Goal: Task Accomplishment & Management: Use online tool/utility

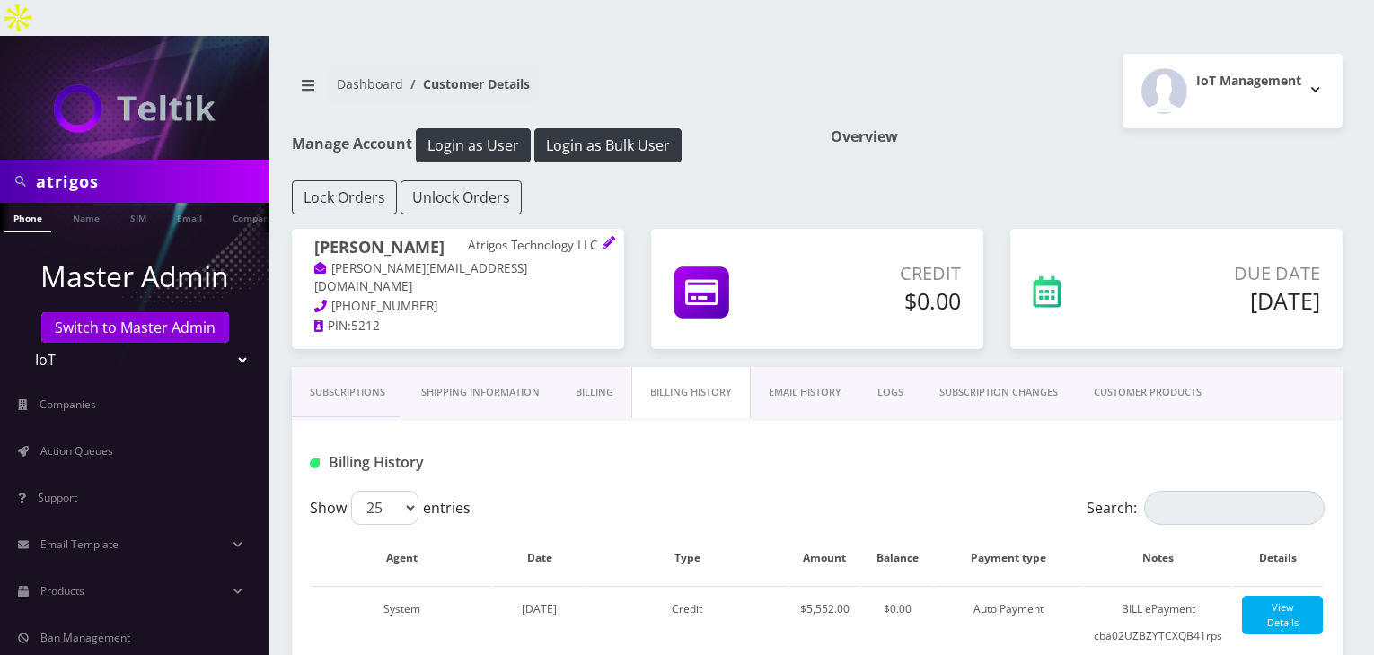
scroll to position [449, 0]
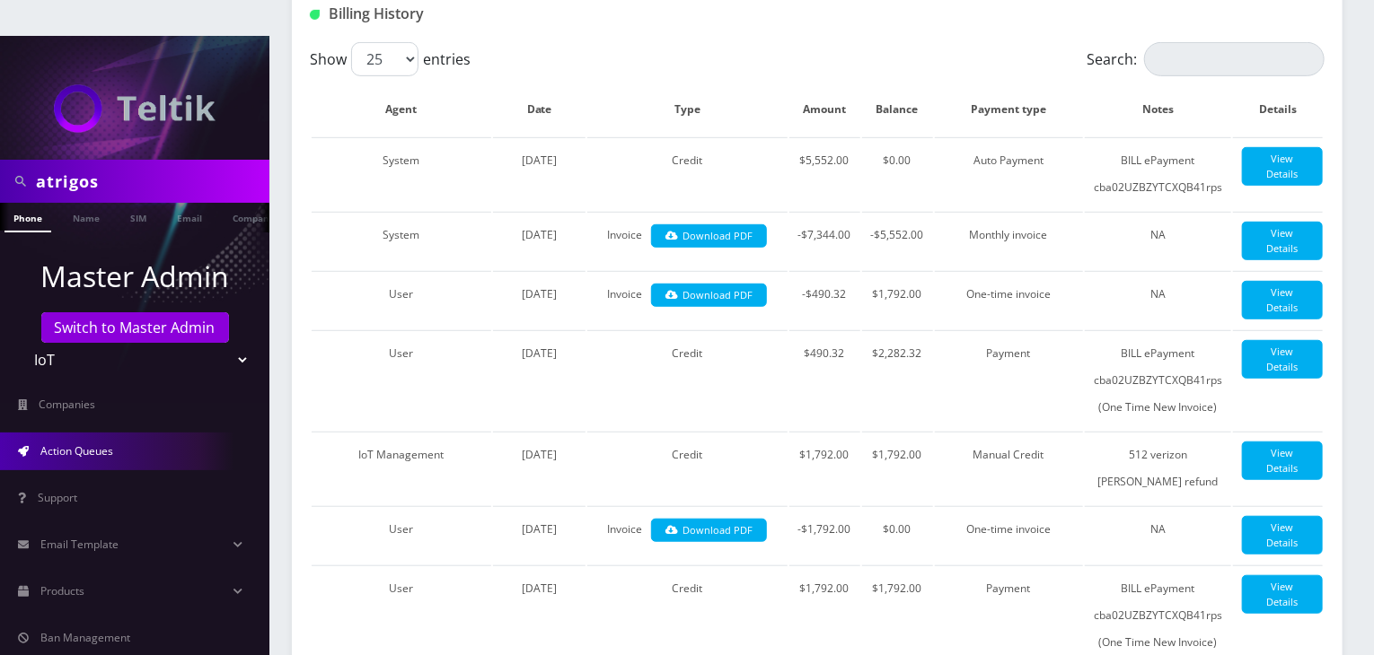
click at [140, 433] on link "Action Queues" at bounding box center [134, 452] width 269 height 38
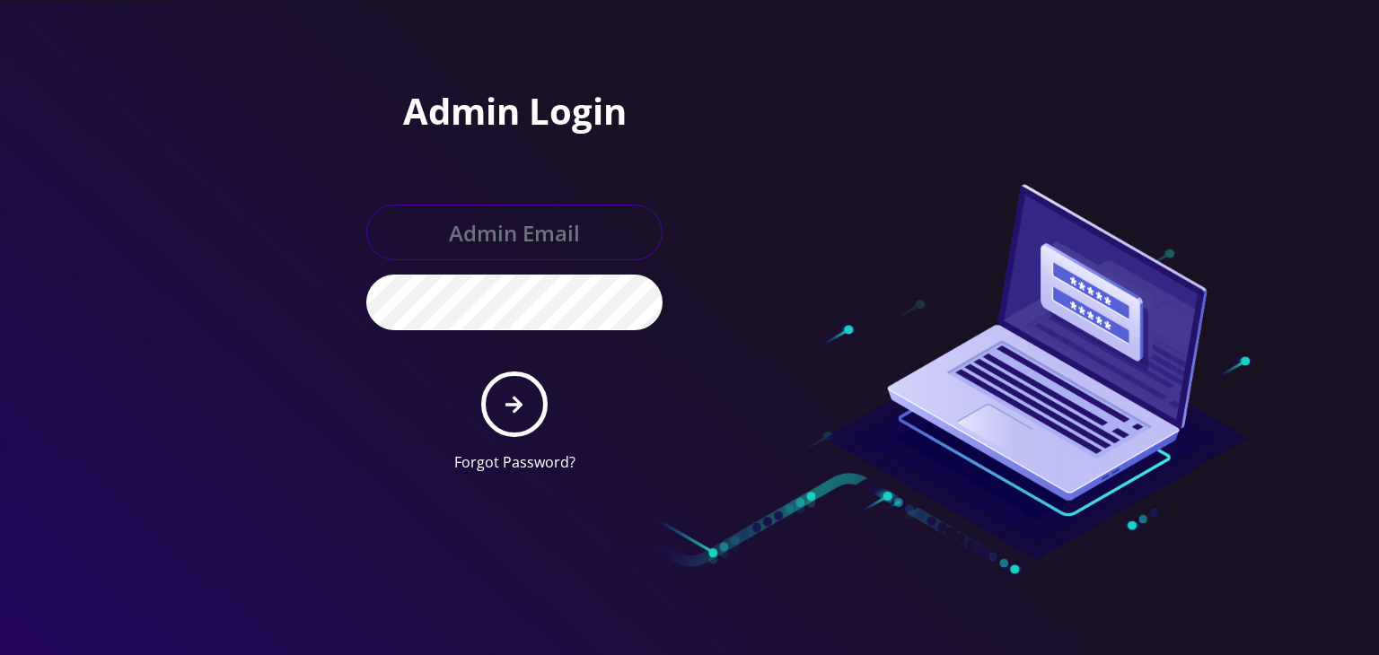
type input "[PERSON_NAME][EMAIL_ADDRESS][DOMAIN_NAME]"
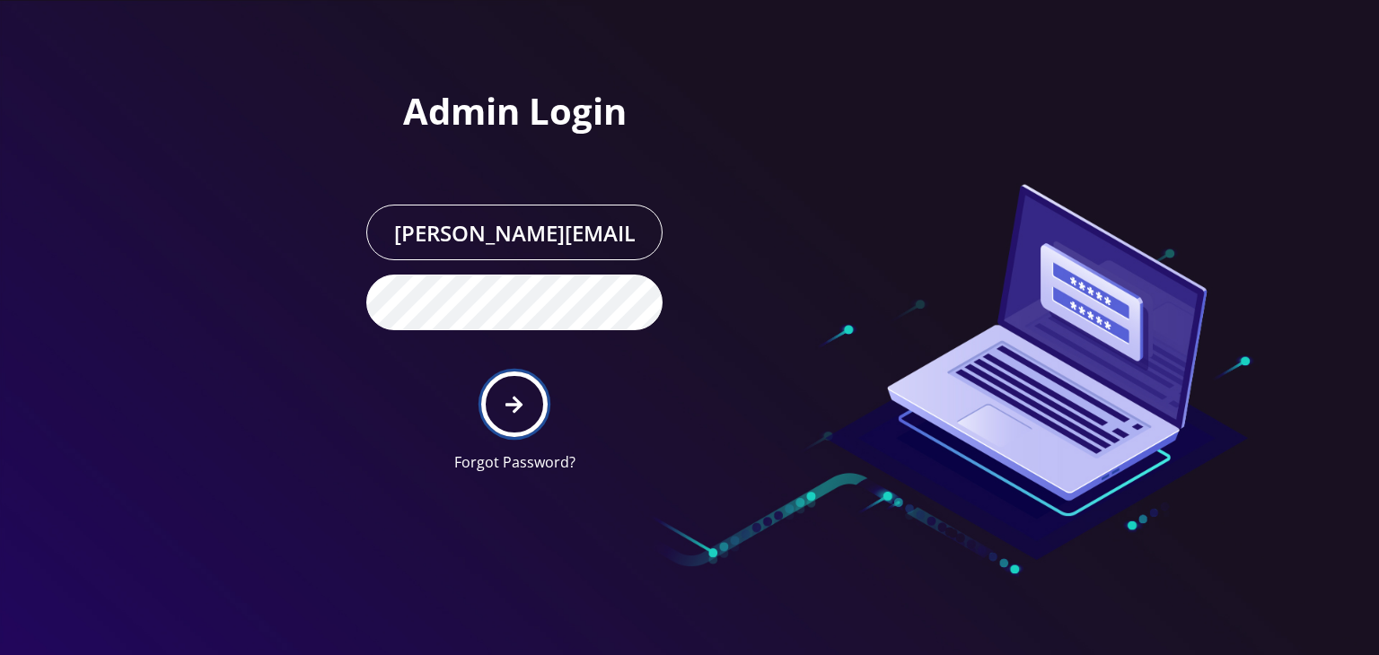
click at [497, 403] on button "submit" at bounding box center [514, 405] width 66 height 66
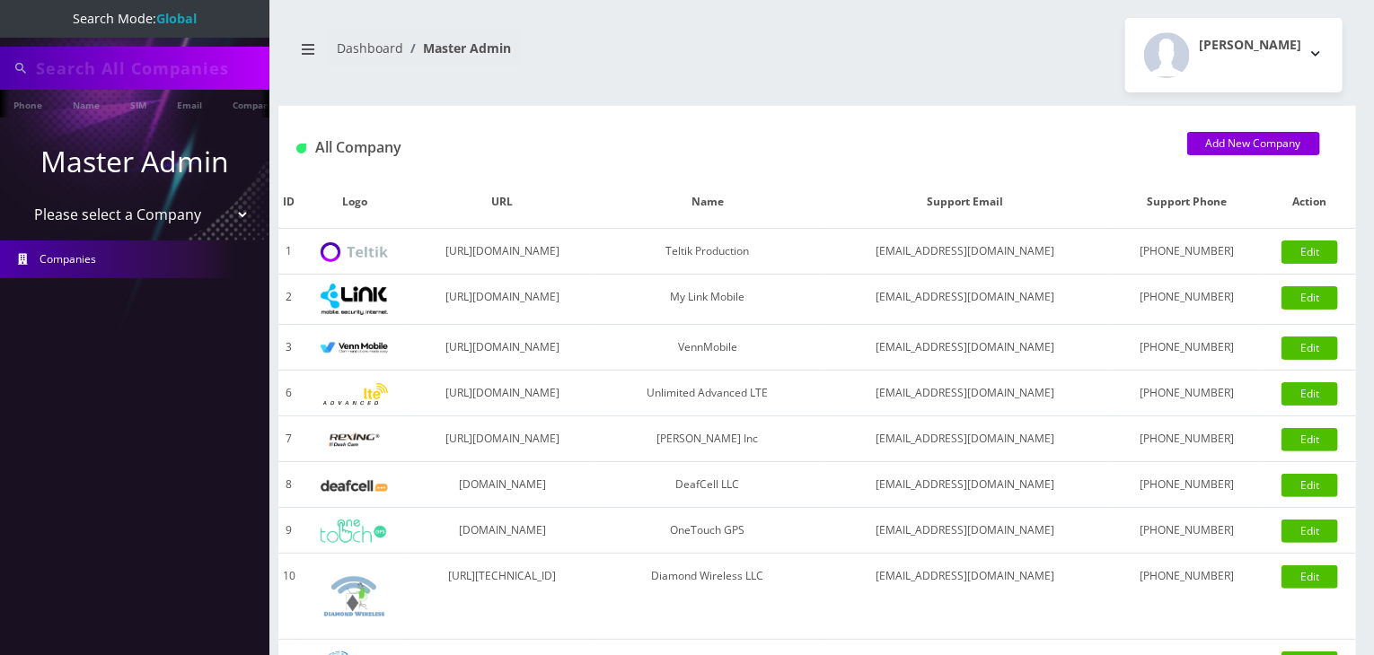
type input "atrigos"
click at [165, 234] on li "Master Admin Please select a Company Teltik Production My Link Mobile VennMobil…" at bounding box center [134, 187] width 269 height 101
click at [196, 224] on select "Please select a Company Teltik Production My Link Mobile VennMobile Unlimited A…" at bounding box center [135, 216] width 229 height 34
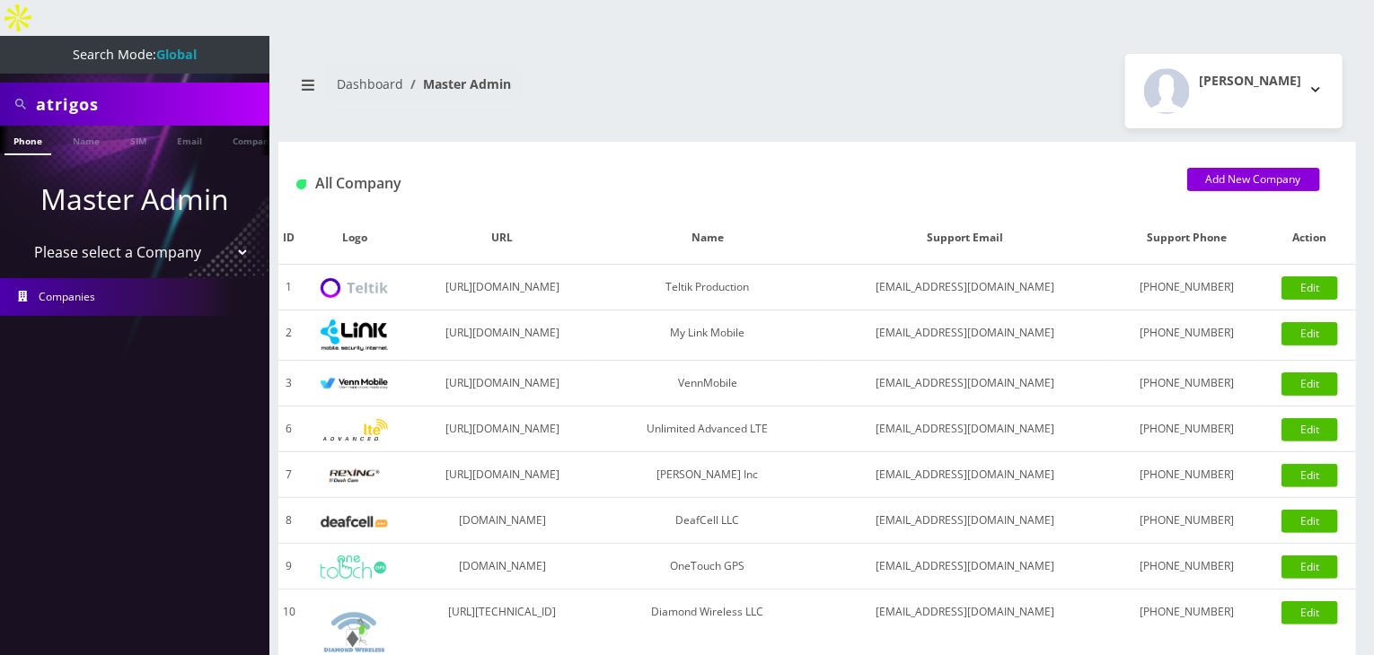
select select "13"
click at [21, 235] on select "Please select a Company Teltik Production My Link Mobile VennMobile Unlimited A…" at bounding box center [135, 252] width 229 height 34
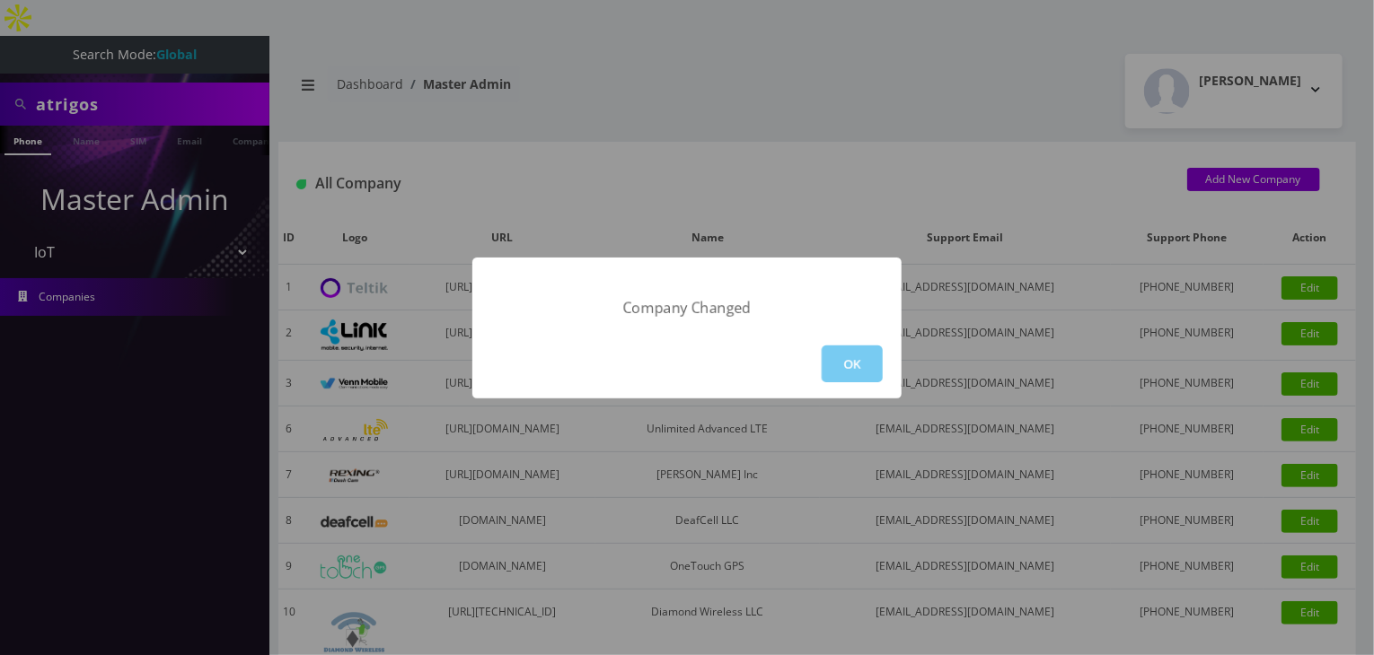
click at [861, 353] on button "OK" at bounding box center [852, 364] width 61 height 37
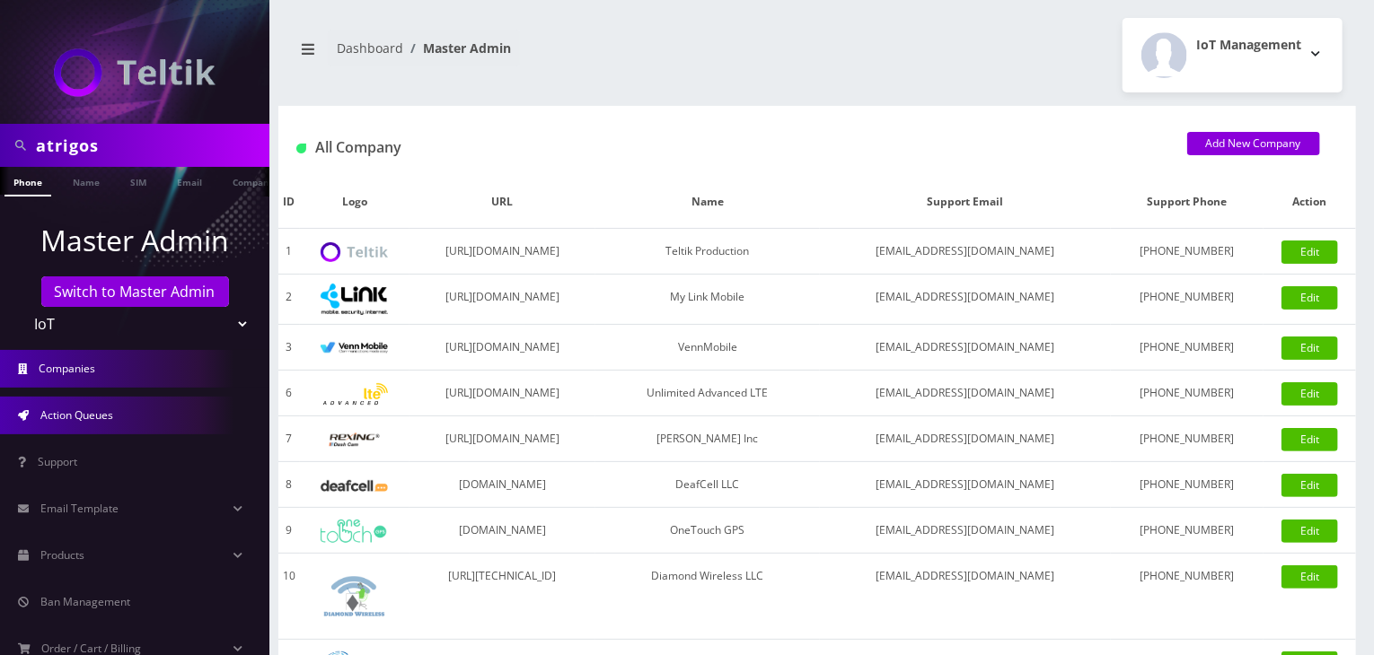
click at [52, 427] on link "Action Queues" at bounding box center [134, 416] width 269 height 38
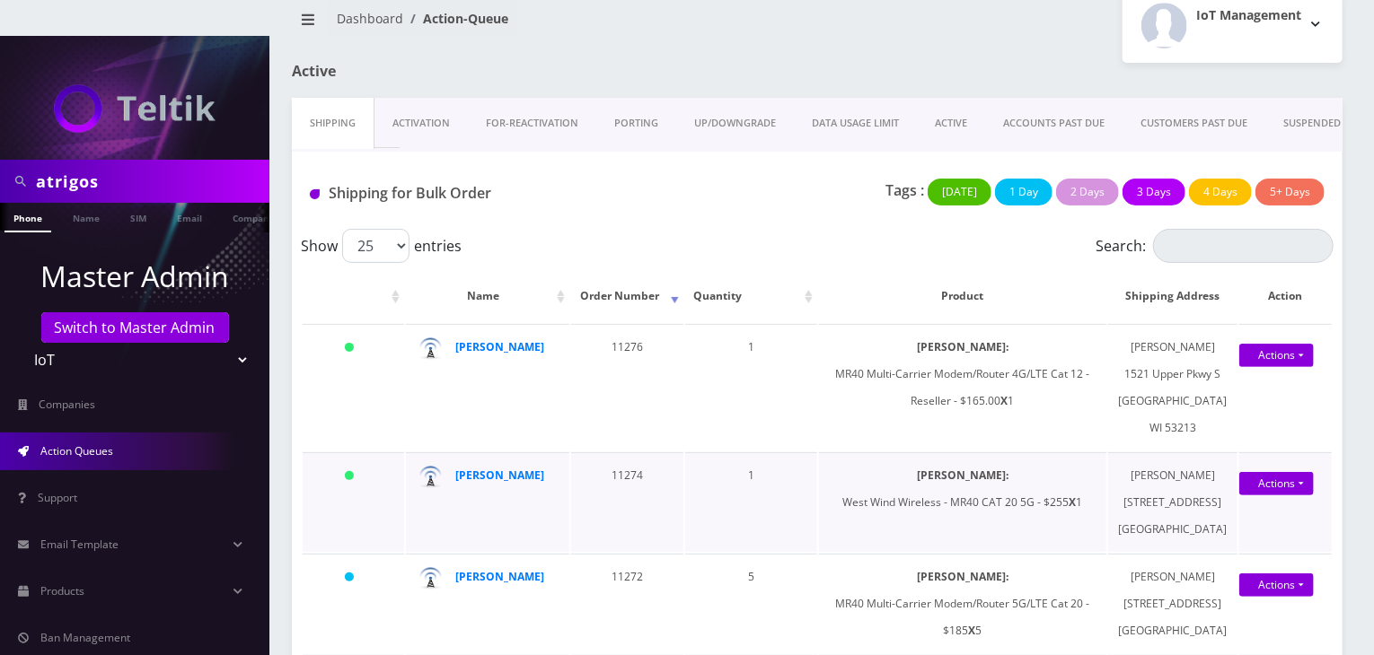
scroll to position [180, 0]
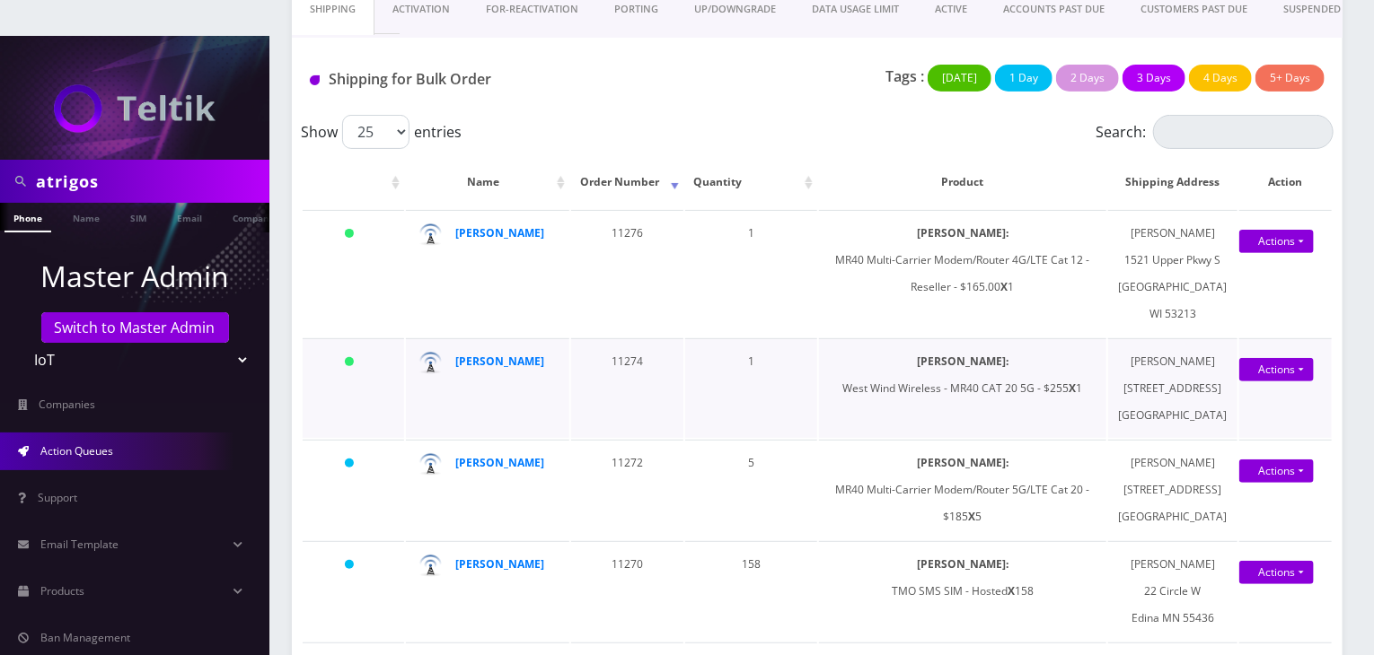
drag, startPoint x: 1131, startPoint y: 378, endPoint x: 1214, endPoint y: 482, distance: 132.9
click at [1214, 438] on td "Mark Austin 8001 Winter Circle Downers Grove, IL 60516 Downers Grove IL 60516" at bounding box center [1172, 389] width 129 height 100
copy td "8001 Winter Circle Downers Grove, IL 60516 Downers Grove IL 60516"
click at [1178, 357] on td "Mark Austin 8001 Winter Circle Downers Grove, IL 60516 Downers Grove IL 60516" at bounding box center [1172, 389] width 129 height 100
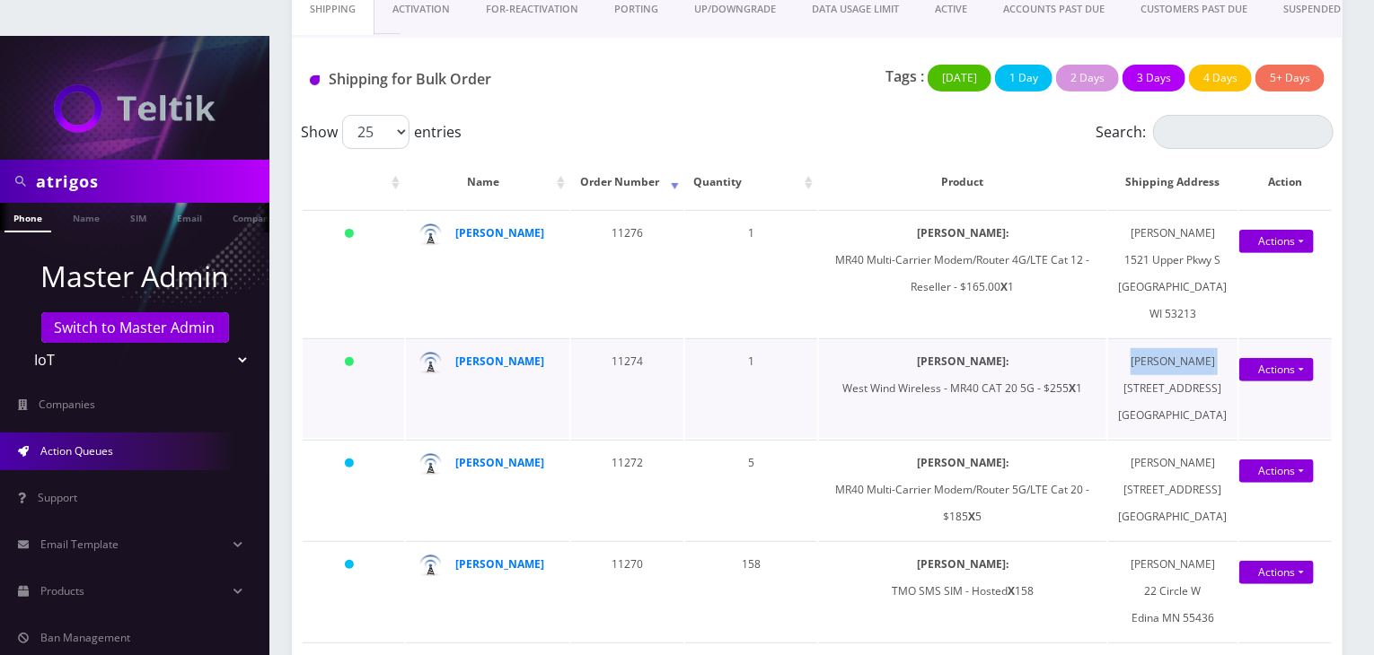
click at [1178, 357] on td "Mark Austin 8001 Winter Circle Downers Grove, IL 60516 Downers Grove IL 60516" at bounding box center [1172, 389] width 129 height 100
copy td "Mark Austin"
drag, startPoint x: 1139, startPoint y: 221, endPoint x: 1151, endPoint y: 222, distance: 12.6
click at [1151, 222] on td "Jake Bryant 1521 Upper Pkwy S Milwauke WI 53213" at bounding box center [1172, 273] width 129 height 127
click at [689, 65] on div "Tags : Today 1 Day 2 Days 3 Days 4 Days 5+ Days" at bounding box center [991, 83] width 694 height 37
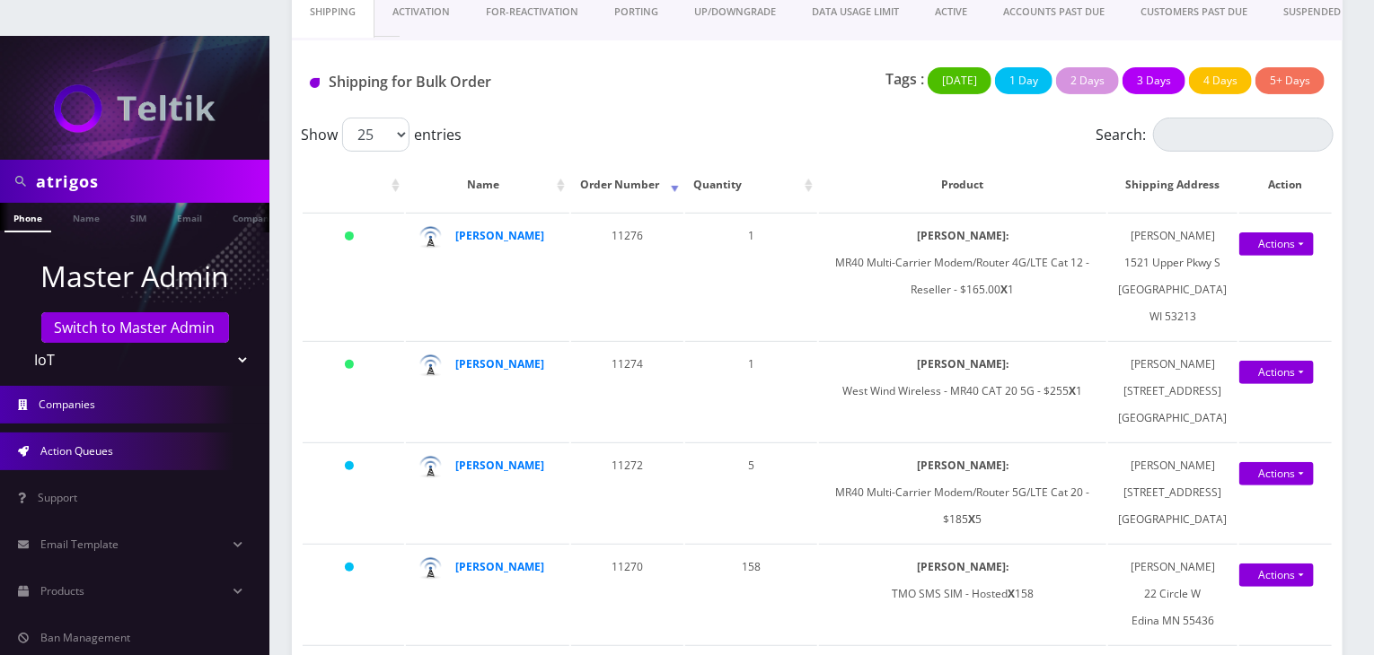
scroll to position [0, 0]
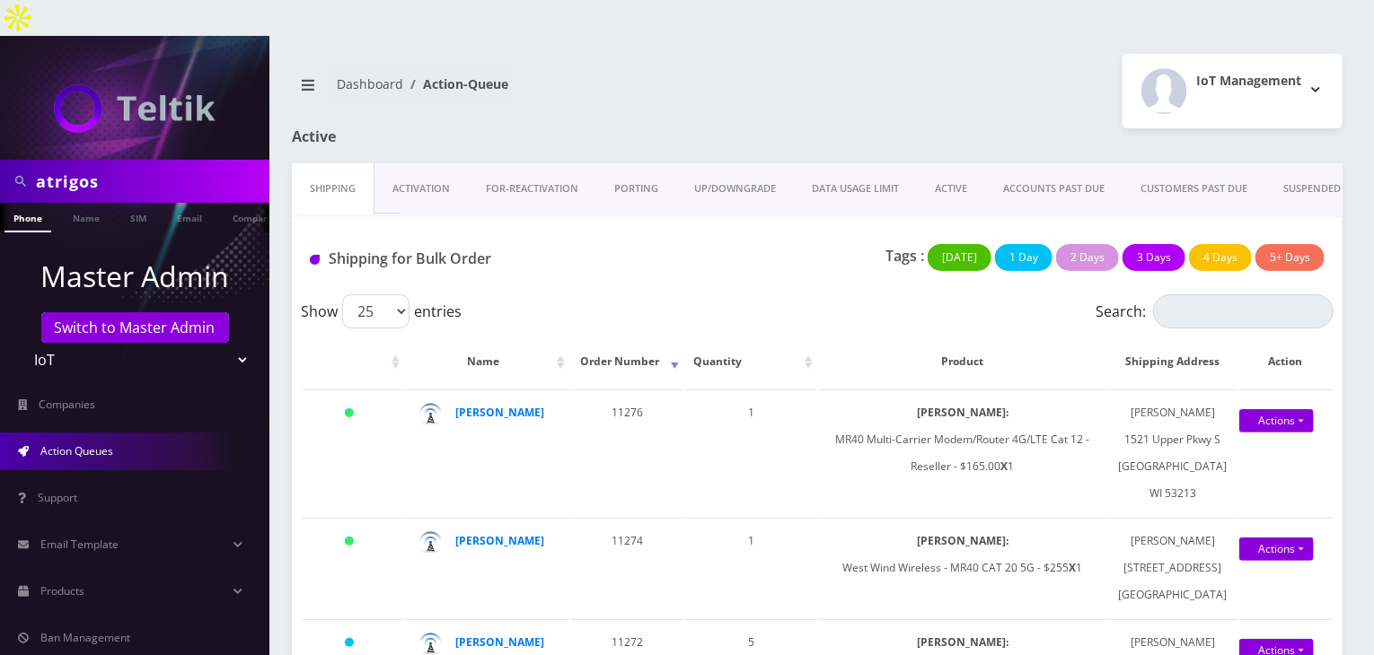
click at [220, 343] on select "Teltik Production My Link Mobile VennMobile Unlimited Advanced LTE Rexing Inc D…" at bounding box center [135, 360] width 229 height 34
select select "1"
click at [21, 343] on select "Teltik Production My Link Mobile VennMobile Unlimited Advanced LTE Rexing Inc D…" at bounding box center [135, 360] width 229 height 34
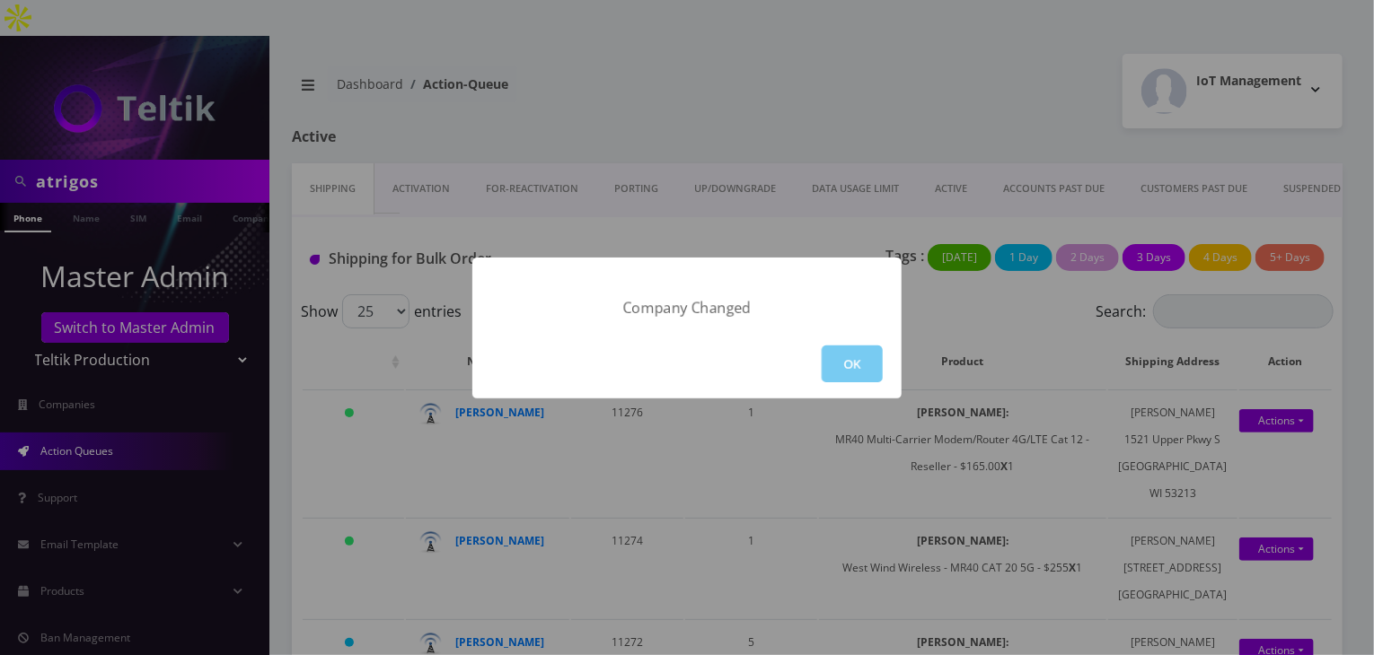
click at [858, 365] on button "OK" at bounding box center [852, 364] width 61 height 37
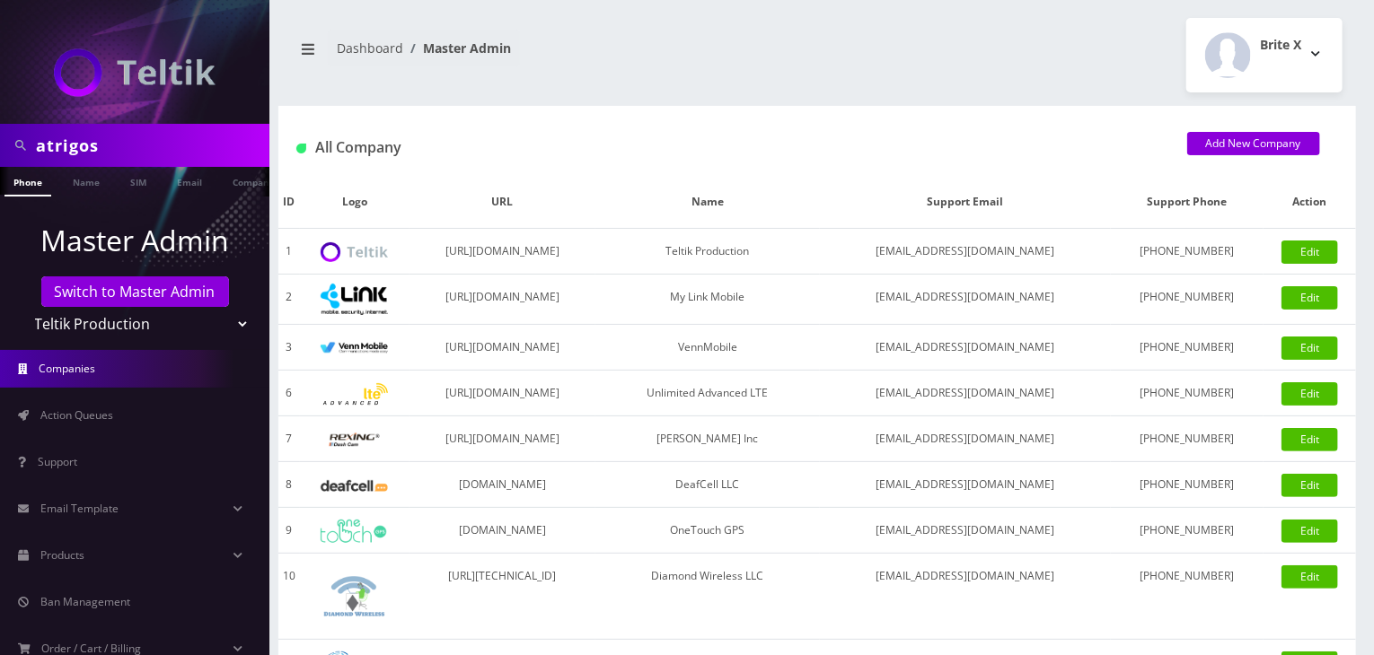
click at [135, 410] on link "Action Queues" at bounding box center [134, 416] width 269 height 38
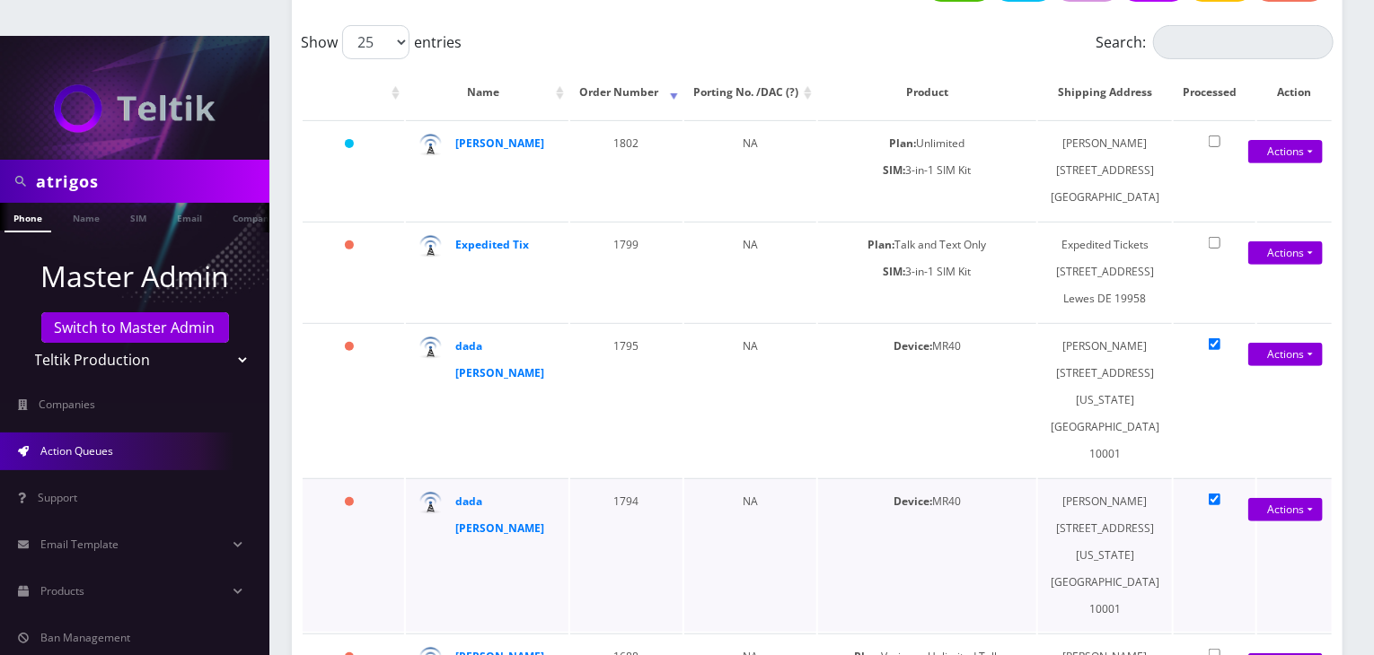
scroll to position [90, 0]
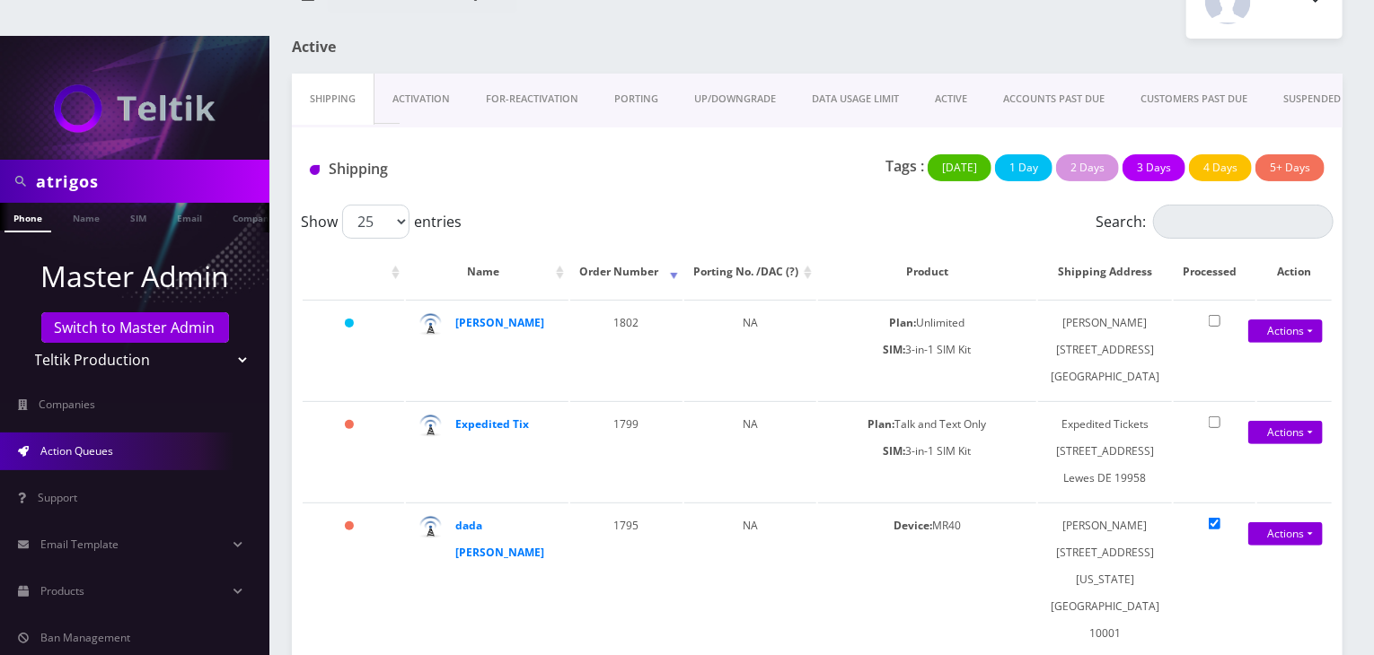
click at [236, 343] on select "Teltik Production My Link Mobile VennMobile Unlimited Advanced LTE [PERSON_NAME…" at bounding box center [135, 360] width 229 height 34
select select "13"
click at [21, 343] on select "Teltik Production My Link Mobile VennMobile Unlimited Advanced LTE Rexing Inc D…" at bounding box center [135, 360] width 229 height 34
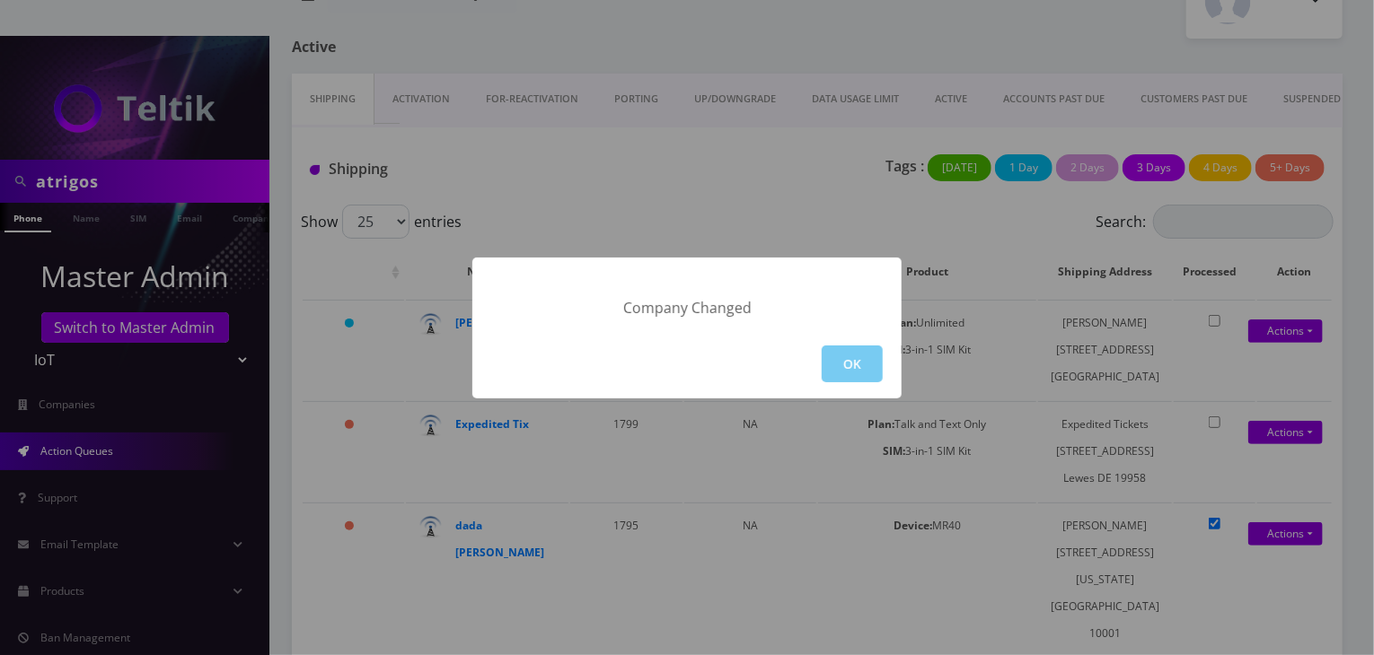
click at [863, 356] on button "OK" at bounding box center [852, 364] width 61 height 37
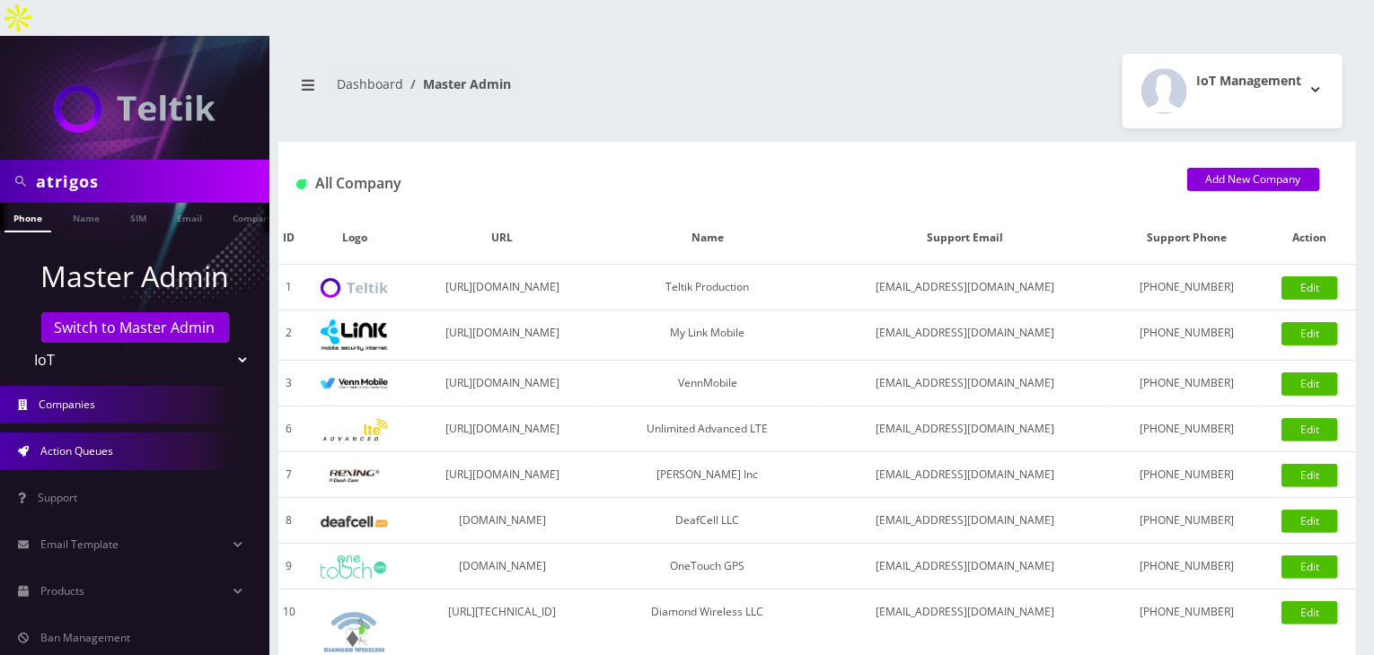
click at [122, 433] on link "Action Queues" at bounding box center [134, 452] width 269 height 38
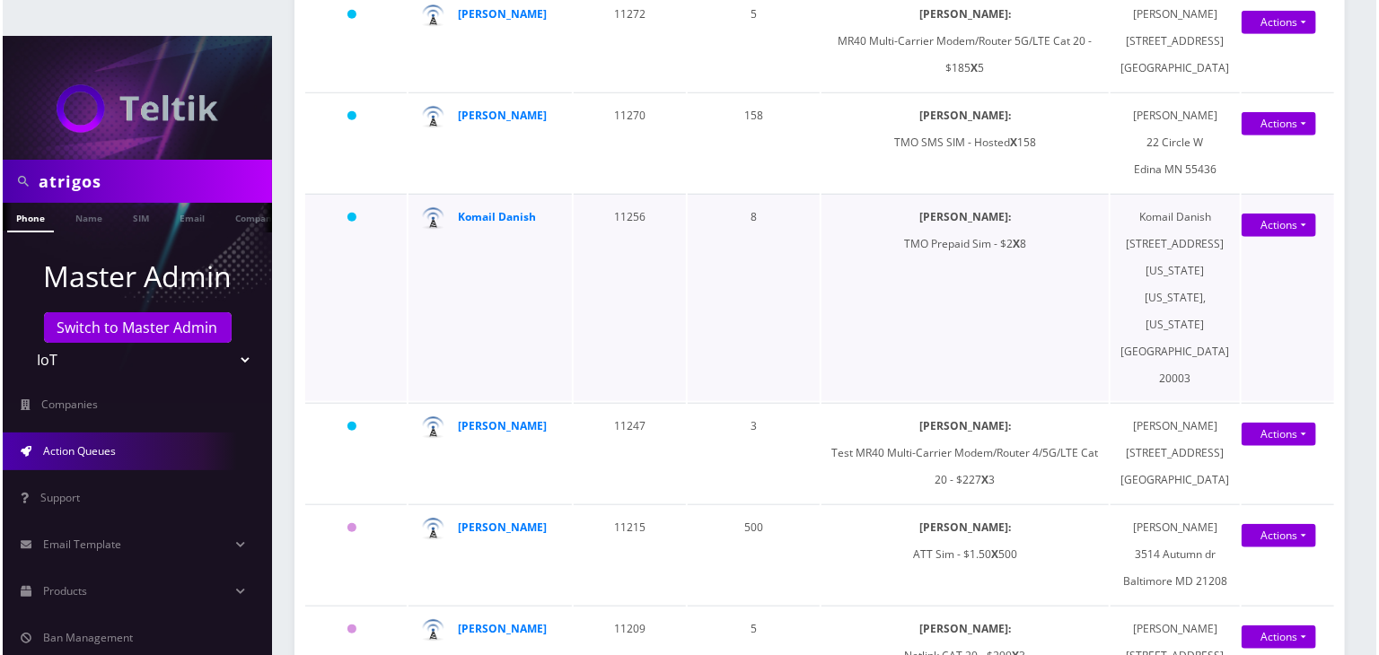
scroll to position [898, 0]
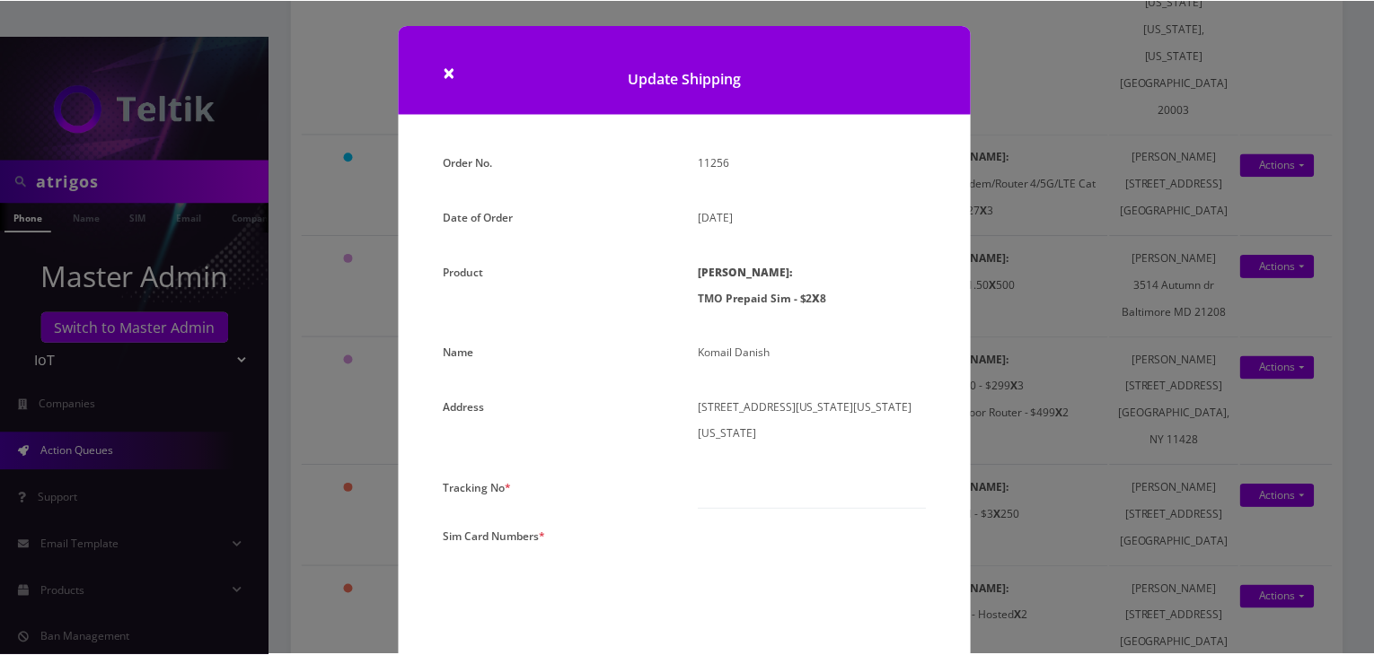
scroll to position [180, 0]
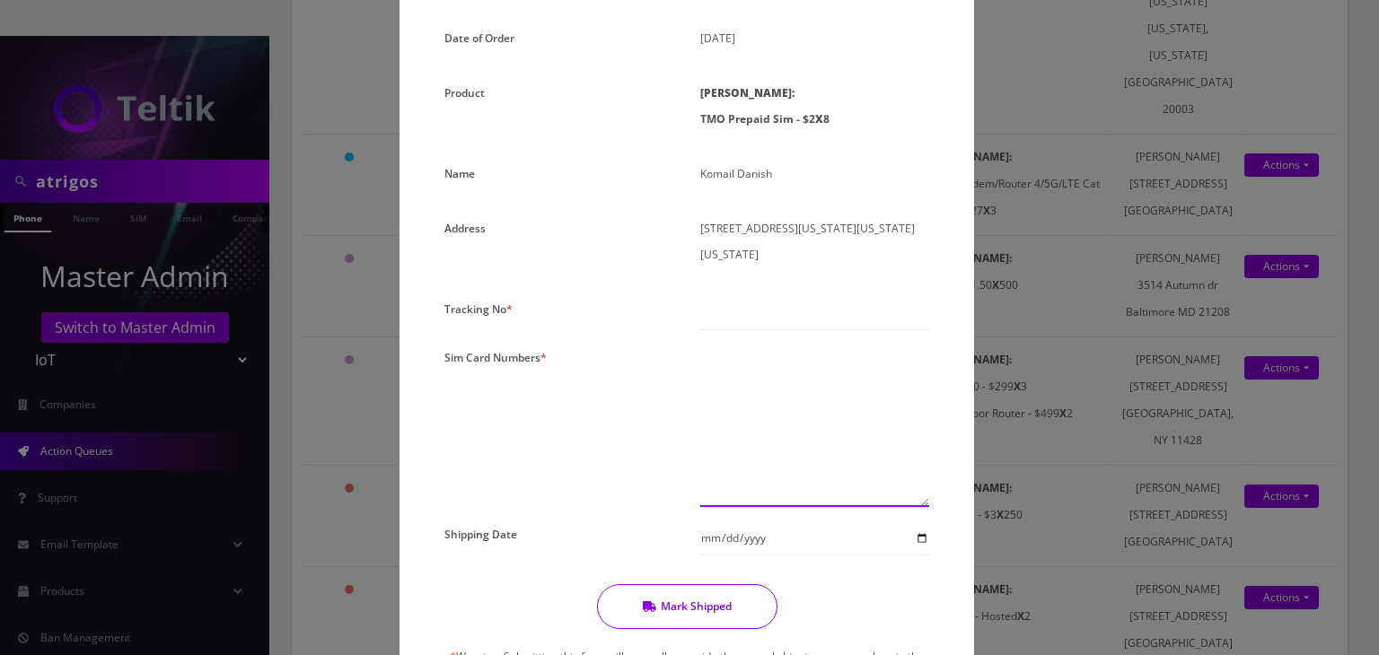
click at [737, 360] on textarea at bounding box center [814, 426] width 229 height 163
paste textarea "8901240467113106191 8901240467113106175 8901240467113106183 8901240467113106167…"
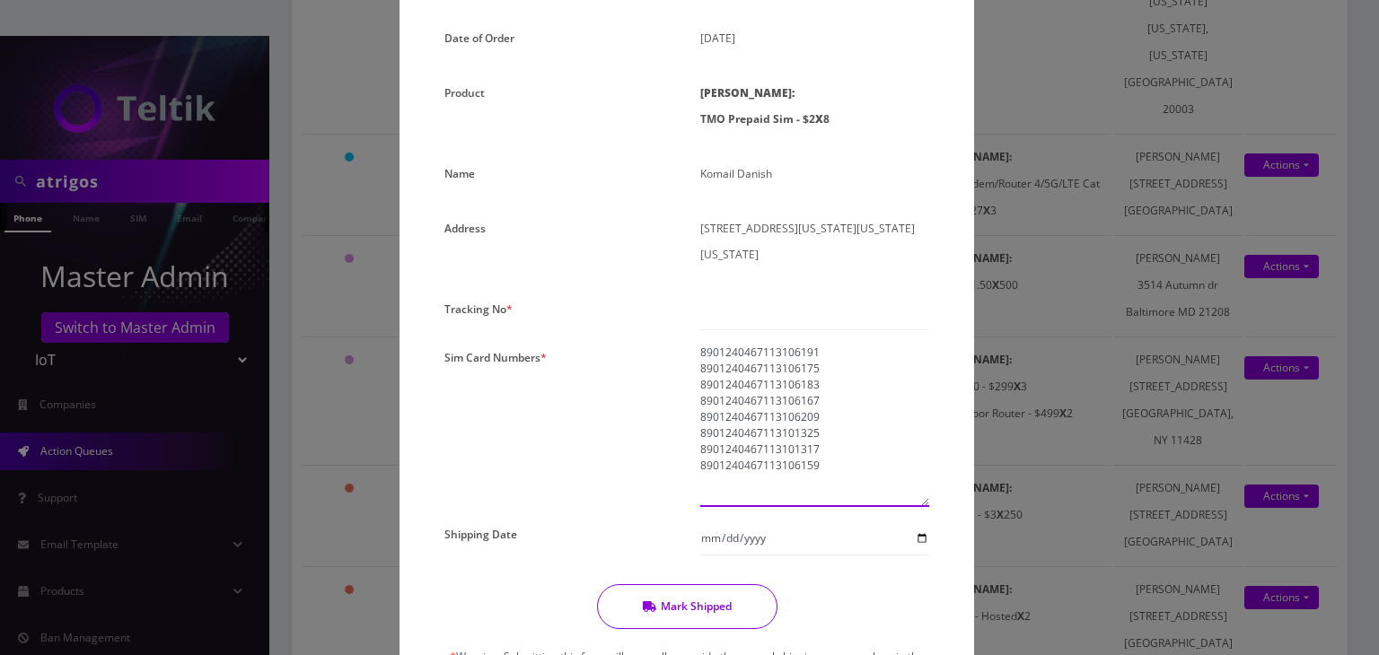
type textarea "8901240467113106191 8901240467113106175 8901240467113106183 8901240467113106167…"
click at [738, 312] on input "text" at bounding box center [814, 313] width 229 height 34
paste input "883883397372"
type input "883883397372"
click at [919, 540] on input "Shipping Date" at bounding box center [814, 539] width 229 height 34
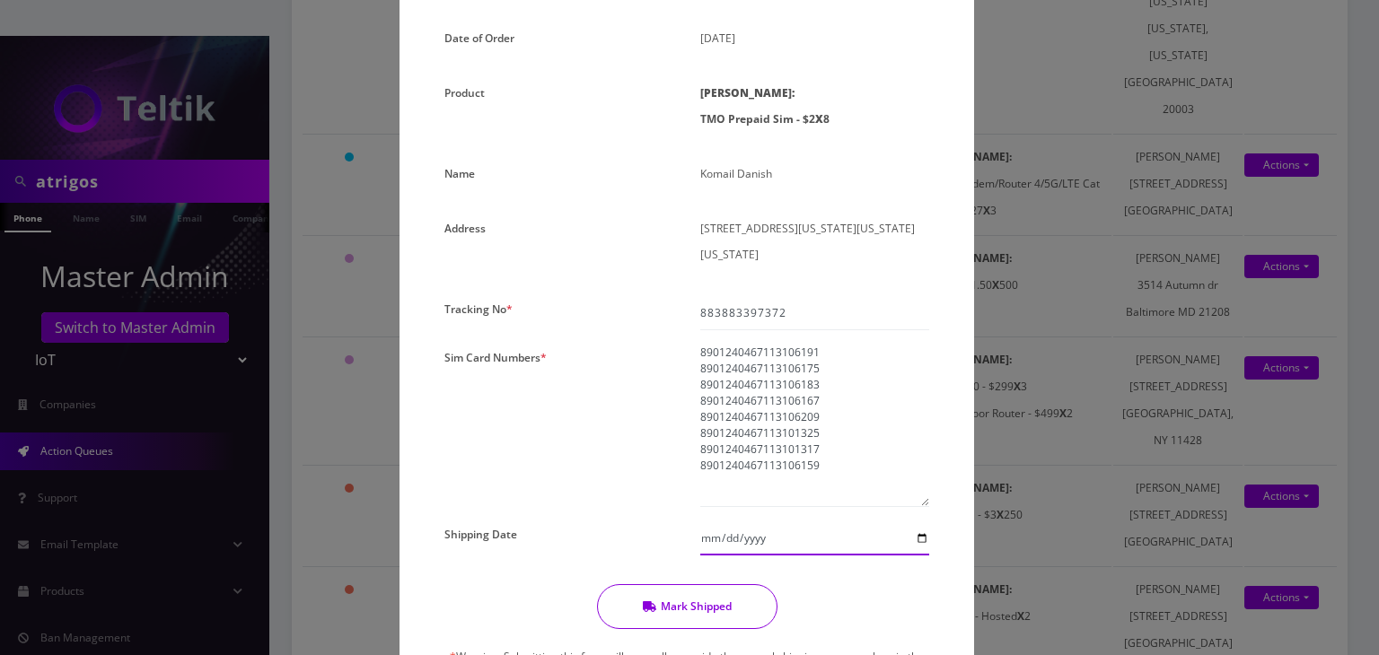
type input "2025-08-27"
click at [920, 536] on input "2025-08-27" at bounding box center [814, 539] width 229 height 34
click at [733, 605] on button "Mark Shipped" at bounding box center [687, 607] width 180 height 45
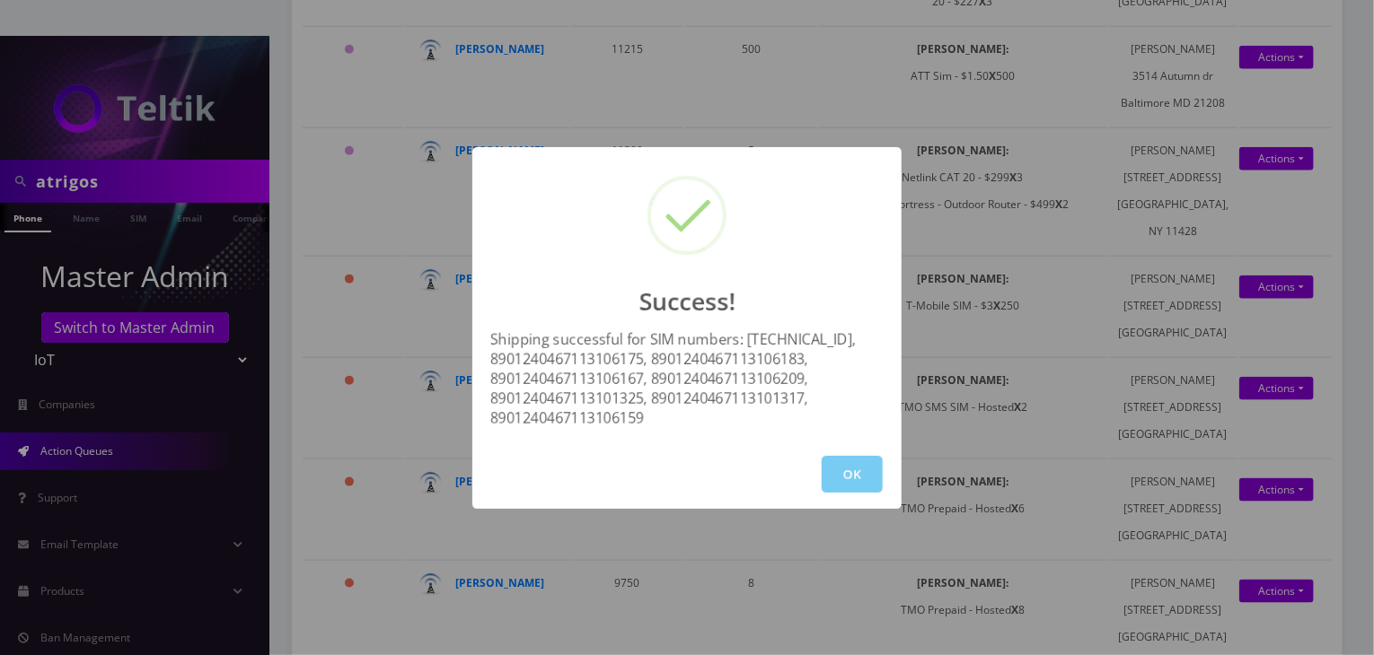
click at [842, 469] on button "OK" at bounding box center [852, 474] width 61 height 37
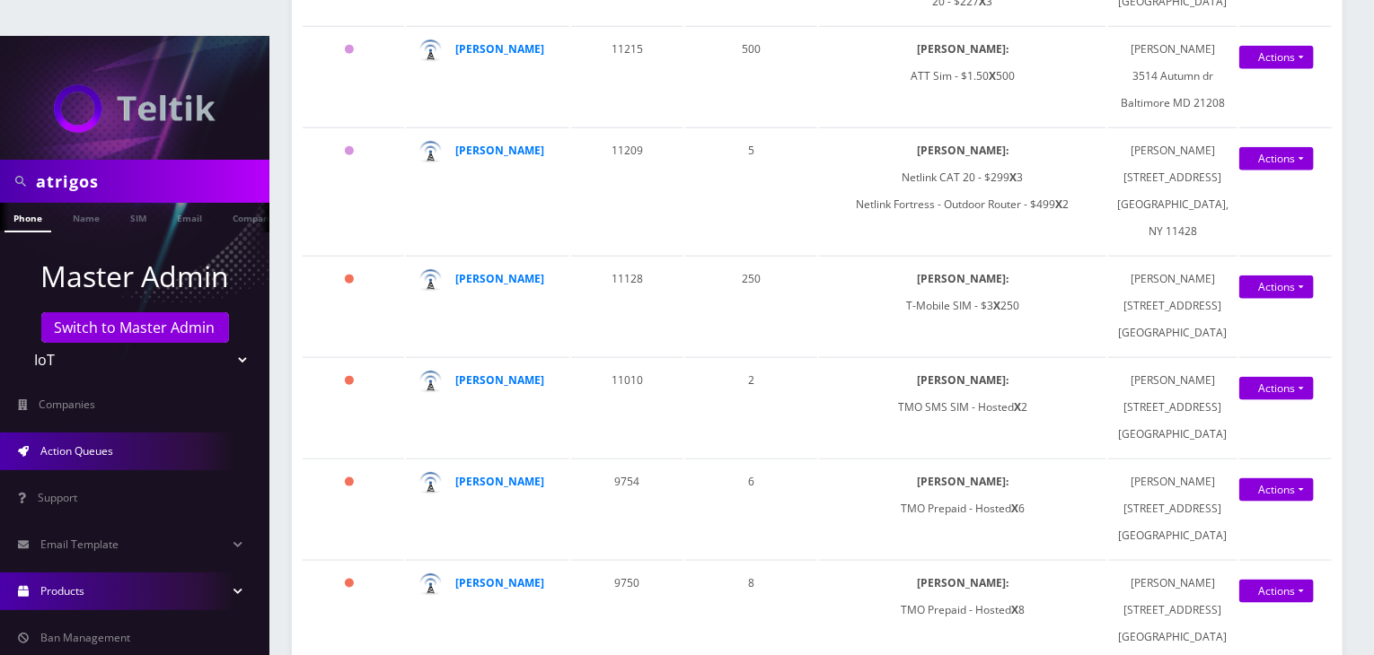
click at [195, 573] on link "Products" at bounding box center [134, 592] width 269 height 38
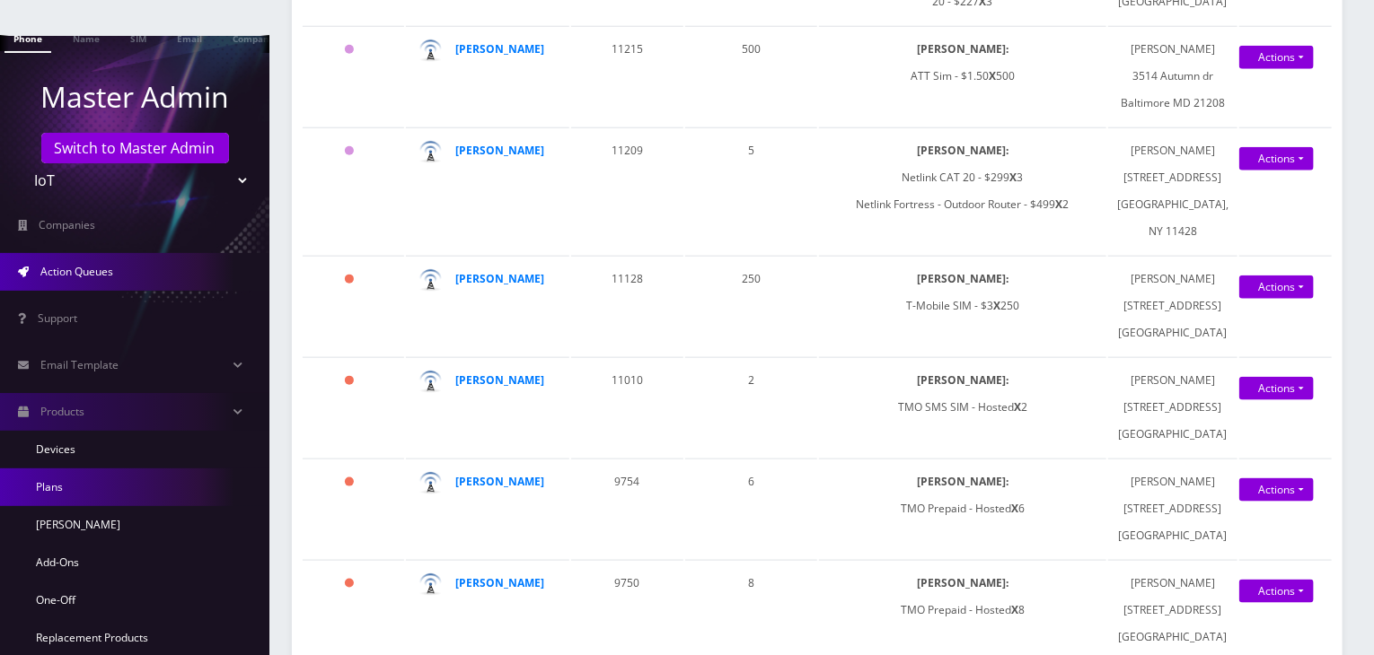
click at [181, 469] on link "Plans" at bounding box center [134, 488] width 269 height 38
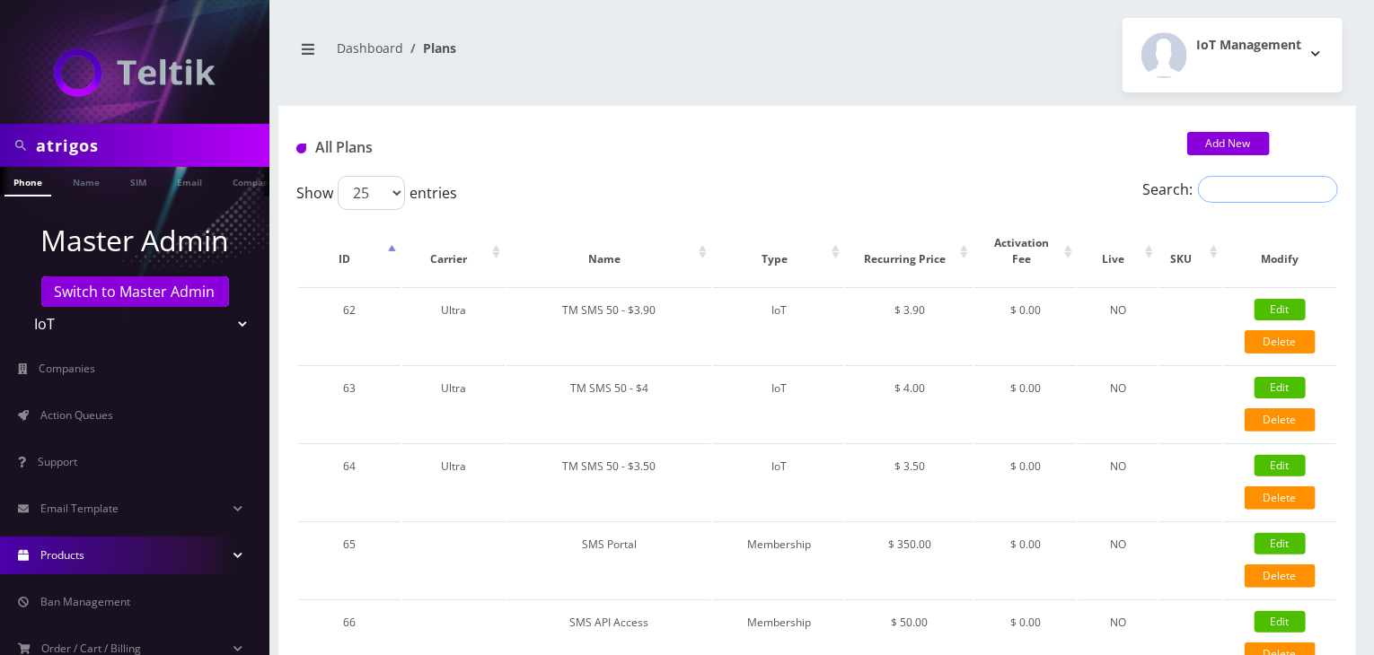
click at [1253, 189] on input "Search:" at bounding box center [1268, 189] width 140 height 27
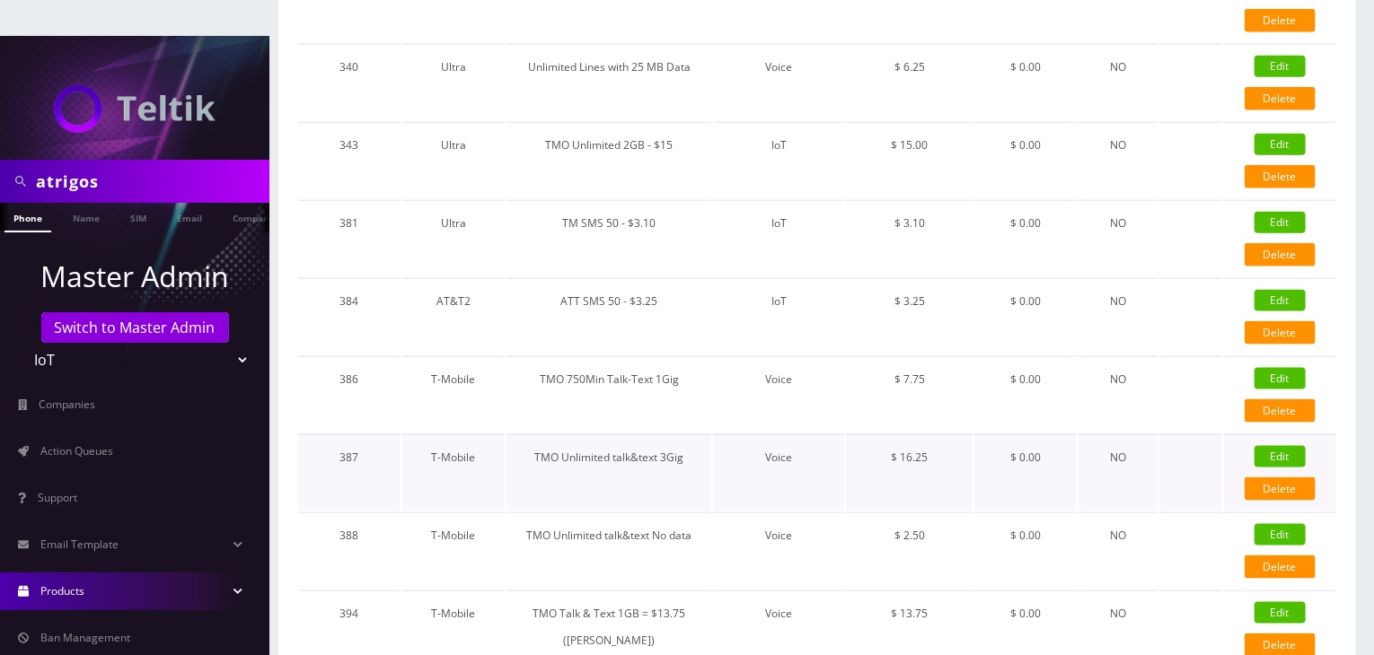
scroll to position [808, 0]
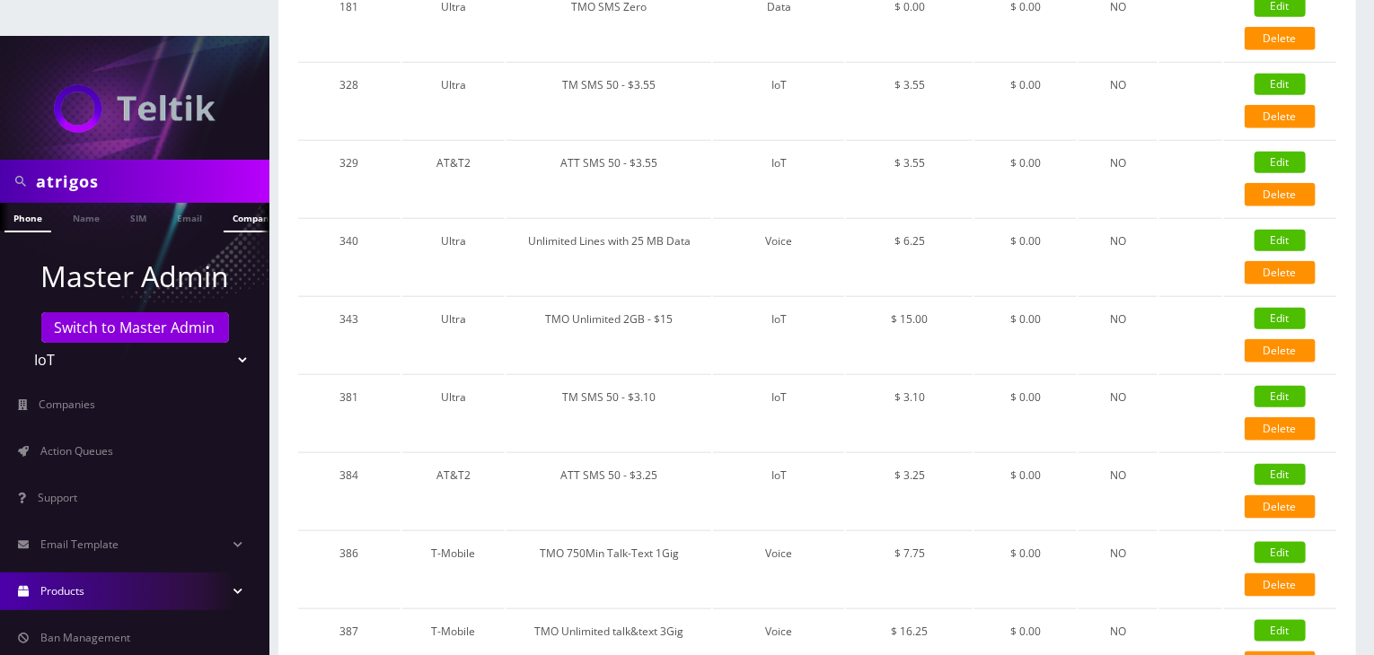
type input "tmo"
click at [233, 203] on link "Company" at bounding box center [254, 218] width 60 height 30
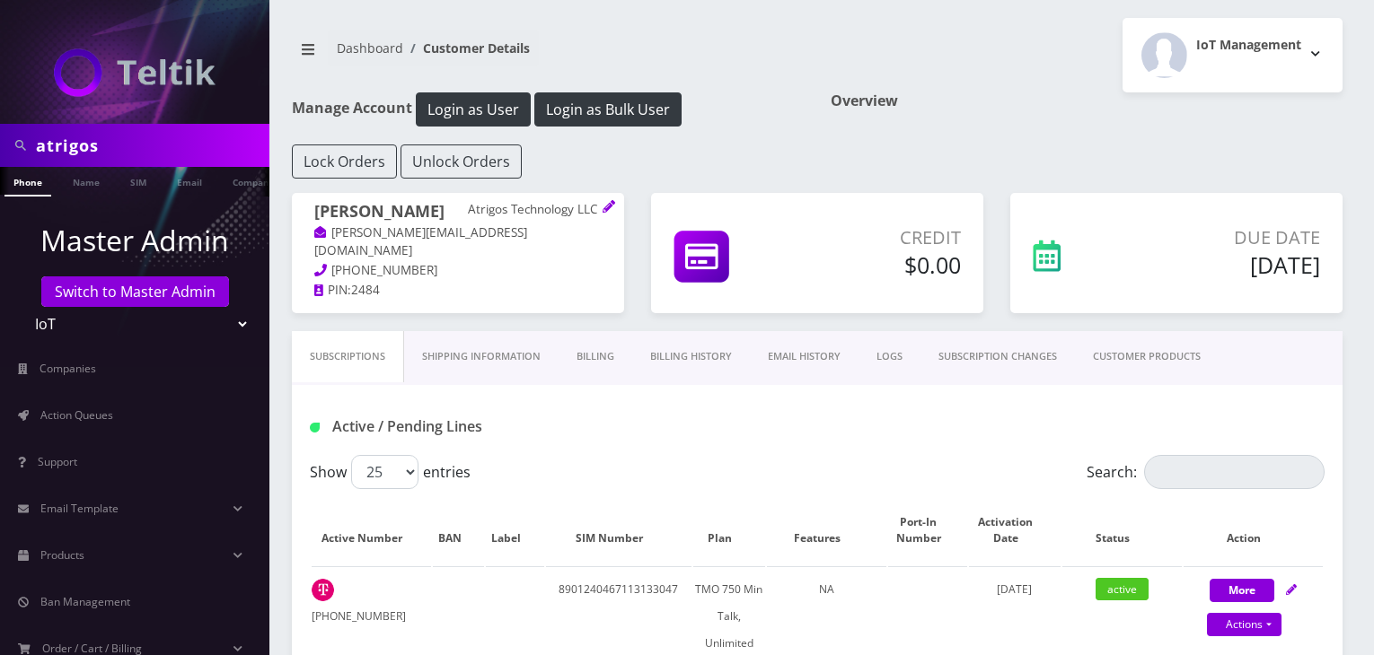
click at [1115, 358] on link "CUSTOMER PRODUCTS" at bounding box center [1147, 356] width 144 height 51
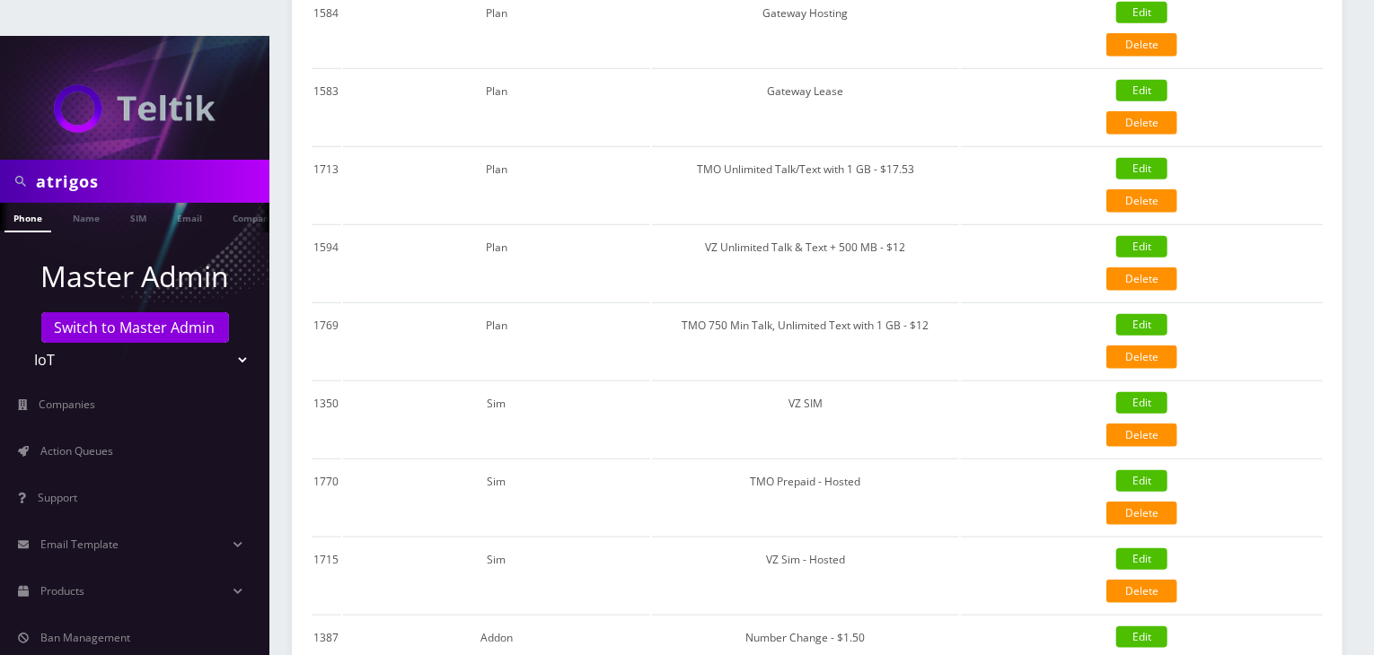
scroll to position [629, 0]
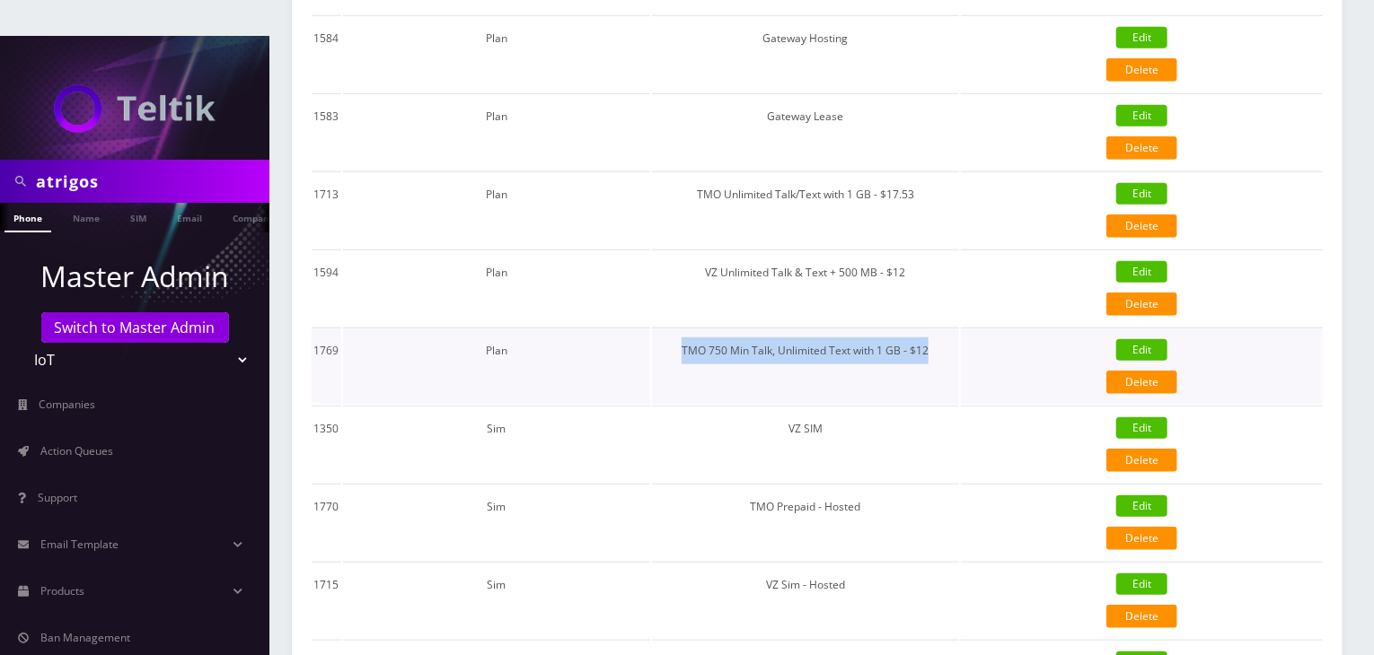
drag, startPoint x: 676, startPoint y: 312, endPoint x: 941, endPoint y: 311, distance: 264.9
click at [941, 328] on td "TMO 750 Min Talk, Unlimited Text with 1 GB - $12" at bounding box center [805, 366] width 307 height 76
copy td "TMO 750 Min Talk, Unlimited Text with 1 GB - $12"
click at [84, 584] on span "Products" at bounding box center [62, 591] width 44 height 15
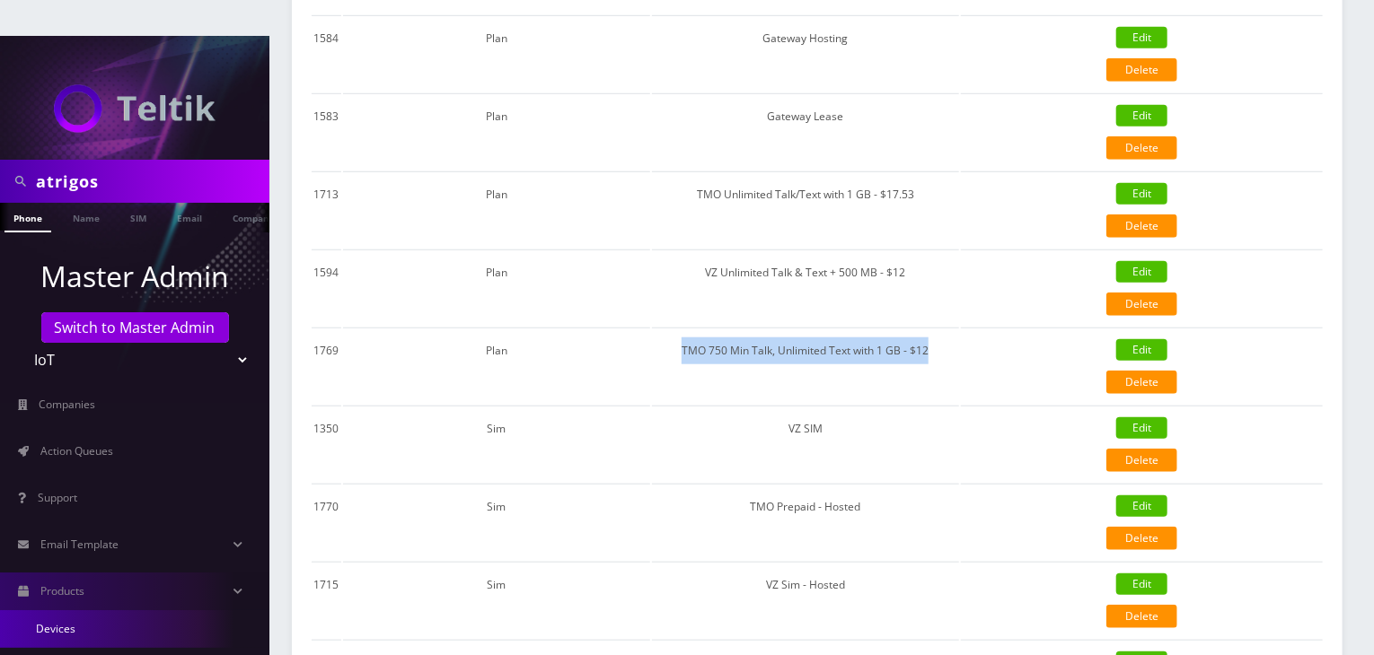
scroll to position [180, 0]
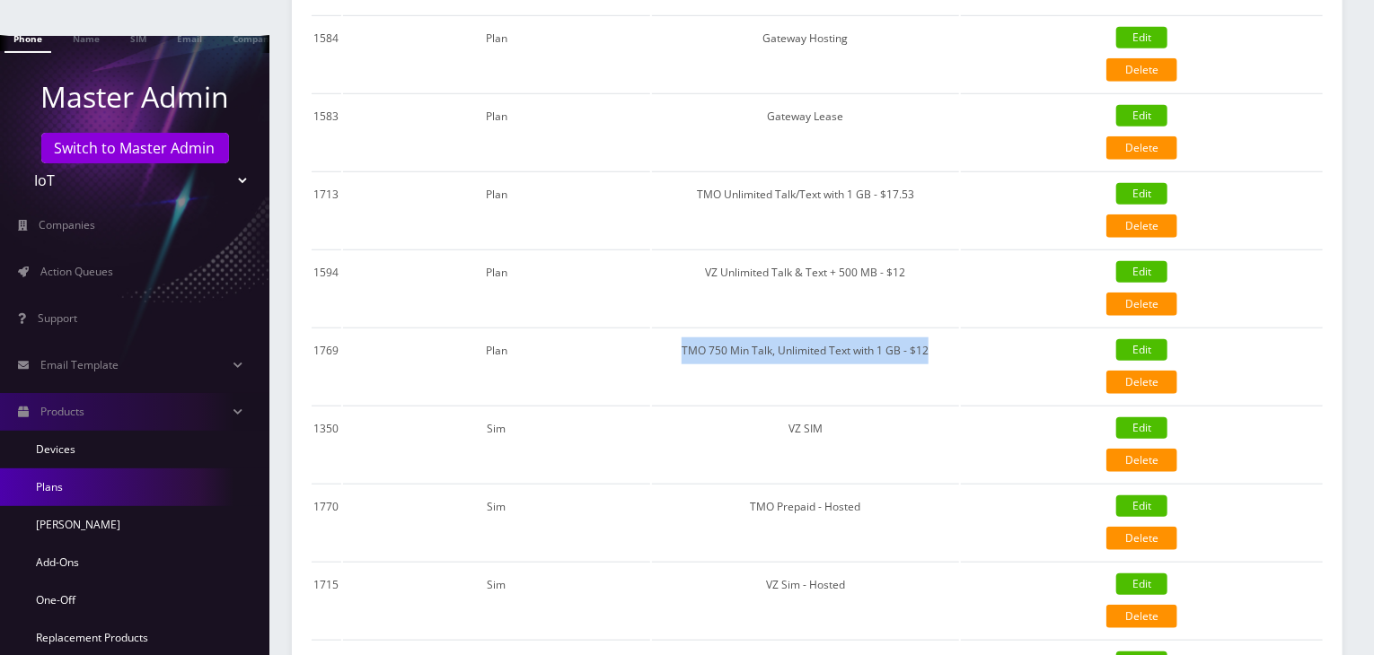
click at [97, 469] on link "Plans" at bounding box center [134, 488] width 269 height 38
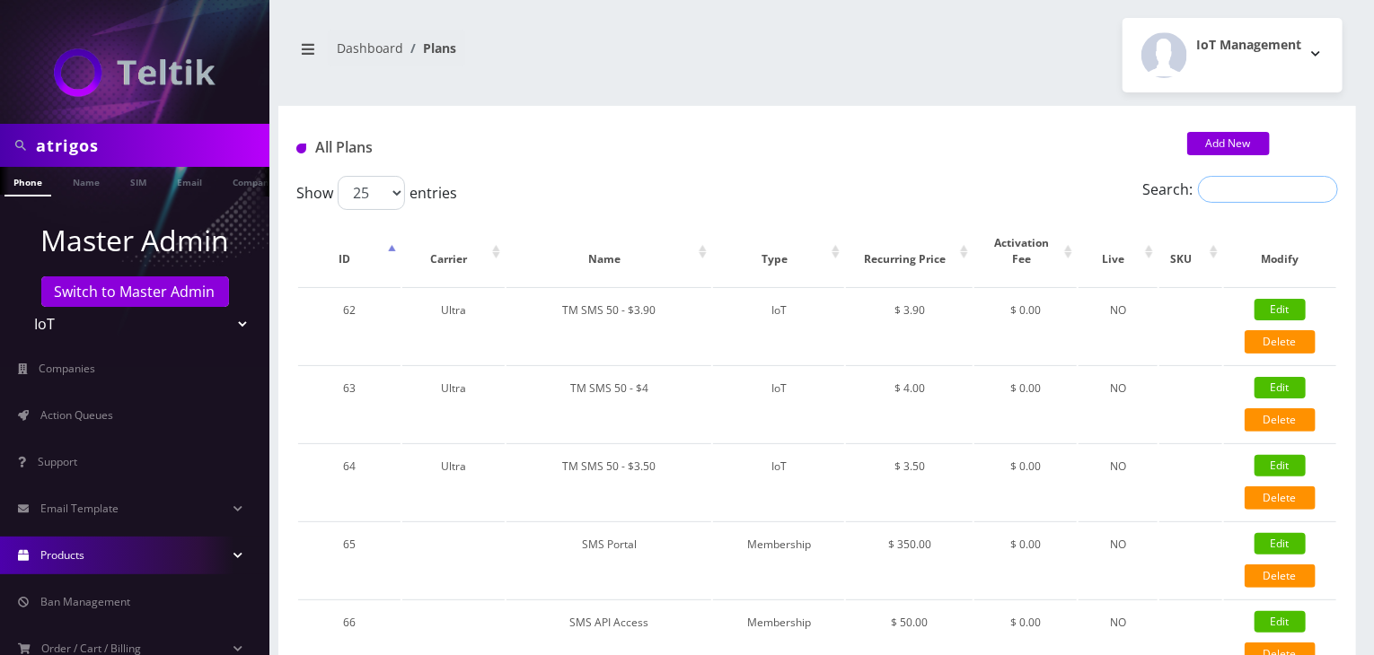
click at [1224, 188] on input "Search:" at bounding box center [1268, 189] width 140 height 27
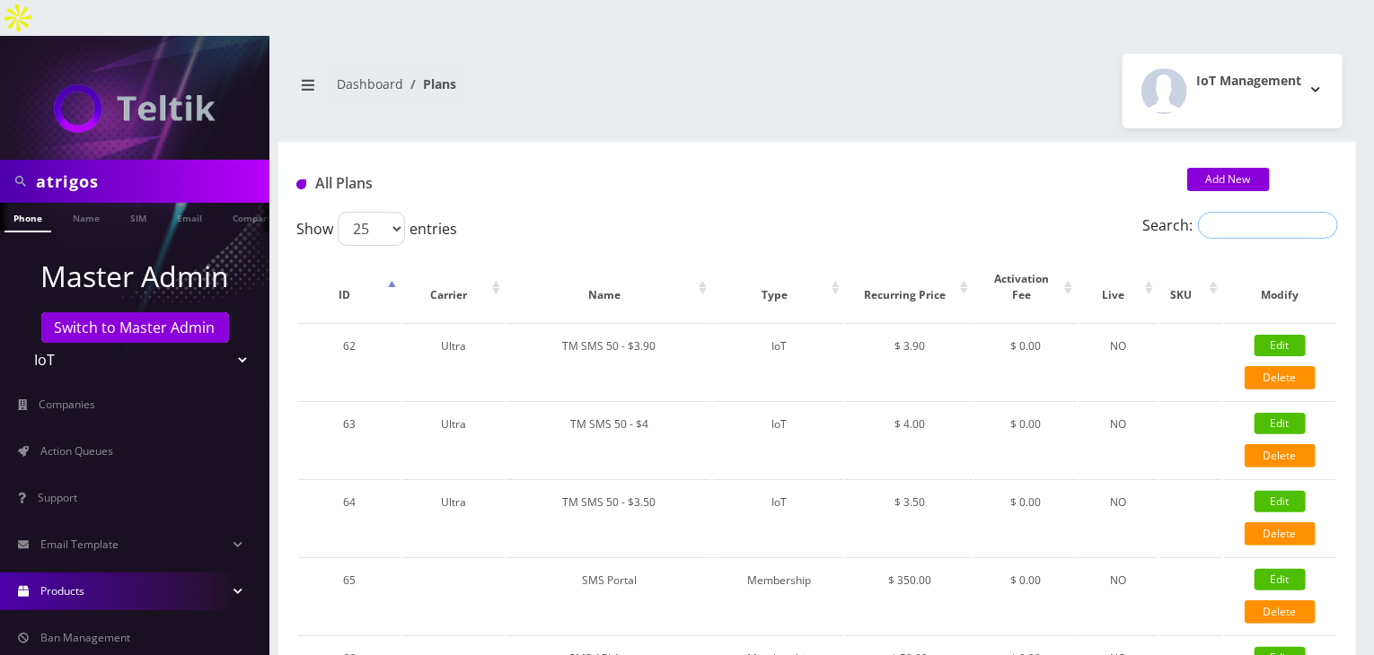
paste input "TMO 750 Min Talk, Unlimited Text with 1 GB - $12"
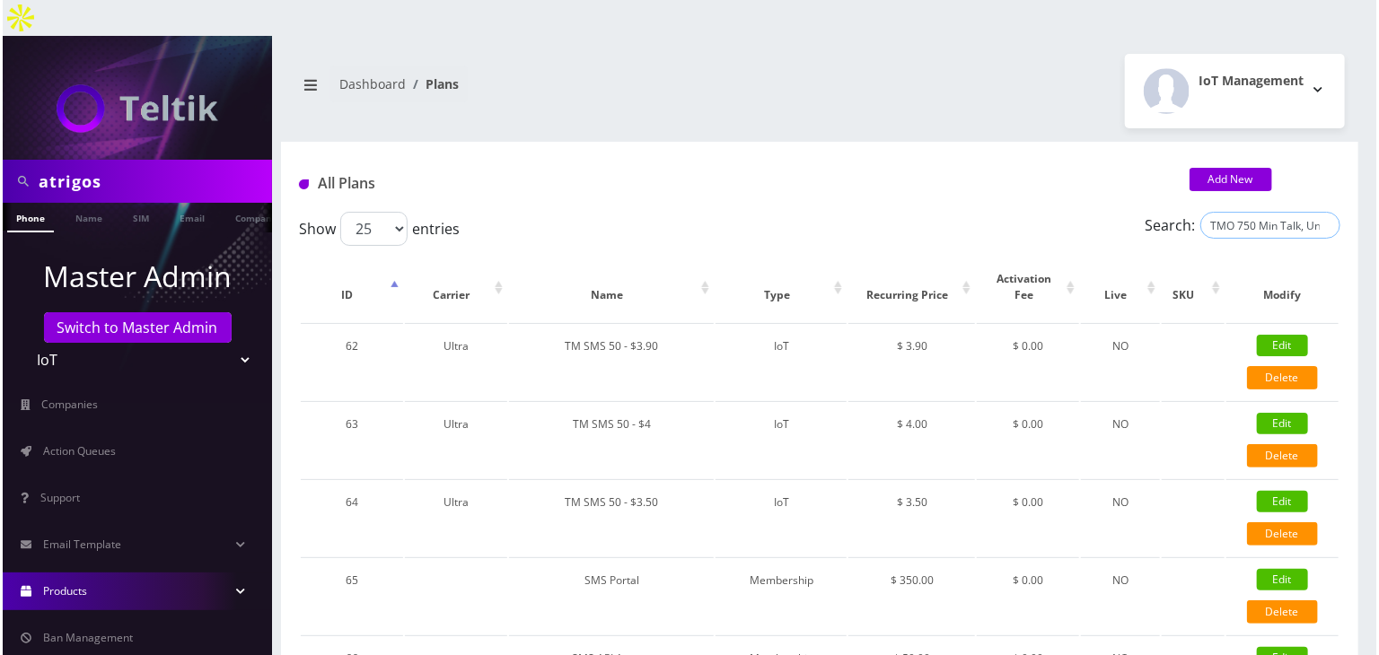
scroll to position [0, 133]
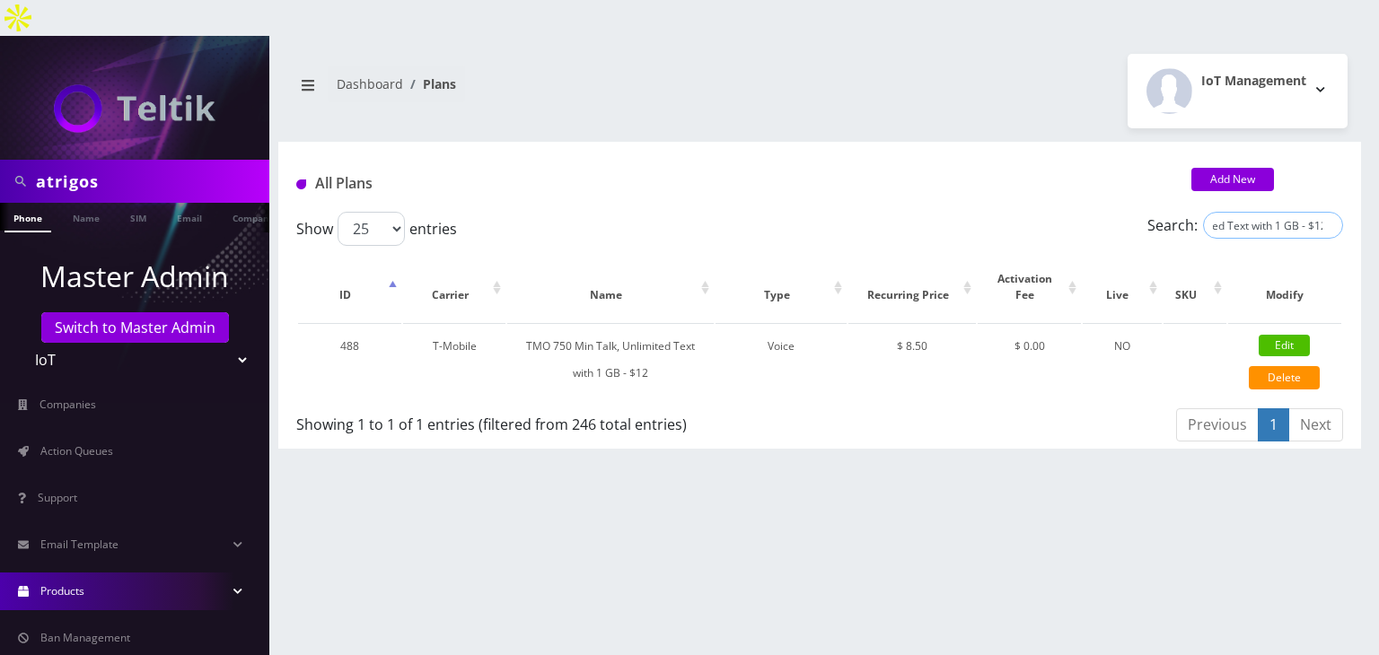
type input "TMO 750 Min Talk, Unlimited Text with 1 GB - $12"
click at [1221, 142] on div "All Plans Add New" at bounding box center [819, 177] width 1083 height 70
click at [1221, 168] on link "Add New" at bounding box center [1233, 179] width 83 height 23
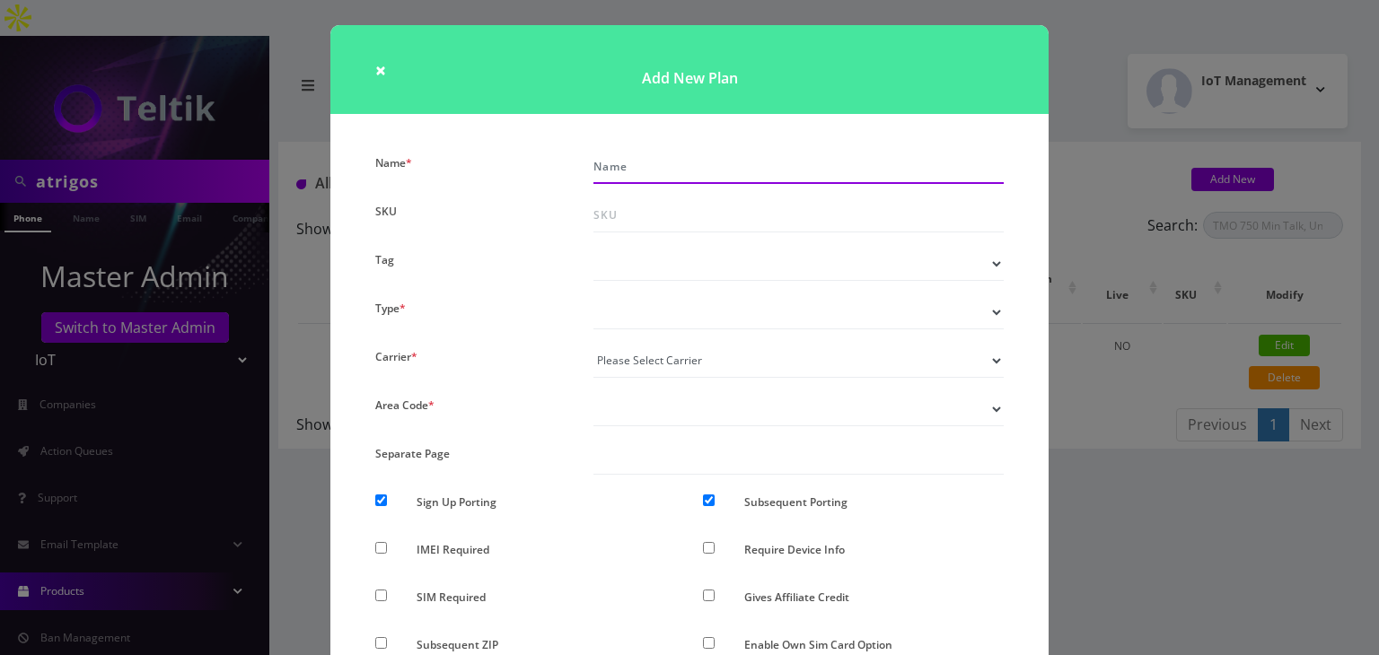
click at [644, 170] on input "Name *" at bounding box center [799, 167] width 410 height 34
click at [709, 168] on input "TMO Unlimited Text - $6" at bounding box center [799, 167] width 410 height 34
type input "TMO Unlimited Text Only - $6"
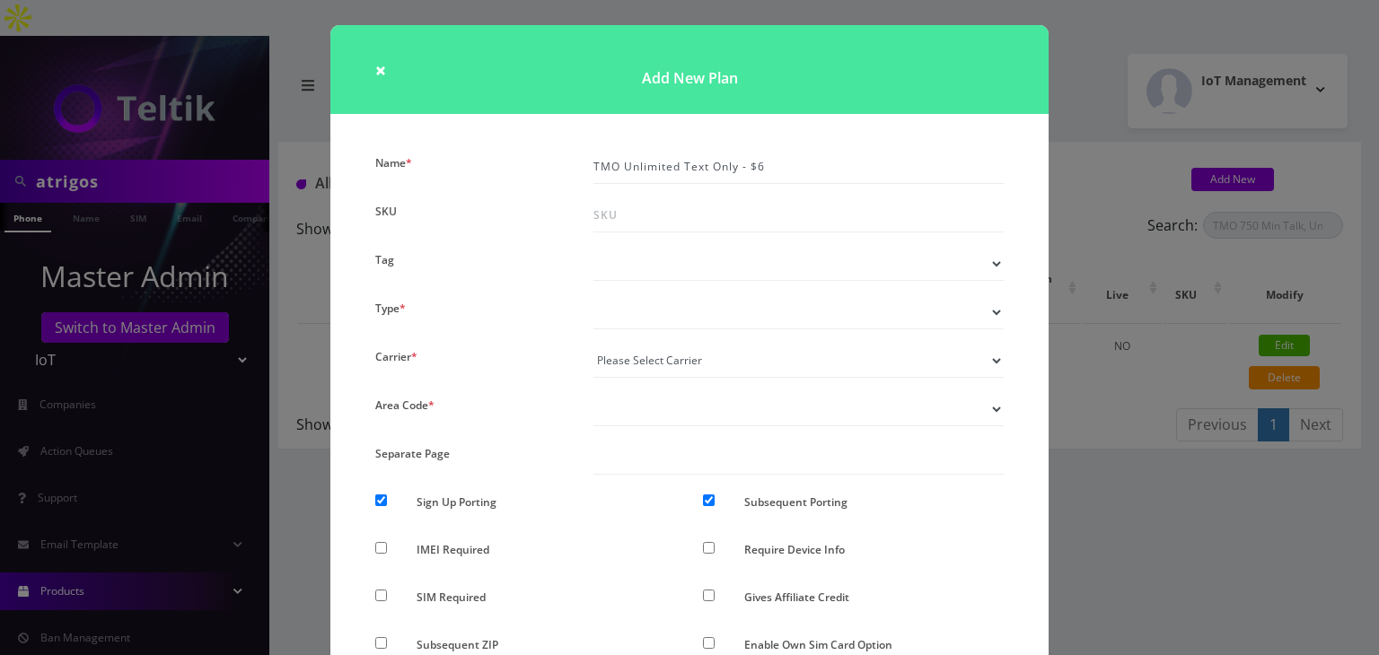
click at [678, 317] on select "Voice Data Wearable Membership Digits Cloud IoT" at bounding box center [799, 312] width 410 height 34
select select "1"
click at [594, 295] on select "Voice Data Wearable Membership Digits Cloud IoT" at bounding box center [799, 312] width 410 height 34
click at [704, 356] on select "Please Select Carrier No carrier / unlocked T-Mobile AT&T Subscription Ultra Ve…" at bounding box center [799, 361] width 410 height 34
select select "1"
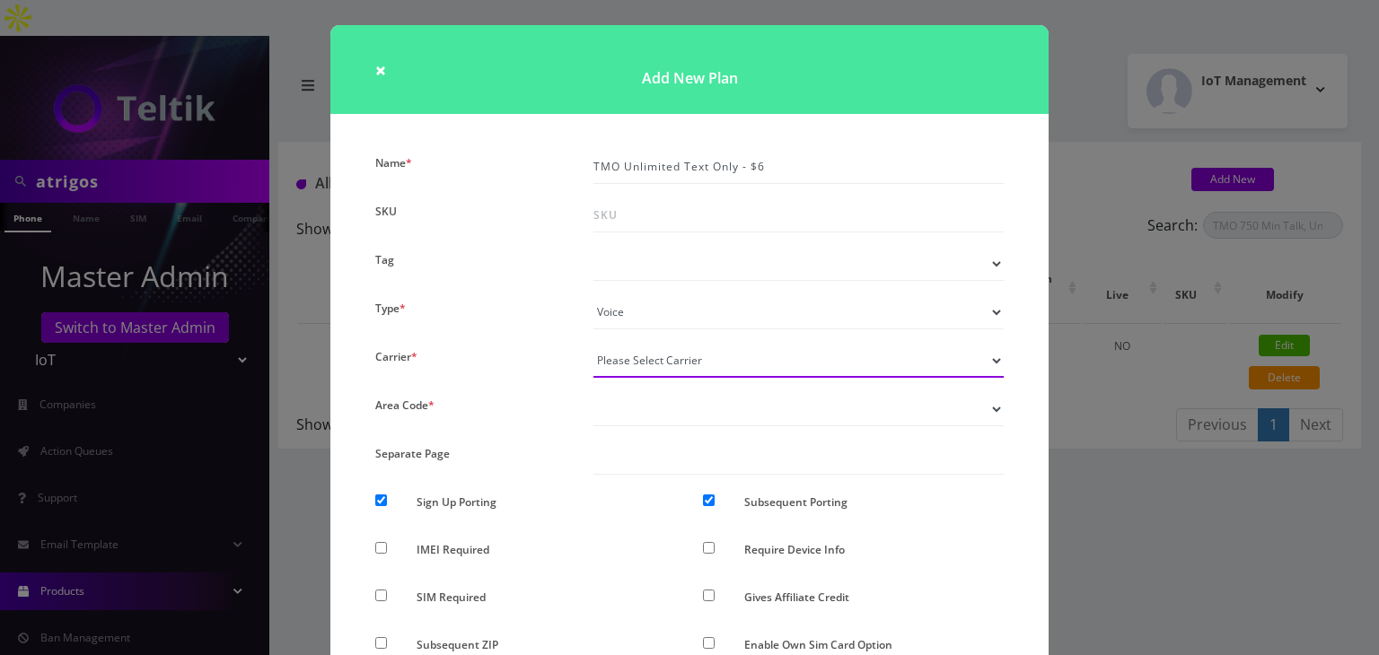
click at [594, 344] on select "Please Select Carrier No carrier / unlocked T-Mobile AT&T Subscription Ultra Ve…" at bounding box center [799, 361] width 410 height 34
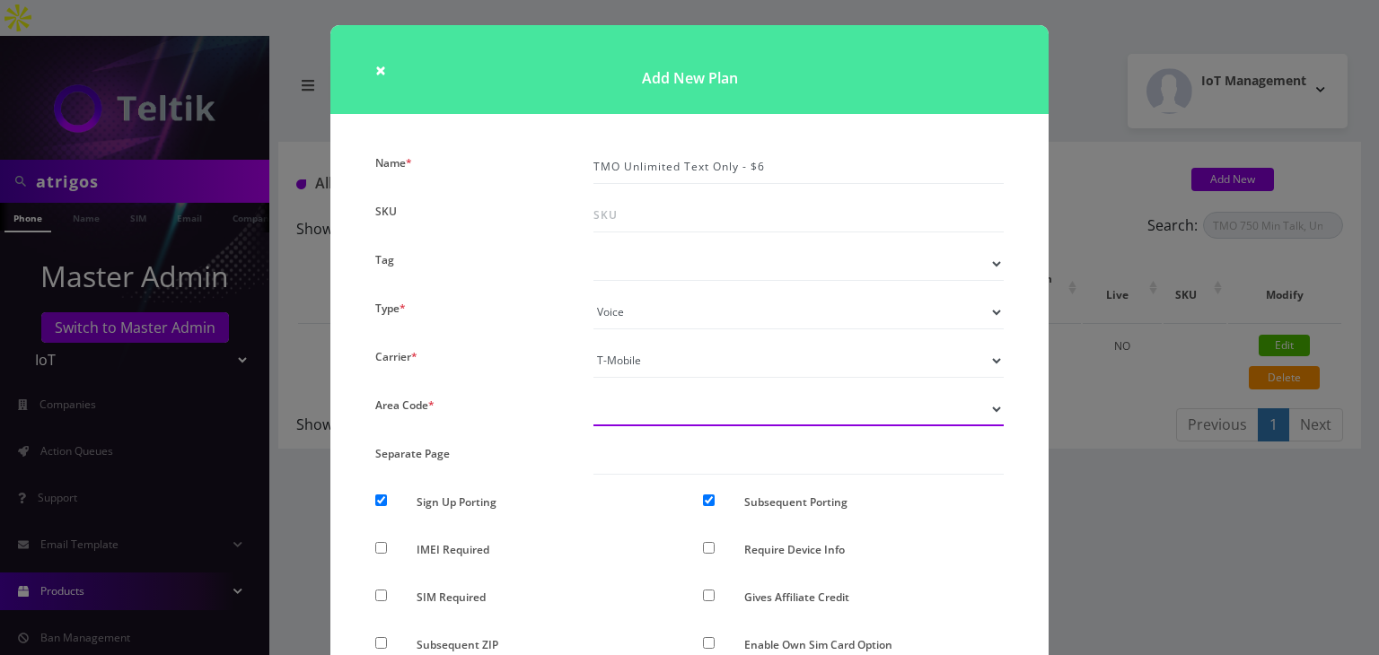
click at [625, 424] on select "Don’t show option Show option for area code but NOT required Show option for ar…" at bounding box center [799, 409] width 410 height 34
select select "0"
click at [594, 392] on select "Don’t show option Show option for area code but NOT required Show option for ar…" at bounding box center [799, 409] width 410 height 34
click at [376, 498] on input "Sign Up Porting" at bounding box center [381, 501] width 12 height 12
checkbox input "false"
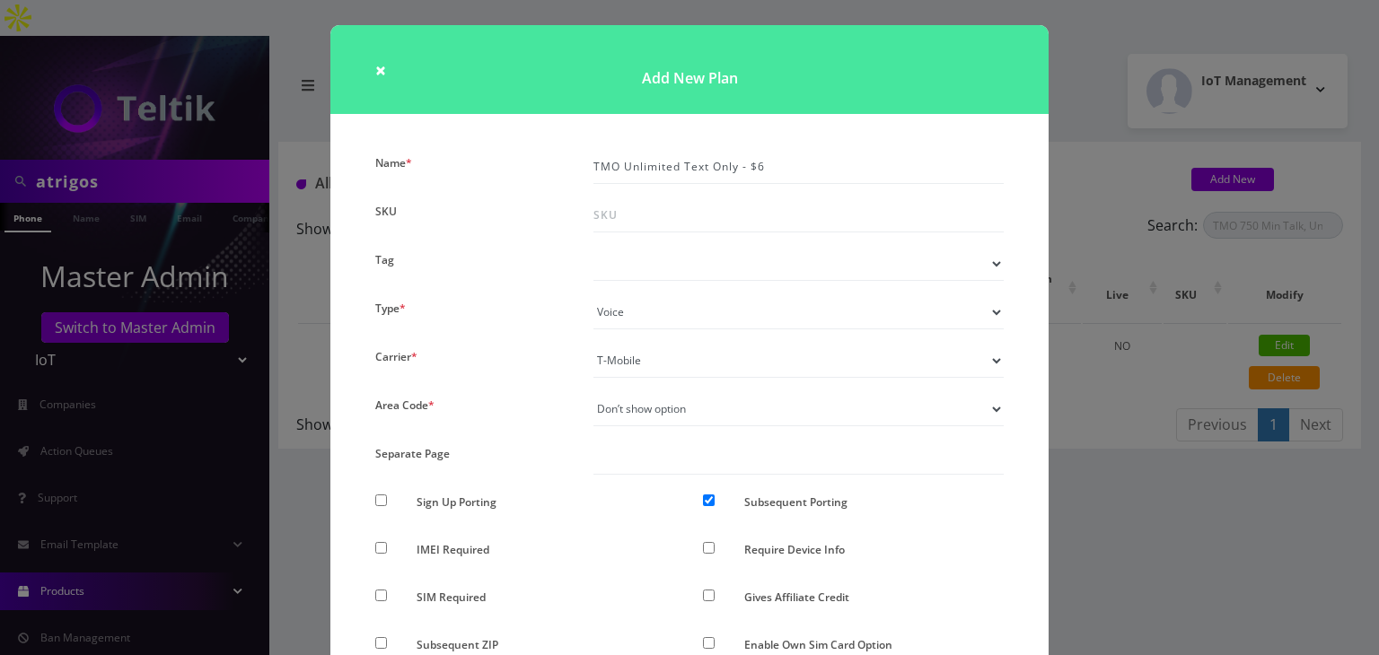
click at [710, 500] on input "Subsequent Porting" at bounding box center [709, 501] width 12 height 12
checkbox input "false"
click at [1169, 540] on div "× Add New Plan Name * TMO Unlimited Text Only - $6 SKU Tag Type * Voice Data We…" at bounding box center [689, 327] width 1379 height 655
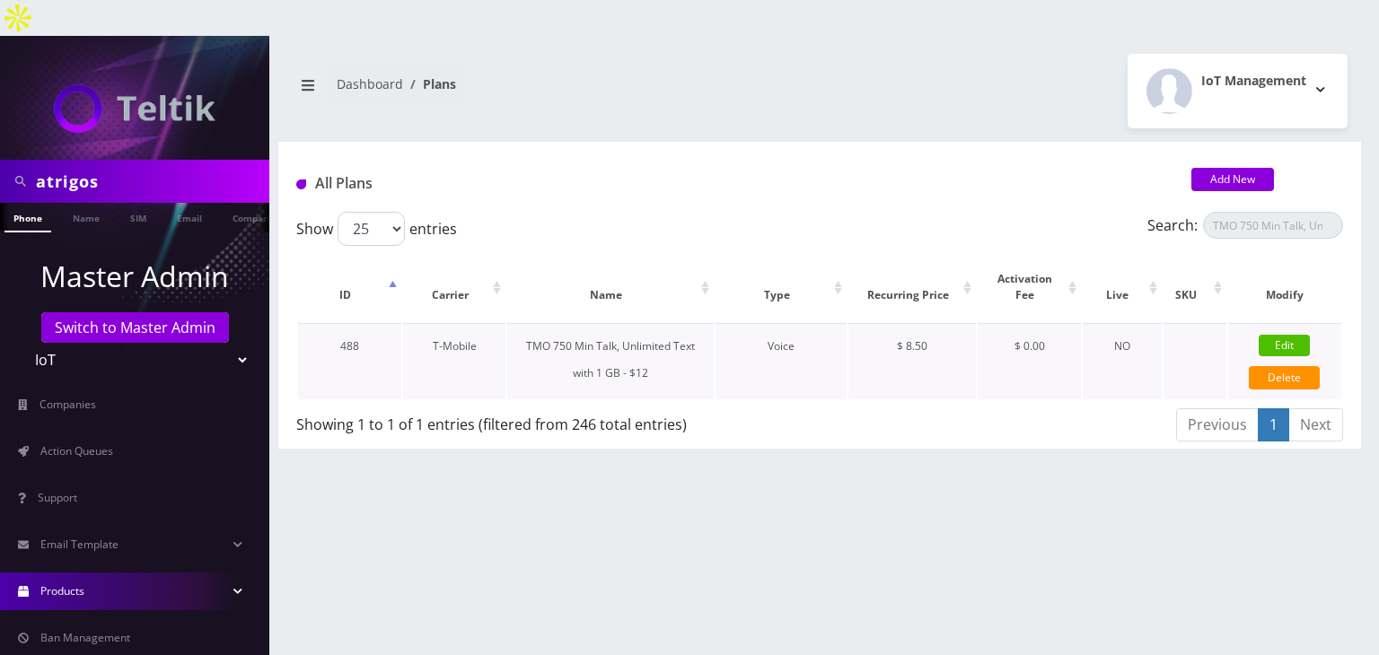
click at [1272, 335] on link "Edit" at bounding box center [1284, 346] width 51 height 22
type input "TMO 750 Min Talk, Unlimited Text with 1 GB - $12"
select select "1"
select select "0"
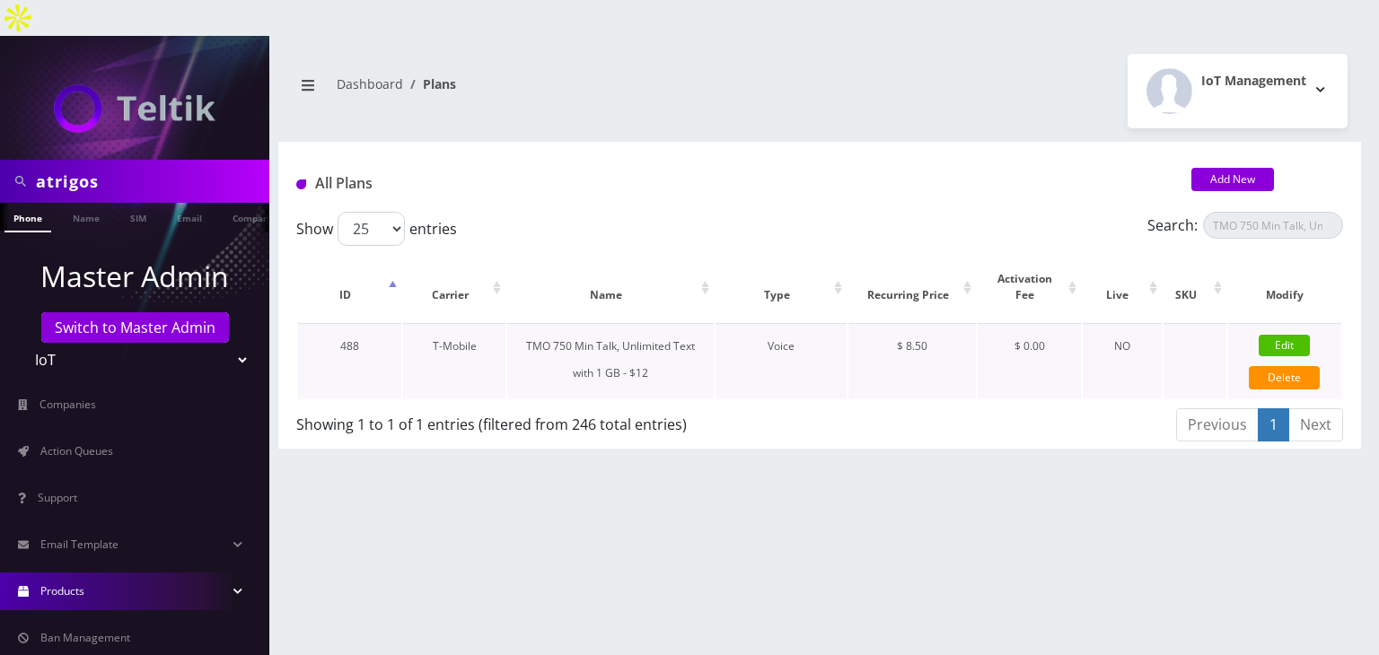
checkbox input "false"
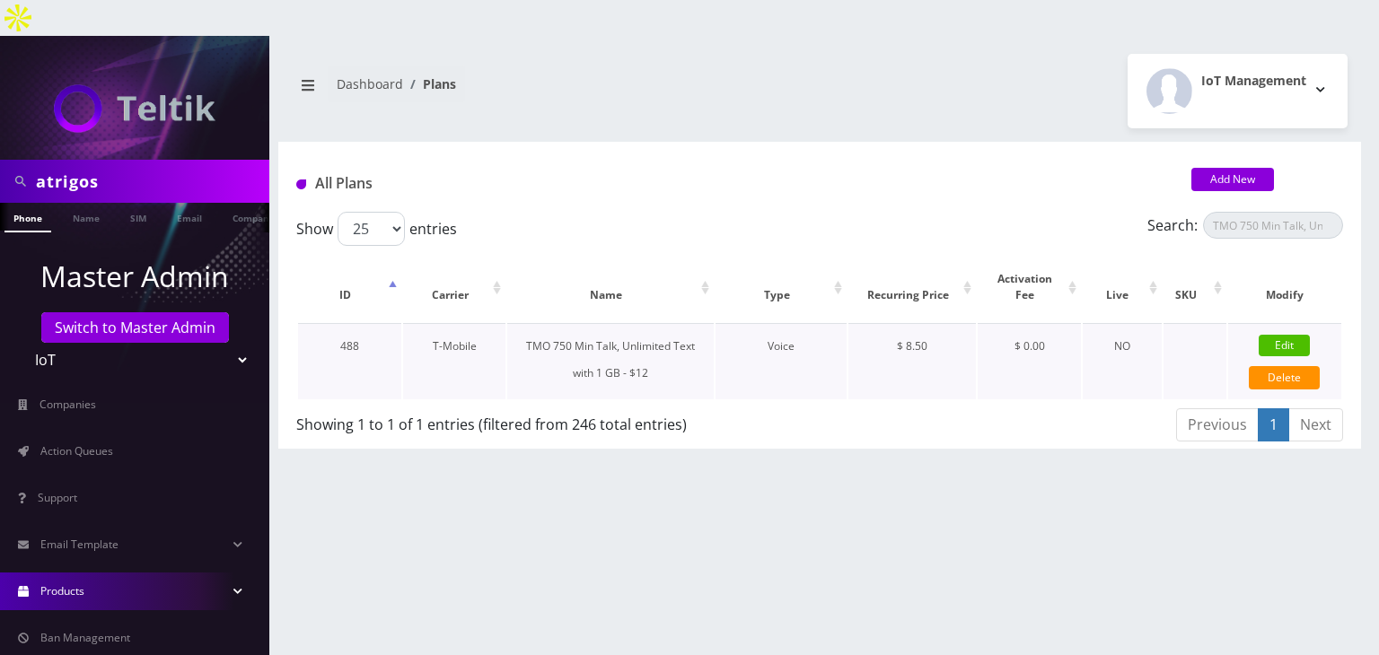
checkbox input "false"
type input "3.5"
select select "0"
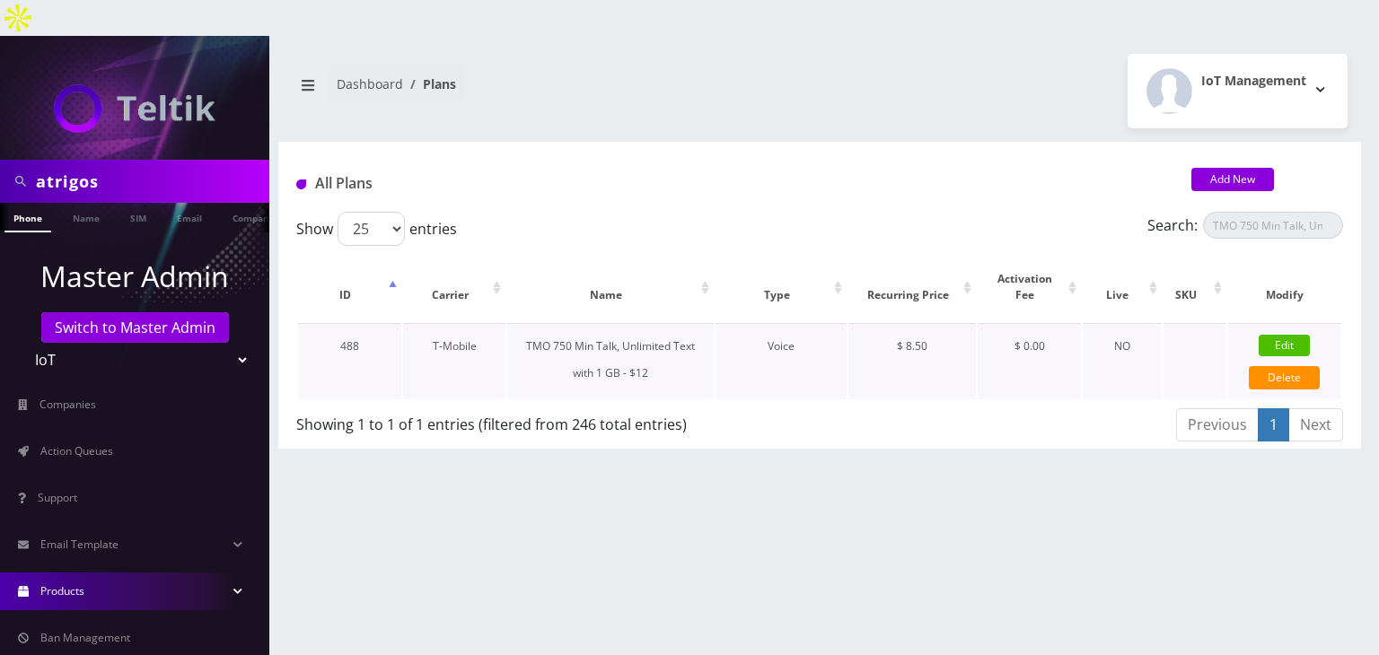
checkbox input "true"
checkbox input "false"
type input "8.5"
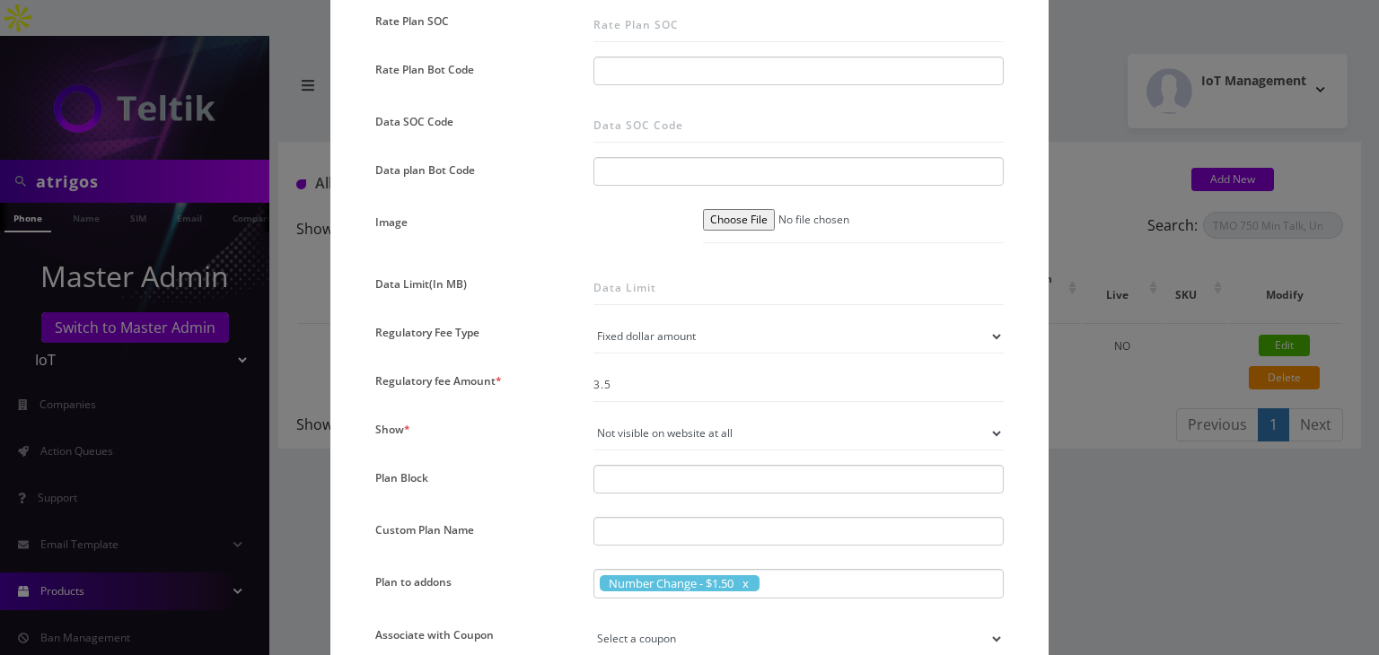
scroll to position [1167, 0]
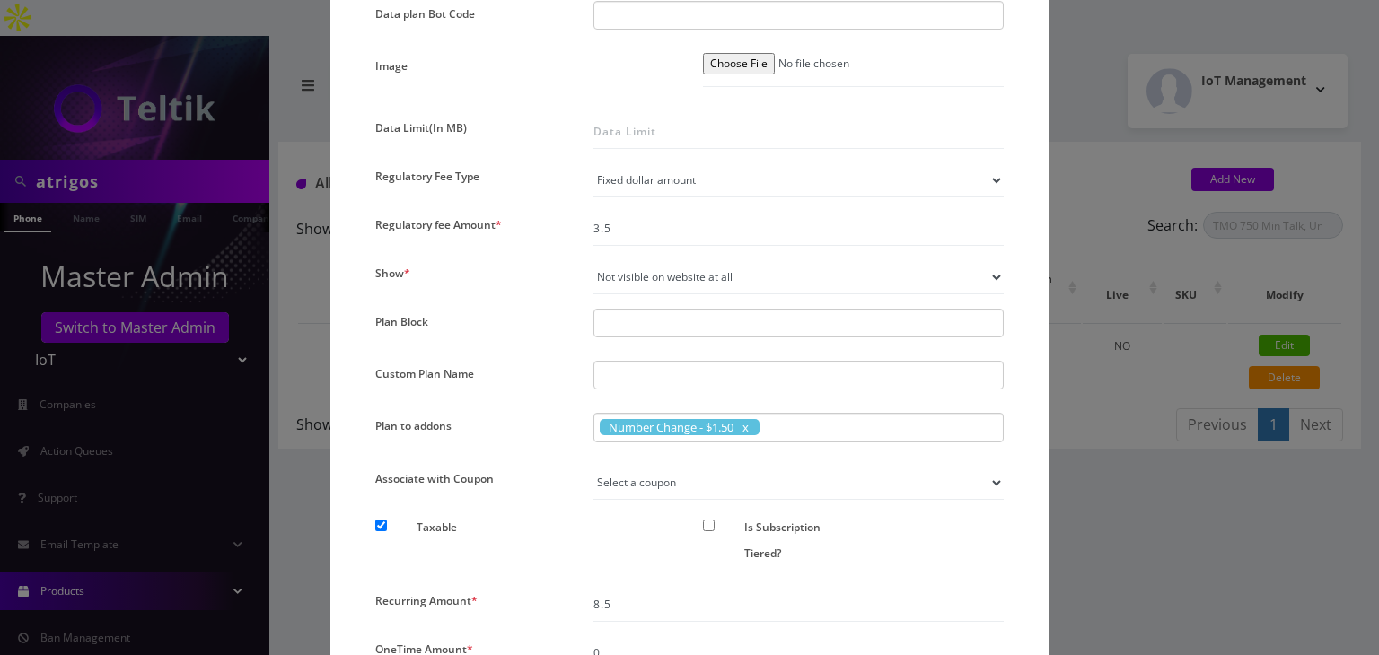
click at [1148, 480] on div "× Edit Plan Name * TMO 750 Min Talk, Unlimited Text with 1 GB - $12 SKU Tag Typ…" at bounding box center [689, 327] width 1379 height 655
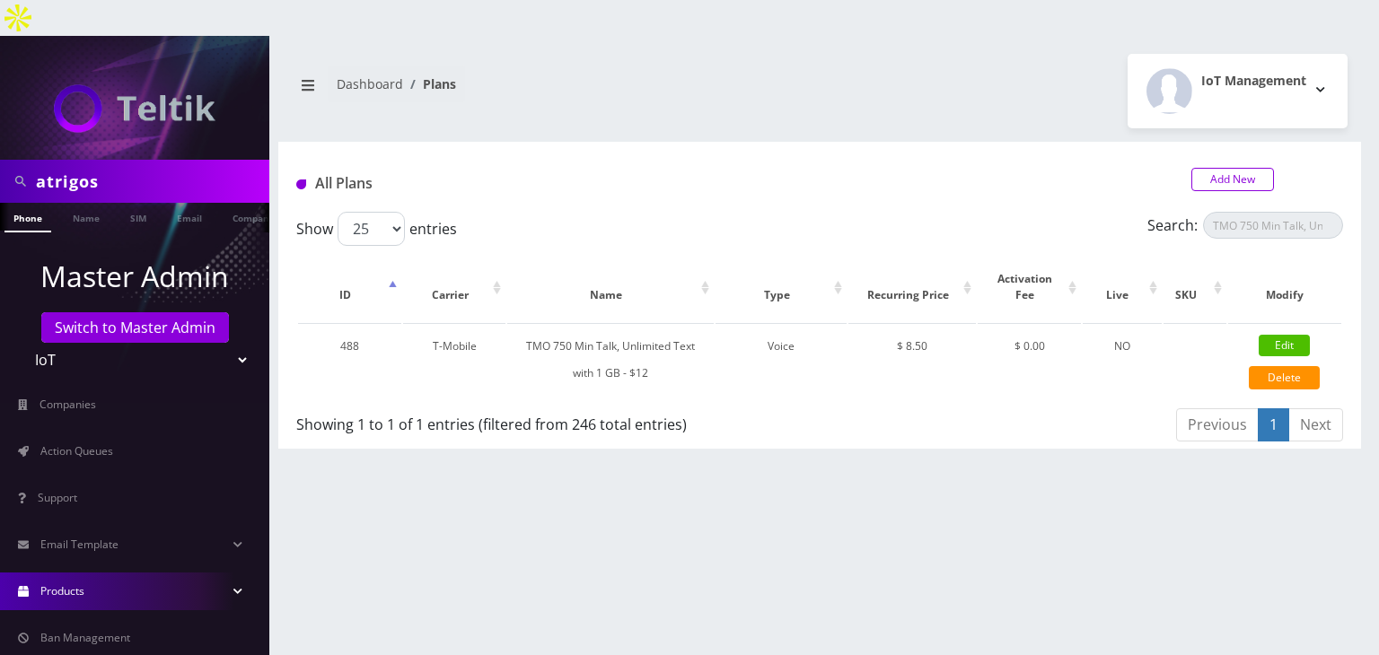
click at [1227, 168] on link "Add New" at bounding box center [1233, 179] width 83 height 23
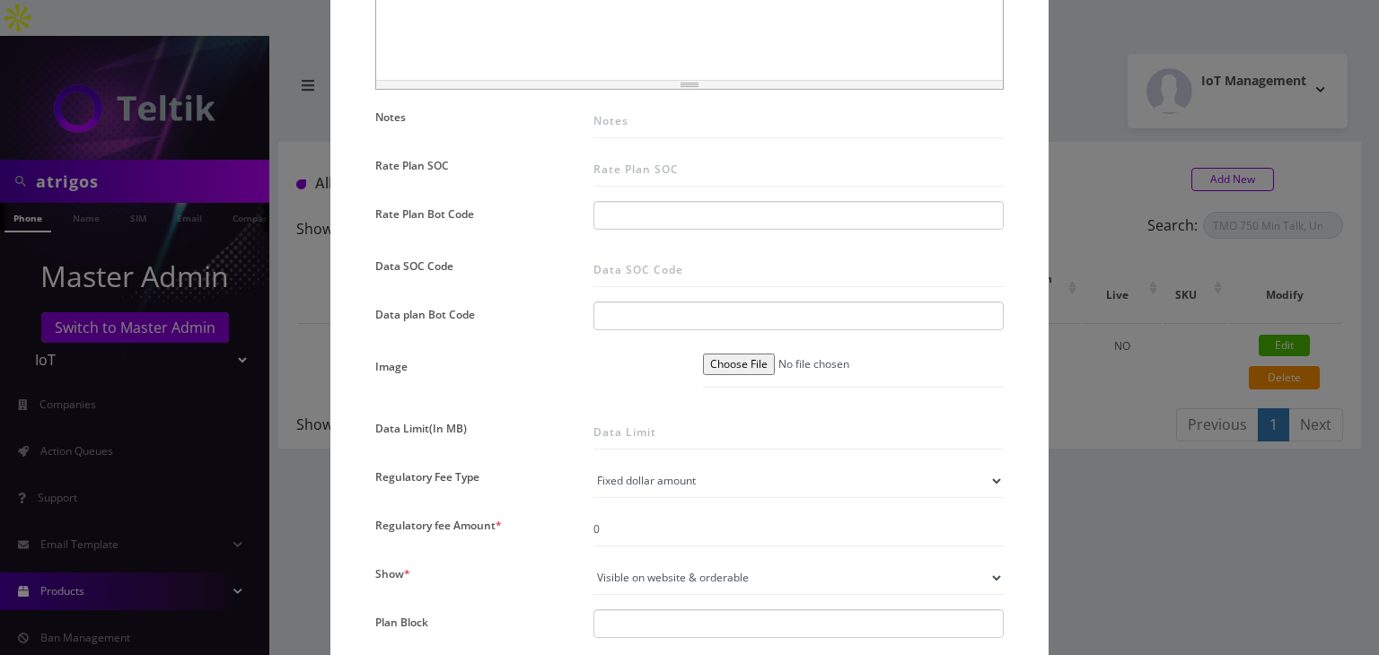
scroll to position [898, 0]
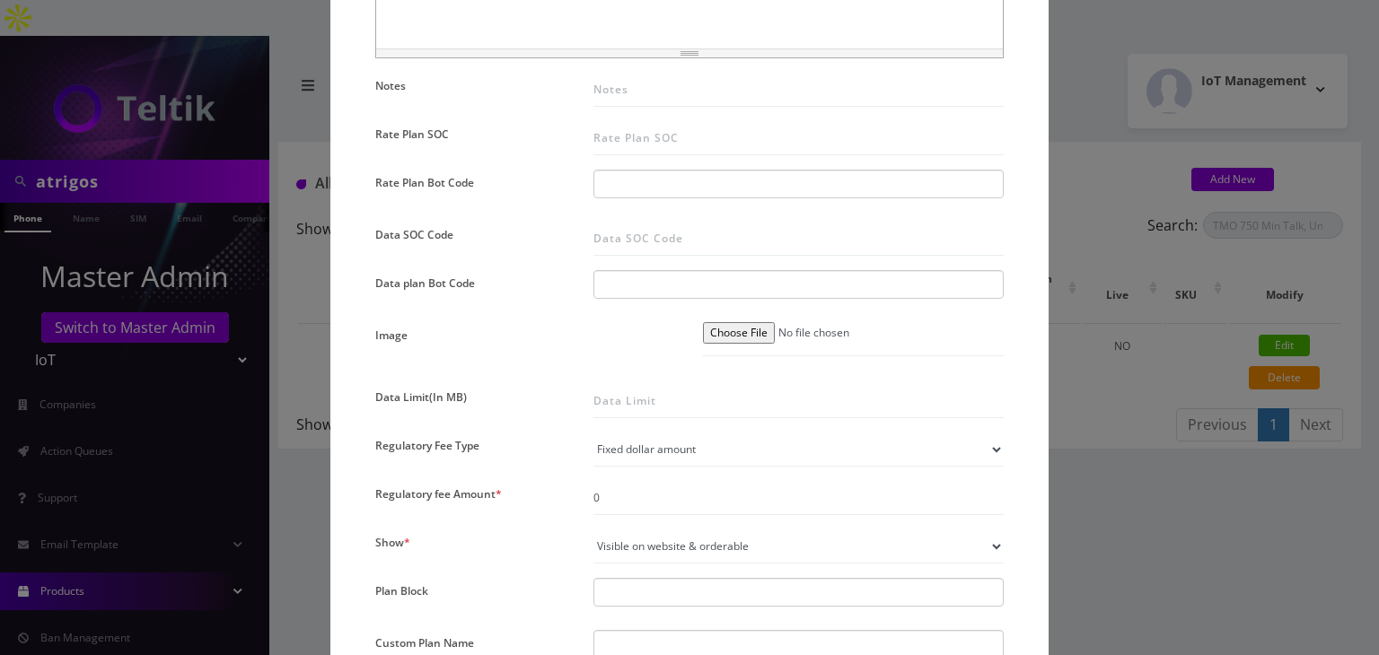
click at [645, 437] on select "Fixed dollar amount Percentage of plan cost" at bounding box center [799, 450] width 410 height 34
click at [594, 433] on select "Fixed dollar amount Percentage of plan cost" at bounding box center [799, 450] width 410 height 34
click at [641, 491] on input "0" at bounding box center [799, 498] width 410 height 34
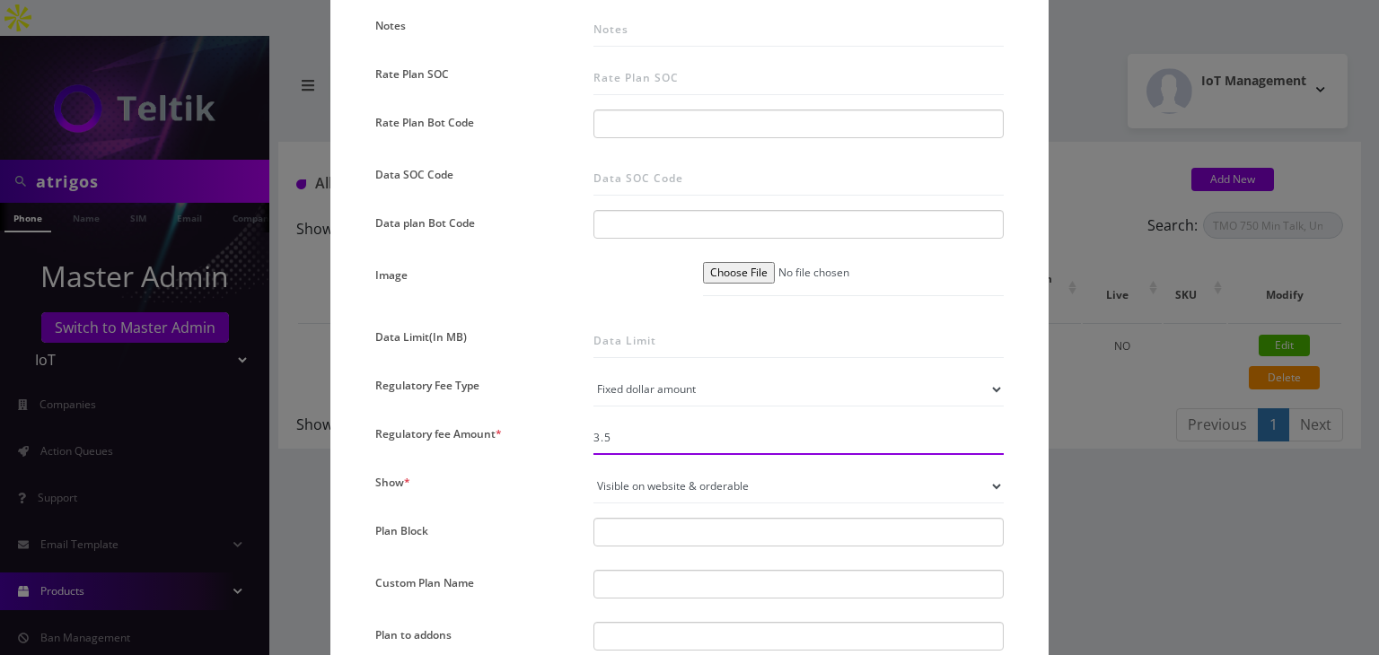
scroll to position [988, 0]
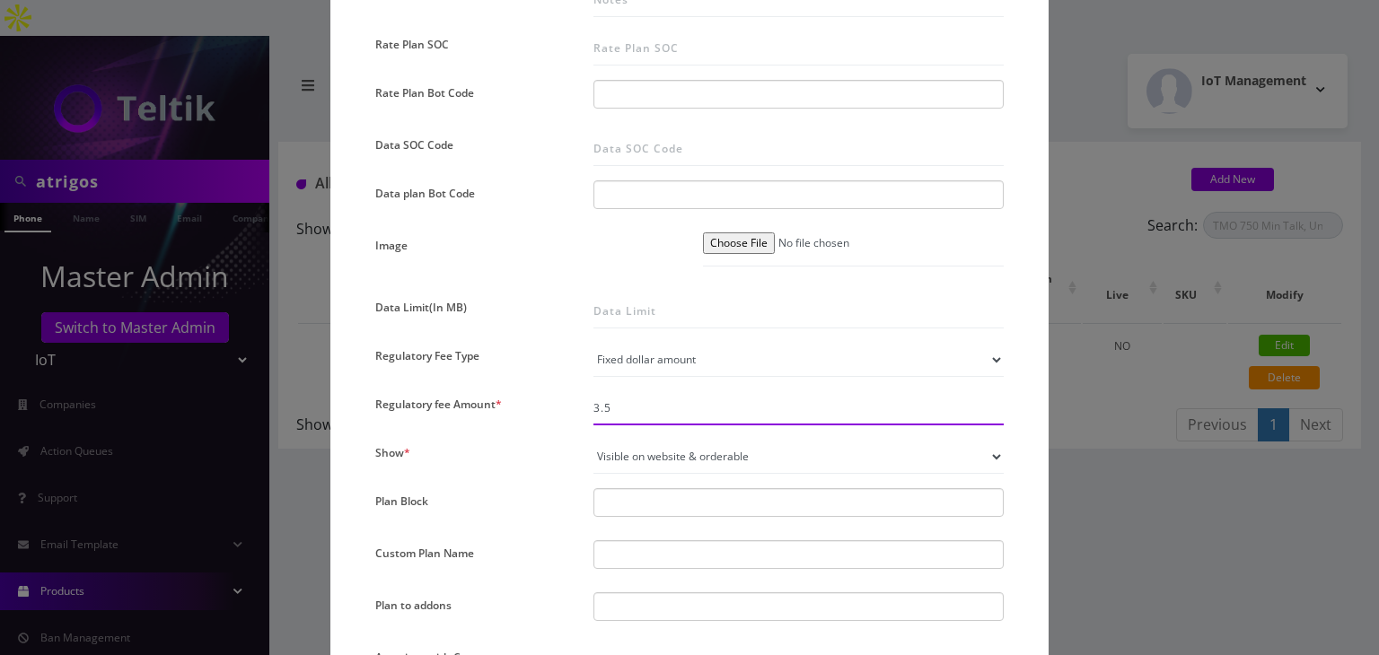
type input "3.5"
click at [547, 469] on div "Show *" at bounding box center [471, 457] width 218 height 34
click at [658, 450] on select "Not visible on website at all Visible on website & orderable Visible on website…" at bounding box center [799, 457] width 410 height 34
select select "0"
click at [594, 440] on select "Not visible on website at all Visible on website & orderable Visible on website…" at bounding box center [799, 457] width 410 height 34
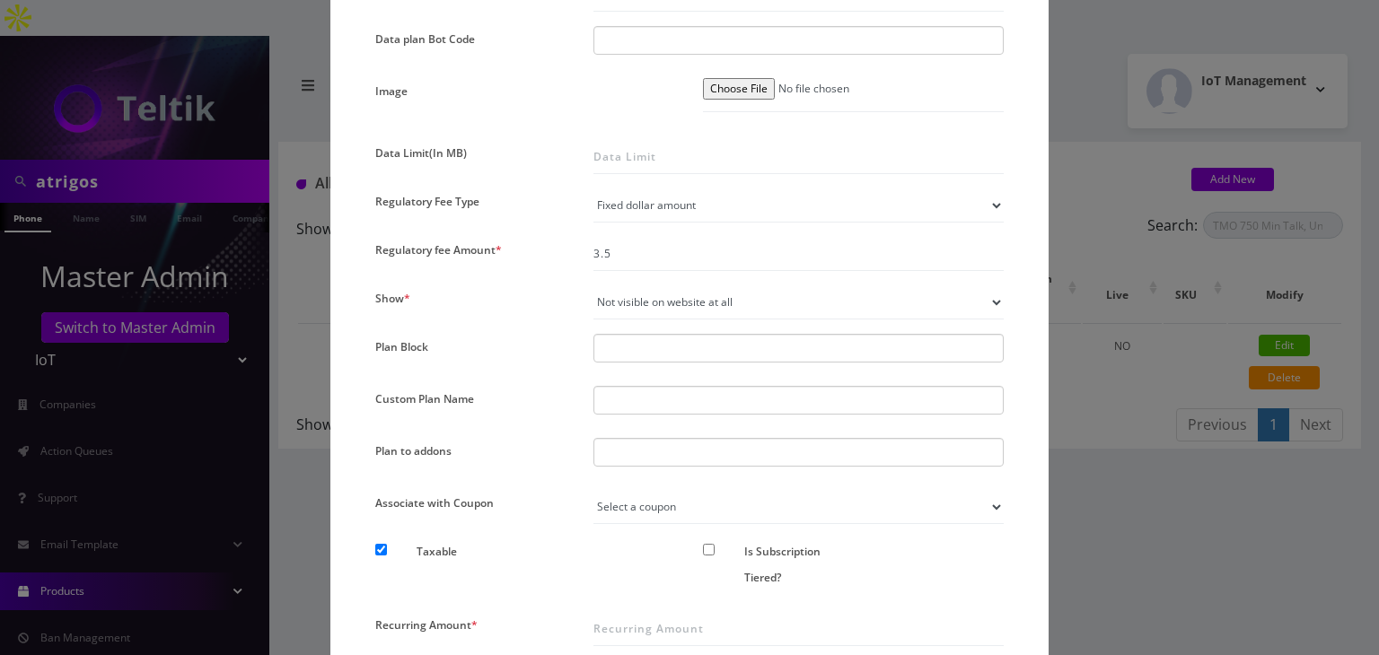
scroll to position [1296, 0]
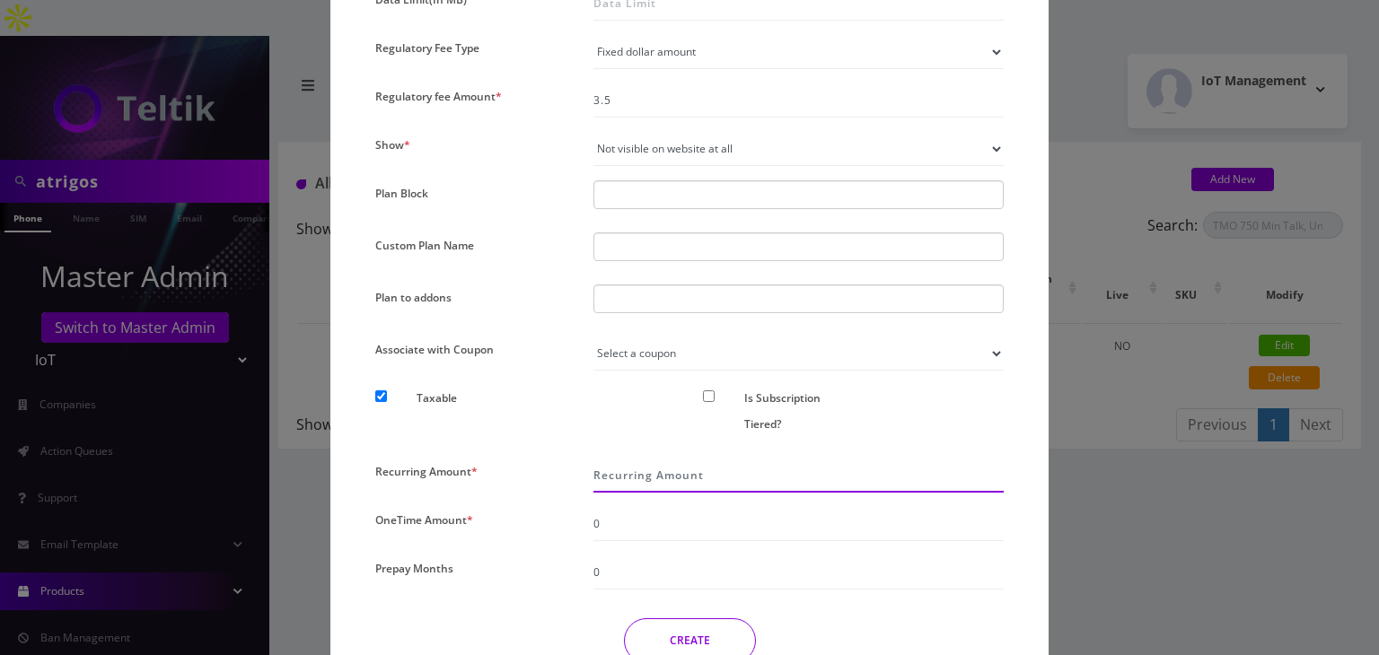
click at [610, 480] on input "Recurring Amount *" at bounding box center [799, 476] width 410 height 34
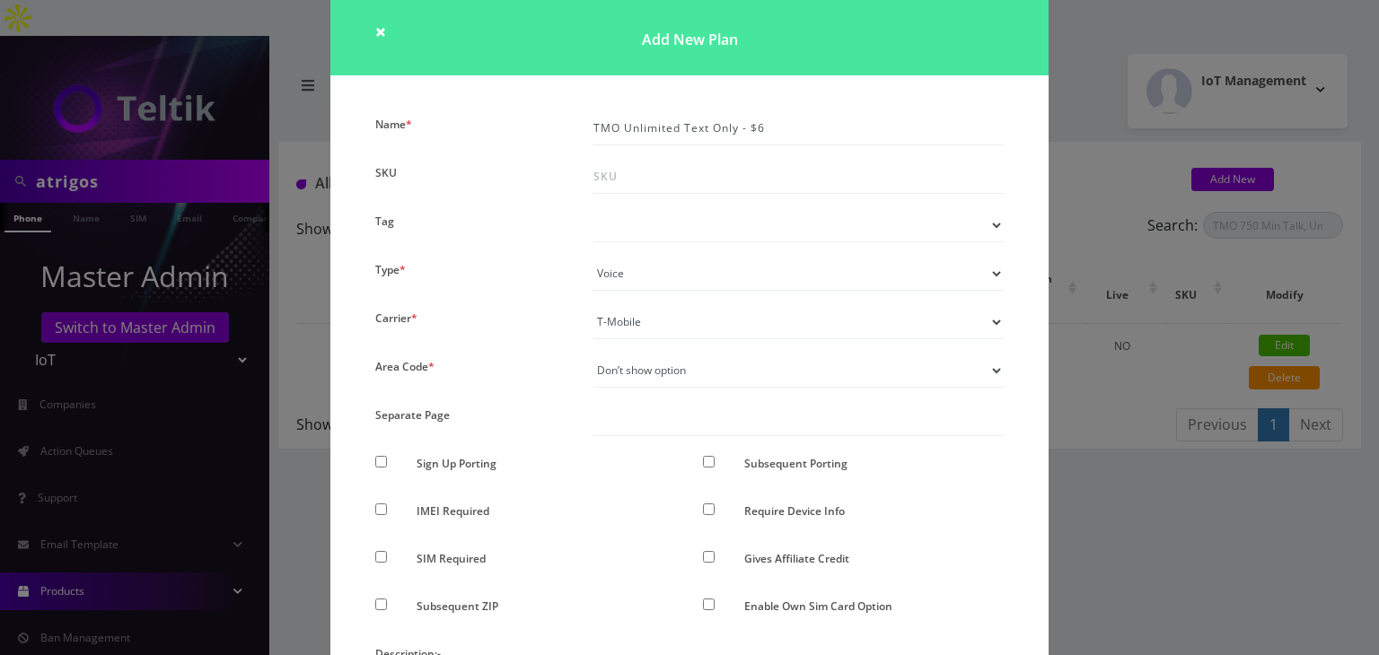
scroll to position [0, 0]
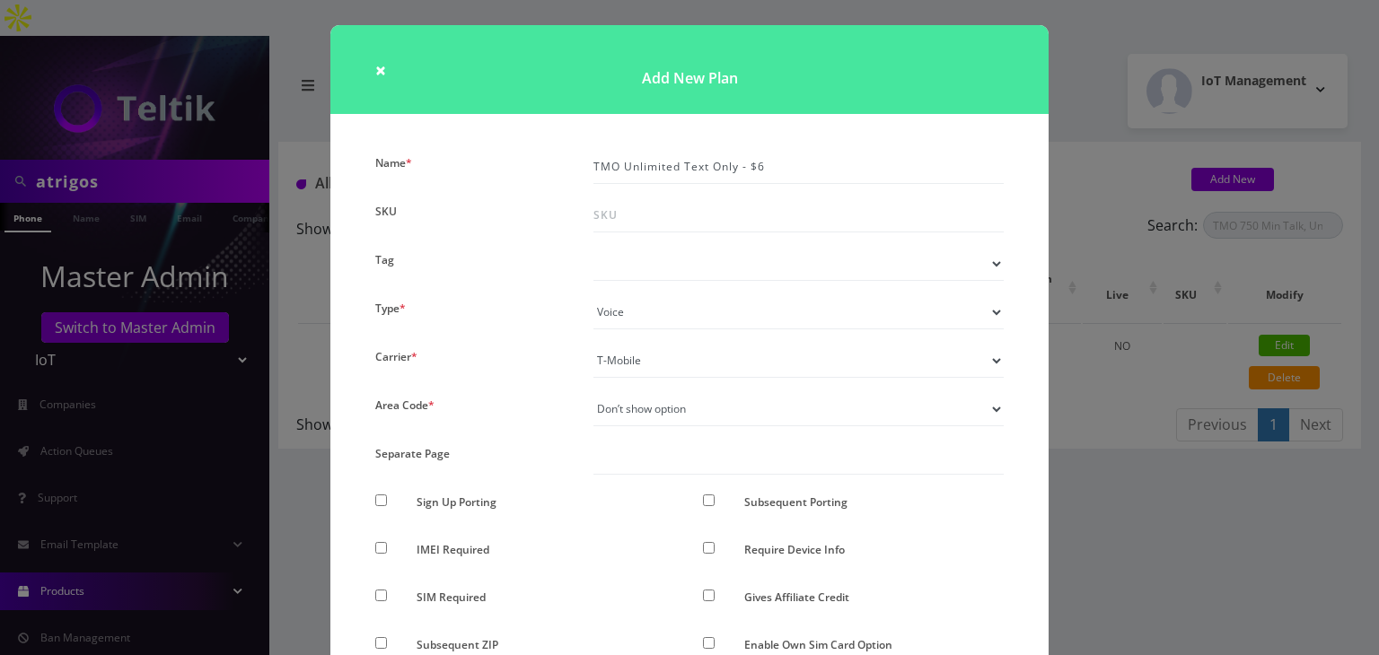
type input "2.5"
click at [1148, 483] on div "× Add New Plan Name * TMO Unlimited Text Only - $6 SKU Tag Type * Voice Data We…" at bounding box center [689, 327] width 1379 height 655
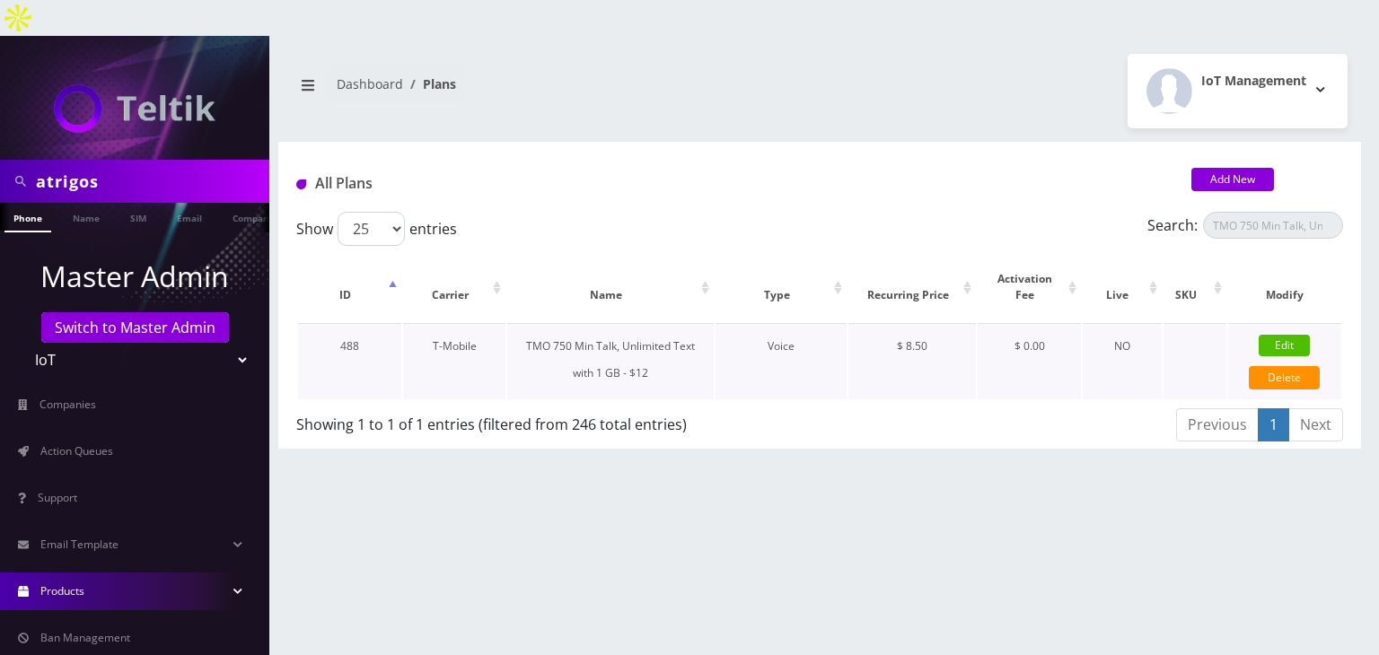
click at [1306, 335] on link "Edit" at bounding box center [1284, 346] width 51 height 22
checkbox input "false"
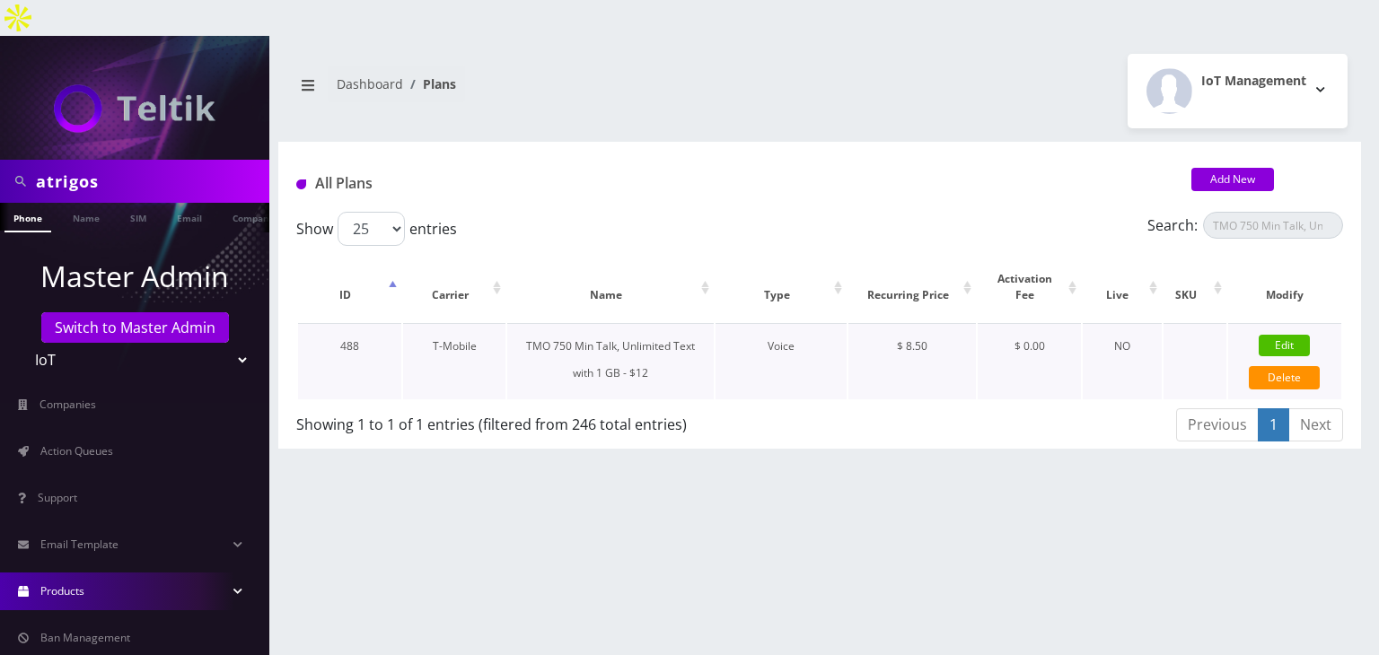
checkbox input "false"
checkbox input "true"
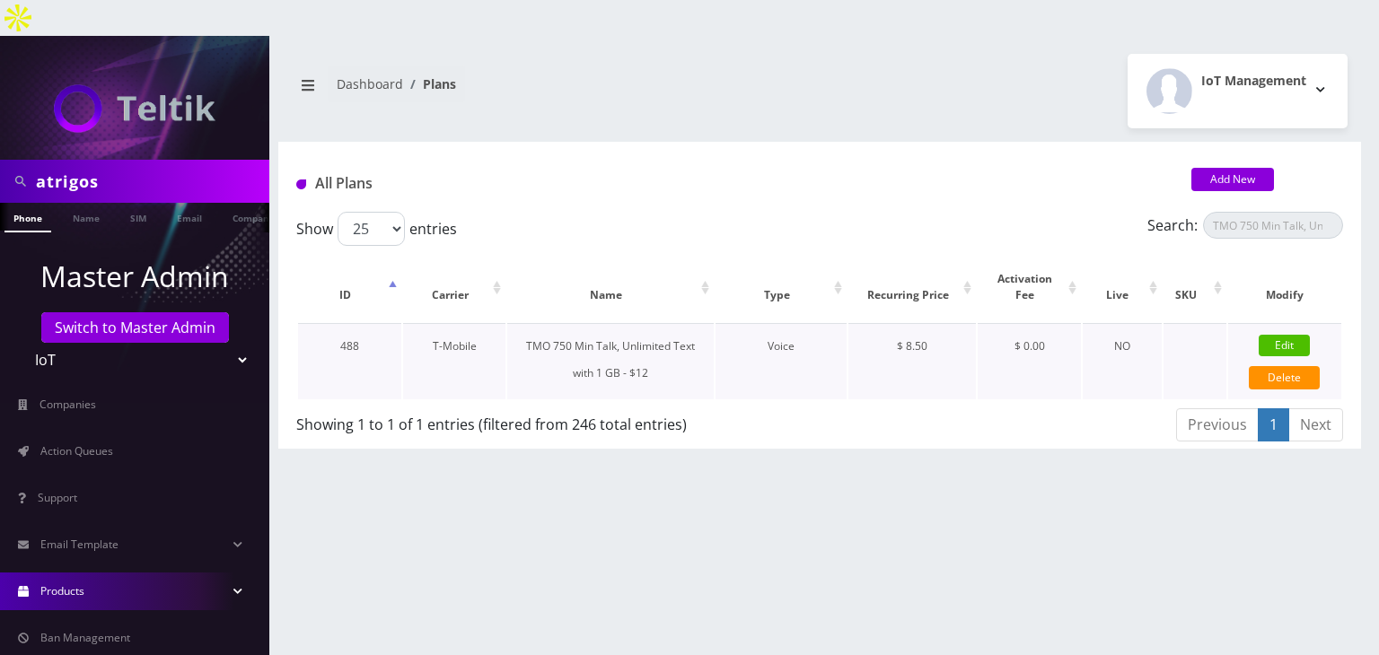
checkbox input "false"
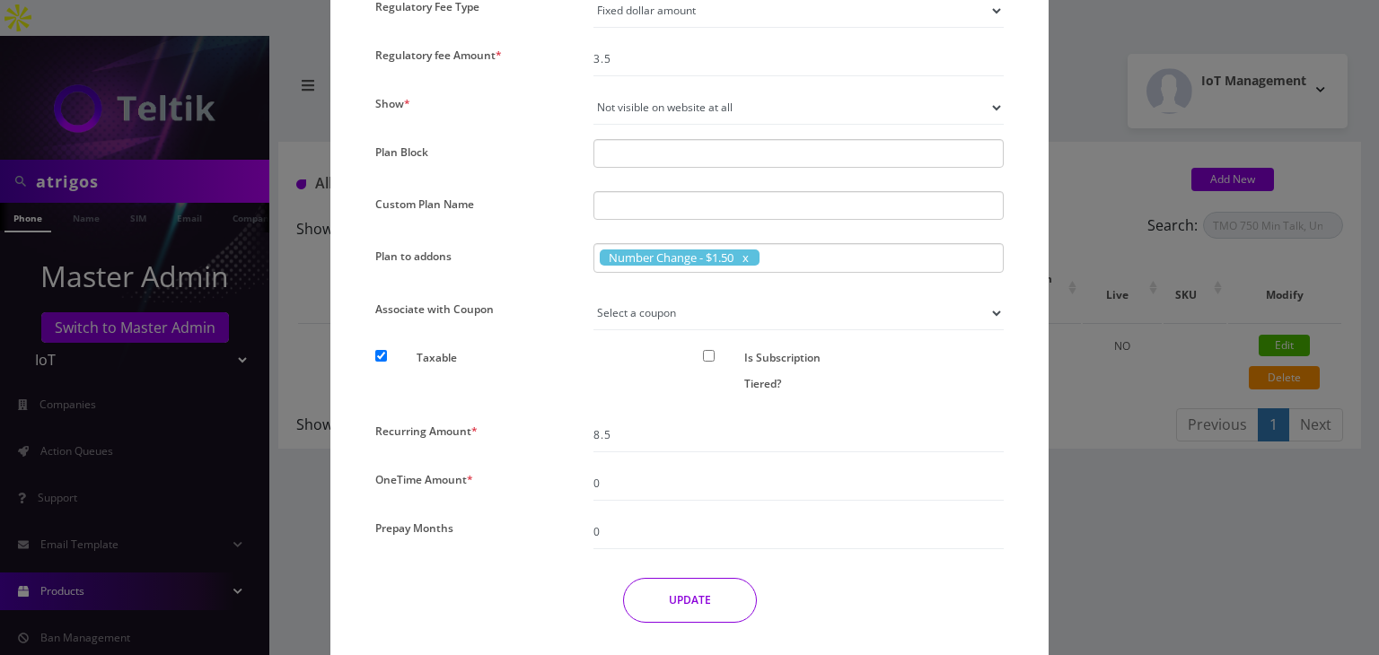
scroll to position [1385, 0]
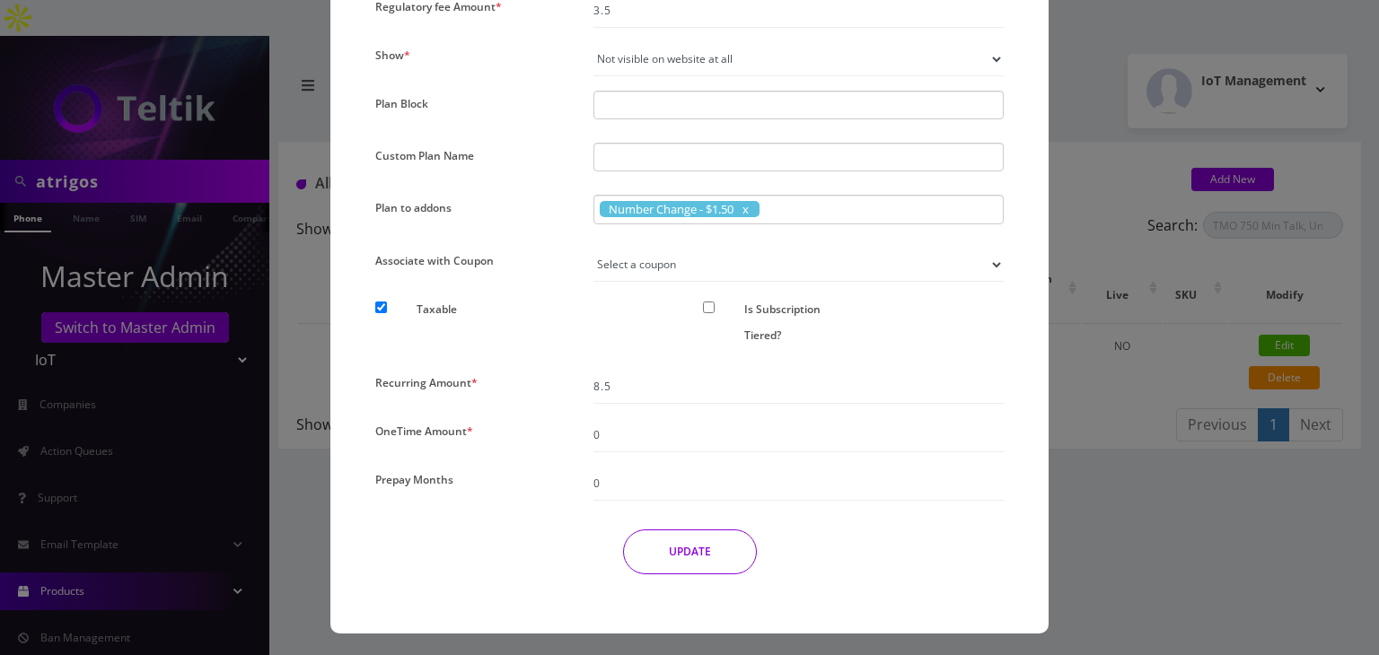
click at [1103, 483] on div "× Edit Plan Name * TMO 750 Min Talk, Unlimited Text with 1 GB - $12 SKU Tag Typ…" at bounding box center [689, 327] width 1379 height 655
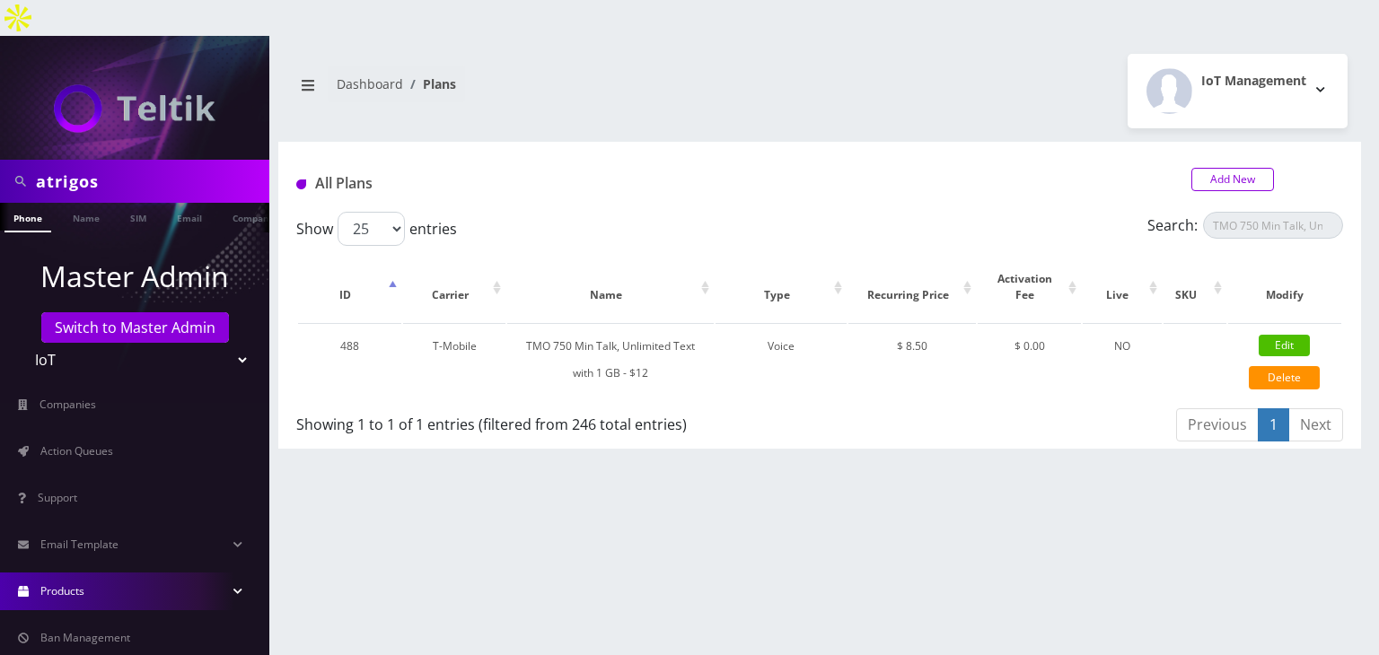
click at [1220, 168] on link "Add New" at bounding box center [1233, 179] width 83 height 23
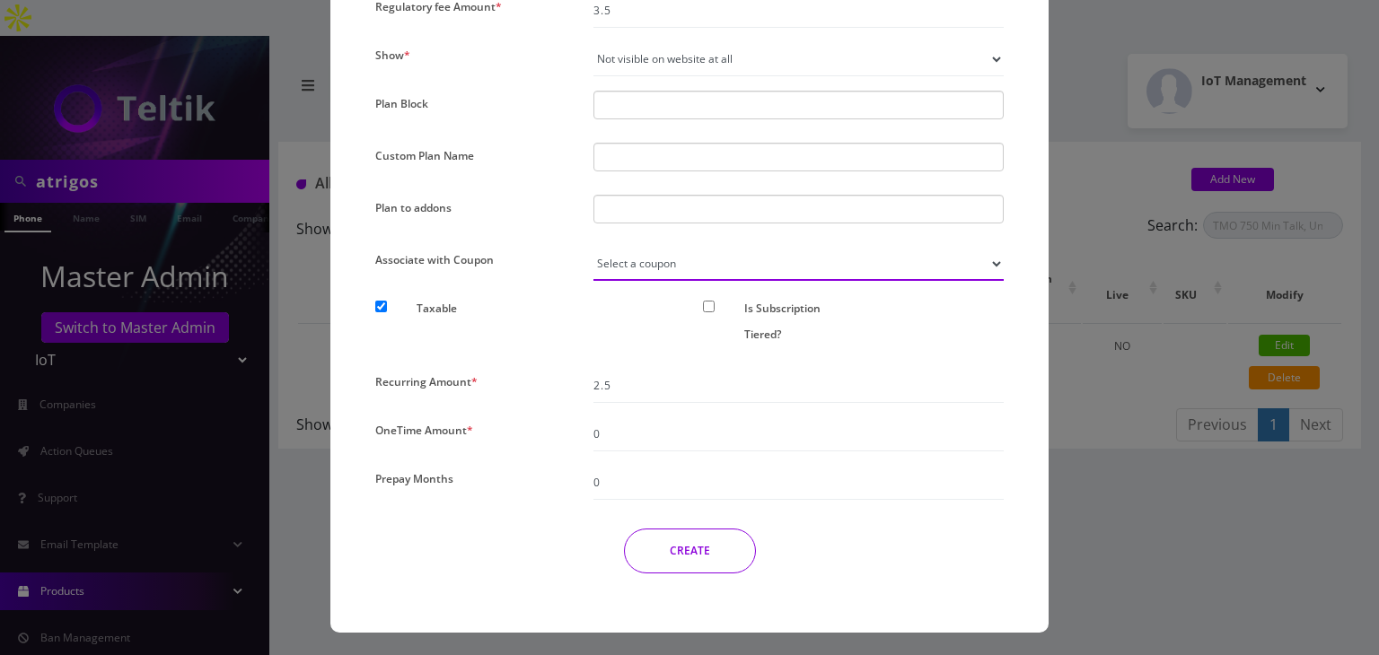
click at [650, 261] on select "Select a coupon" at bounding box center [799, 264] width 410 height 34
click at [638, 214] on div at bounding box center [799, 209] width 410 height 29
type input "number Change - $3.75"
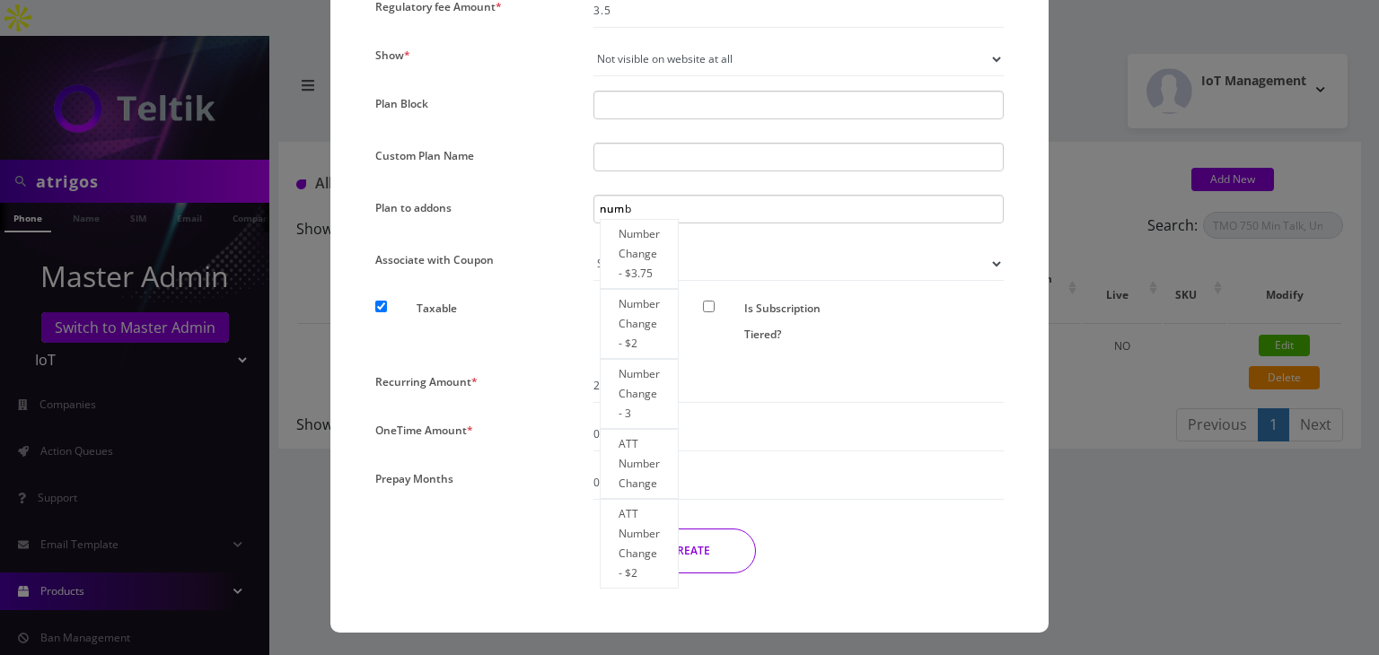
type input "num"
click at [1134, 474] on div "× Add New Plan Name * TMO Unlimited Text Only - $6 SKU Tag Type * Voice Data We…" at bounding box center [689, 327] width 1379 height 655
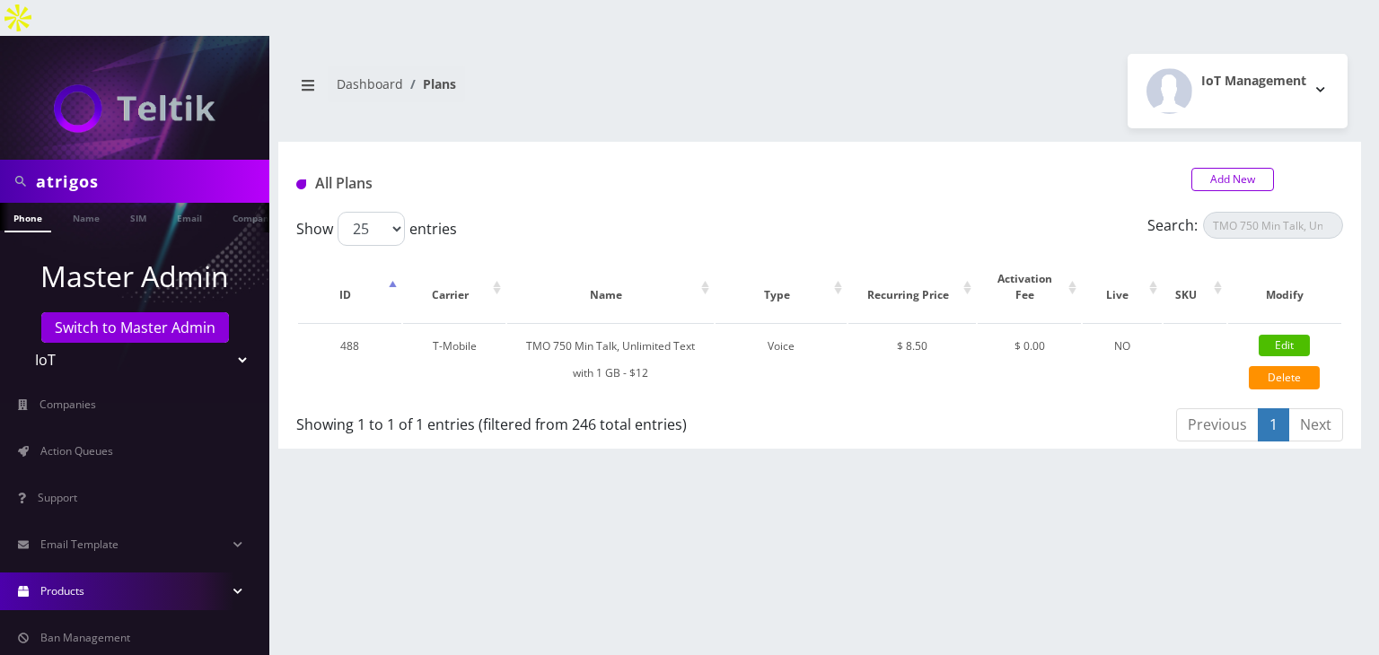
click at [1237, 168] on link "Add New" at bounding box center [1233, 179] width 83 height 23
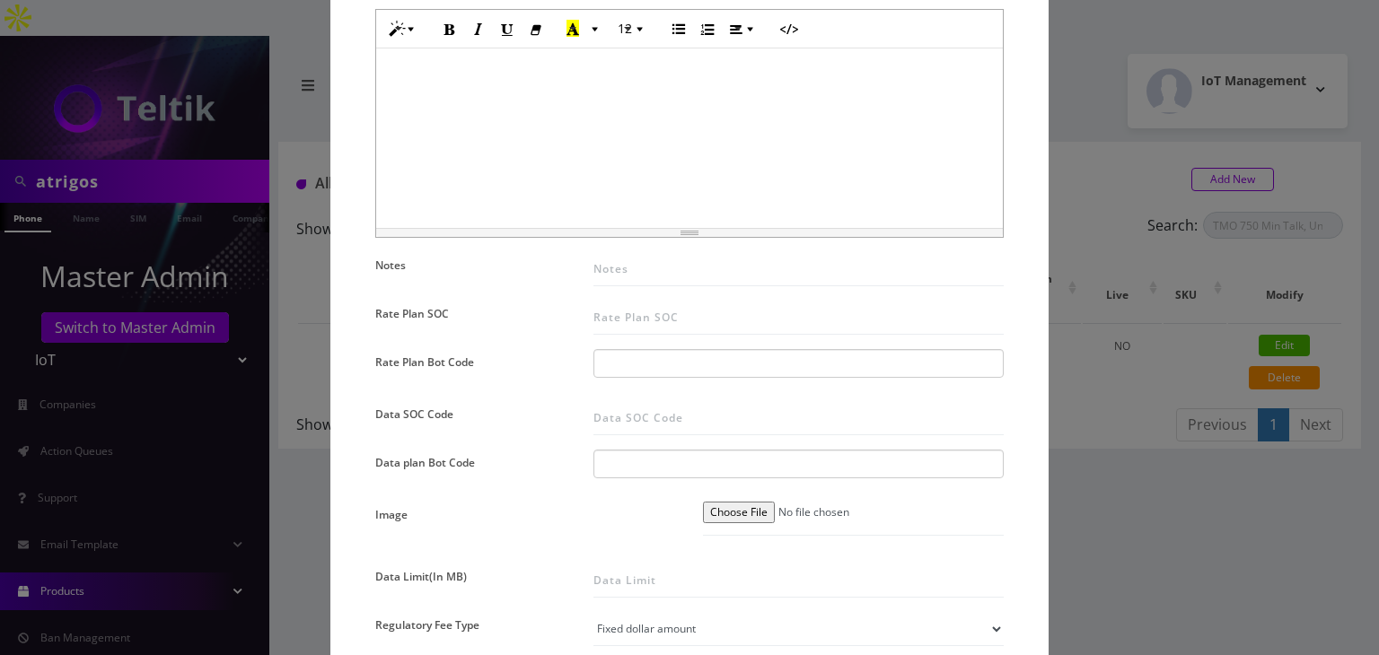
scroll to position [1077, 0]
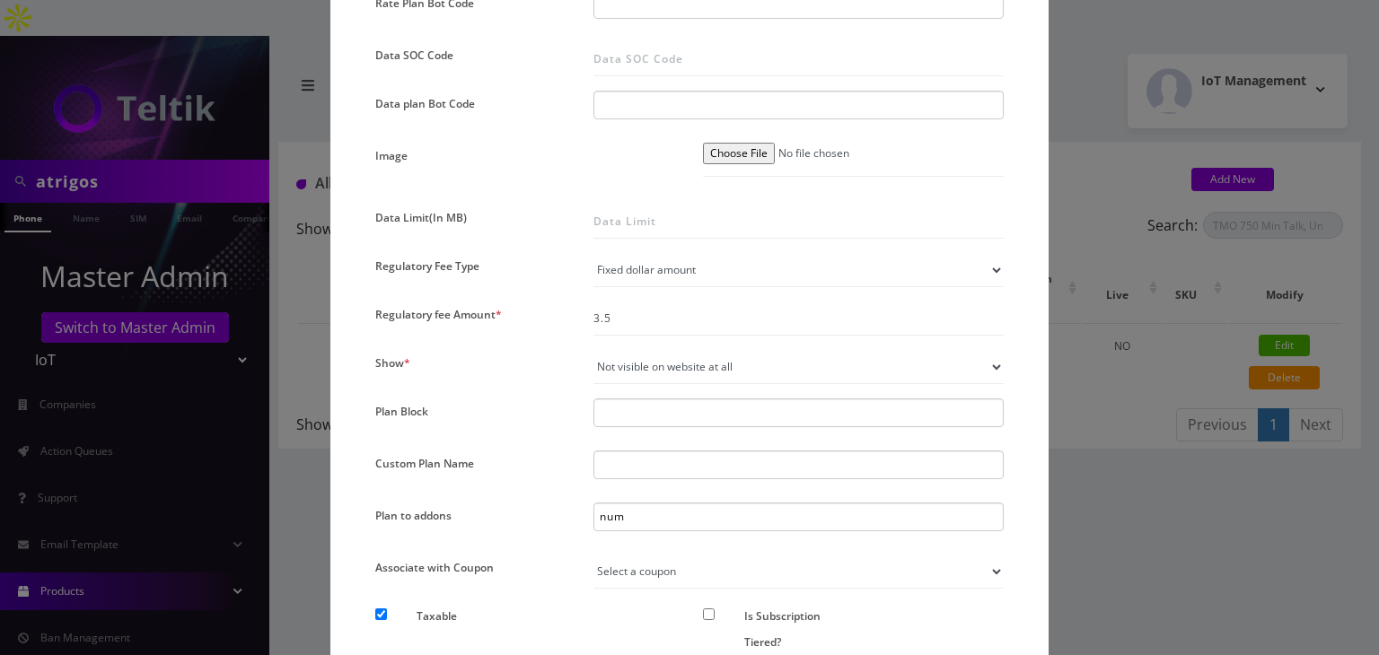
click at [642, 506] on div "num num Number Change - $3.75 Number Change - $2 Number Change - 3 ATT Number C…" at bounding box center [799, 517] width 410 height 29
type input "number Change - $3.75"
type input "n"
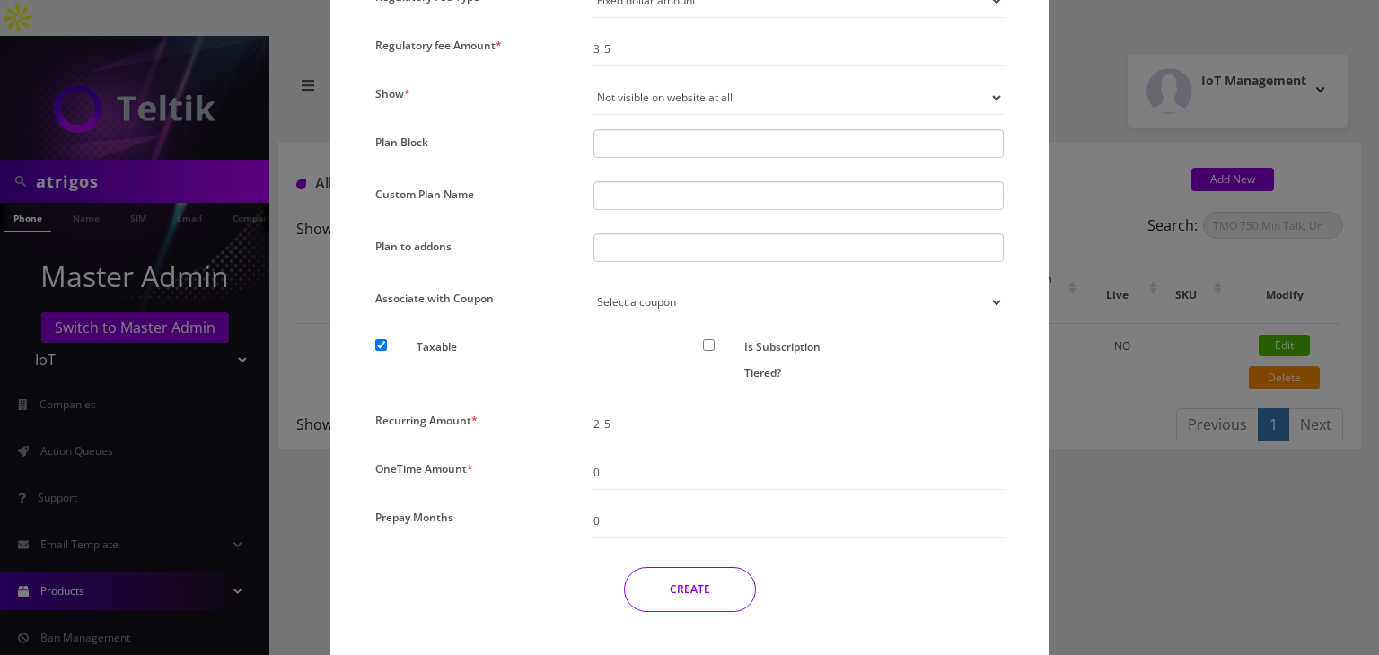
click at [693, 584] on button "CREATE" at bounding box center [690, 589] width 132 height 45
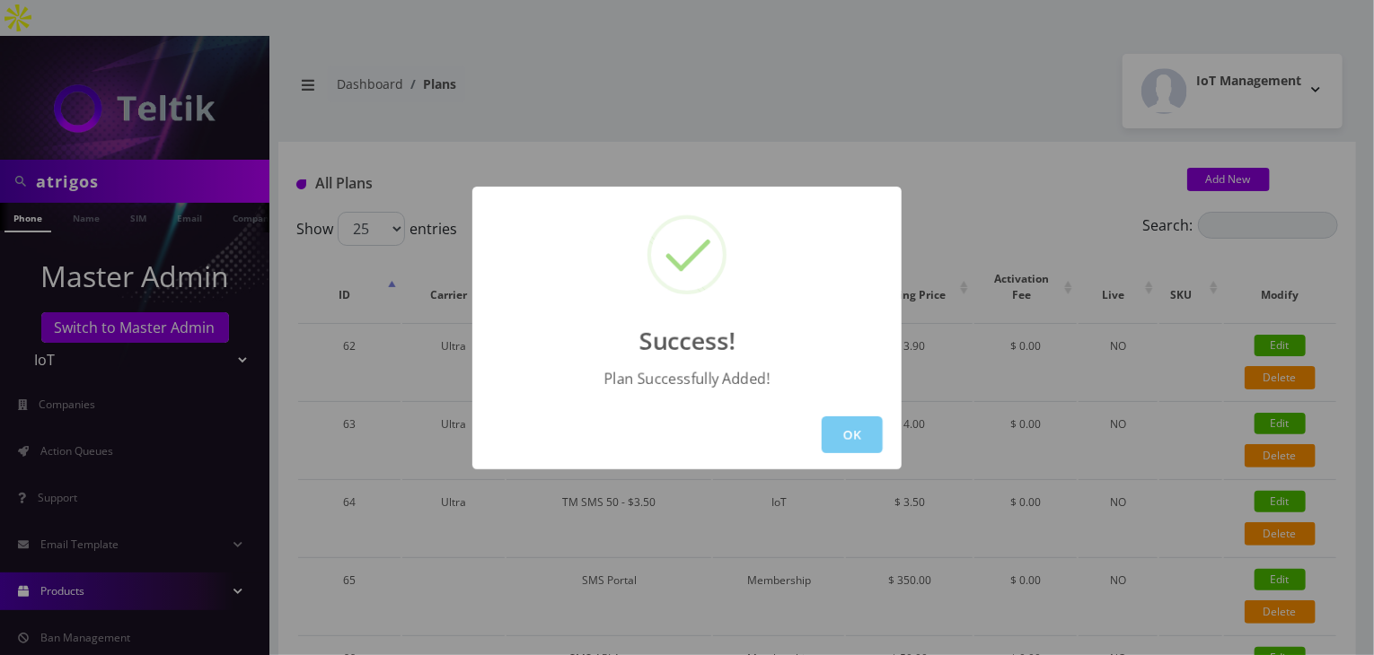
click at [862, 425] on button "OK" at bounding box center [852, 435] width 61 height 37
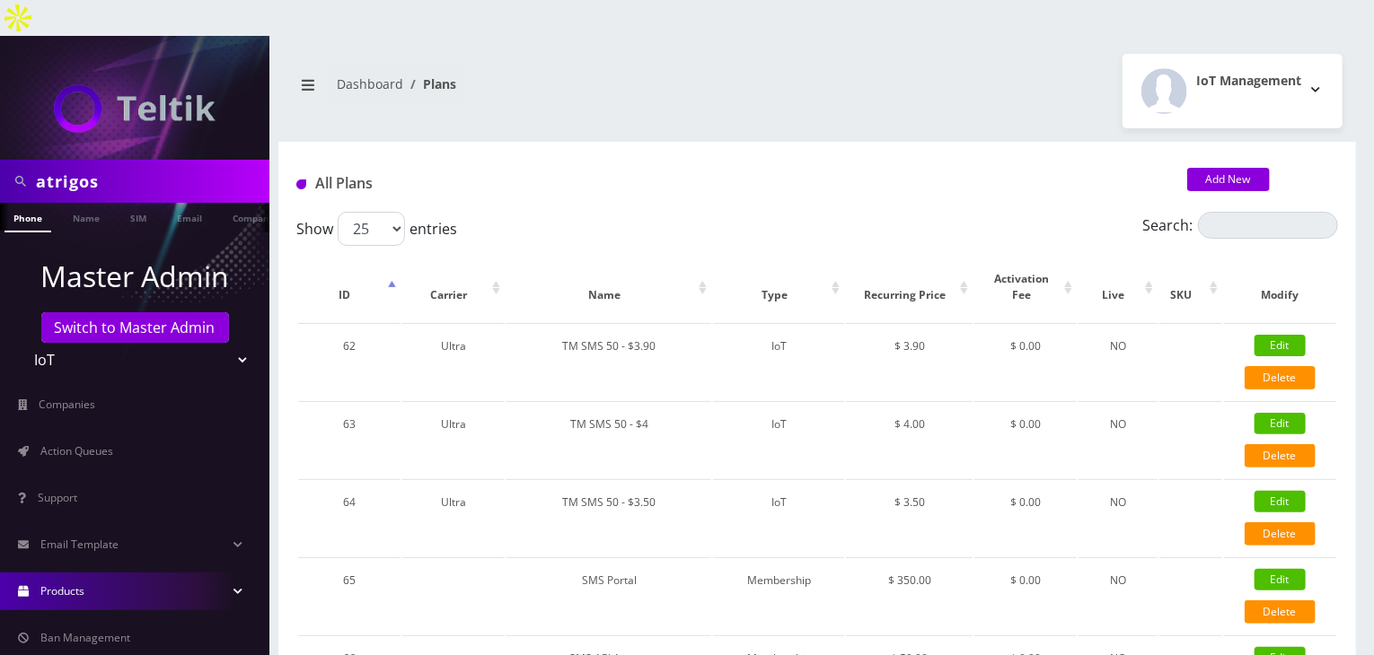
click at [162, 573] on link "Products" at bounding box center [134, 592] width 269 height 38
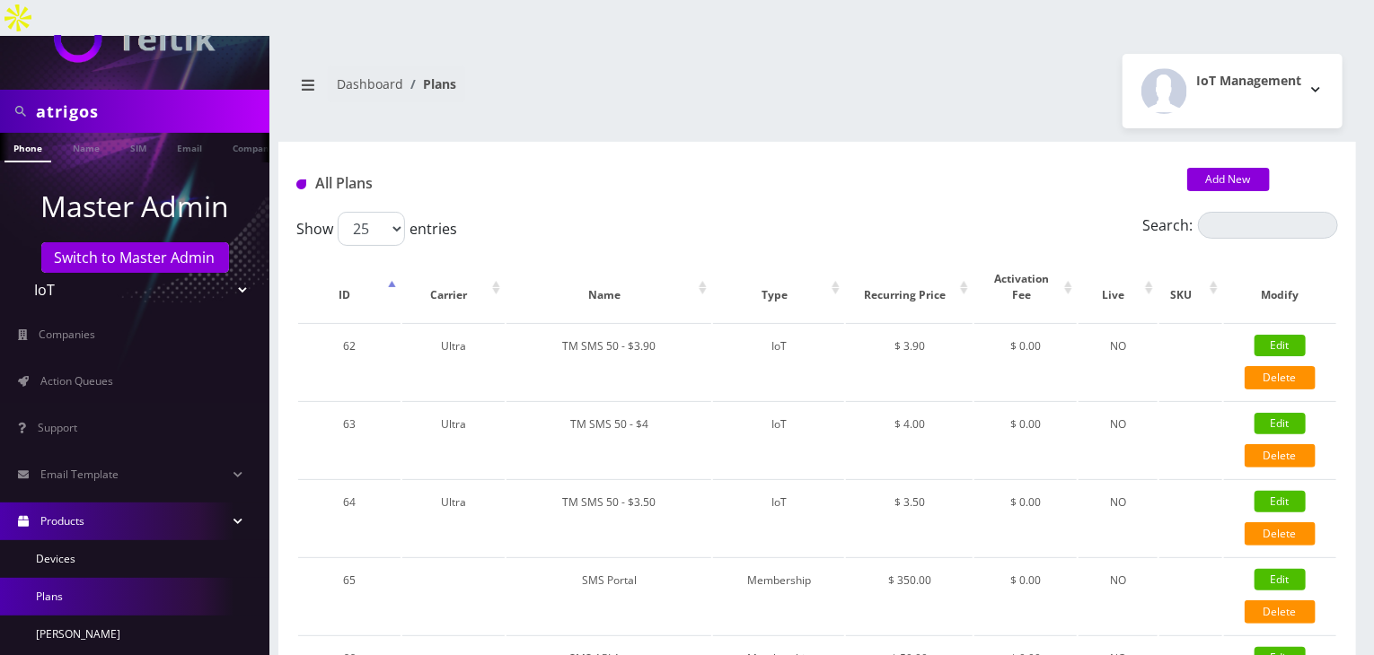
scroll to position [180, 0]
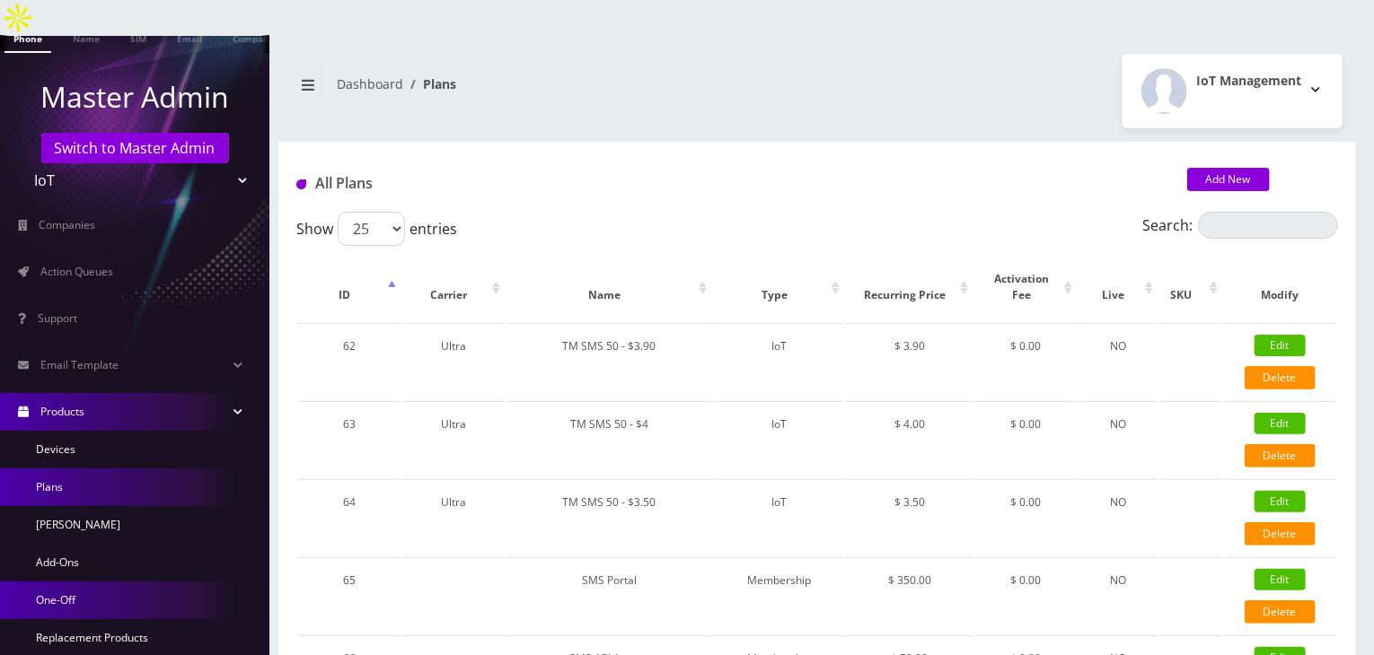
click at [127, 582] on link "One-Off" at bounding box center [134, 601] width 269 height 38
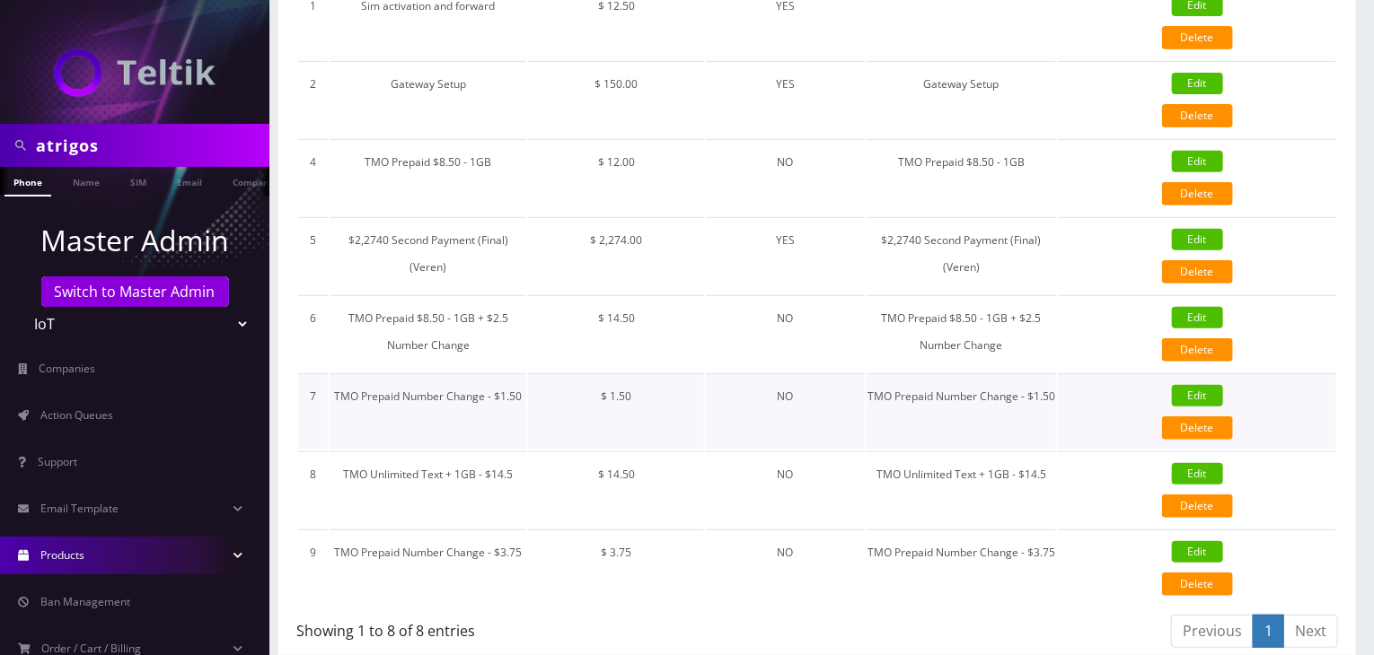
scroll to position [296, 0]
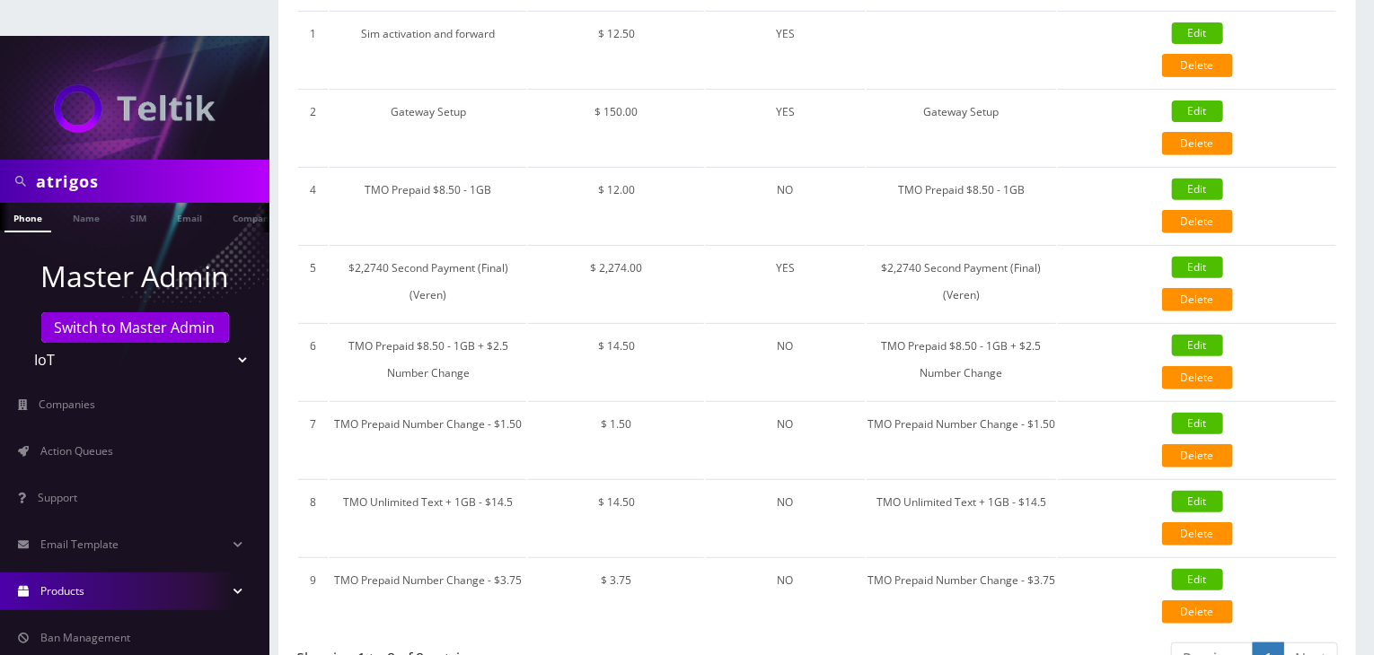
click at [180, 573] on link "Products" at bounding box center [134, 592] width 269 height 38
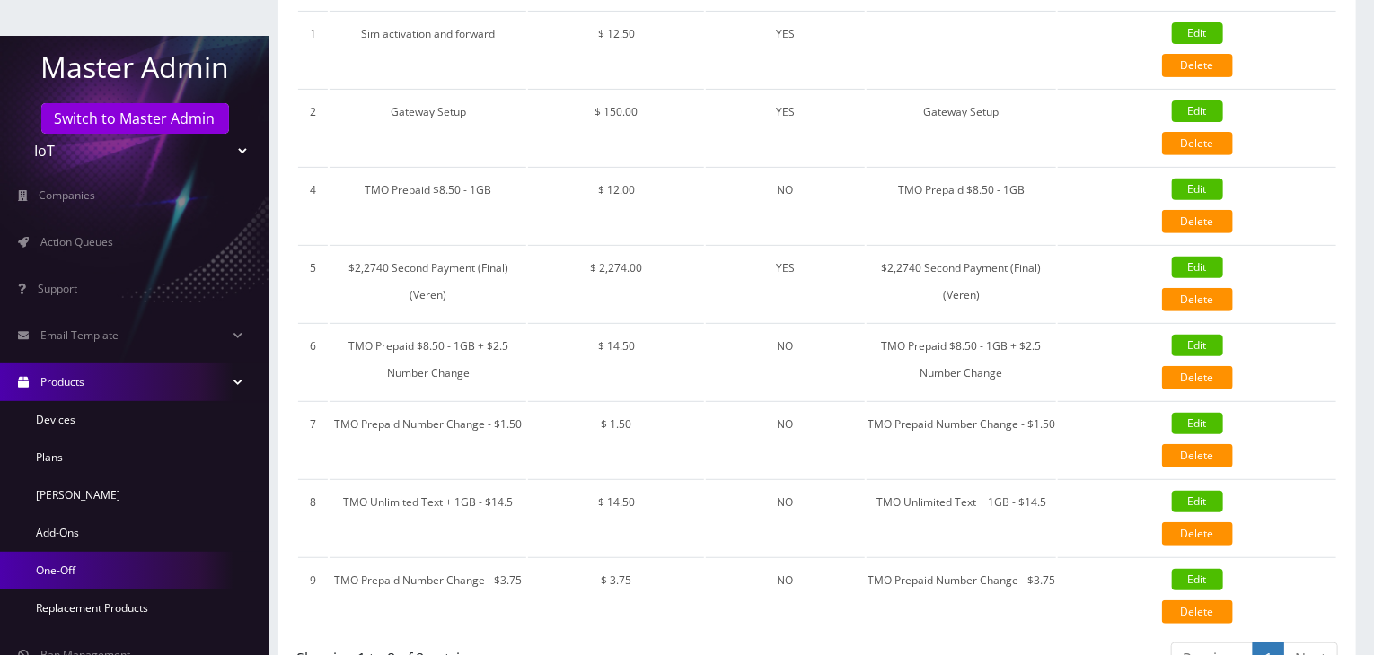
scroll to position [356, 0]
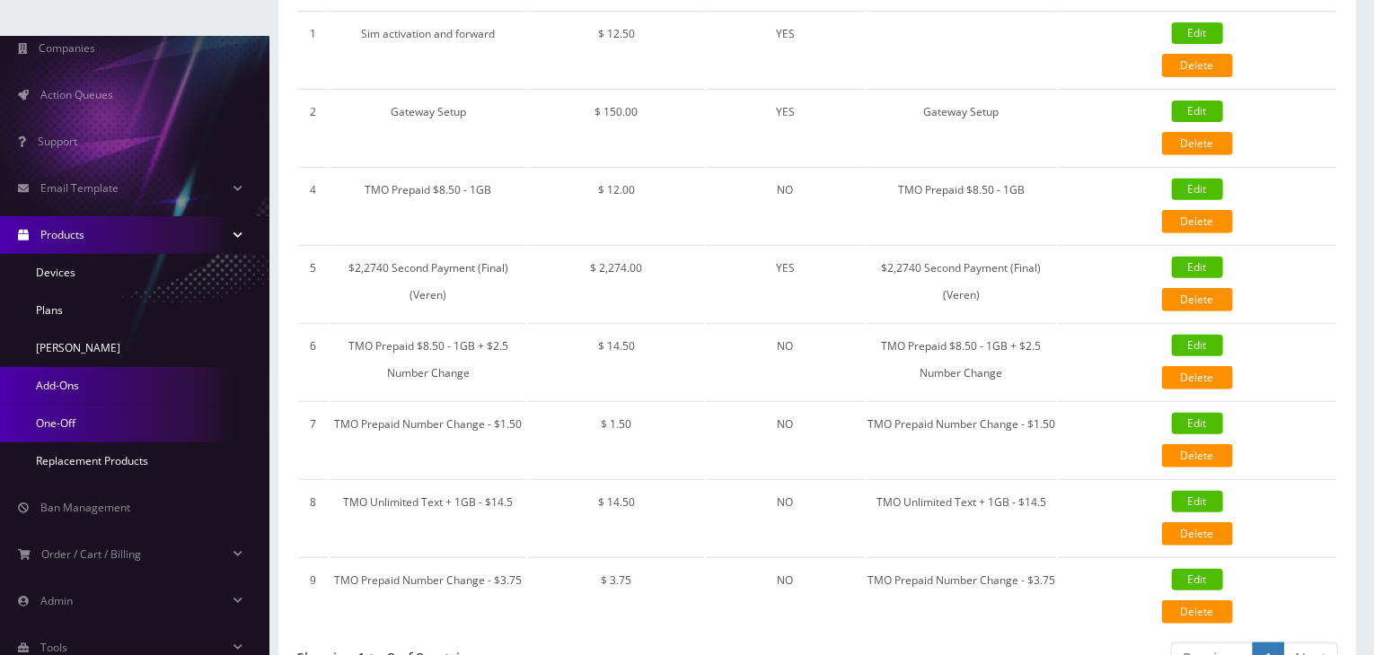
click at [119, 367] on link "Add-Ons" at bounding box center [134, 386] width 269 height 38
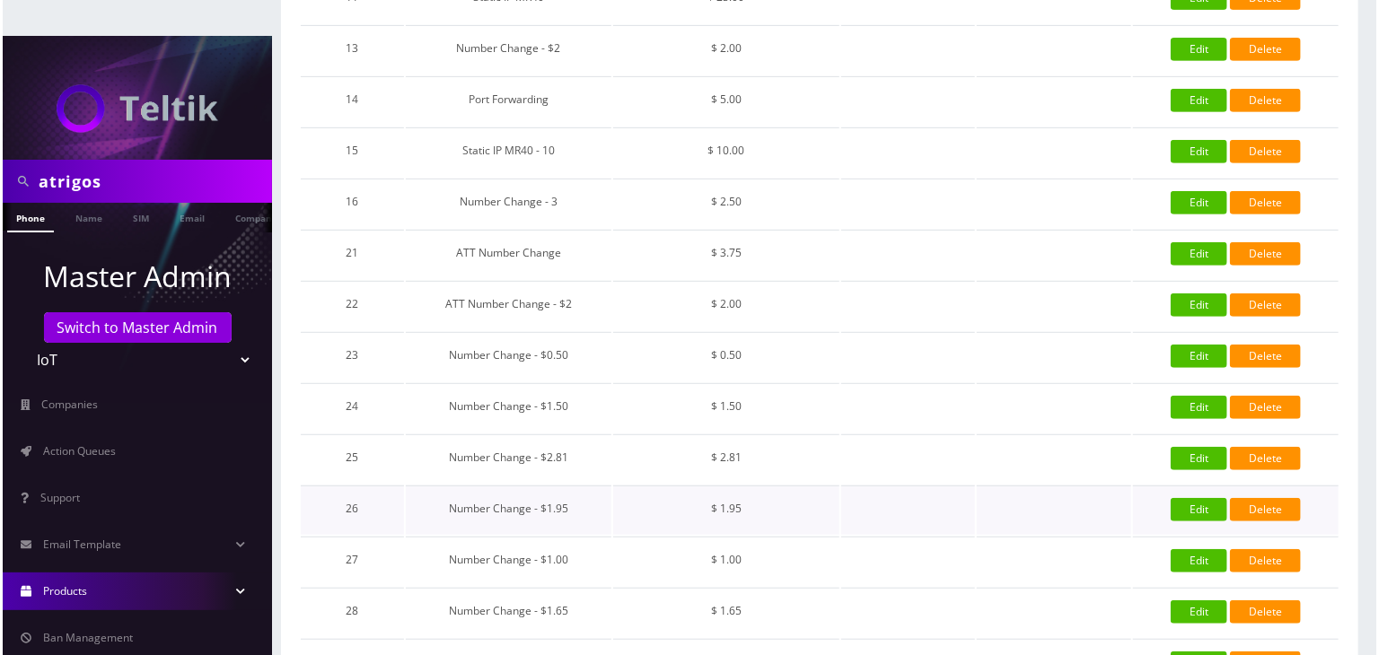
scroll to position [435, 0]
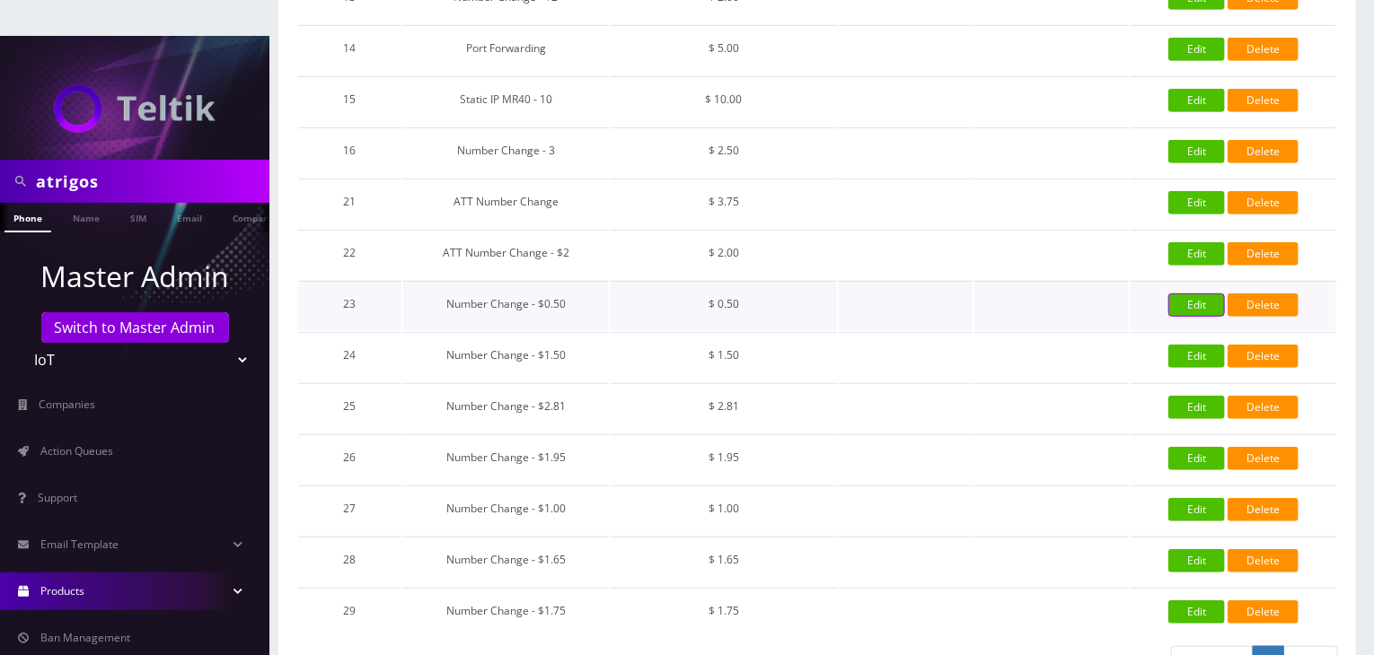
click at [1181, 294] on link "Edit" at bounding box center [1196, 305] width 57 height 23
type input "Number Change - $0.50"
type input "0.5"
select select "0"
checkbox input "true"
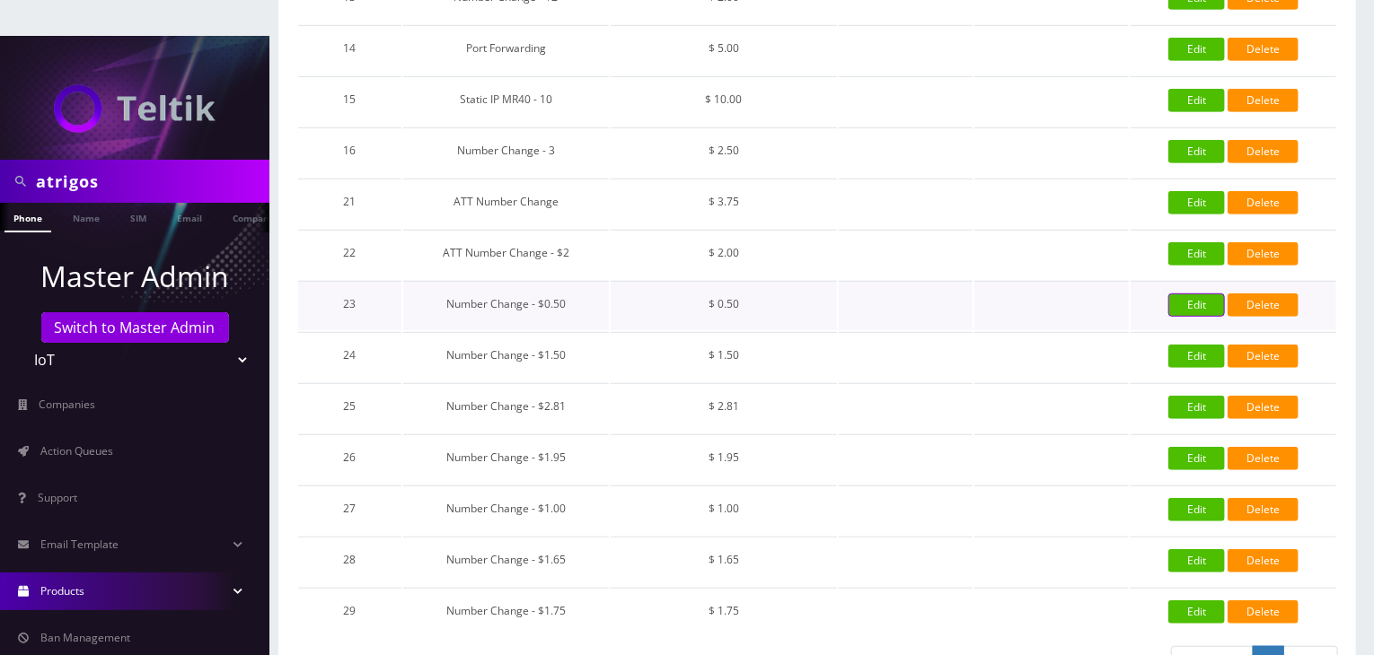
checkbox input "true"
checkbox input "false"
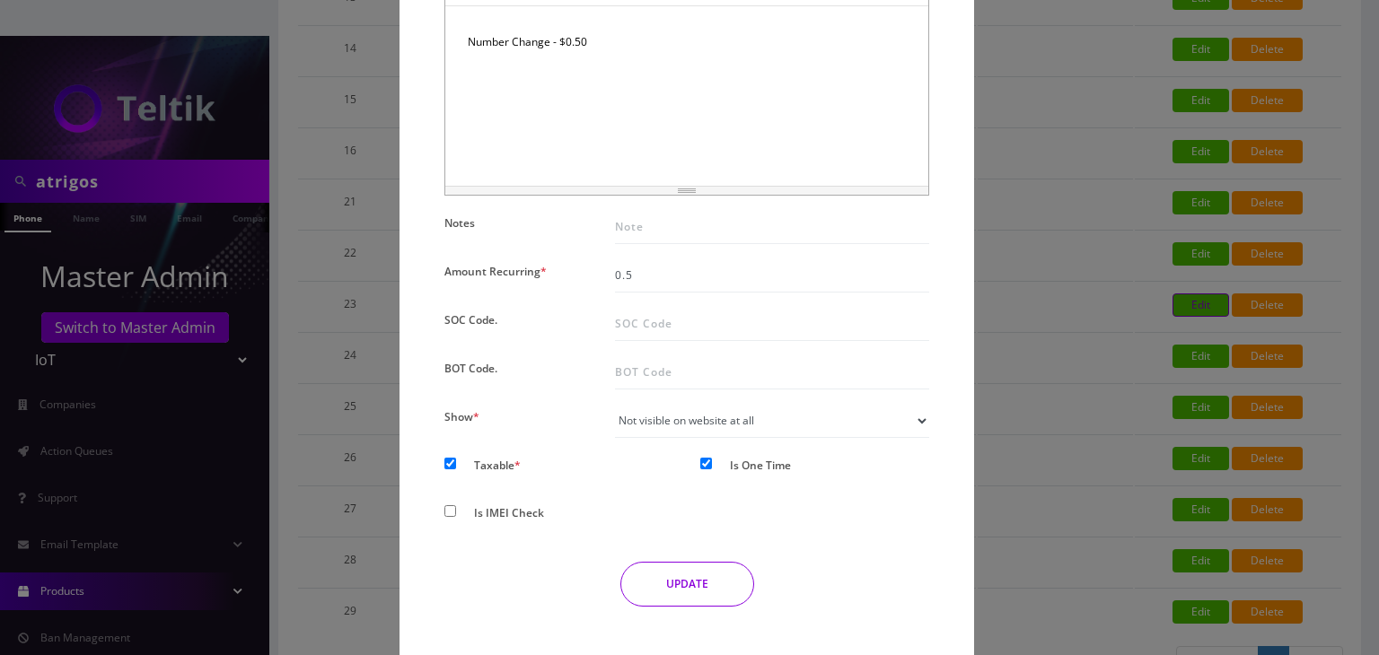
scroll to position [359, 0]
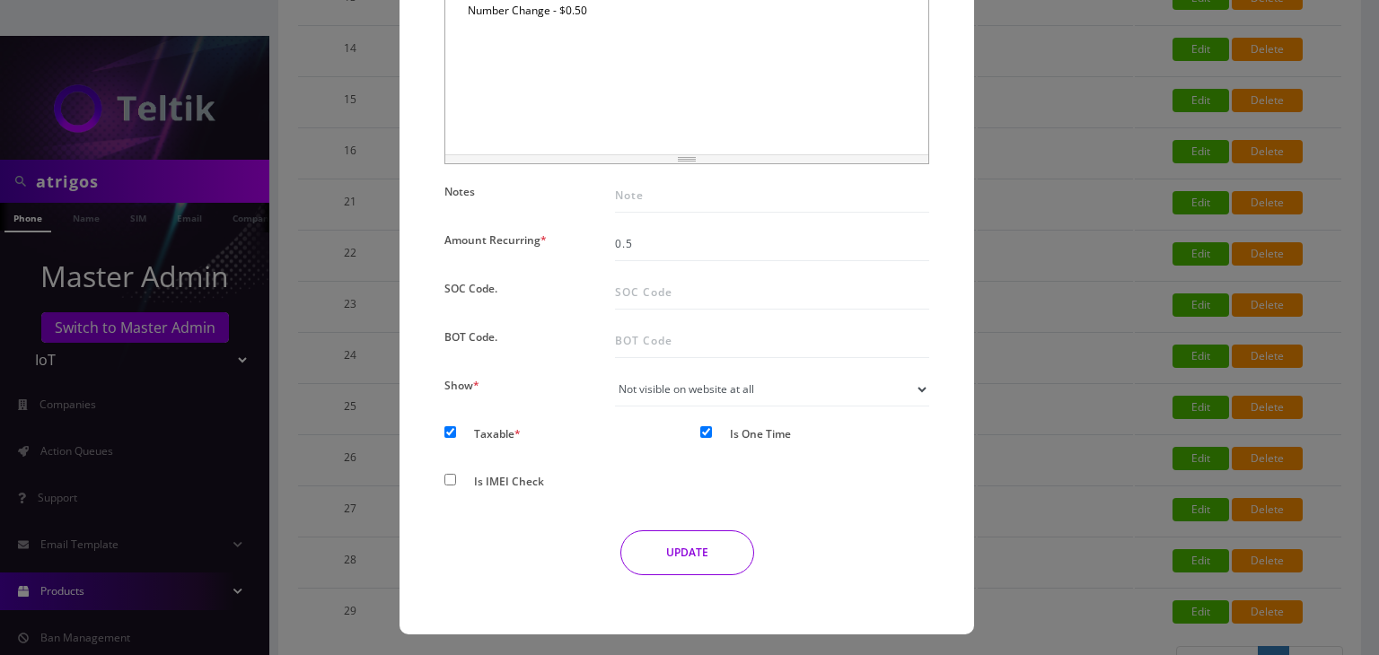
click at [1037, 305] on div "× Edit Addons Name * Number Change - $0.50 SKU Description * Normal Quote Code …" at bounding box center [689, 327] width 1379 height 655
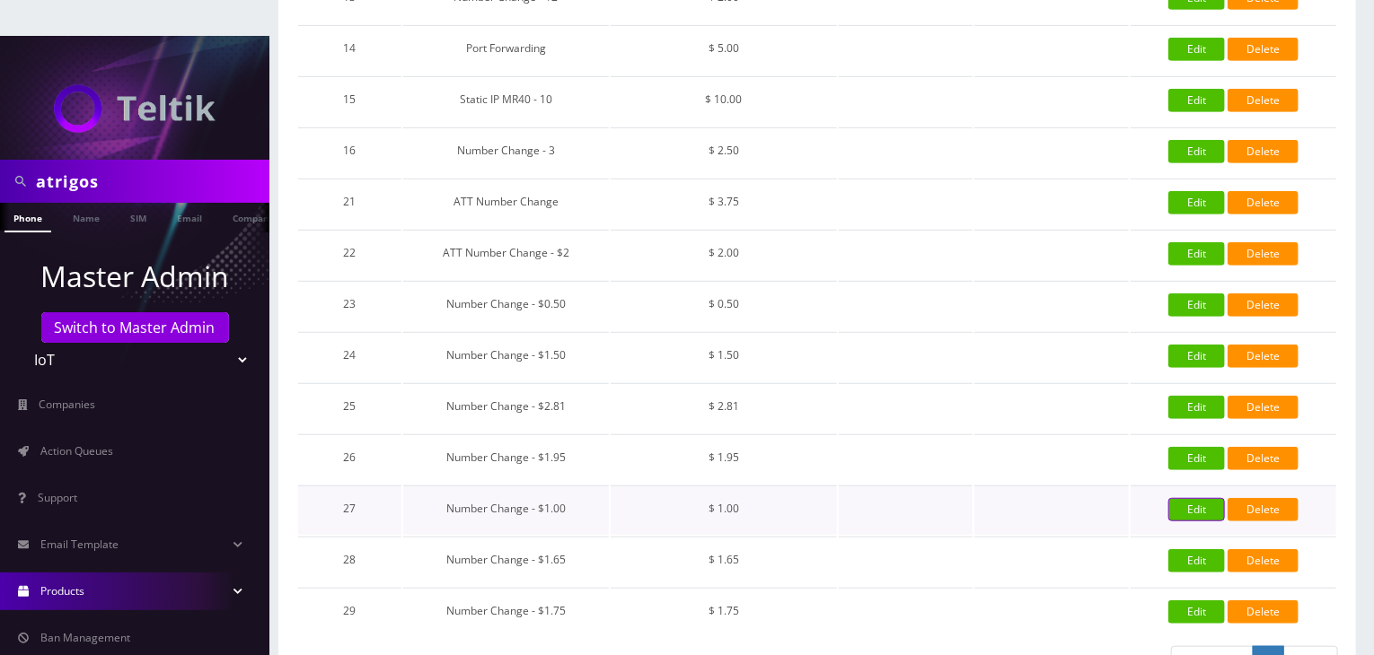
click at [1193, 498] on link "Edit" at bounding box center [1196, 509] width 57 height 23
type input "Number Change - $1.00"
type input "1"
checkbox input "true"
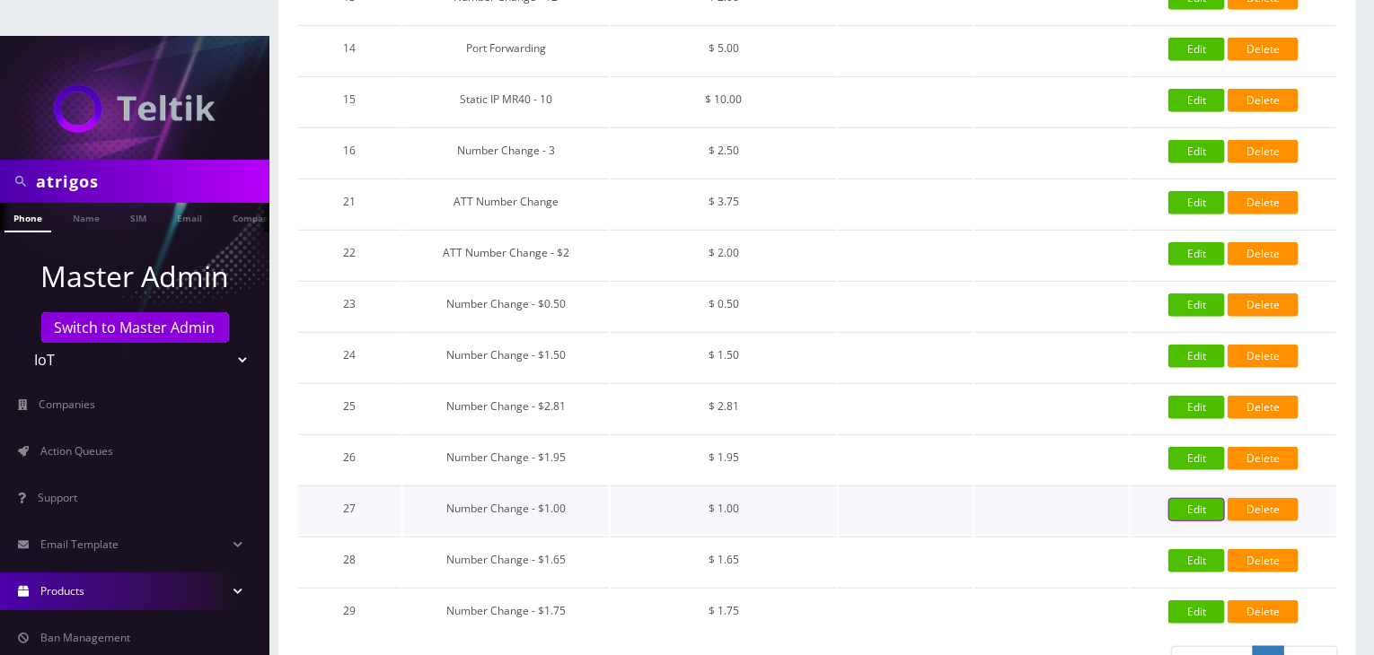
checkbox input "false"
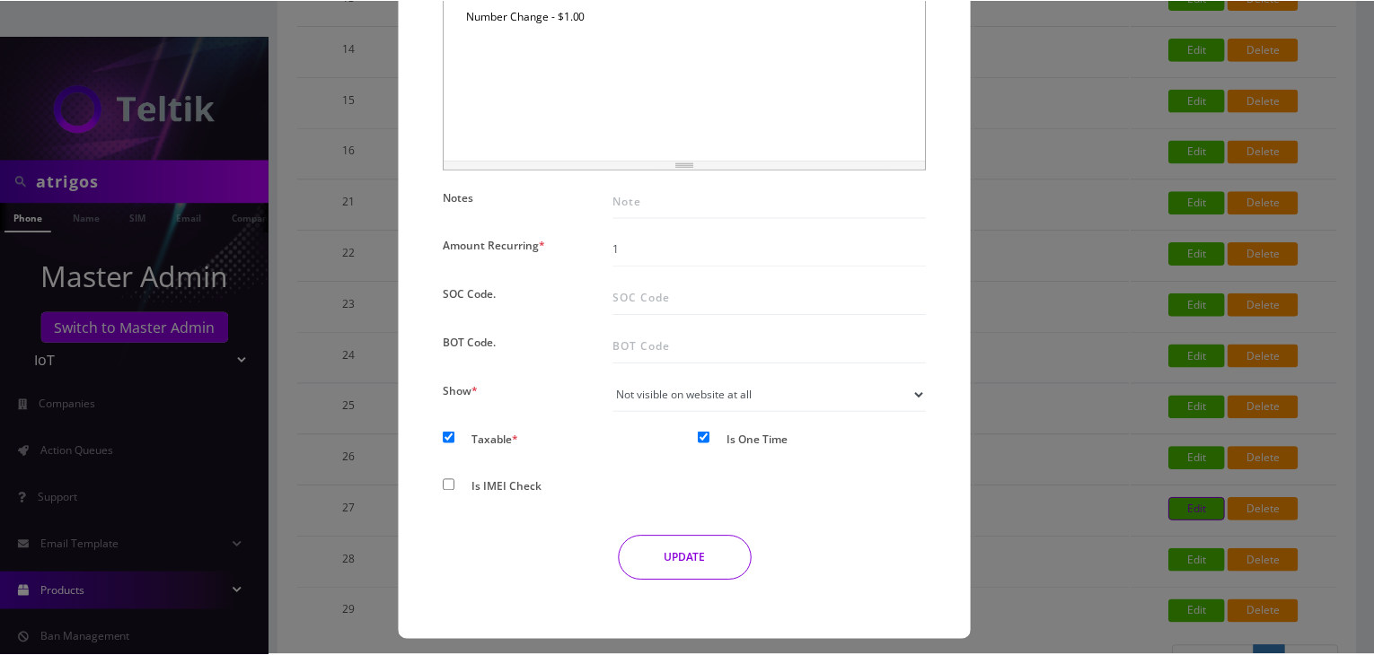
scroll to position [363, 0]
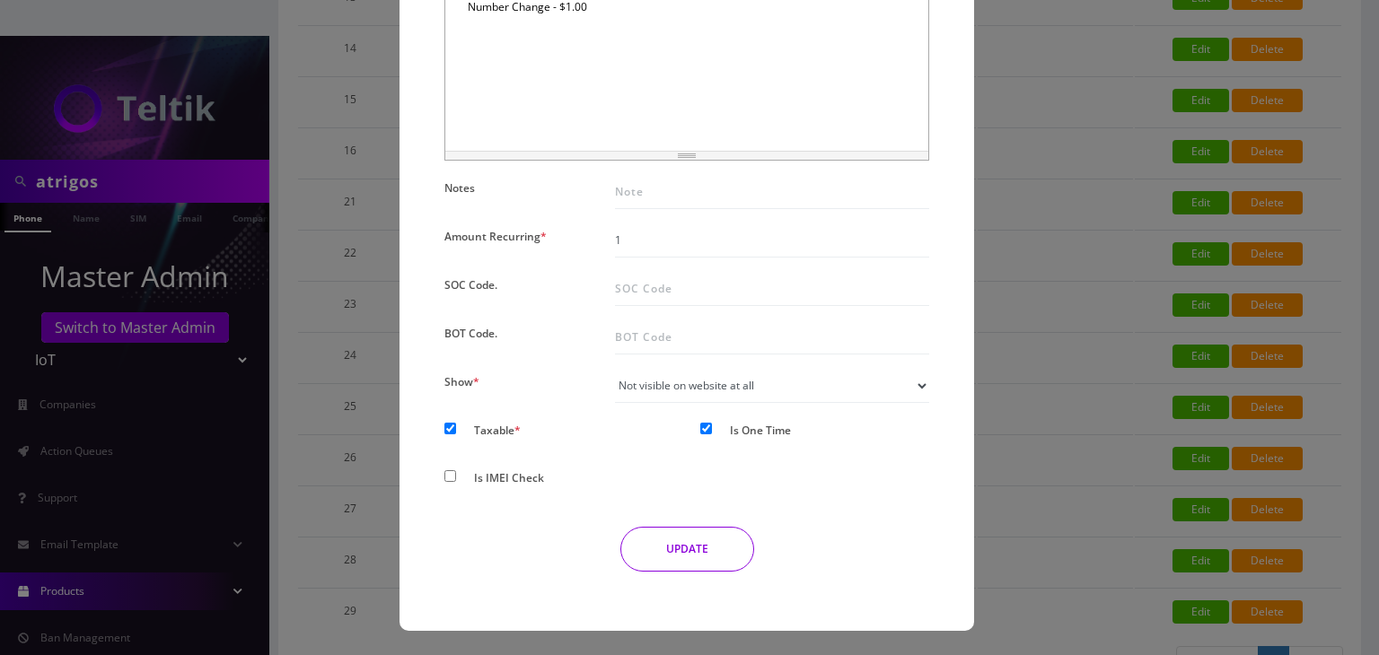
click at [1069, 400] on div "× Edit Addons Name * Number Change - $1.00 SKU Description * Number Change - $0…" at bounding box center [689, 327] width 1379 height 655
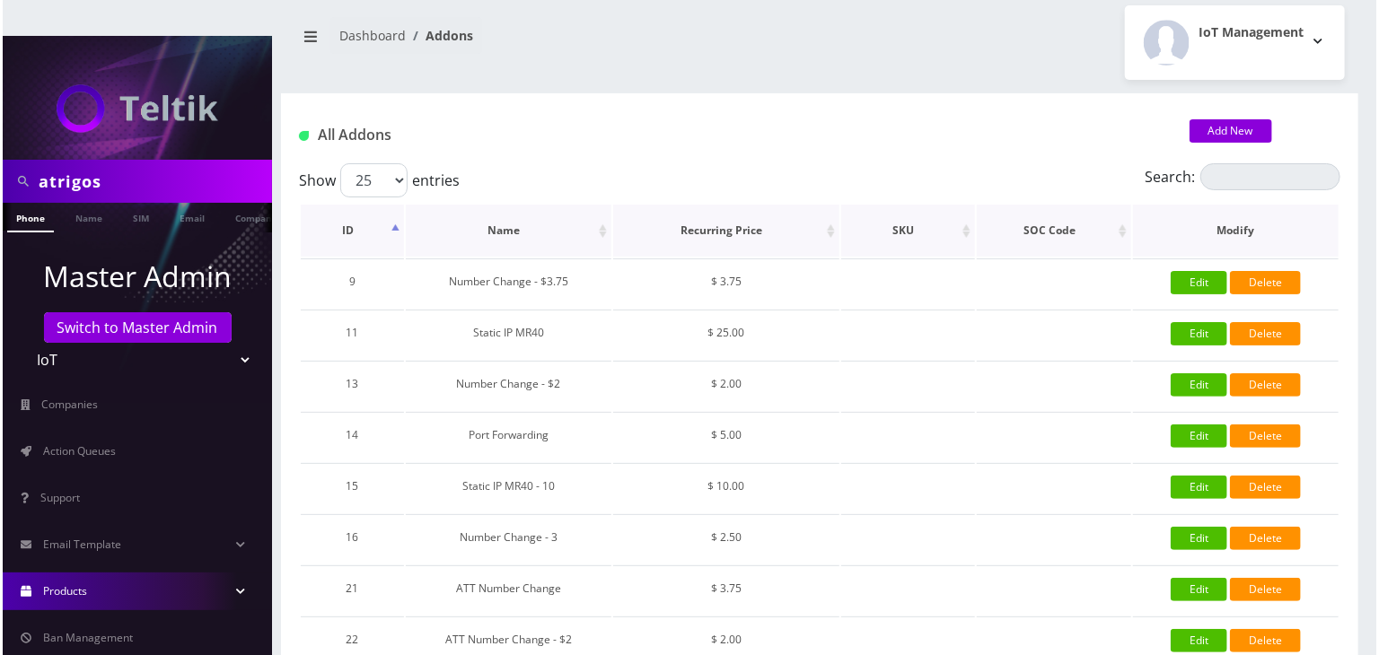
scroll to position [0, 0]
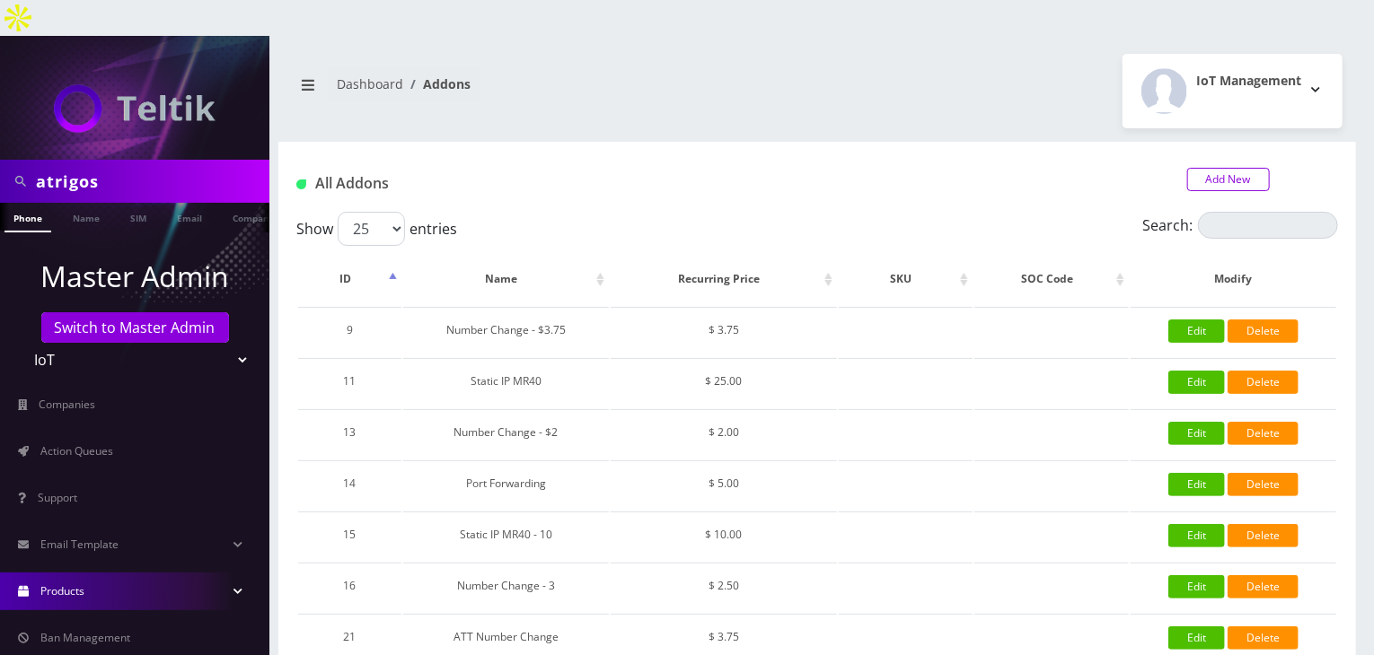
click at [1205, 168] on link "Add New" at bounding box center [1228, 179] width 83 height 23
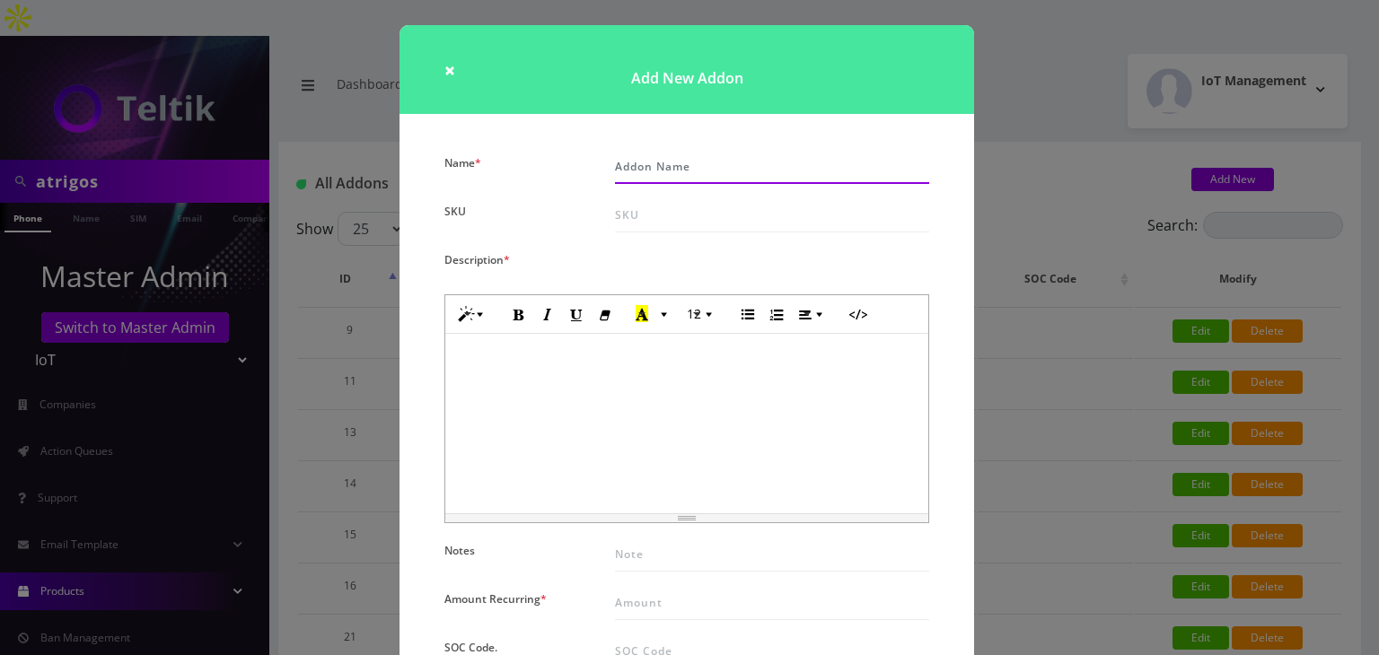
click at [622, 161] on input "Name *" at bounding box center [772, 167] width 314 height 34
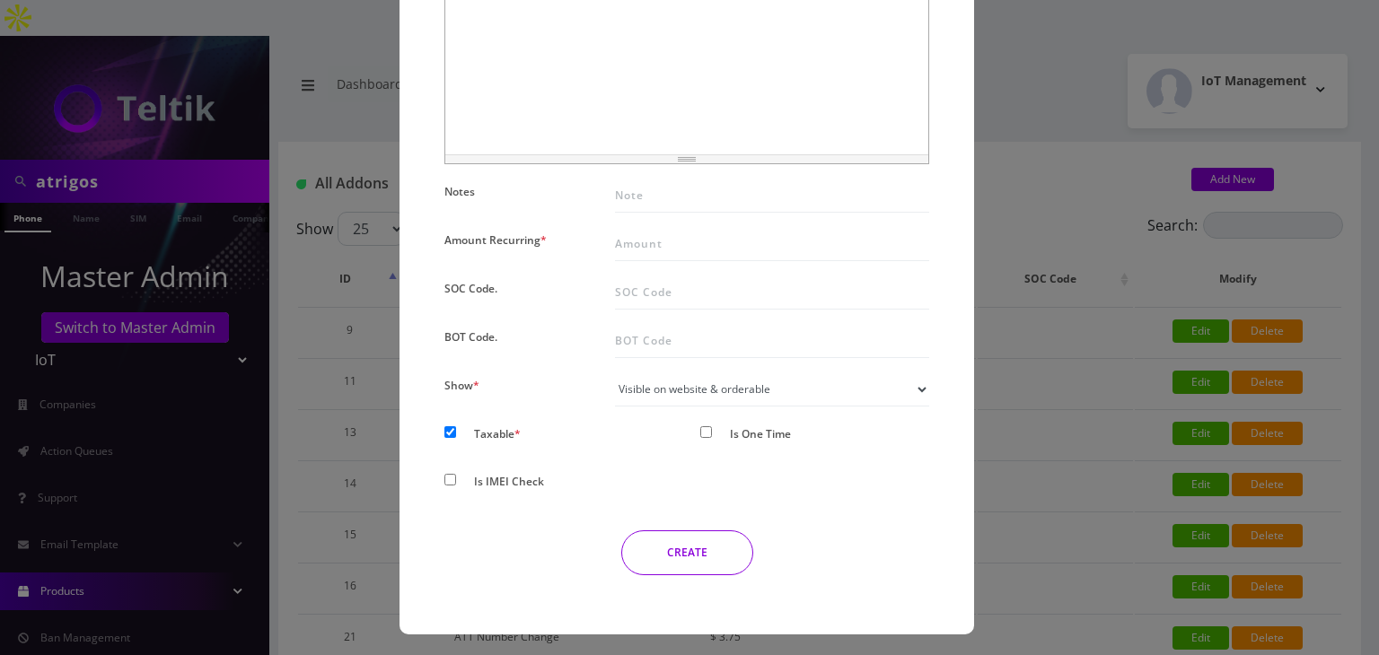
type input "Number Change - $0.25"
click at [647, 235] on input "Amount Recurring *" at bounding box center [772, 244] width 314 height 34
type input "0.25"
click at [668, 385] on select "Not visible on website at all Visible on website & orderable Visible on website…" at bounding box center [772, 390] width 314 height 34
select select "0"
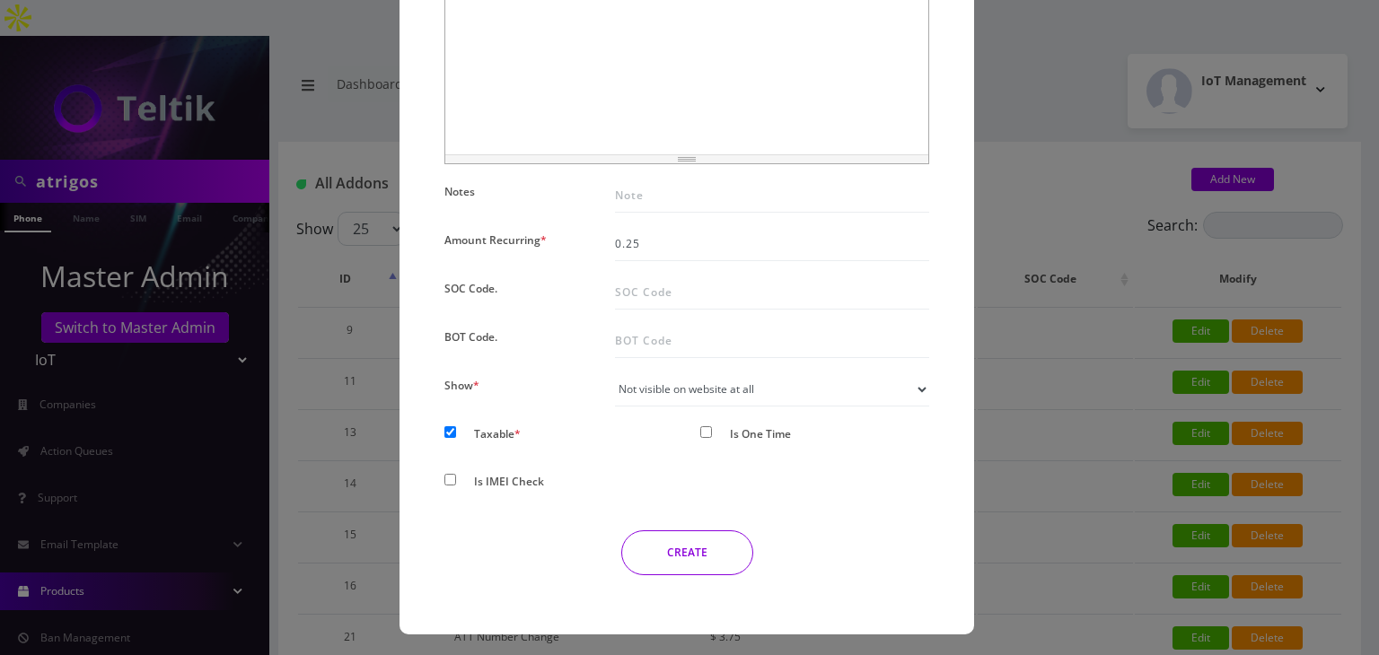
click at [615, 373] on select "Not visible on website at all Visible on website & orderable Visible on website…" at bounding box center [772, 390] width 314 height 34
click at [703, 428] on input "Is One Time" at bounding box center [706, 433] width 12 height 12
checkbox input "true"
click at [657, 557] on button "CREATE" at bounding box center [687, 553] width 132 height 45
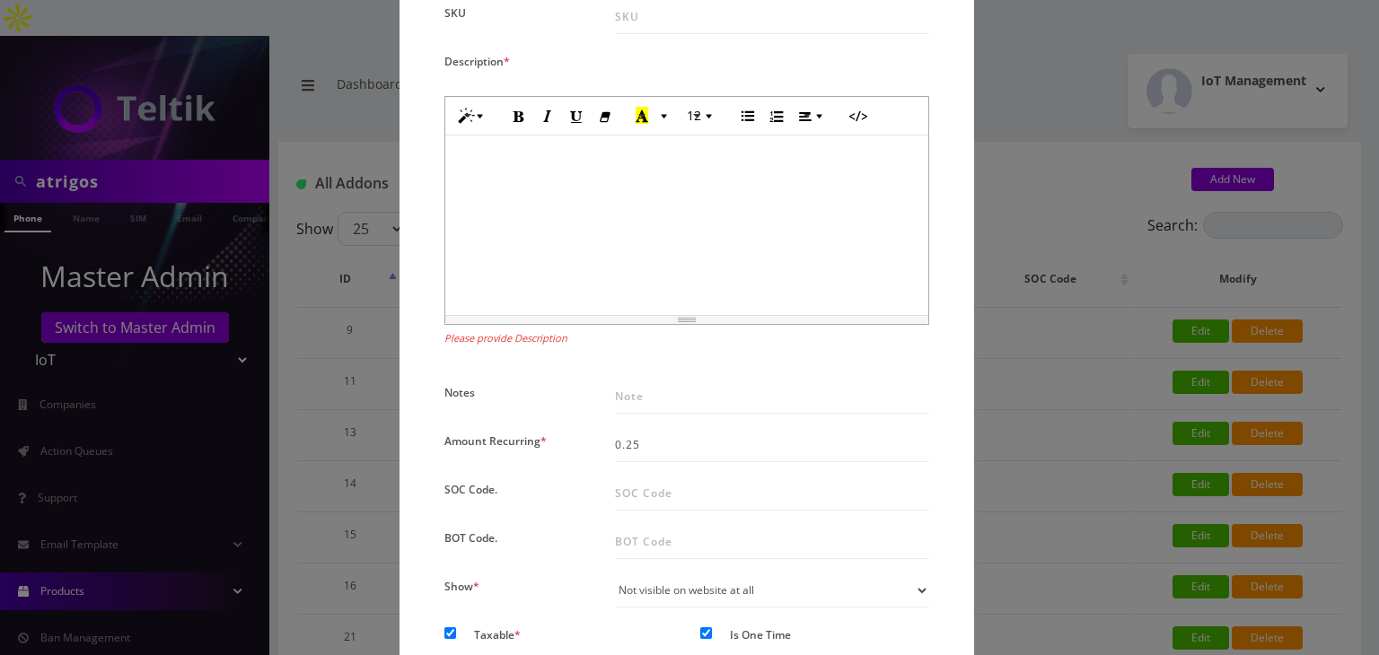
scroll to position [90, 0]
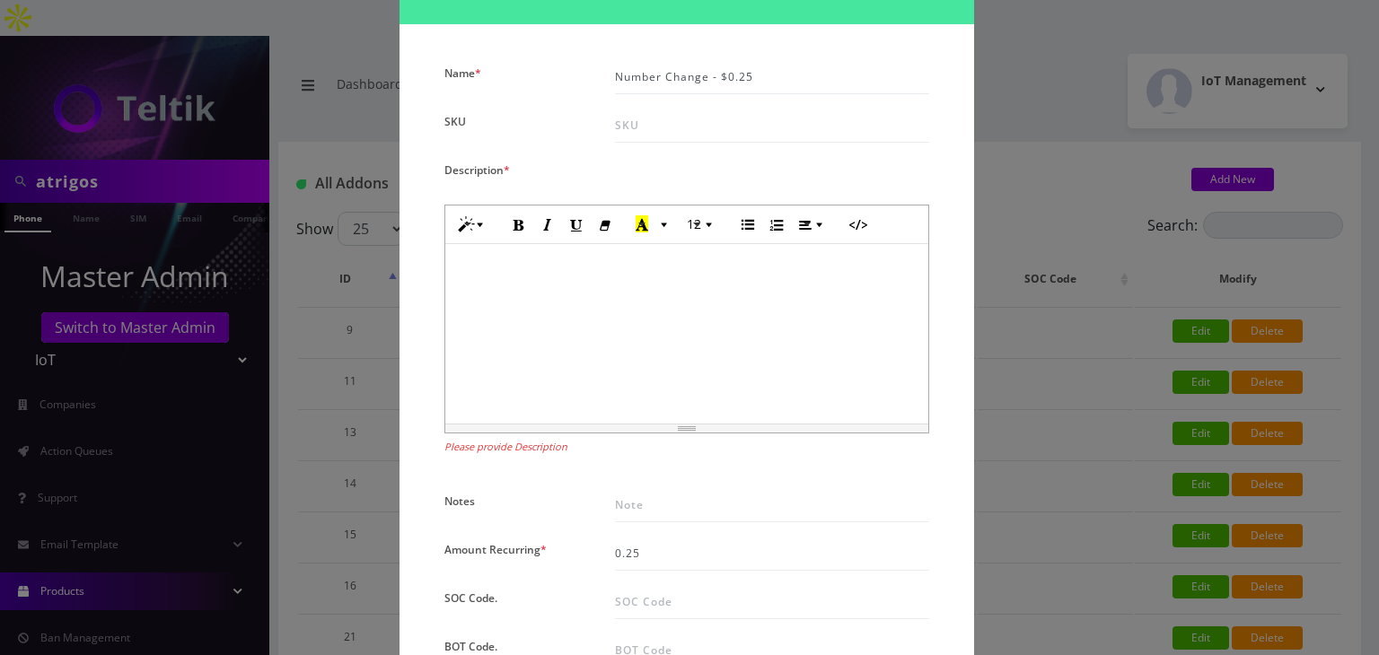
drag, startPoint x: 1113, startPoint y: 330, endPoint x: 1135, endPoint y: 412, distance: 84.7
click at [1115, 335] on div "× Add New Addon Name * Number Change - $0.25 SKU Description * Normal Quote Cod…" at bounding box center [689, 327] width 1379 height 655
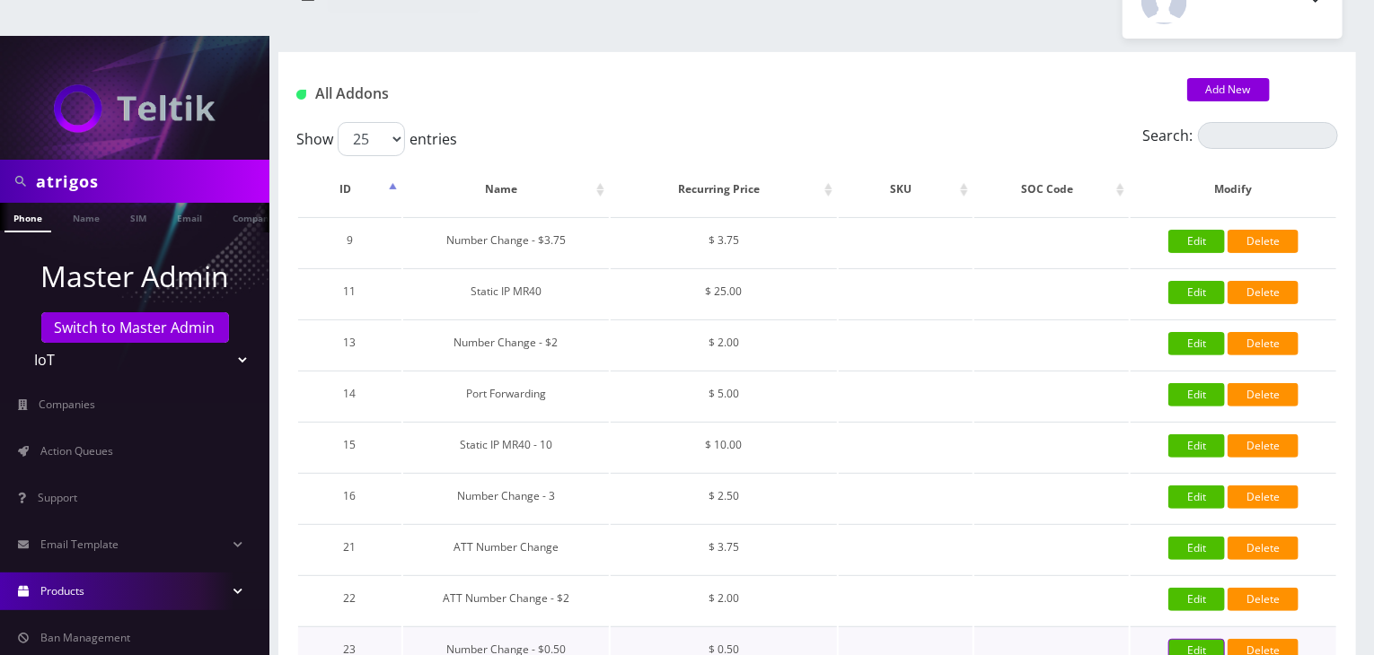
click at [1192, 639] on link "Edit" at bounding box center [1196, 650] width 57 height 23
type input "Number Change - $0.50"
type input "0.5"
checkbox input "true"
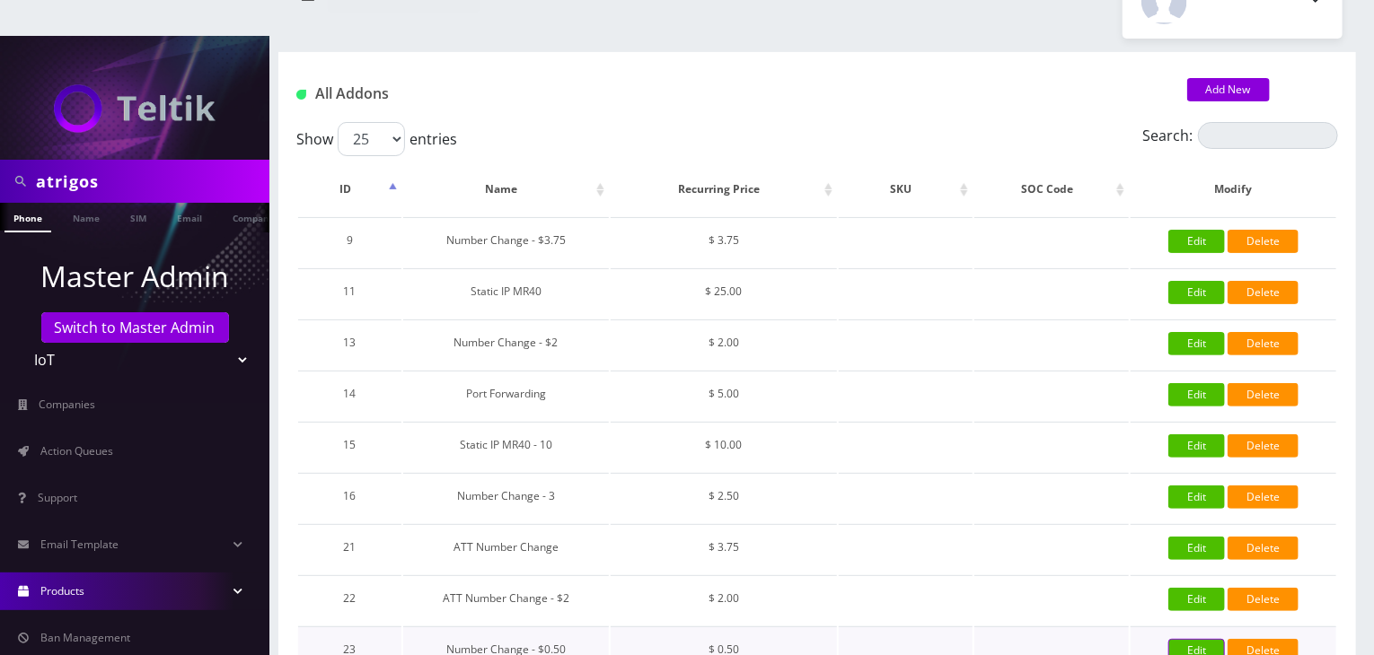
checkbox input "false"
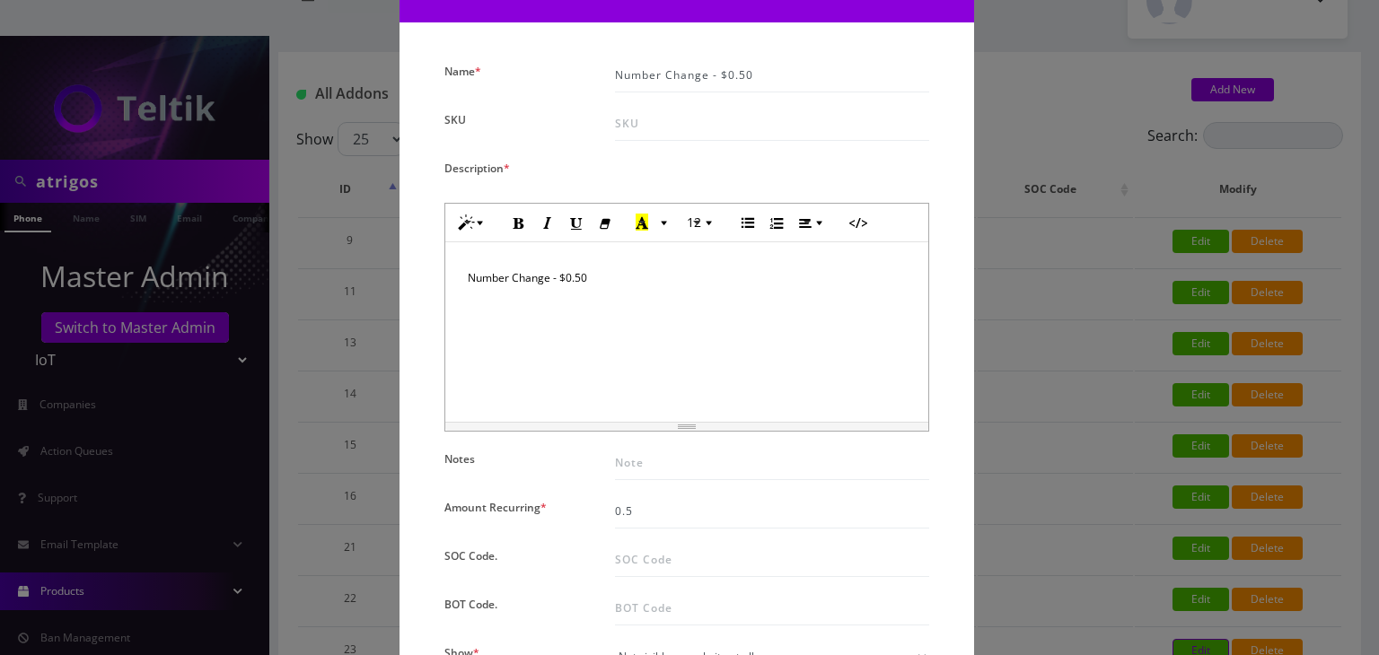
scroll to position [269, 0]
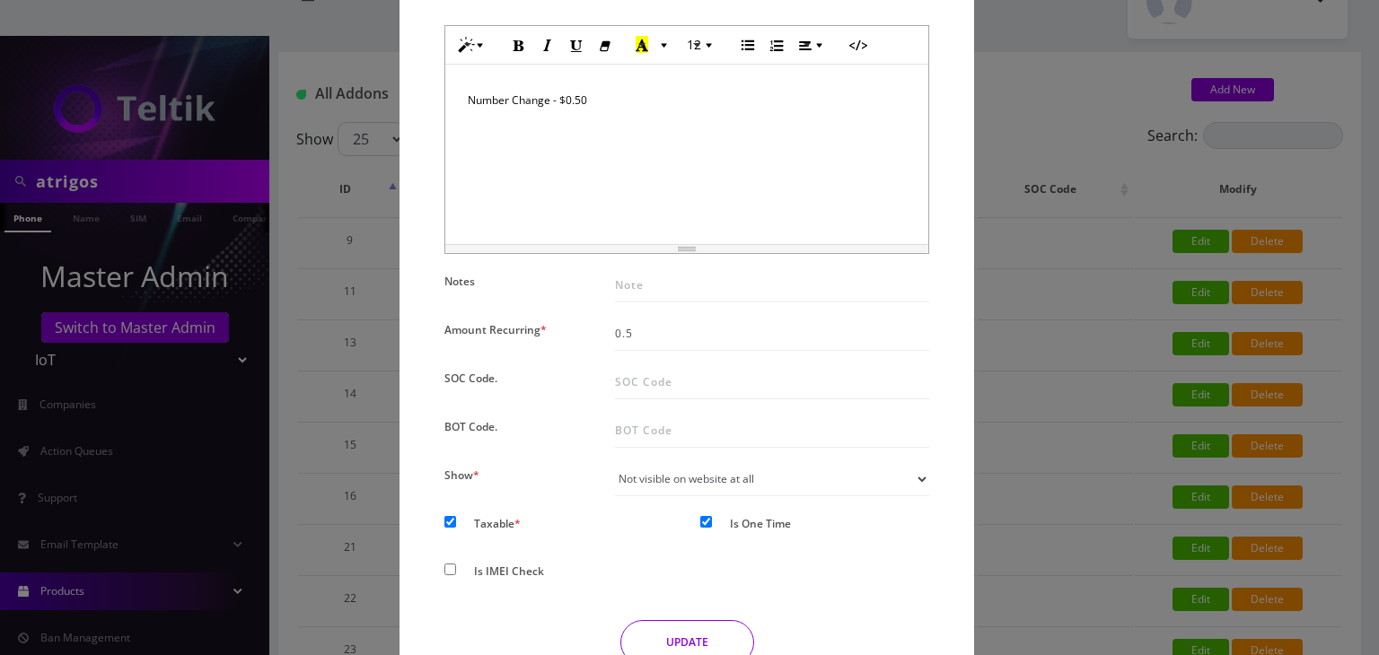
click at [1039, 363] on div "× Edit Addons Name * Number Change - $0.50 SKU Description * Number Change - $1…" at bounding box center [689, 327] width 1379 height 655
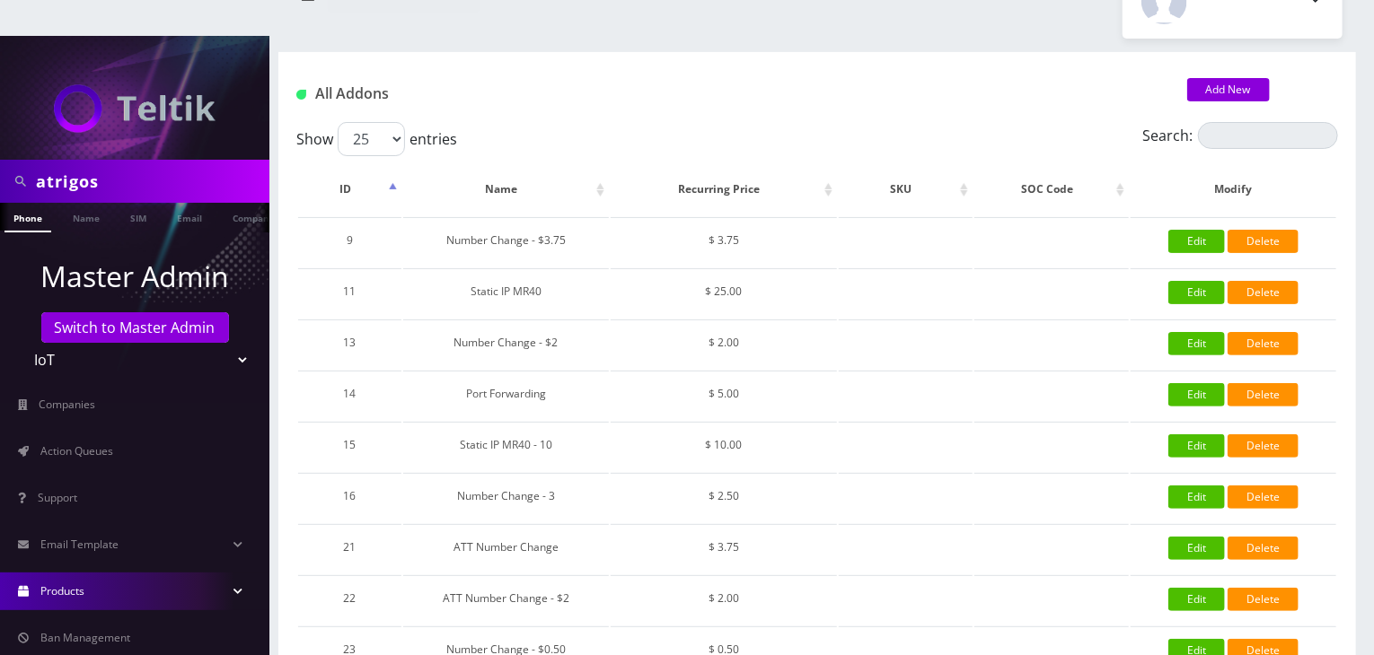
click at [1225, 52] on div "All Addons Add New" at bounding box center [816, 87] width 1077 height 70
click at [1218, 78] on link "Add New" at bounding box center [1228, 89] width 83 height 23
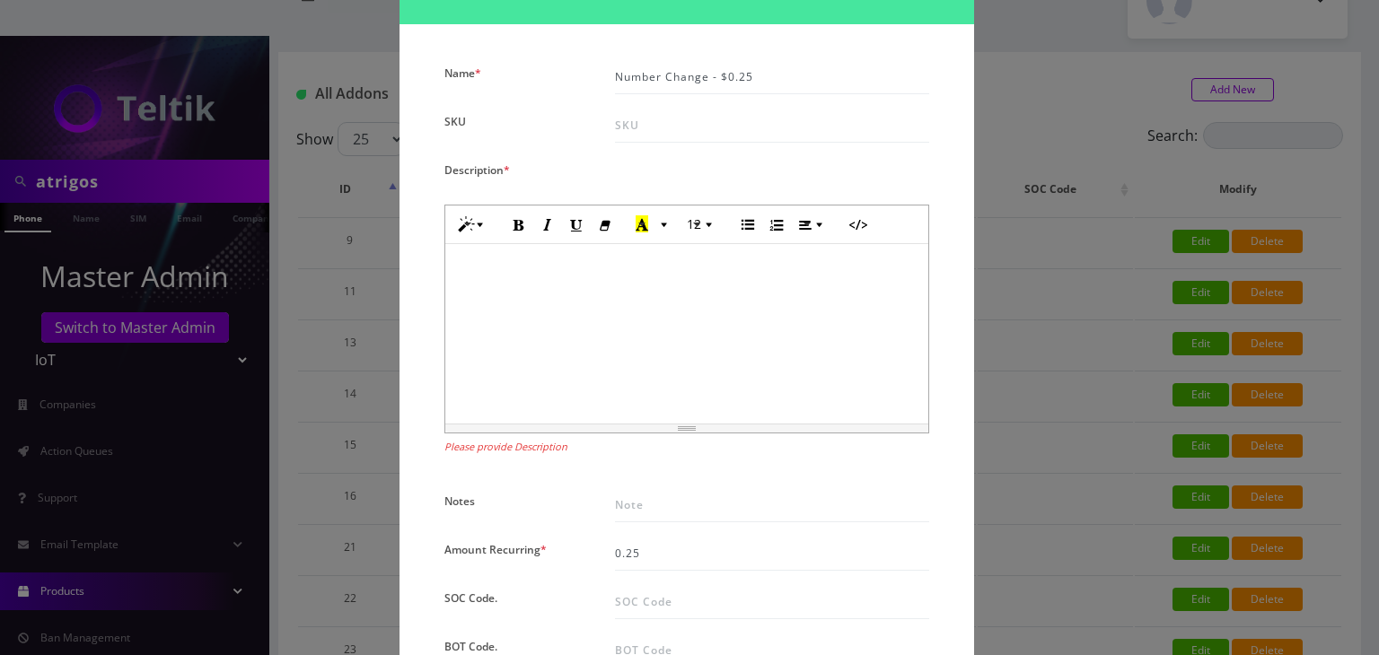
scroll to position [0, 0]
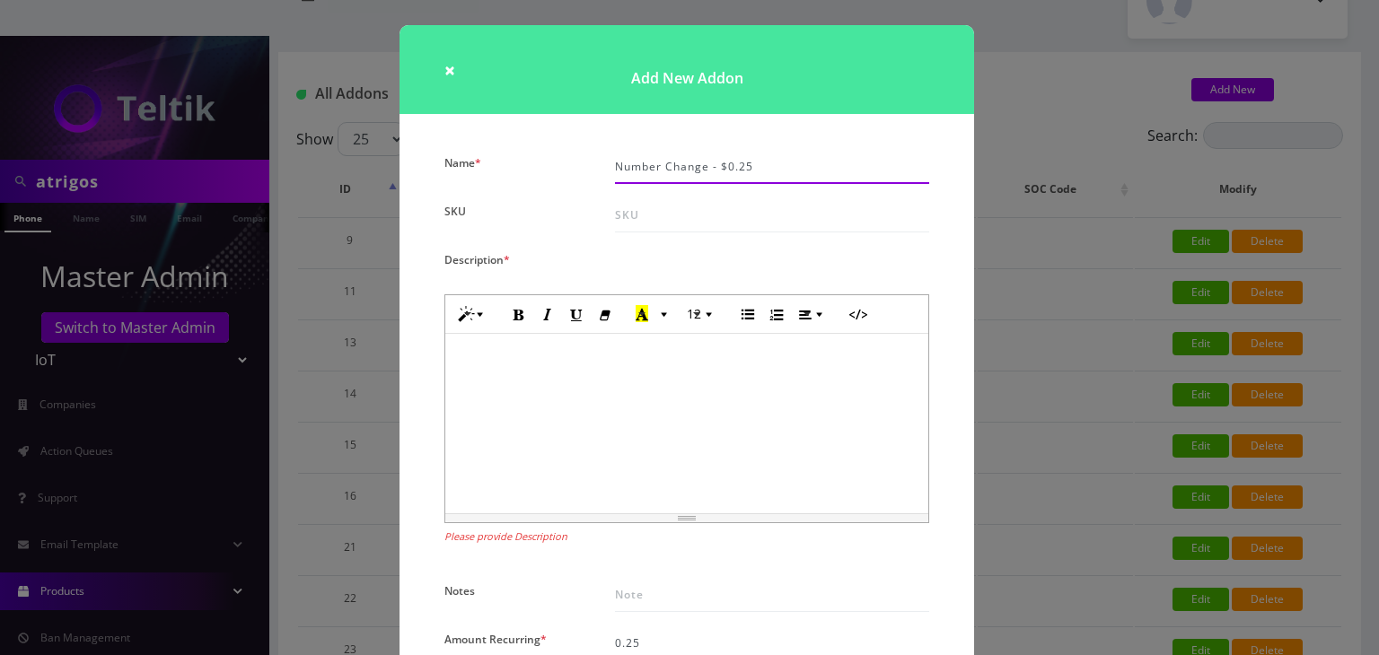
drag, startPoint x: 769, startPoint y: 163, endPoint x: 591, endPoint y: 162, distance: 177.8
click at [591, 162] on div "Name * Number Change - $0.25 SKU Description * Normal Quote Code Header 1 Heade…" at bounding box center [687, 570] width 512 height 840
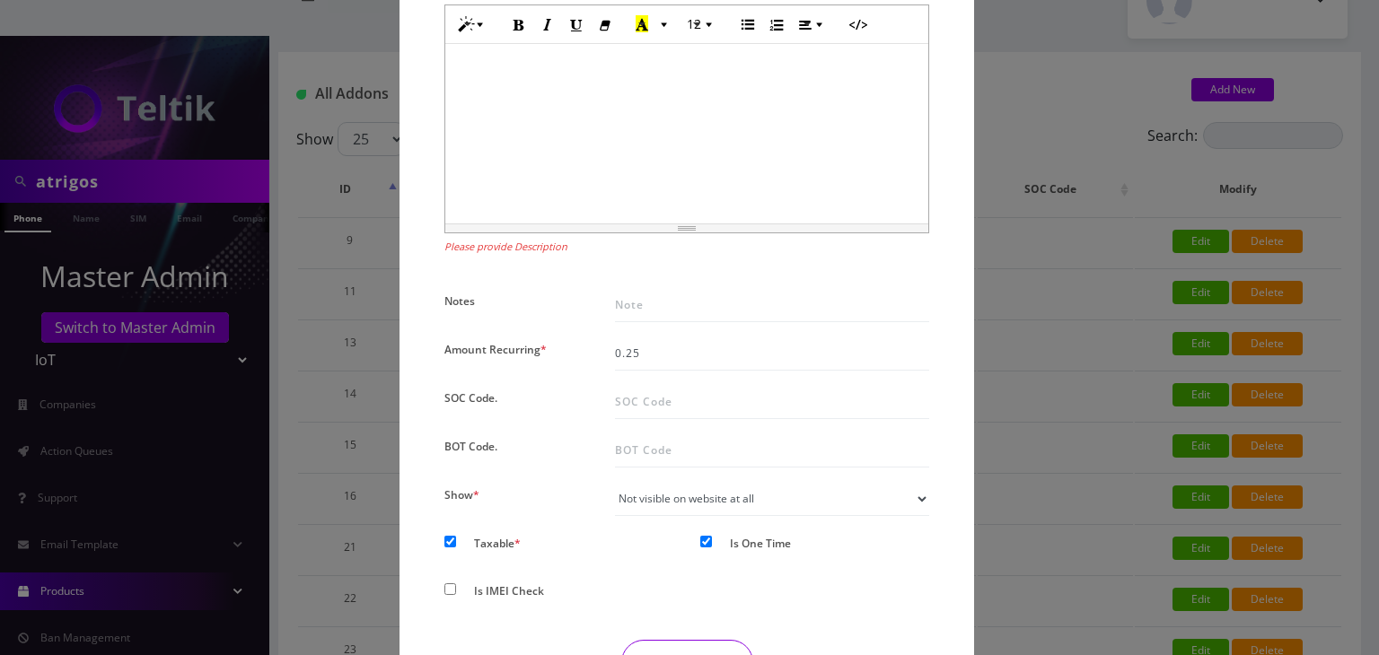
scroll to position [223, 0]
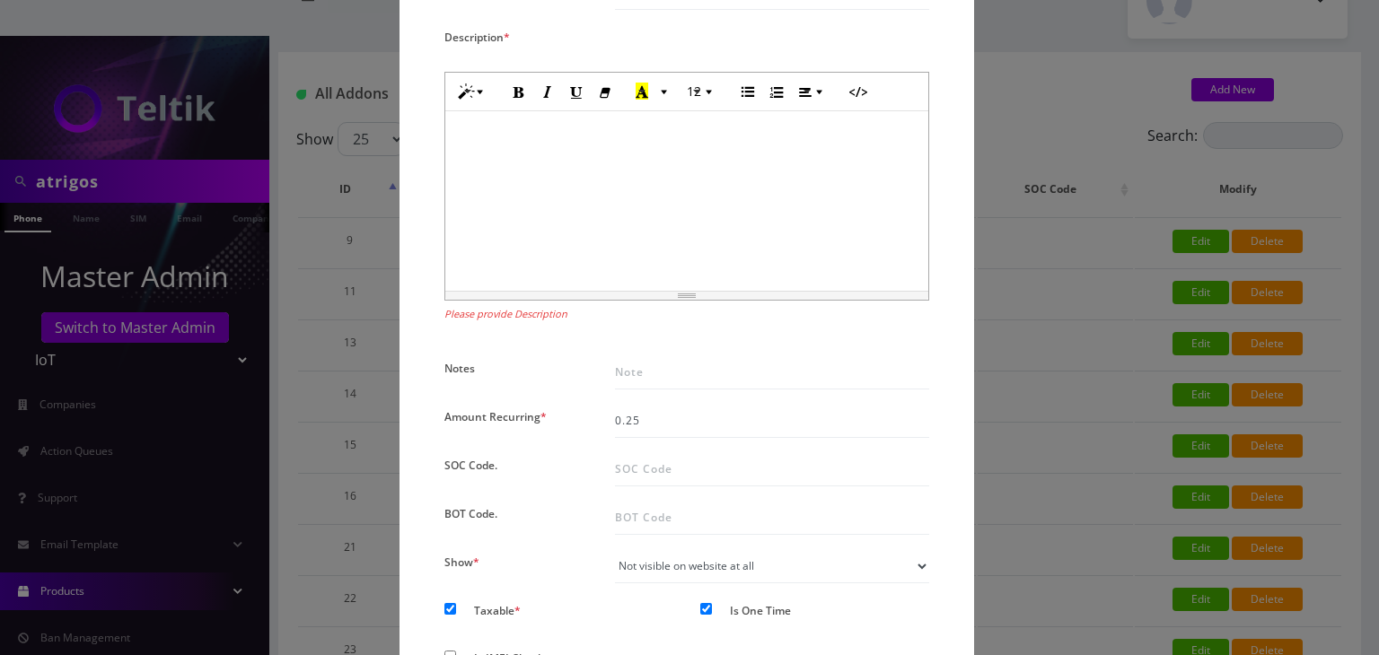
click at [567, 144] on div at bounding box center [686, 201] width 483 height 180
paste div
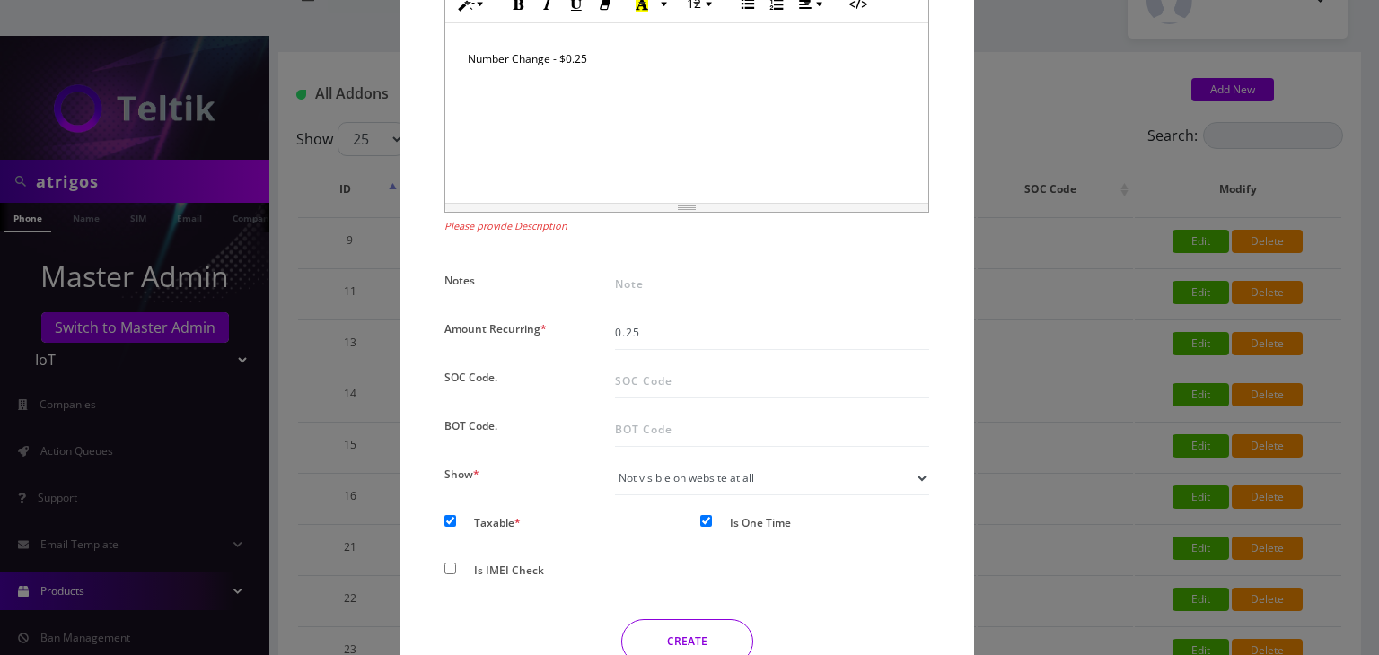
scroll to position [402, 0]
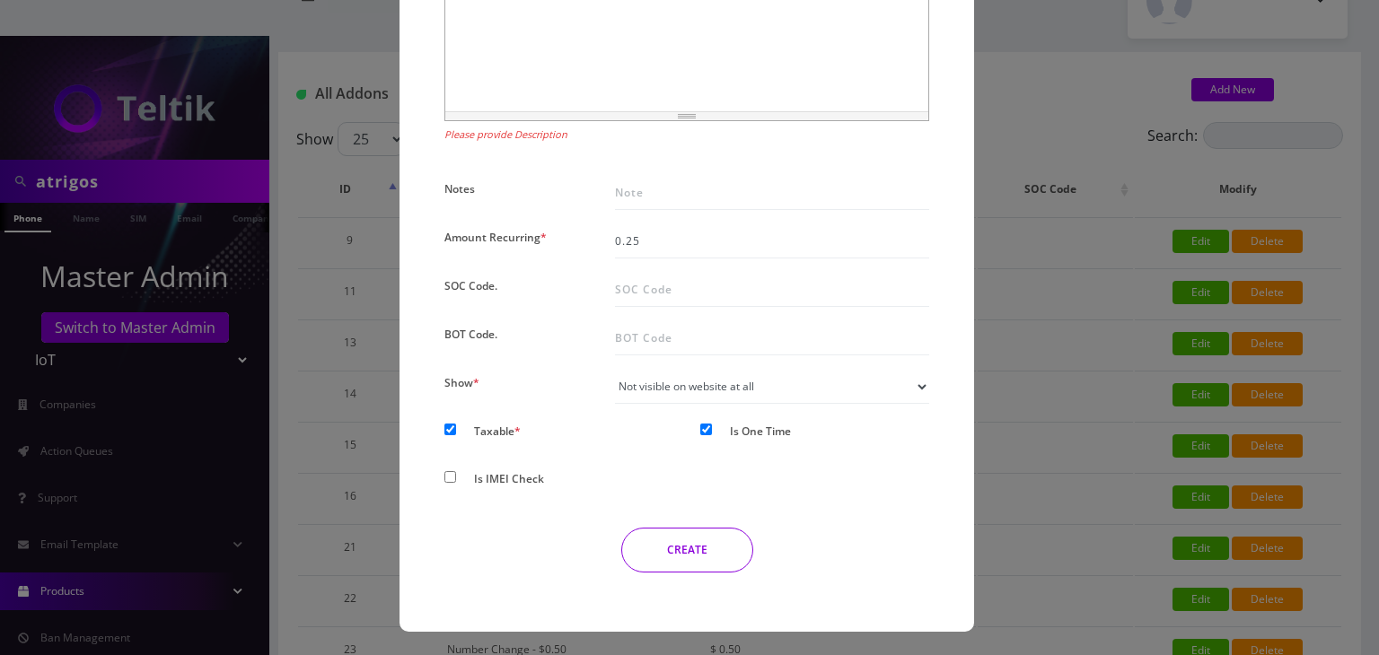
click at [668, 553] on button "CREATE" at bounding box center [687, 550] width 132 height 45
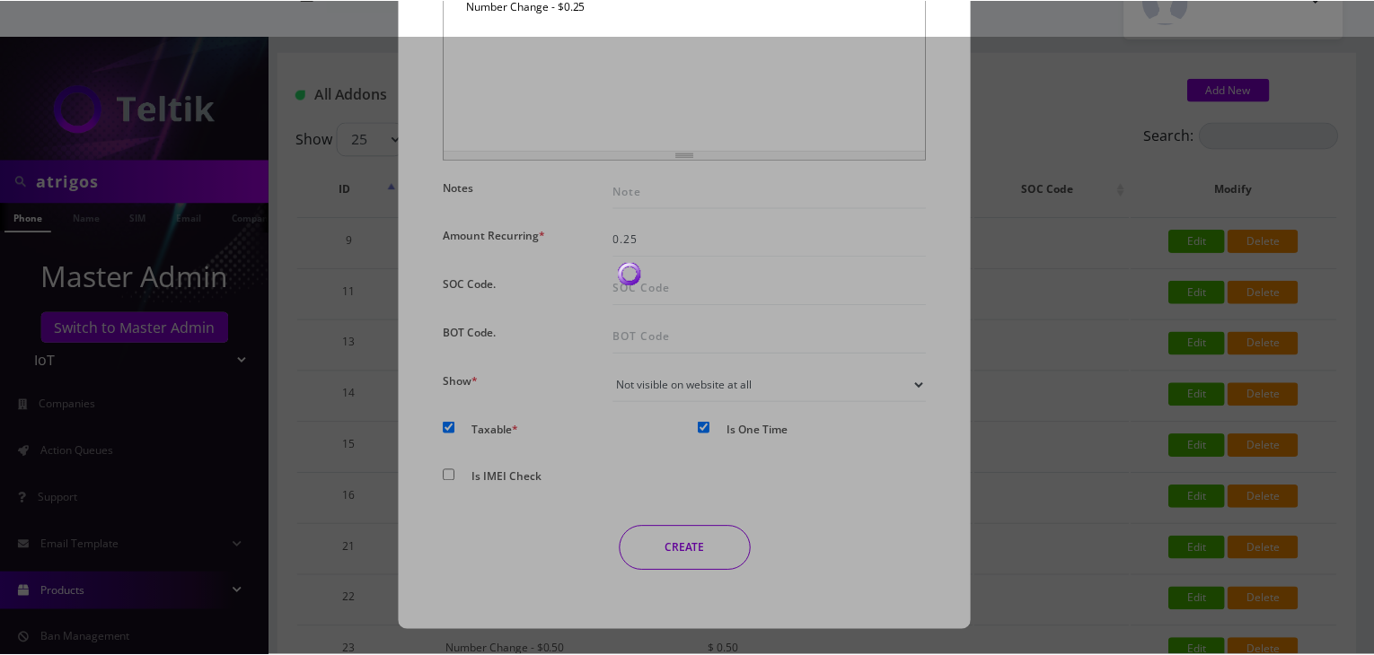
scroll to position [363, 0]
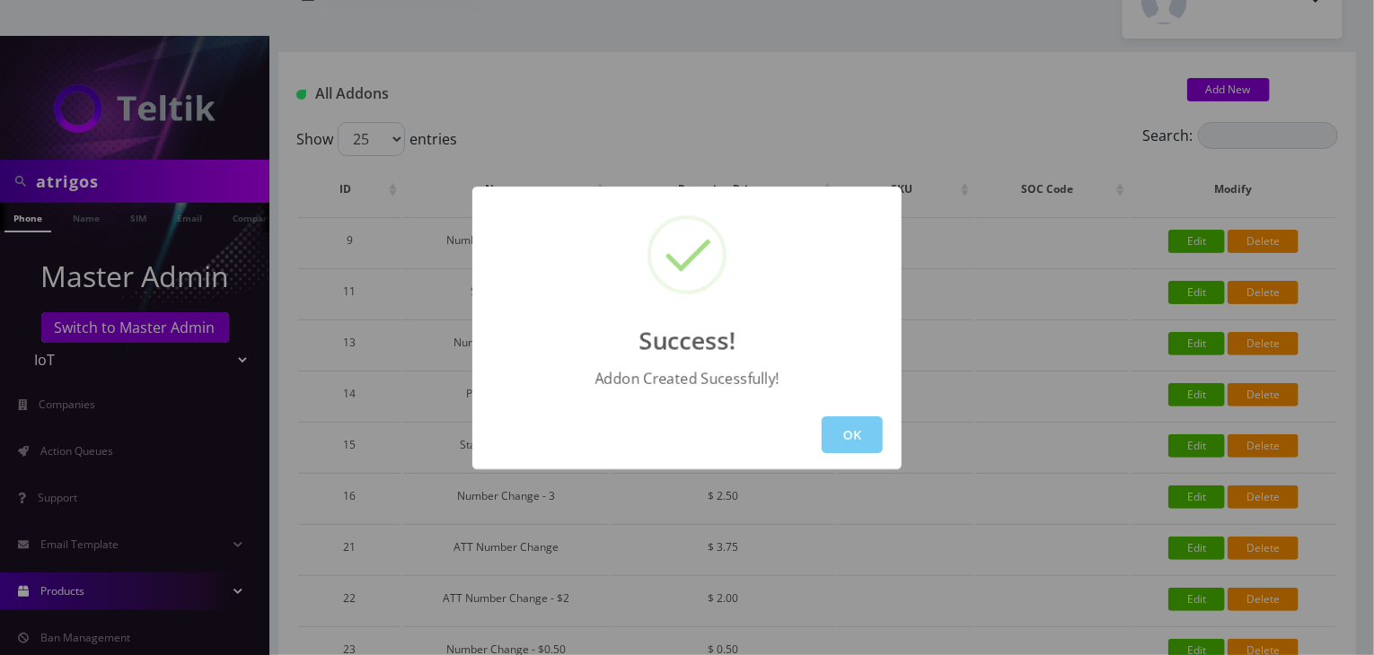
click at [845, 425] on button "OK" at bounding box center [852, 435] width 61 height 37
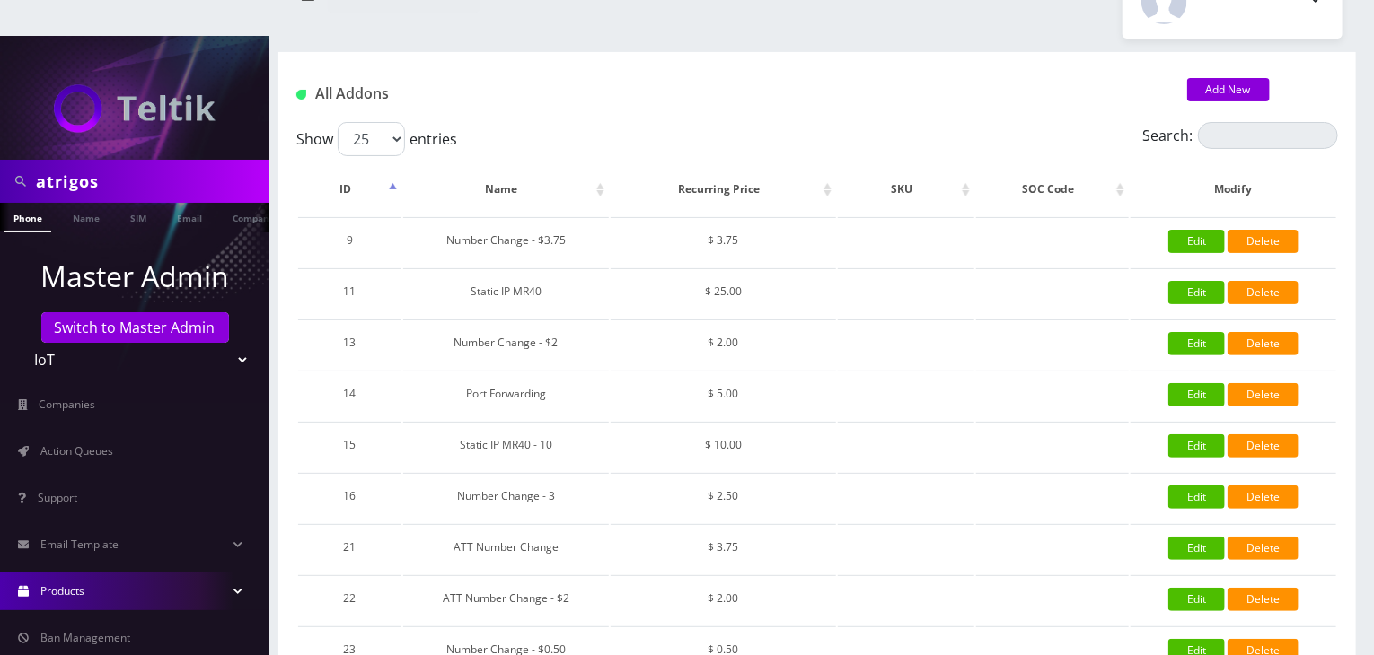
drag, startPoint x: 126, startPoint y: 141, endPoint x: 0, endPoint y: 141, distance: 125.7
click at [0, 160] on div "atrigos" at bounding box center [134, 181] width 269 height 43
type input "komail"
click at [85, 203] on link "Name" at bounding box center [86, 218] width 45 height 30
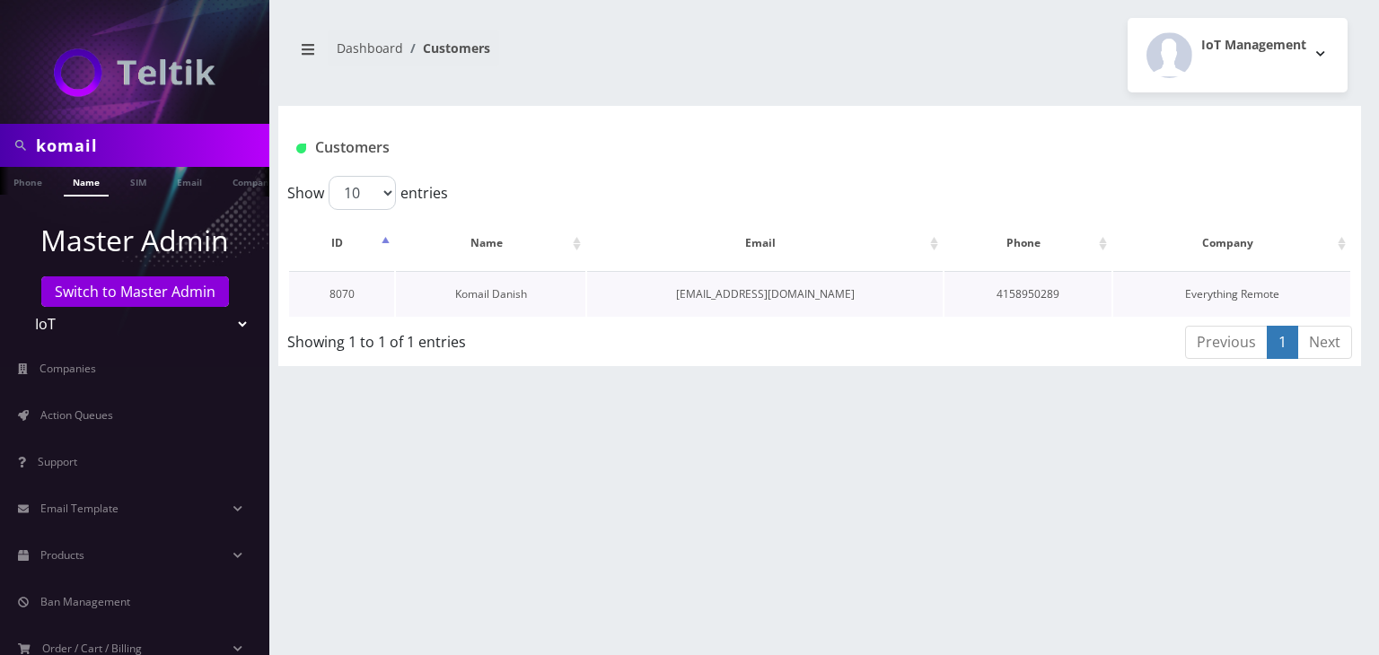
click at [512, 293] on link "Komail Danish" at bounding box center [491, 293] width 72 height 15
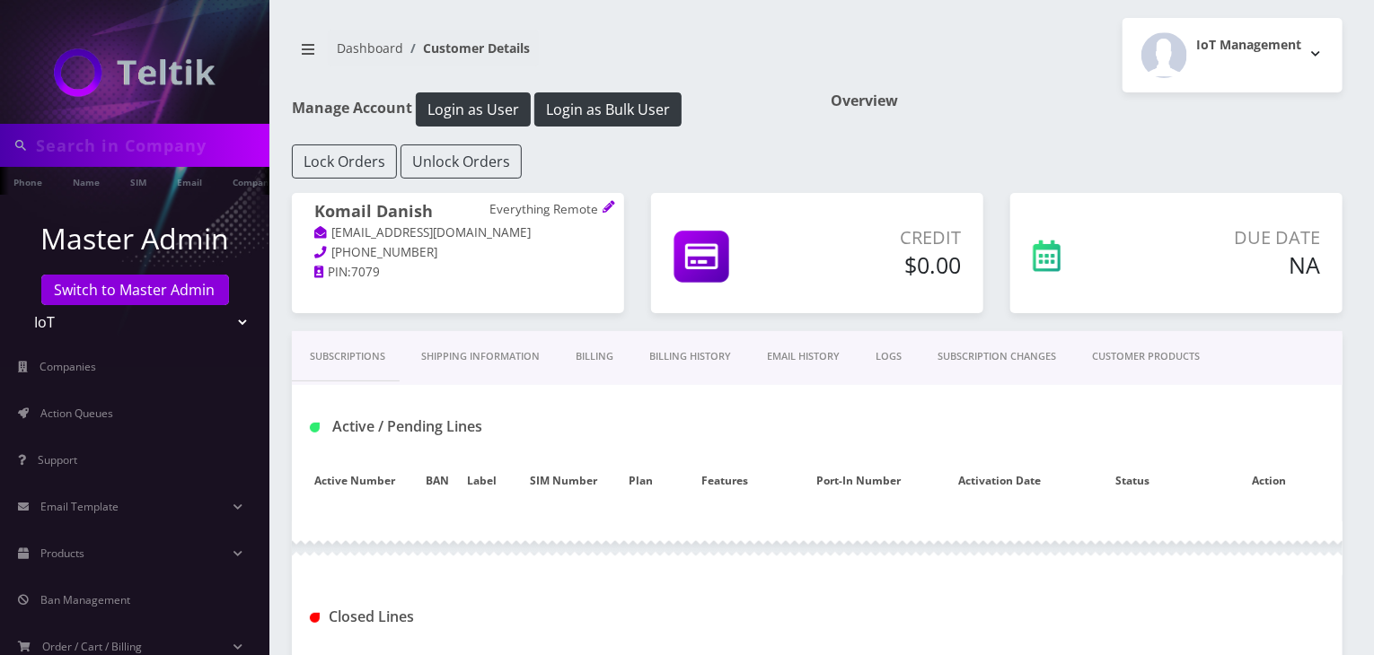
type input "komail"
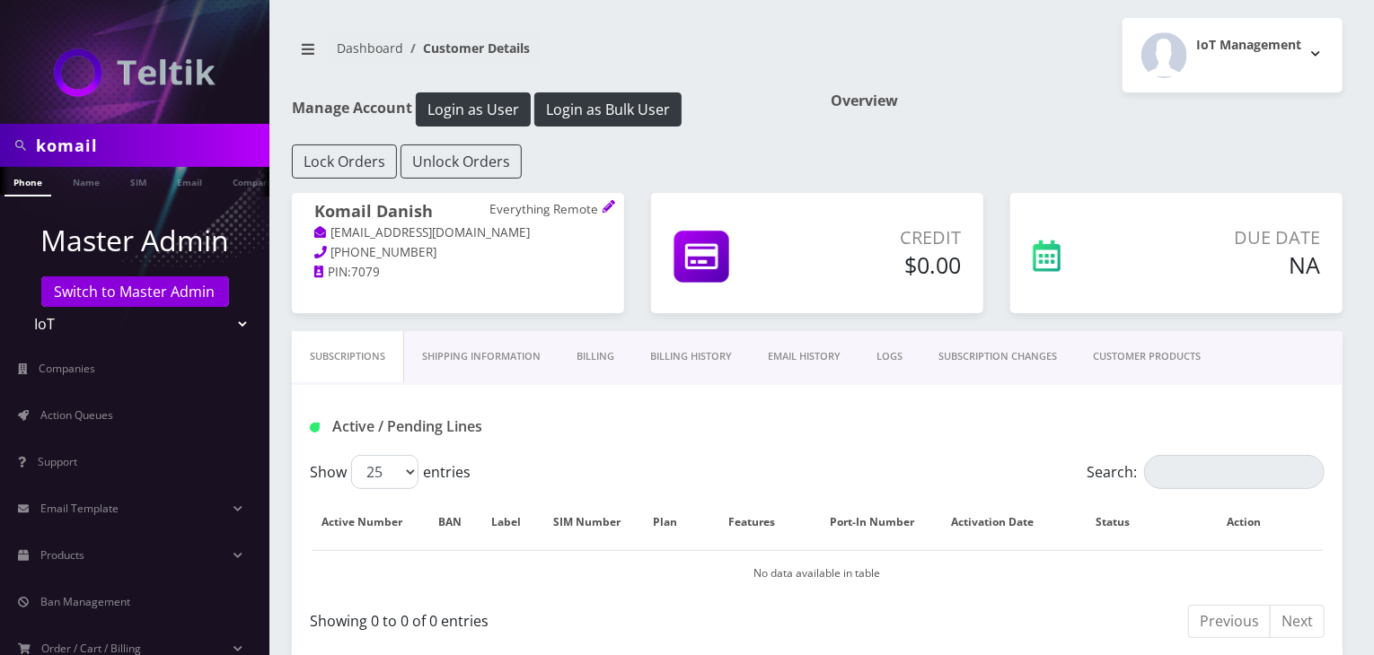
click at [1141, 358] on link "CUSTOMER PRODUCTS" at bounding box center [1147, 356] width 144 height 51
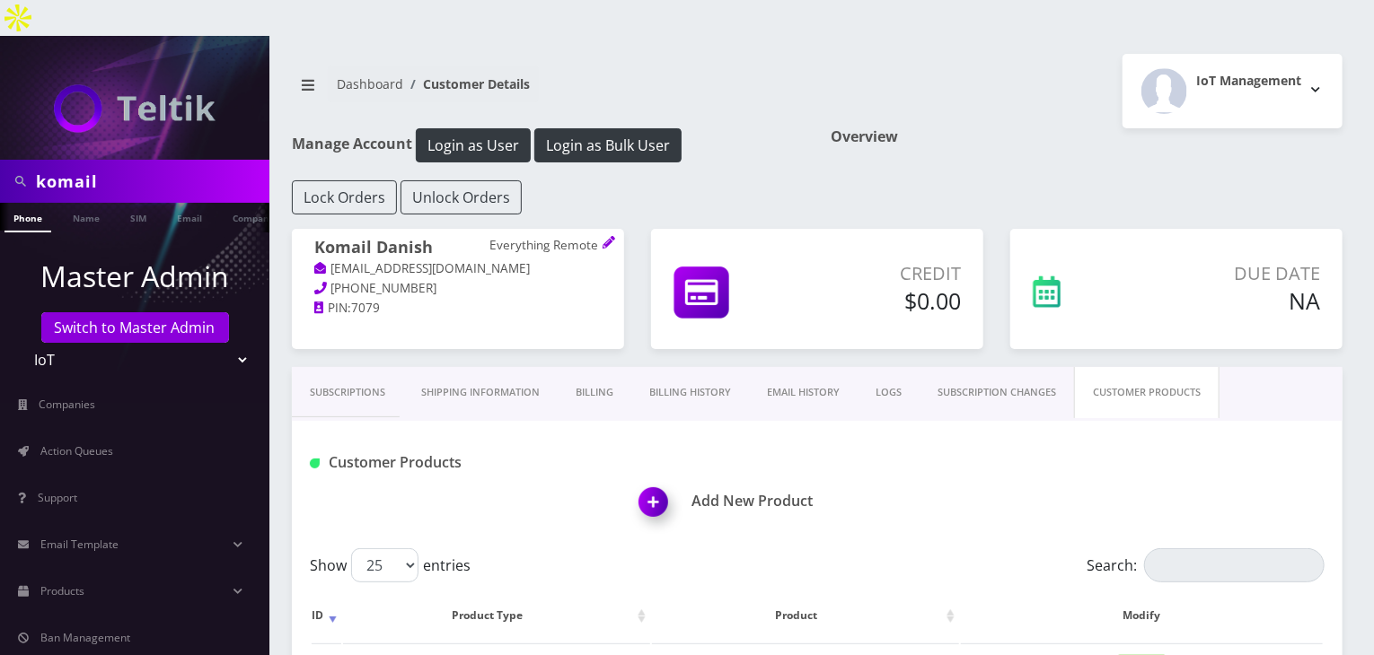
click at [646, 482] on img at bounding box center [656, 508] width 53 height 53
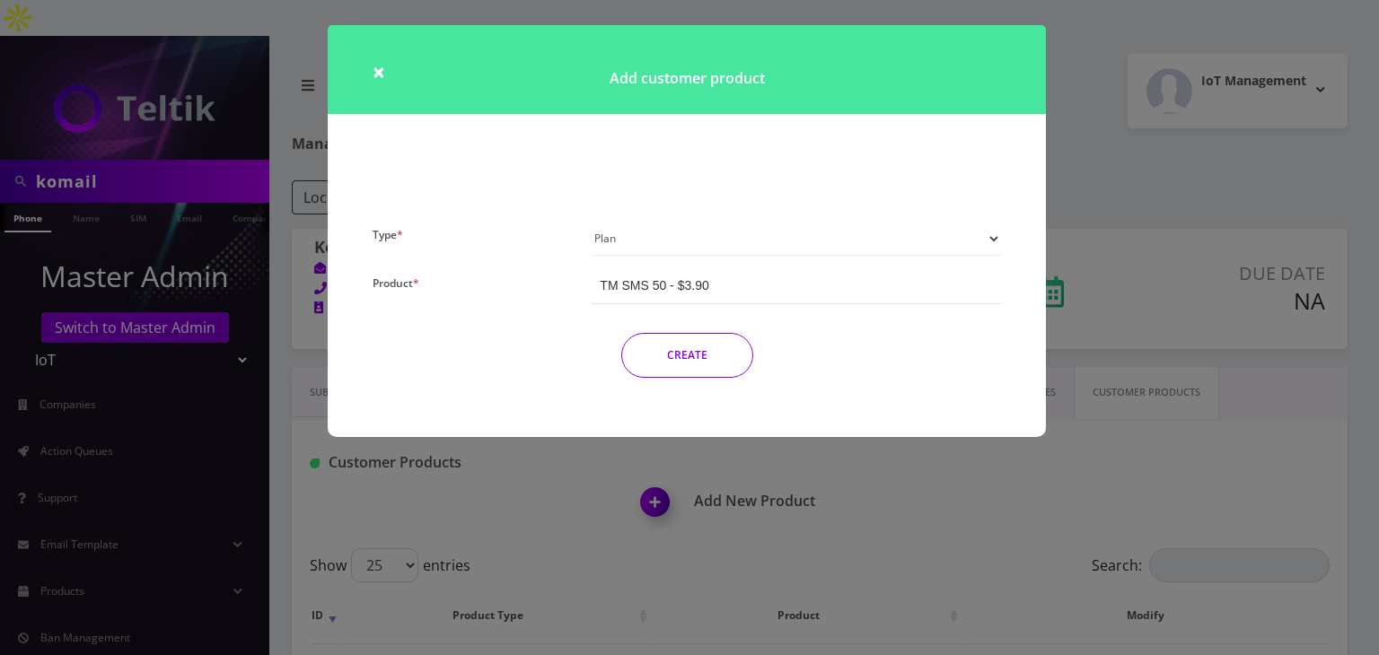
click at [632, 231] on select "Plan Device Sim Addon One-off" at bounding box center [796, 239] width 410 height 34
click at [591, 222] on select "Plan Device Sim Addon One-off" at bounding box center [796, 239] width 410 height 34
click at [715, 279] on div "TM SMS 50 - $3.90" at bounding box center [796, 286] width 410 height 33
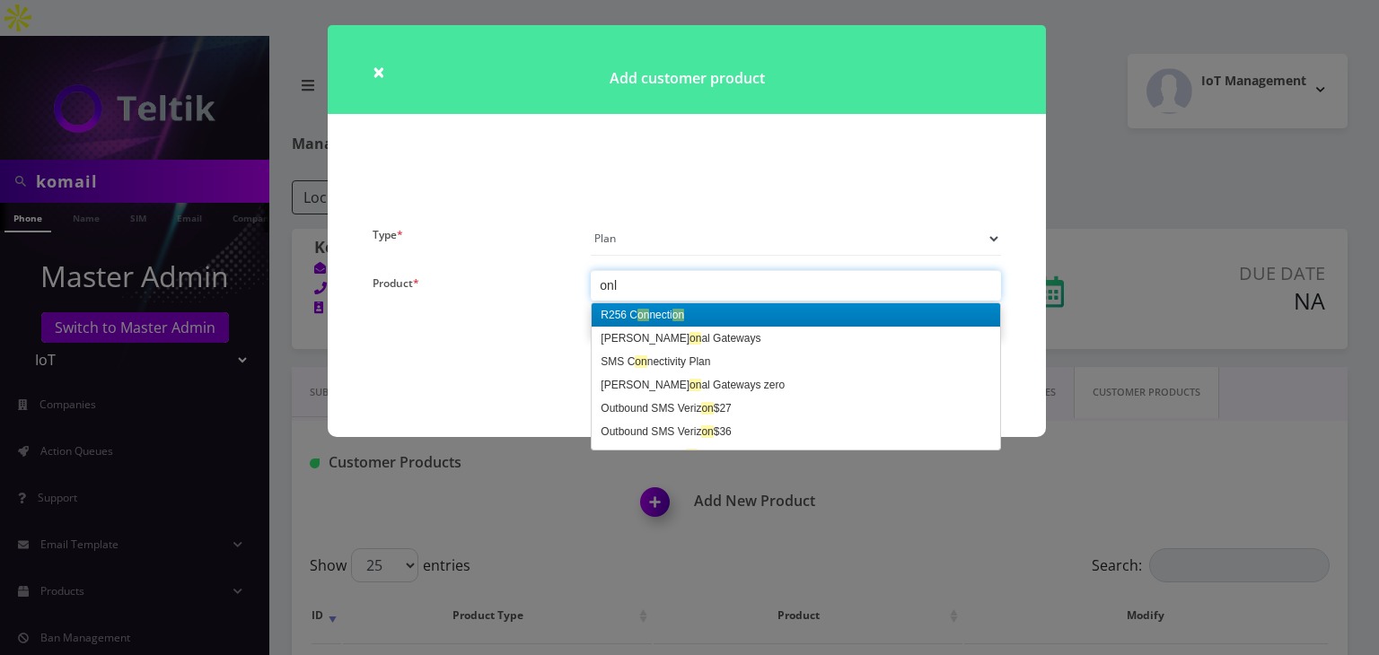
type input "only"
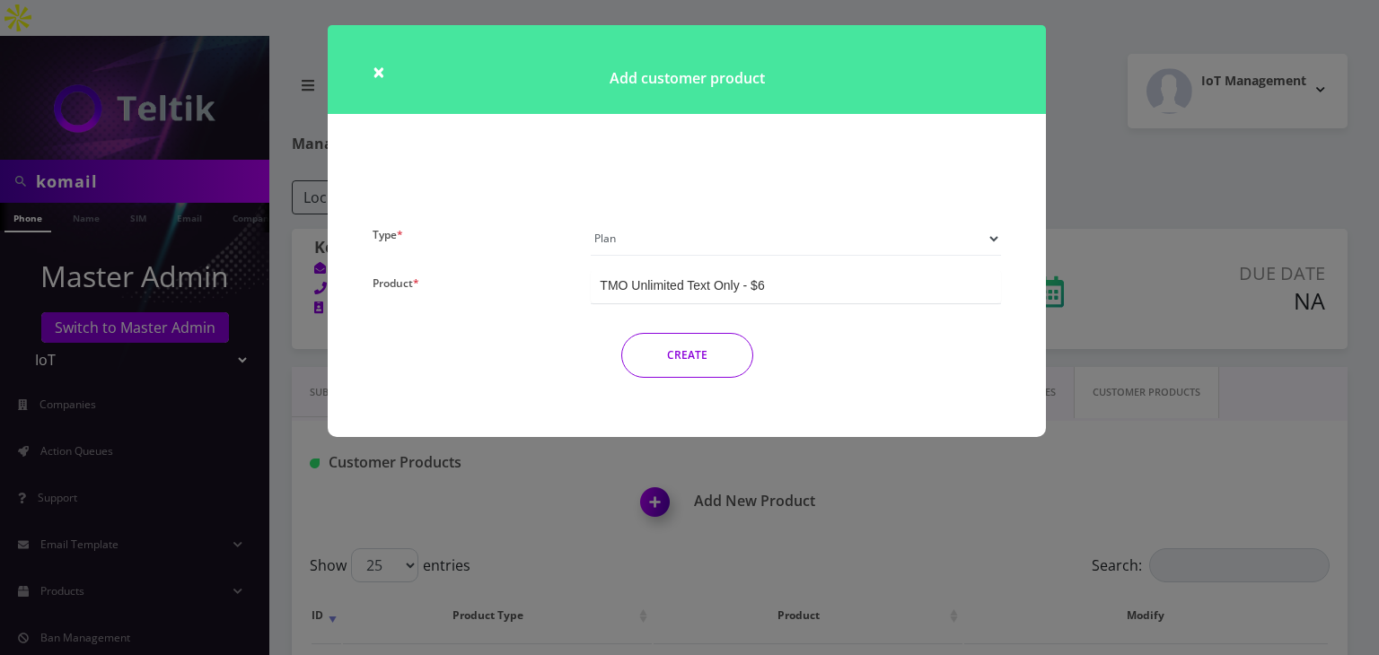
click at [715, 364] on button "CREATE" at bounding box center [687, 355] width 132 height 45
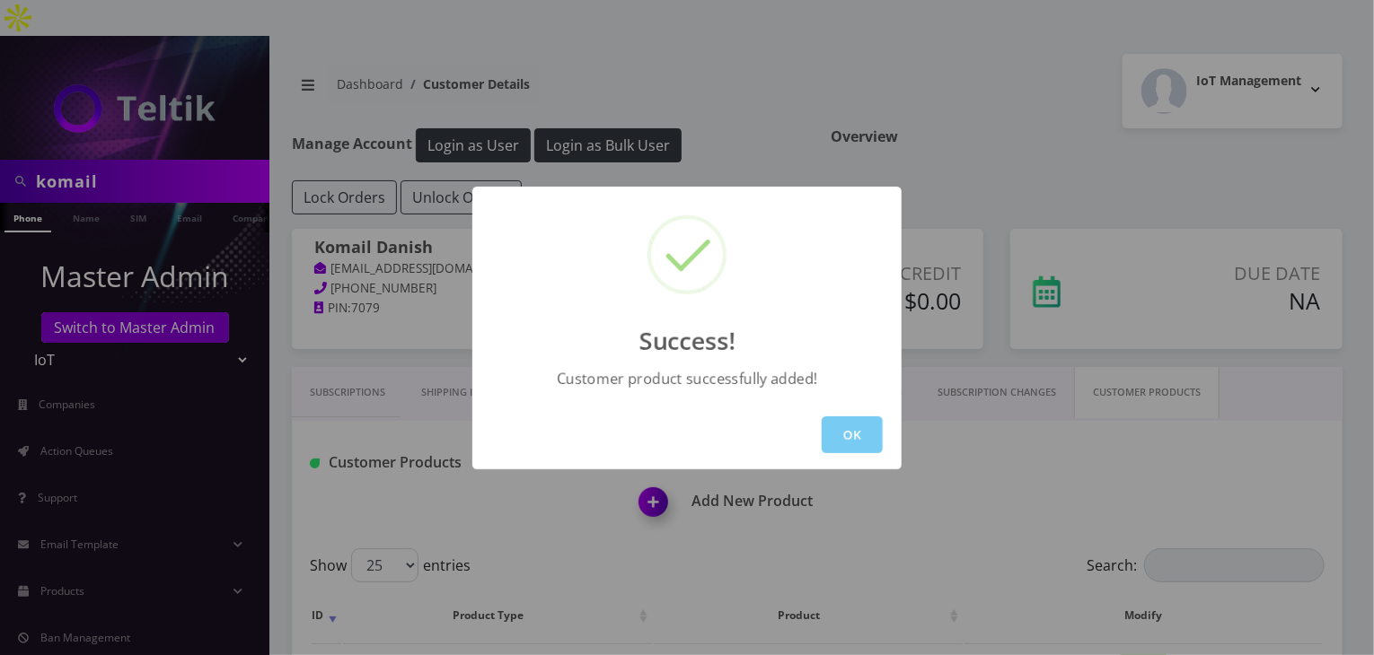
click at [872, 435] on button "OK" at bounding box center [852, 435] width 61 height 37
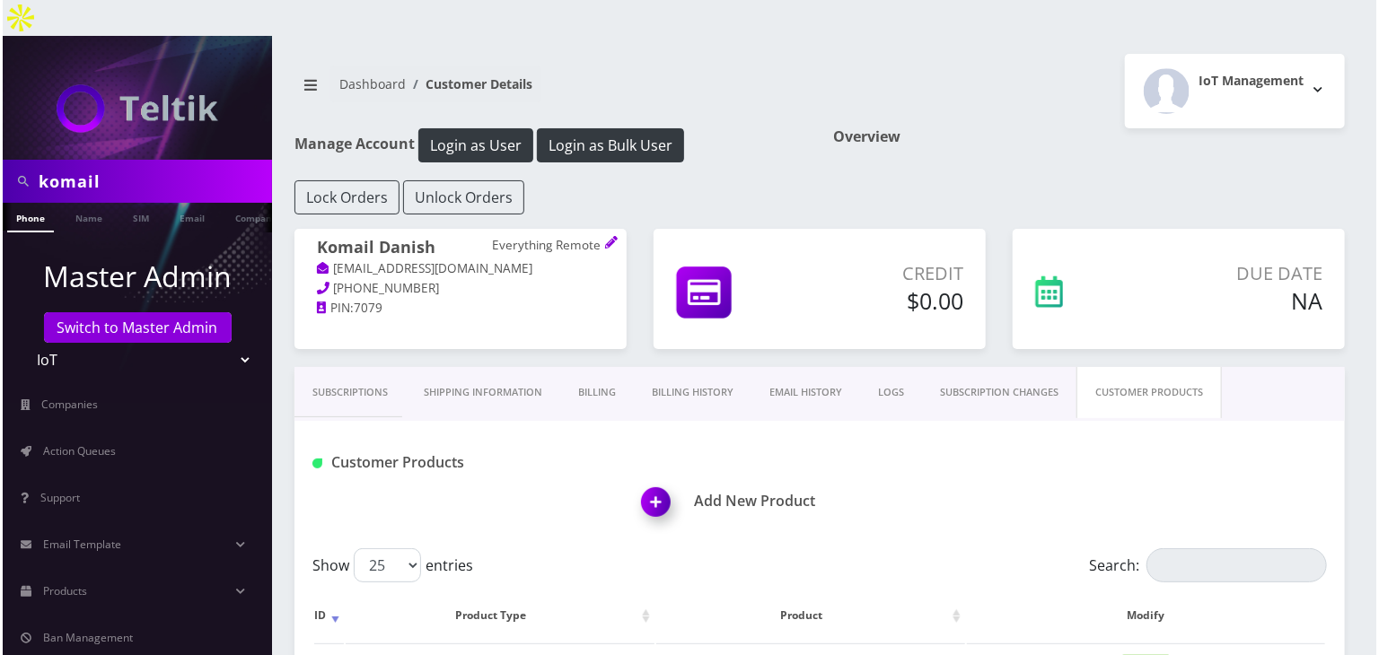
scroll to position [180, 0]
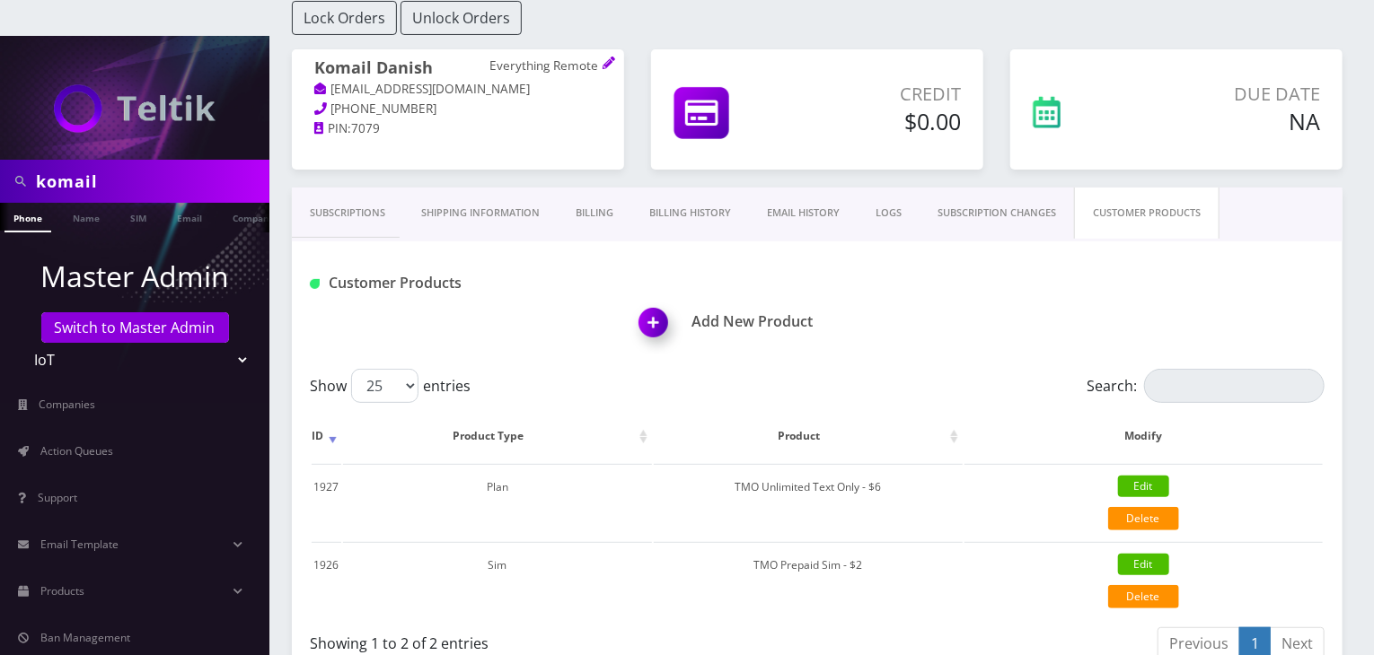
click at [651, 303] on img at bounding box center [656, 329] width 53 height 53
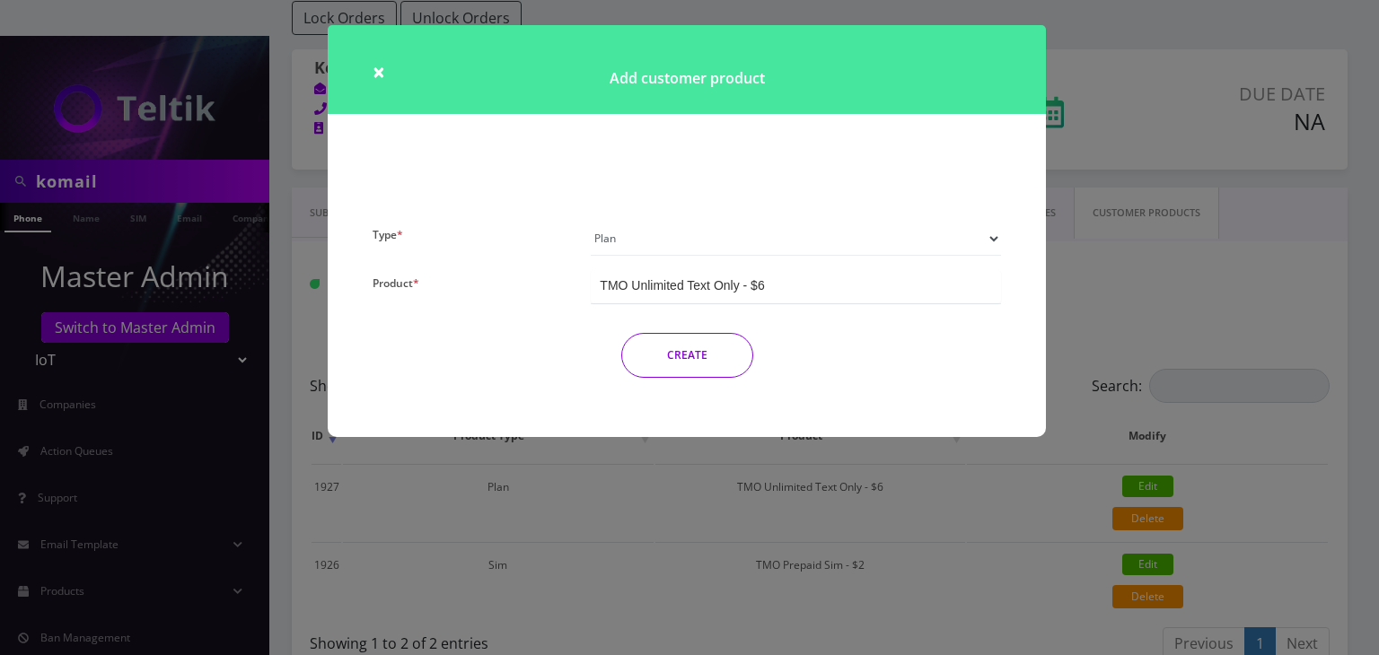
click at [706, 232] on select "Plan Device Sim Addon One-off" at bounding box center [796, 239] width 410 height 34
select select "4"
click at [591, 222] on select "Plan Device Sim Addon One-off" at bounding box center [796, 239] width 410 height 34
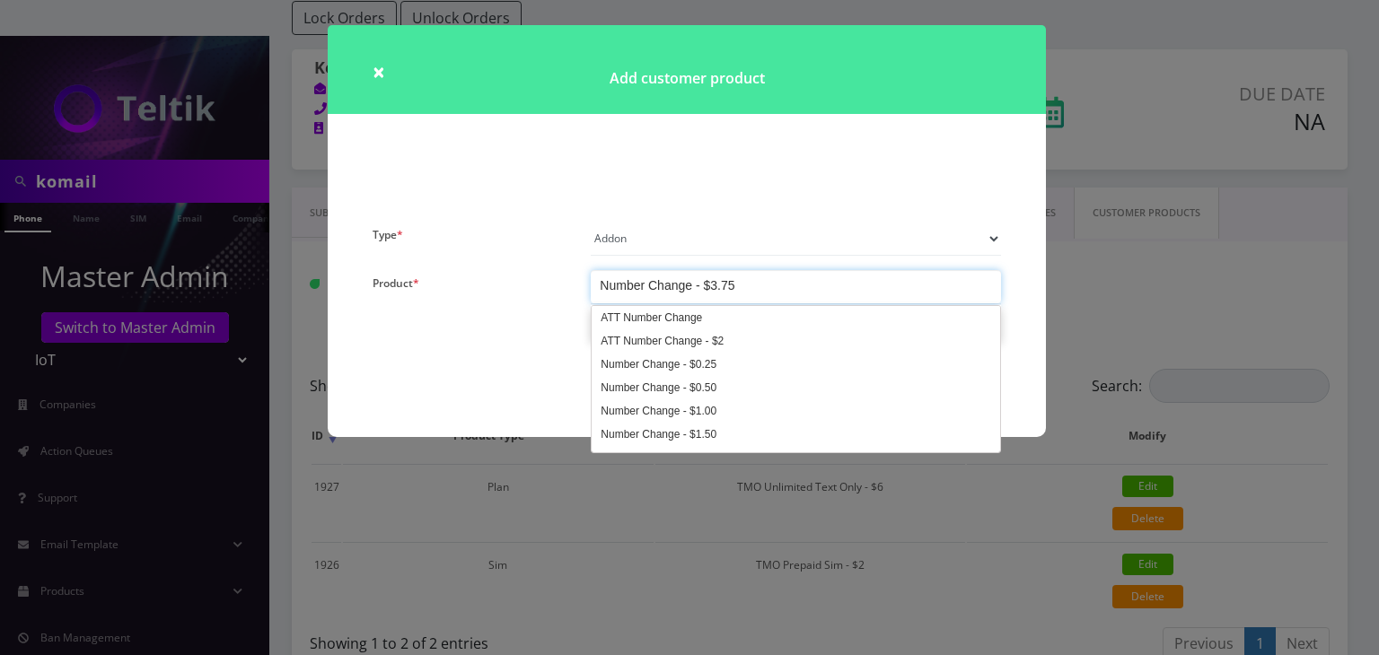
click at [758, 284] on div "Number Change - $3.75" at bounding box center [796, 286] width 410 height 33
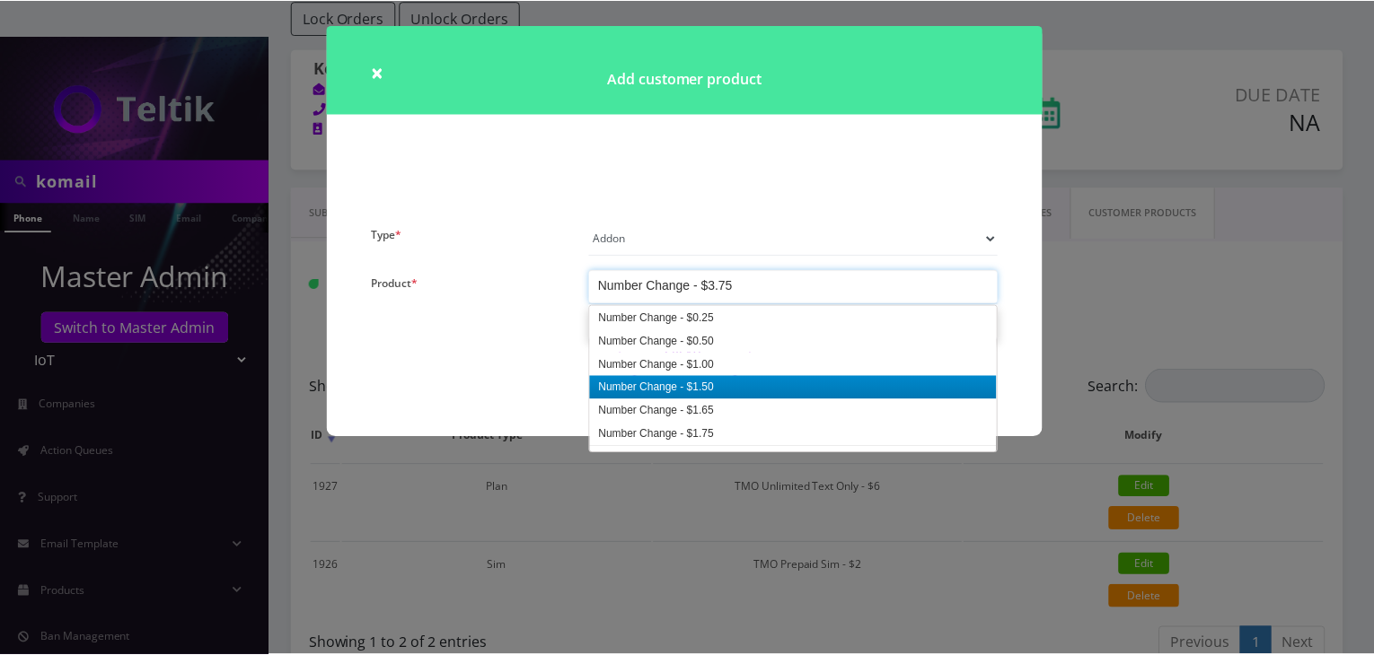
scroll to position [0, 0]
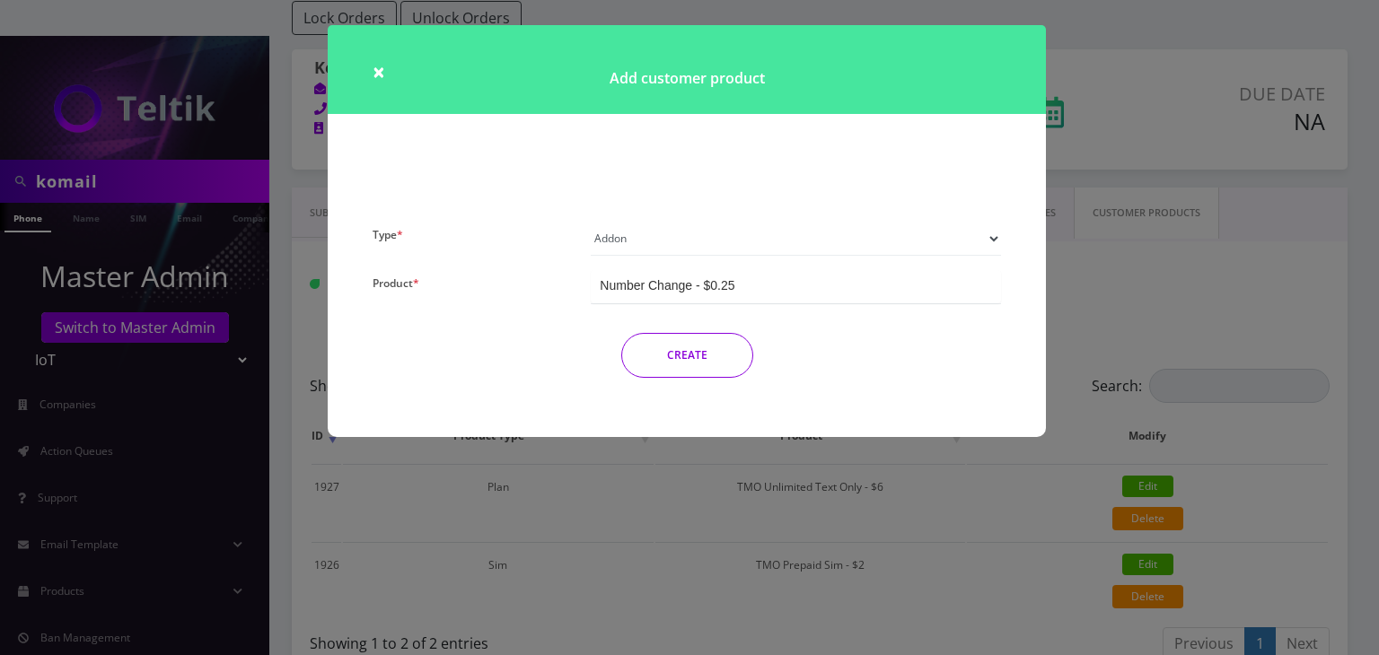
click at [722, 359] on button "CREATE" at bounding box center [687, 355] width 132 height 45
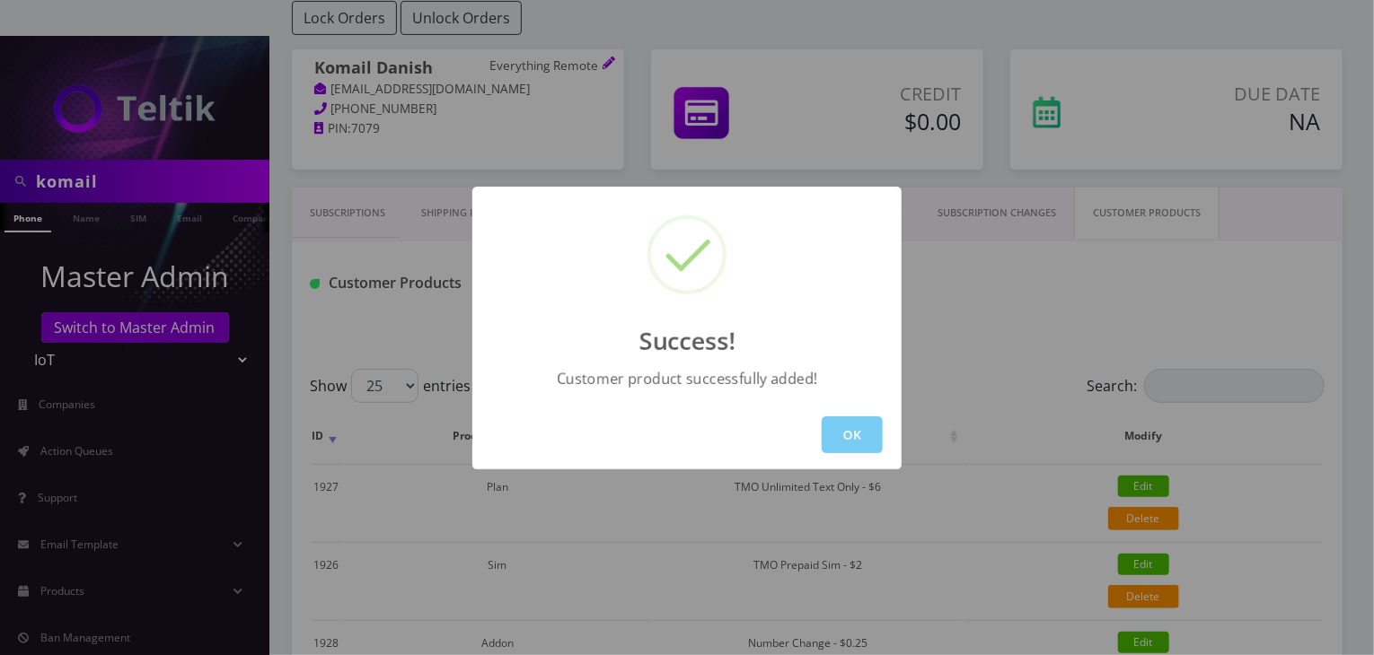
click at [850, 440] on button "OK" at bounding box center [852, 435] width 61 height 37
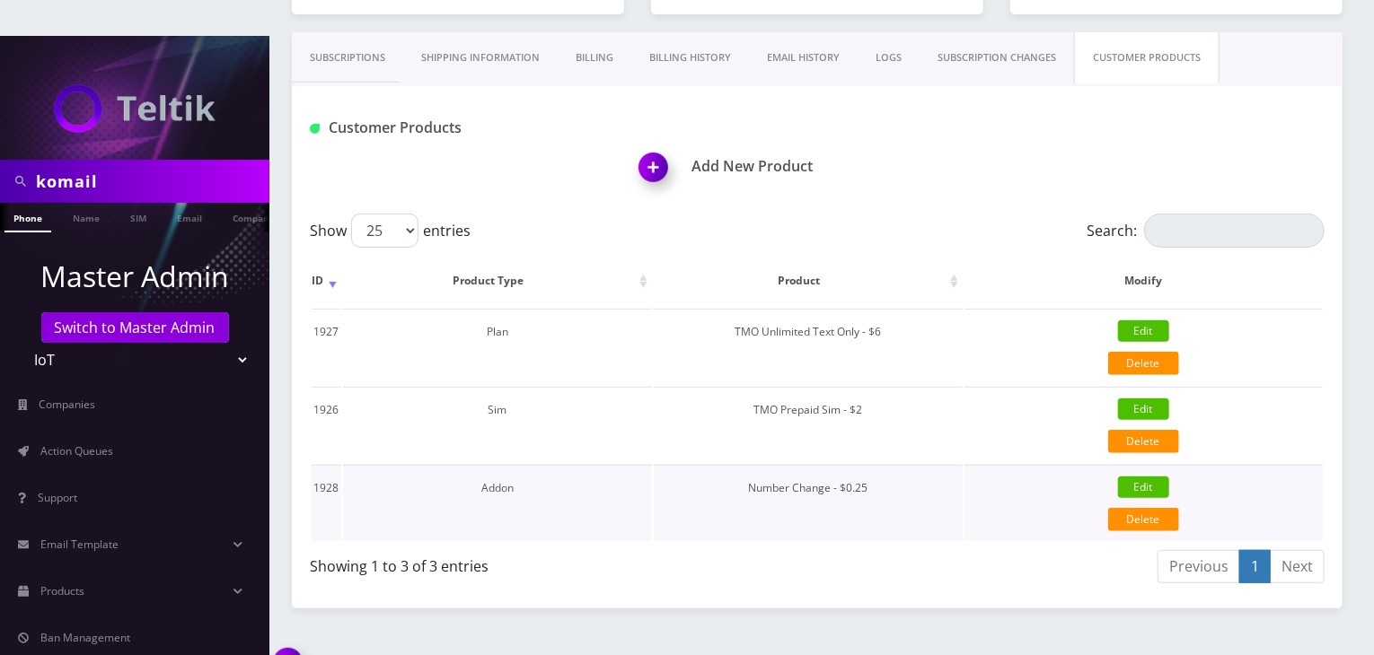
scroll to position [336, 0]
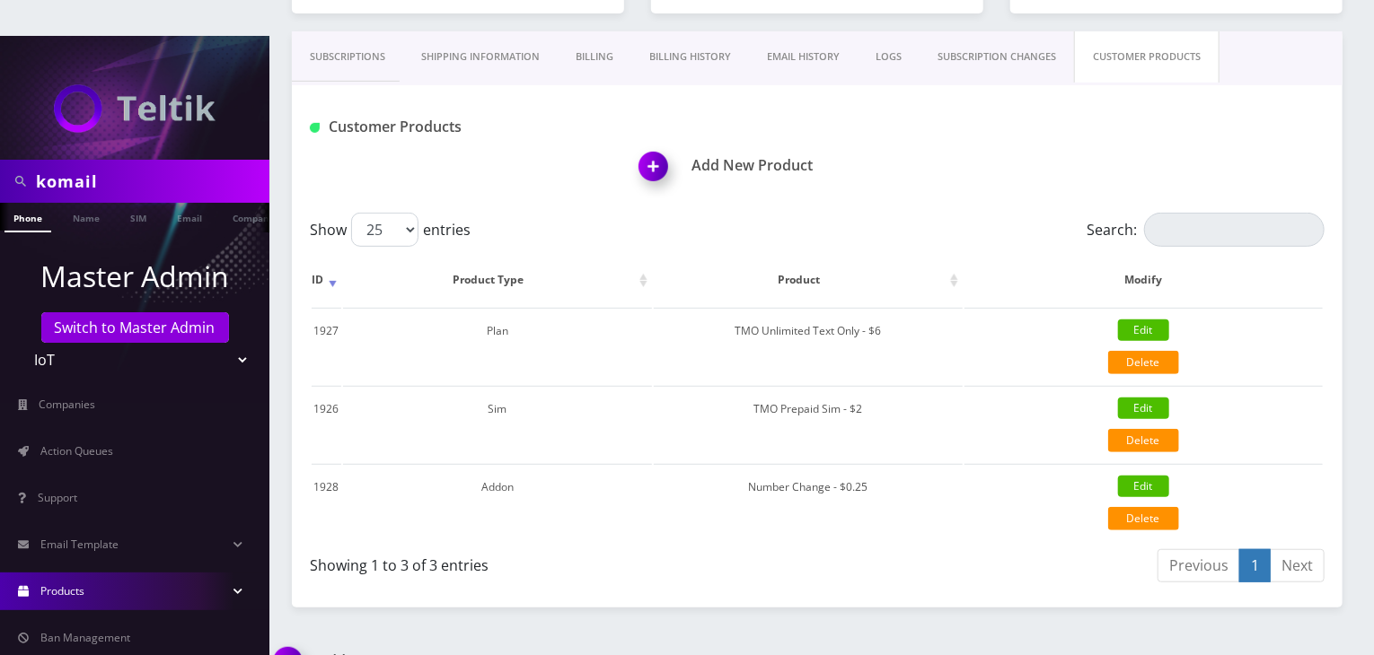
click at [156, 573] on link "Products" at bounding box center [134, 592] width 269 height 38
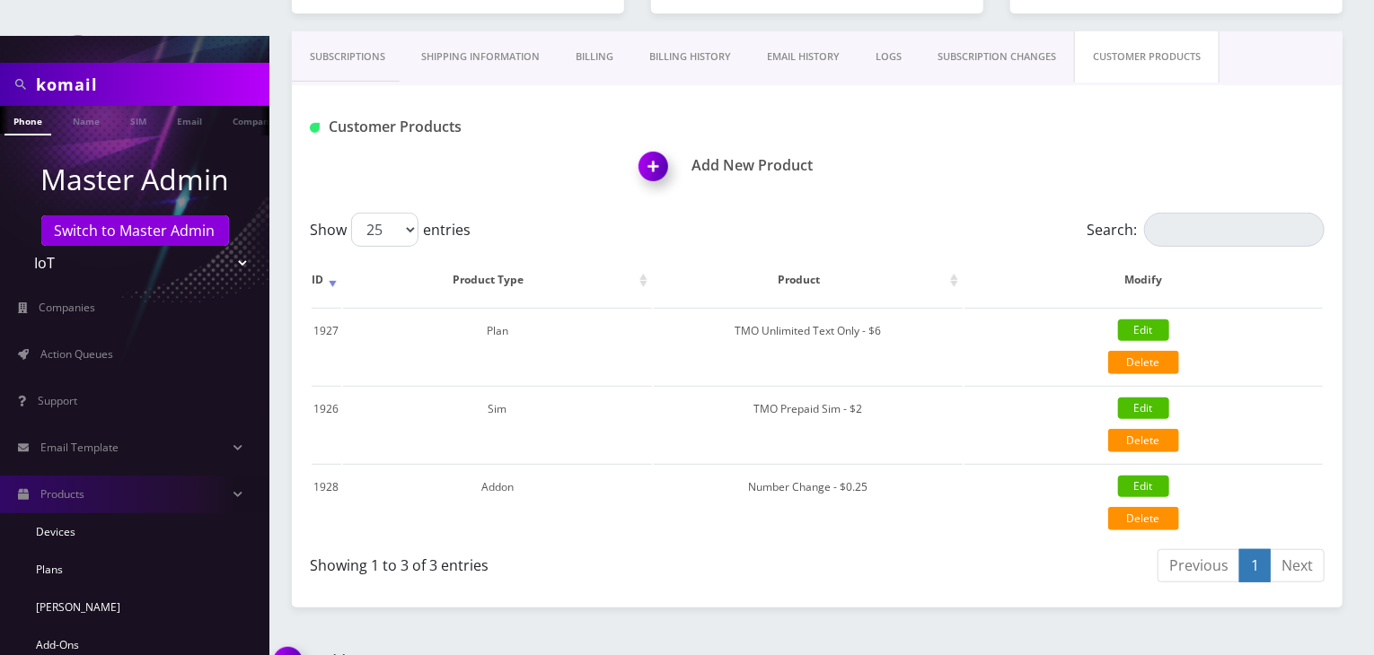
scroll to position [269, 0]
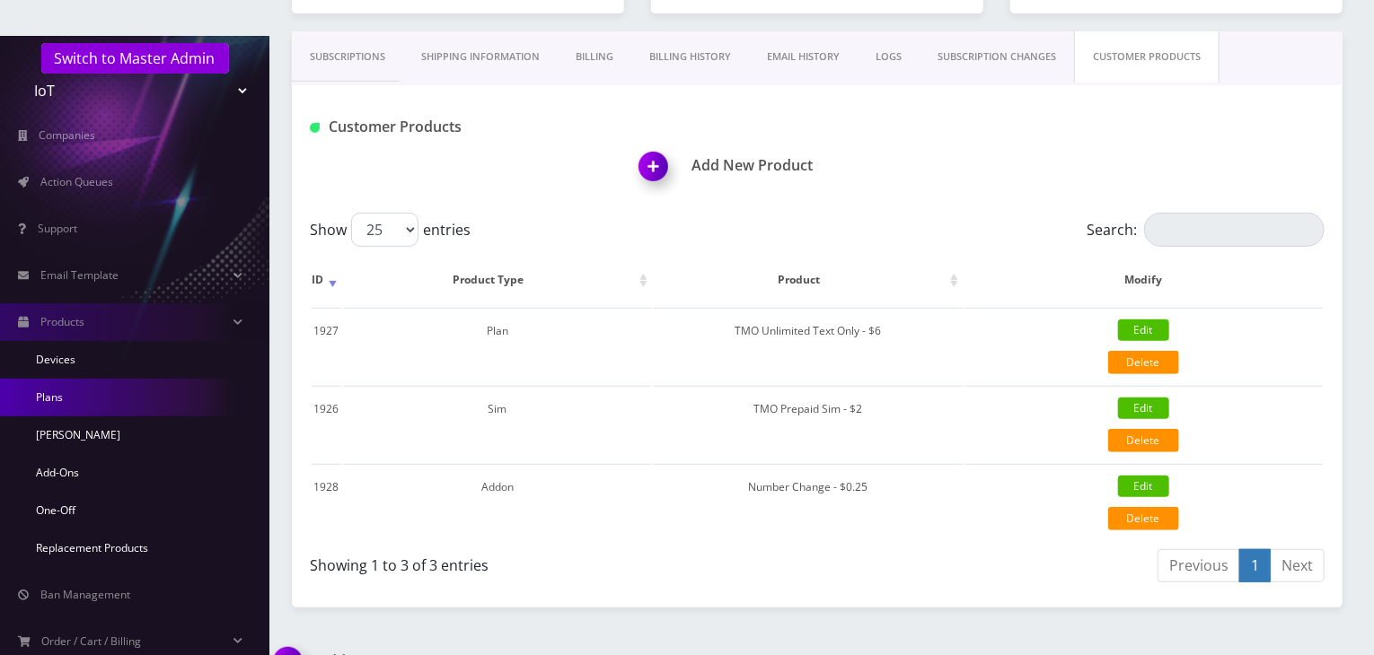
click at [124, 379] on link "Plans" at bounding box center [134, 398] width 269 height 38
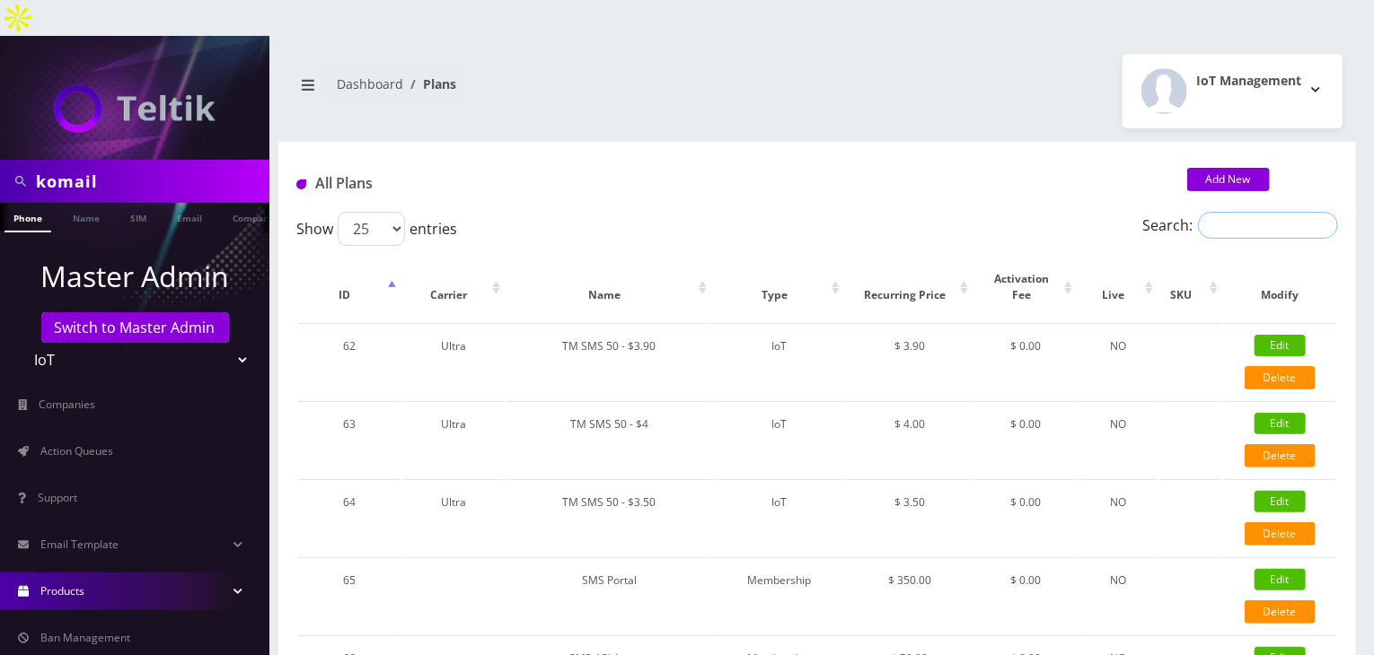
click at [1220, 212] on input "Search:" at bounding box center [1268, 225] width 140 height 27
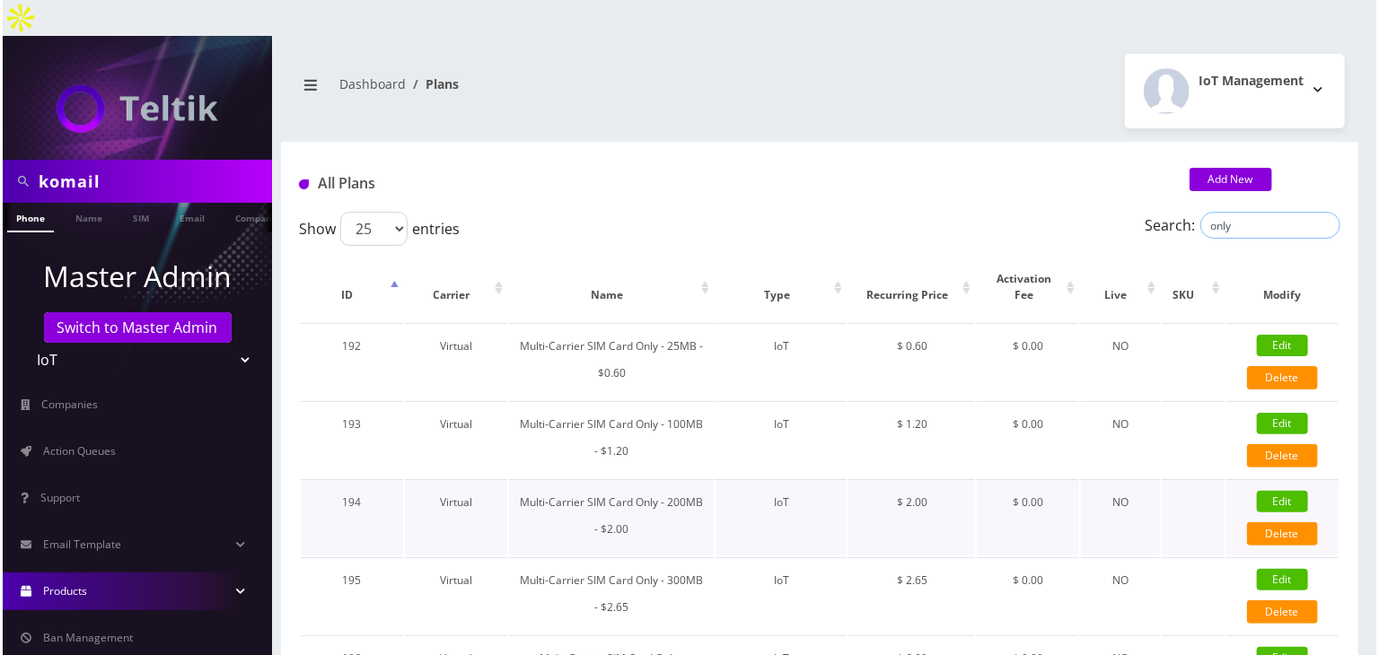
scroll to position [312, 0]
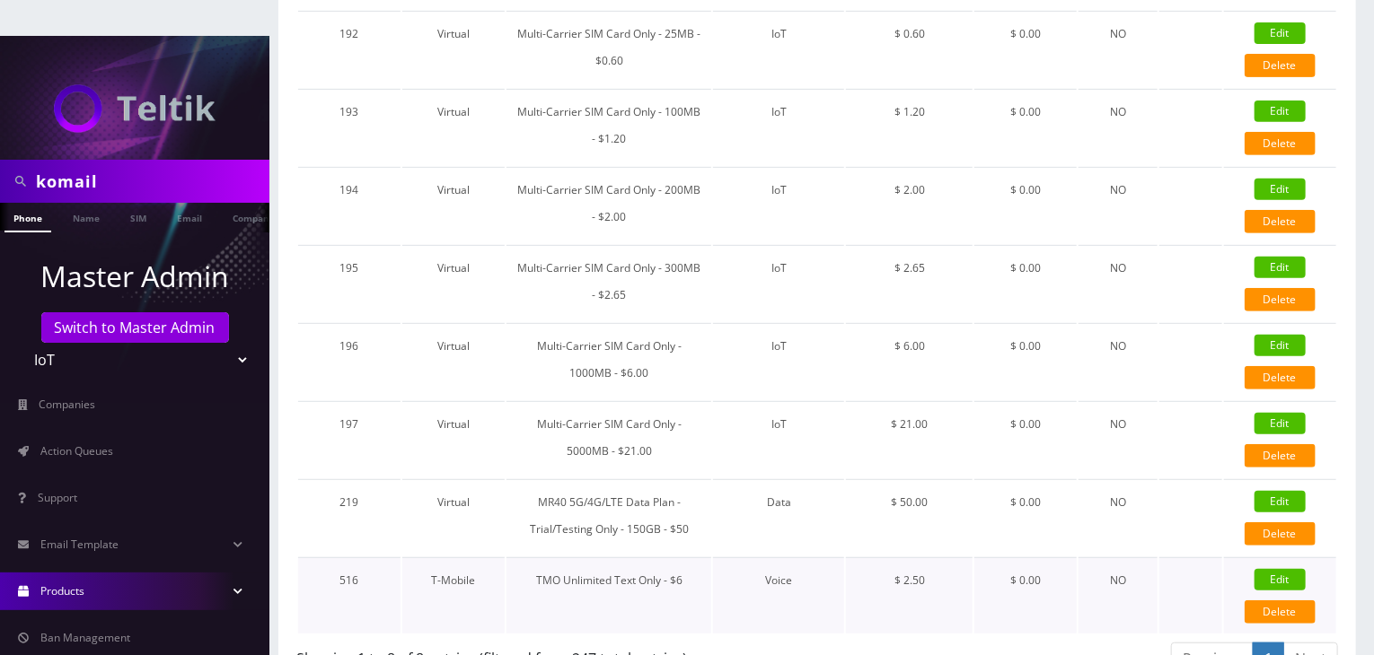
type input "only"
click at [1270, 569] on link "Edit" at bounding box center [1279, 580] width 51 height 22
type input "TMO Unlimited Text Only - $6"
select select "1"
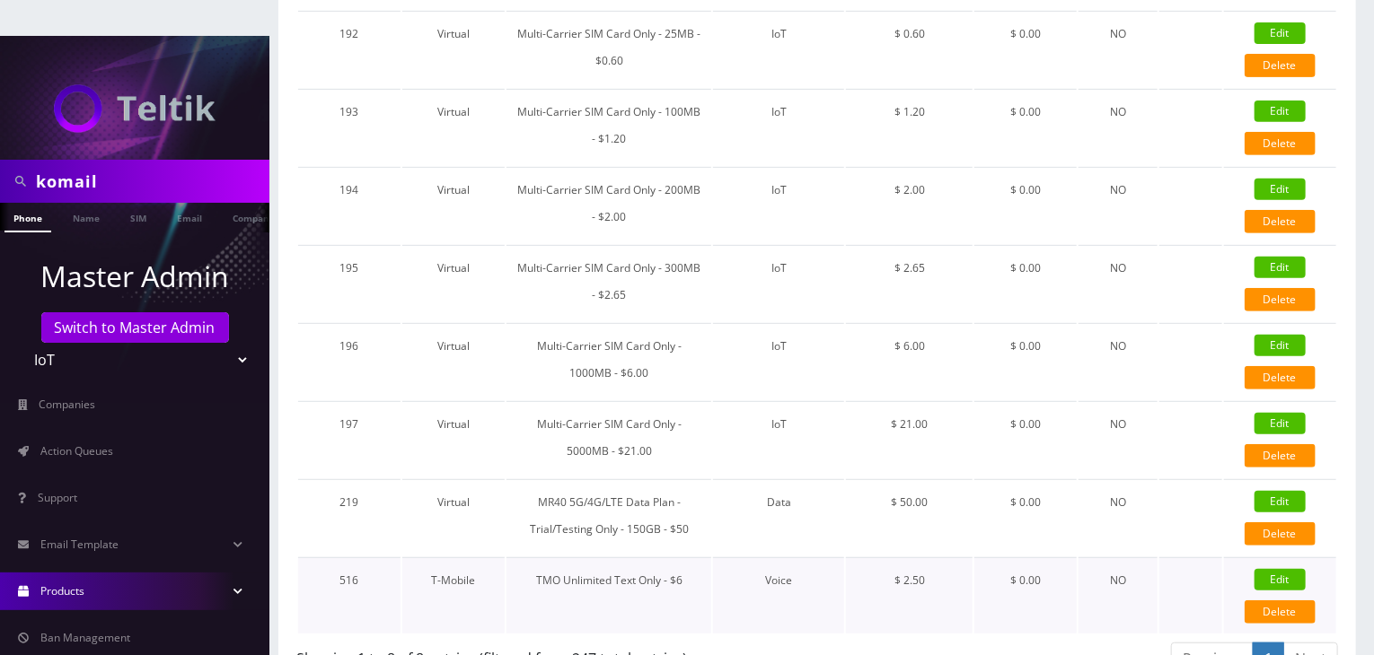
select select "0"
checkbox input "false"
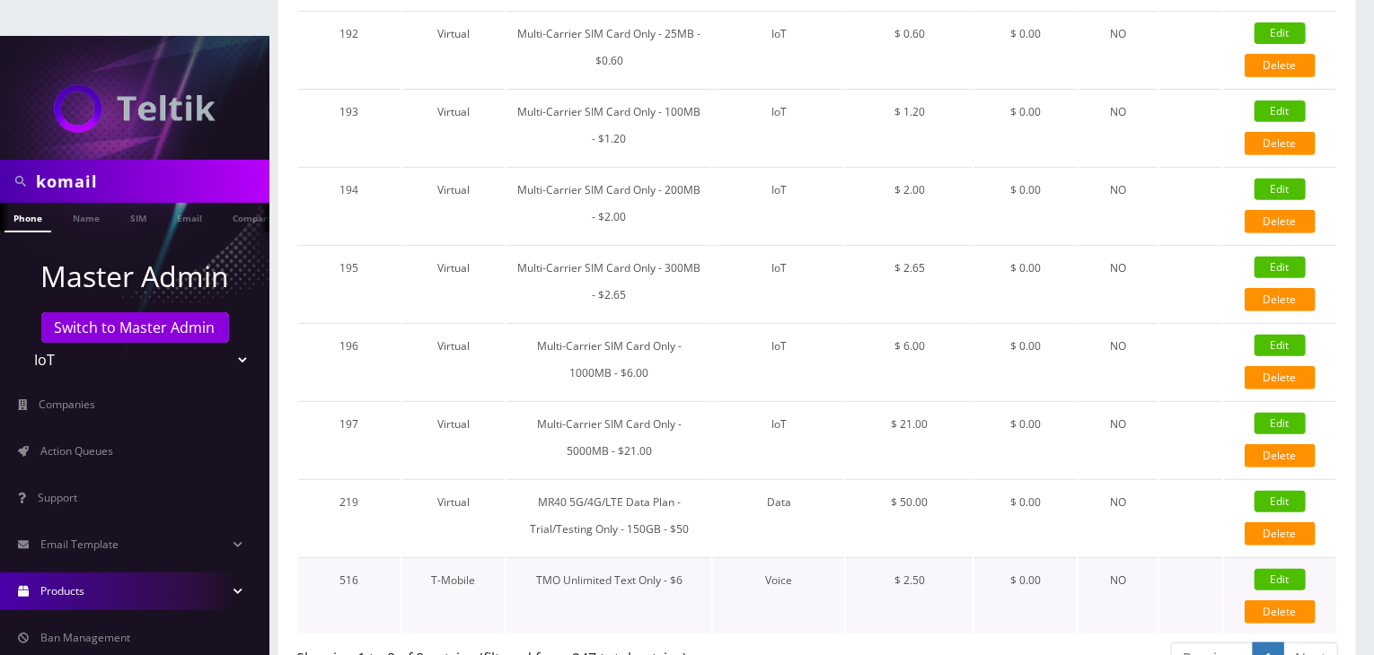
checkbox input "false"
type input "3.5"
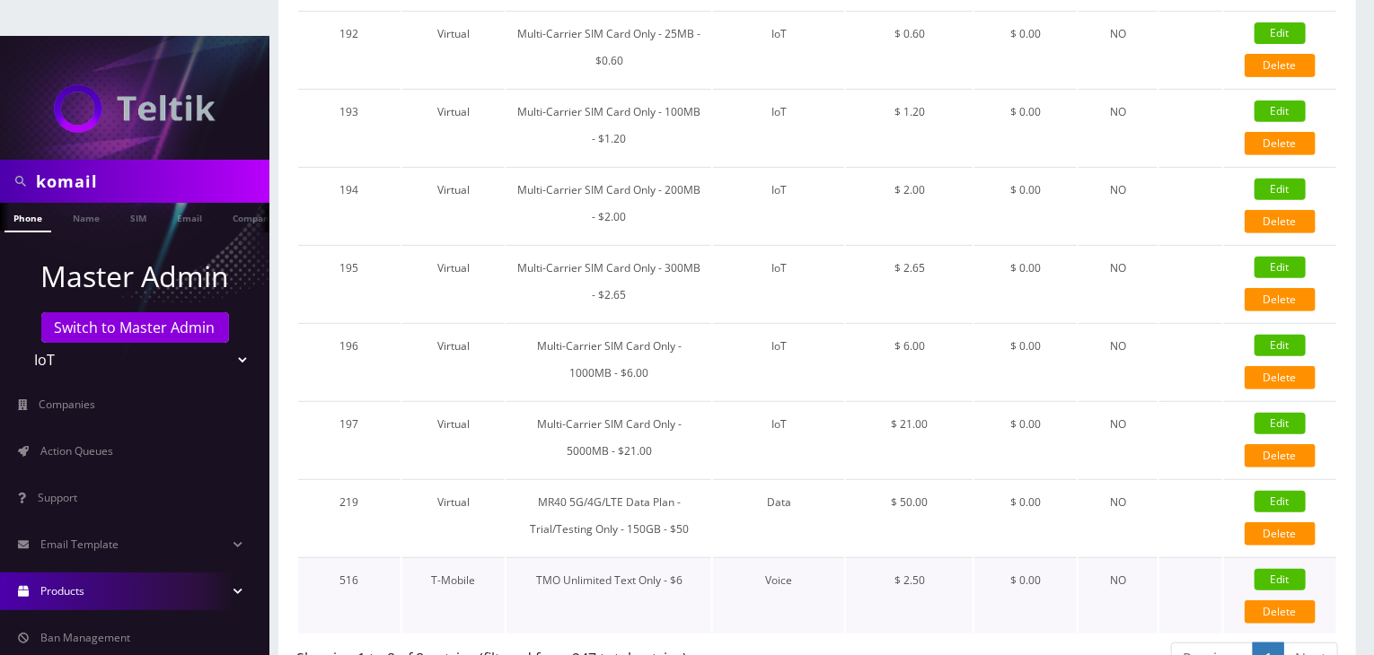
select select "0"
checkbox input "true"
checkbox input "false"
type input "2.5"
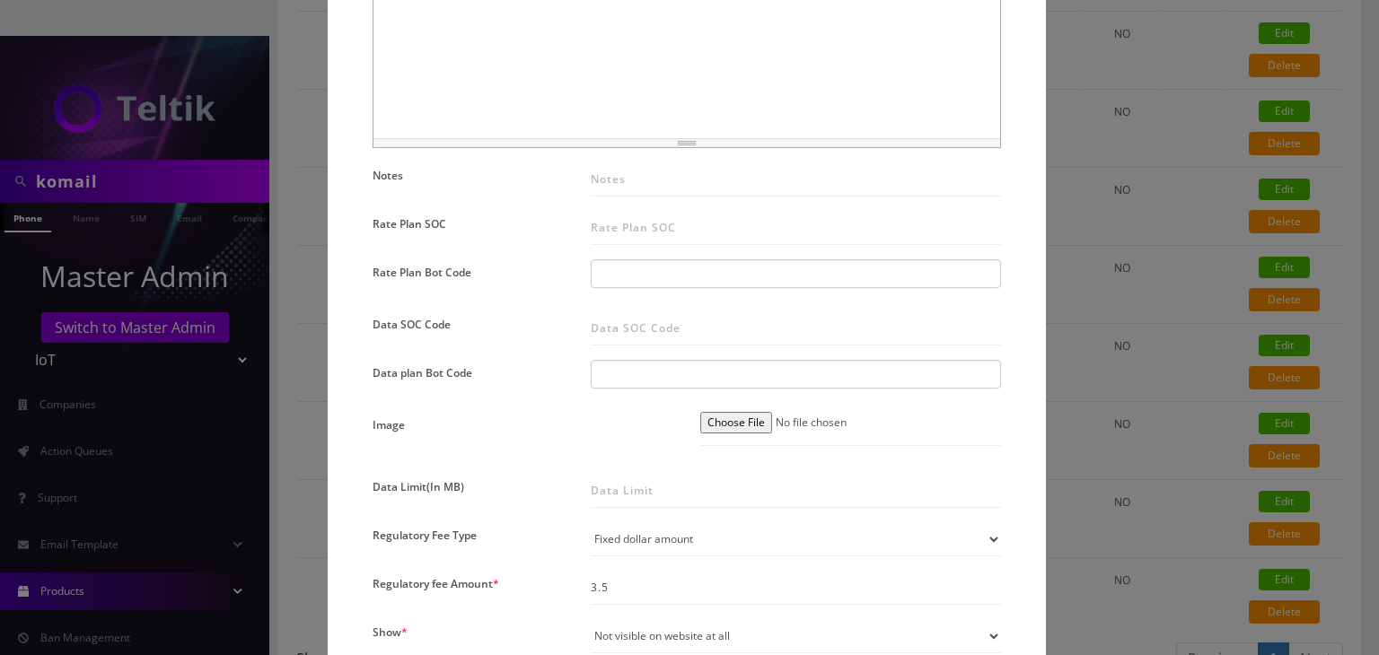
scroll to position [1347, 0]
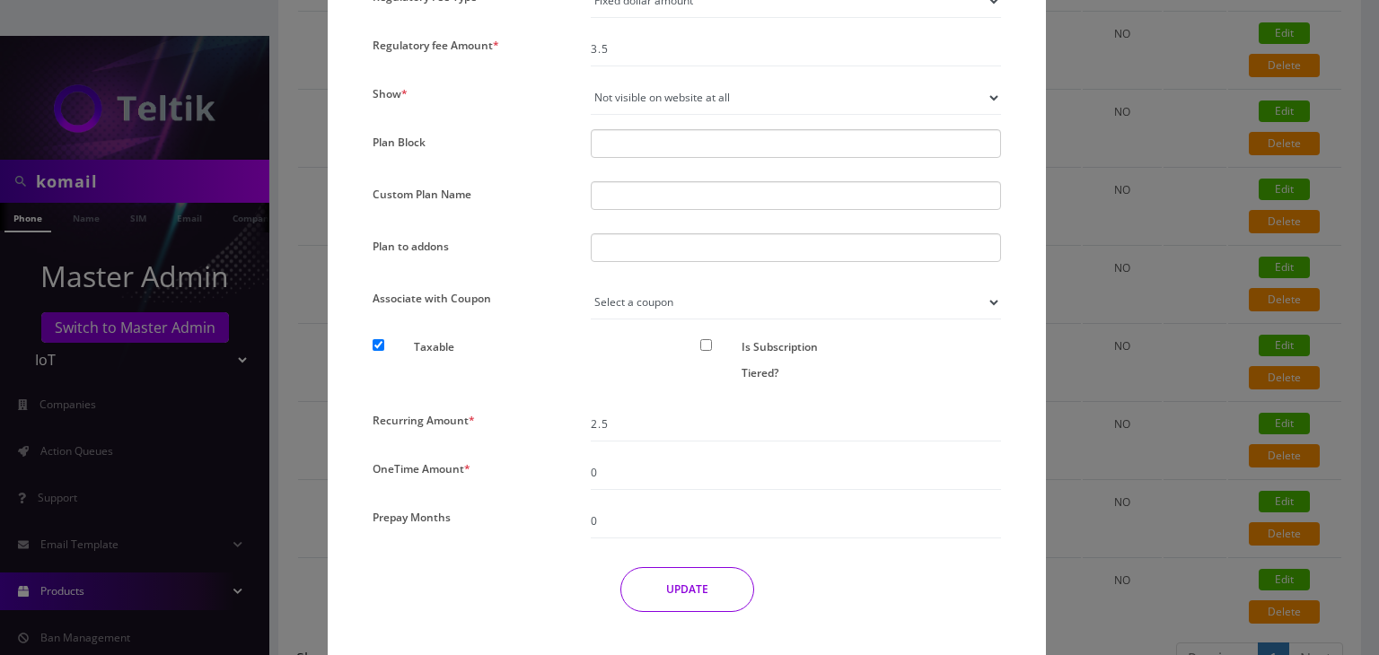
click at [620, 252] on input "text" at bounding box center [613, 248] width 32 height 20
type input "number Change - $3.75"
type input "num"
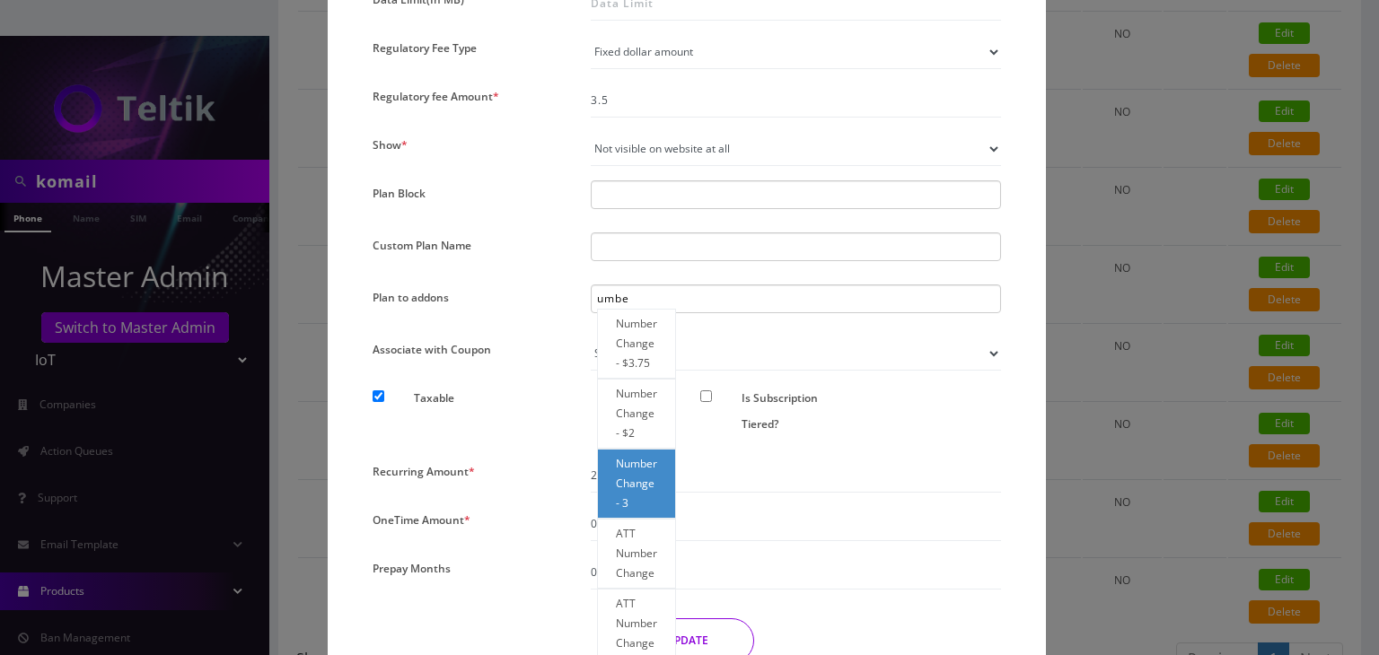
scroll to position [0, 7]
type input "numb"
type input "number Change - $3.75"
type input "n"
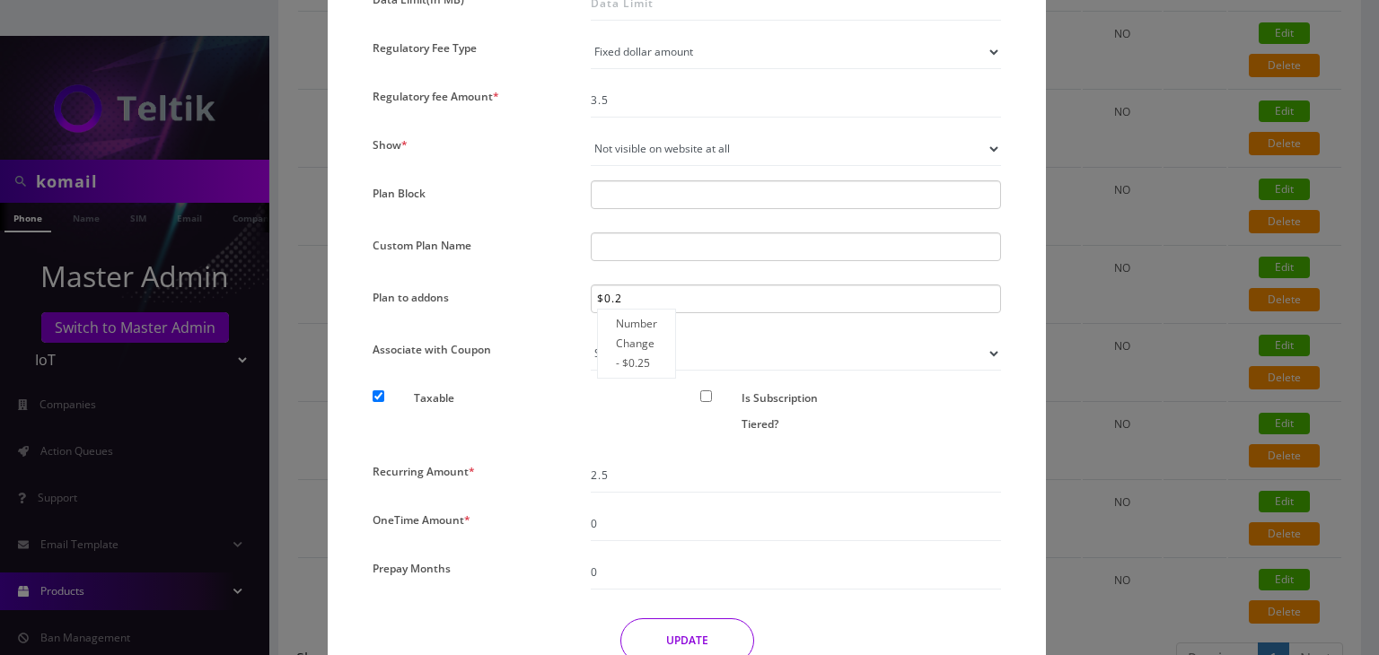
type input "$0.25"
click at [629, 347] on div "Number Change - $0.25" at bounding box center [636, 344] width 79 height 70
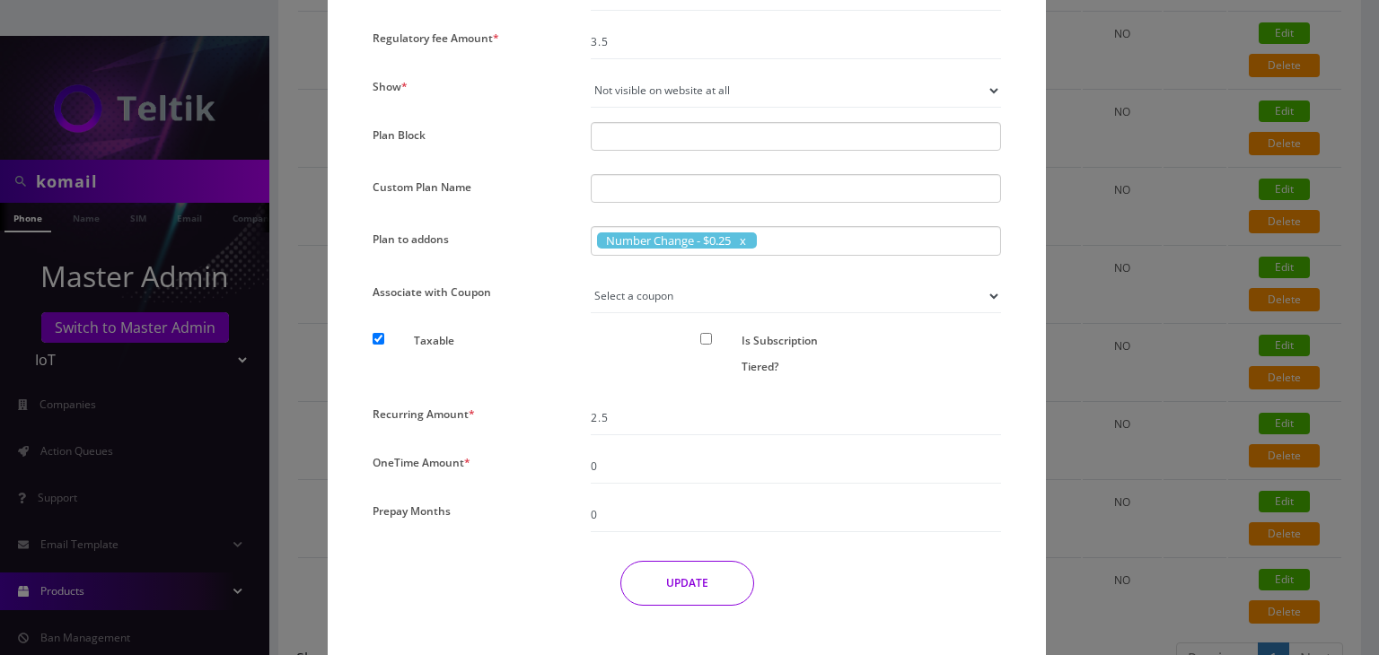
scroll to position [1385, 0]
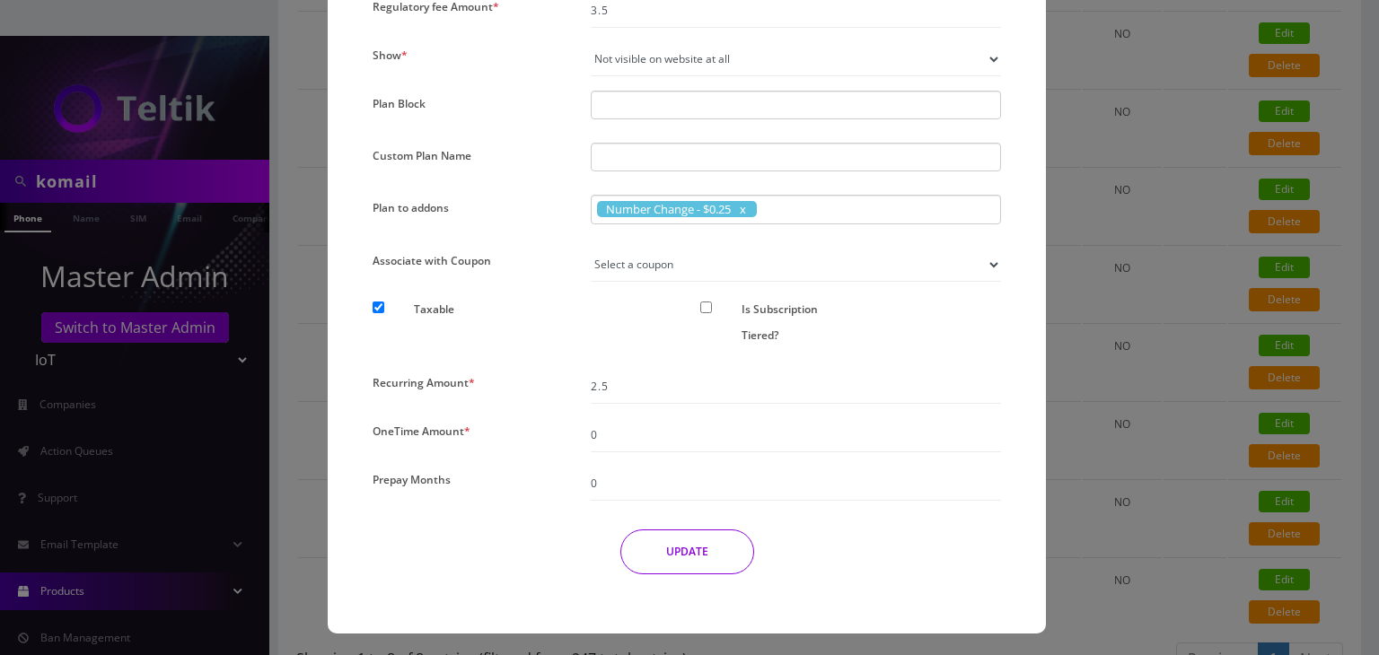
click at [711, 536] on button "UPDATE" at bounding box center [687, 552] width 134 height 45
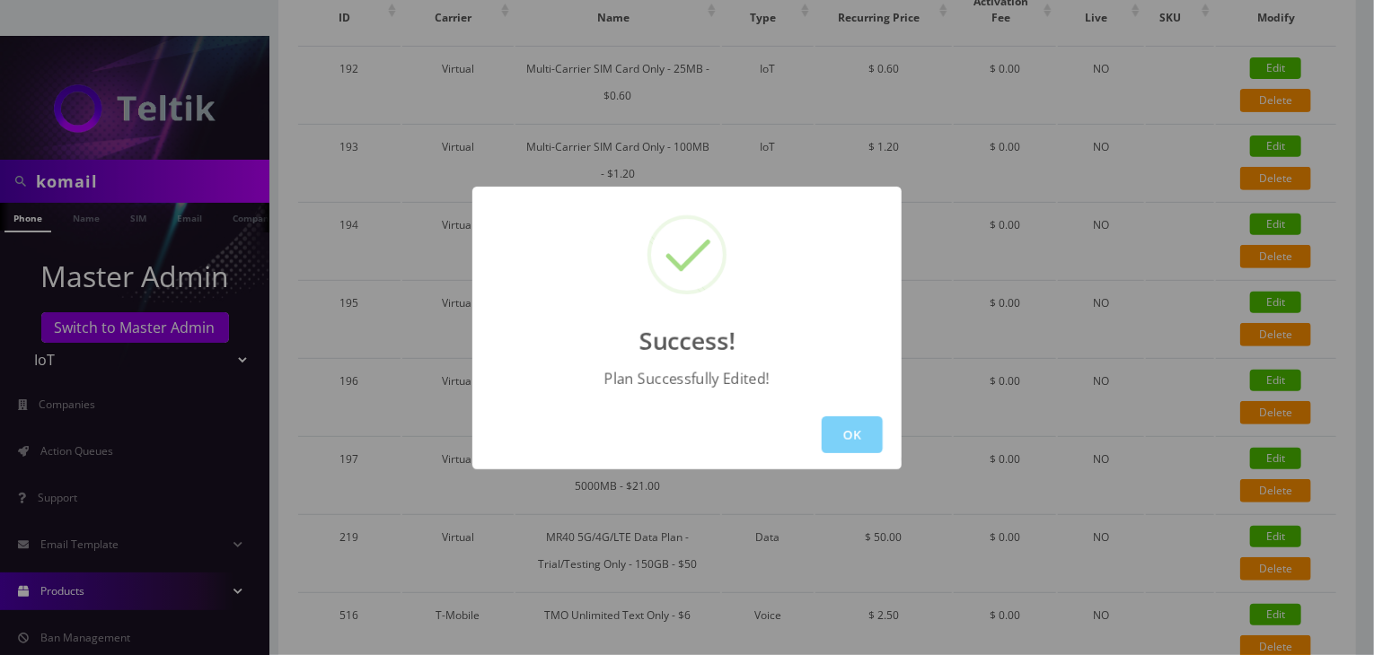
scroll to position [0, 0]
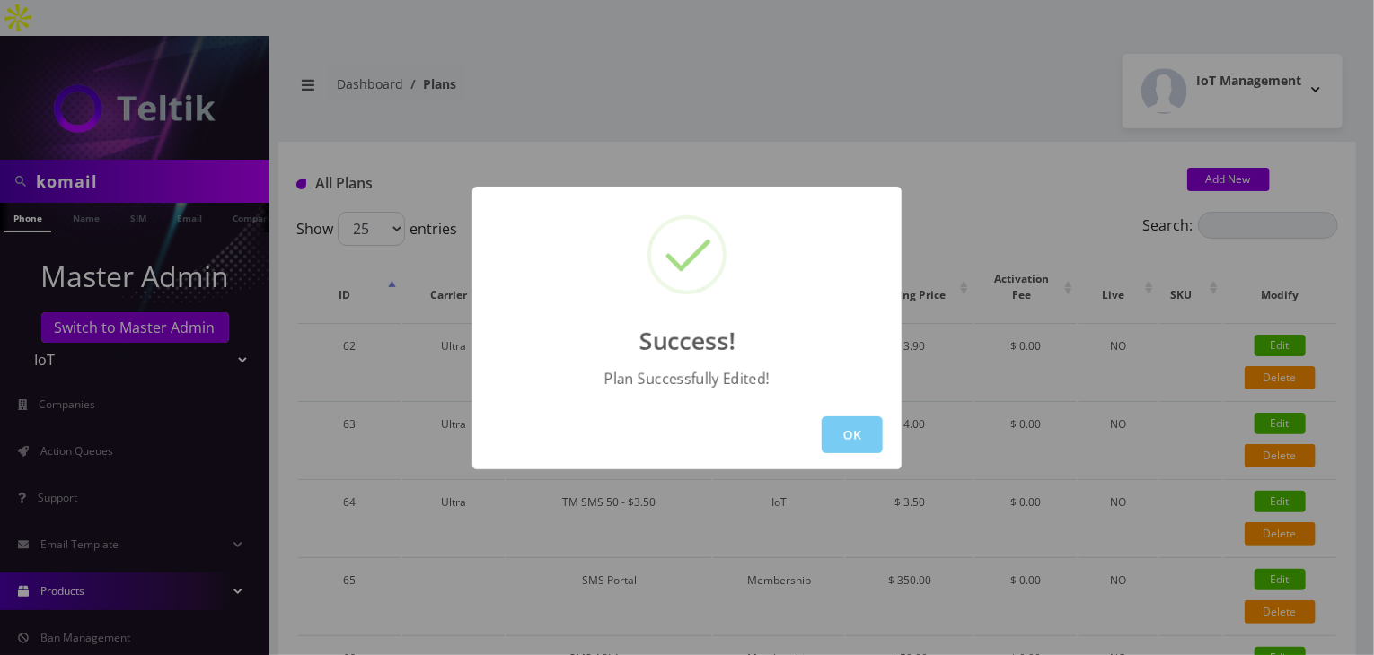
click at [854, 435] on button "OK" at bounding box center [852, 435] width 61 height 37
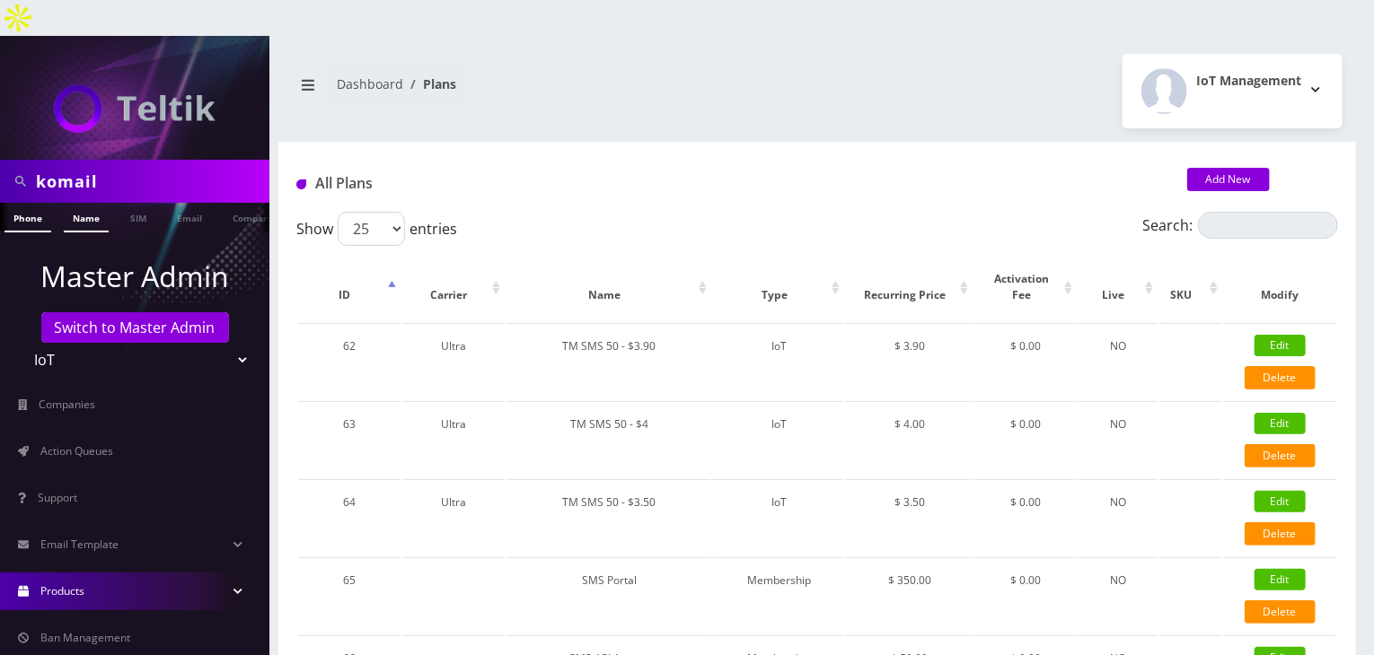
click at [71, 203] on link "Name" at bounding box center [86, 218] width 45 height 30
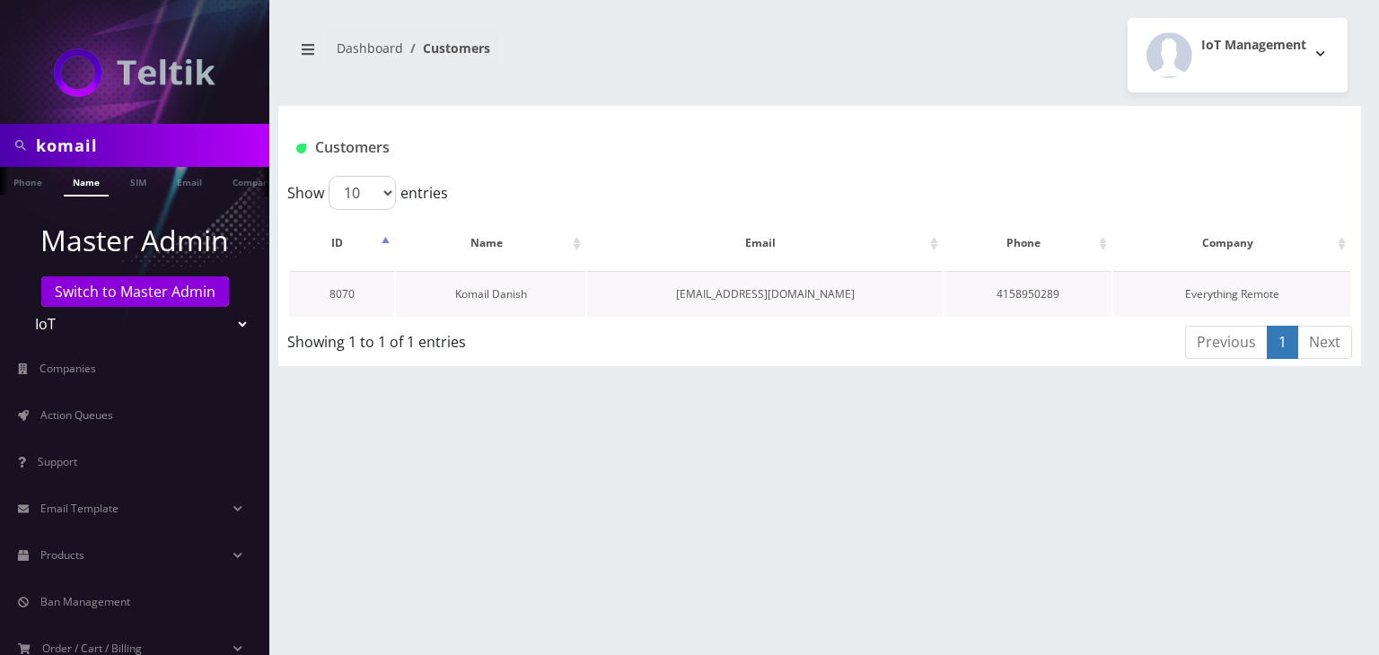
click at [510, 295] on link "Komail Danish" at bounding box center [491, 293] width 72 height 15
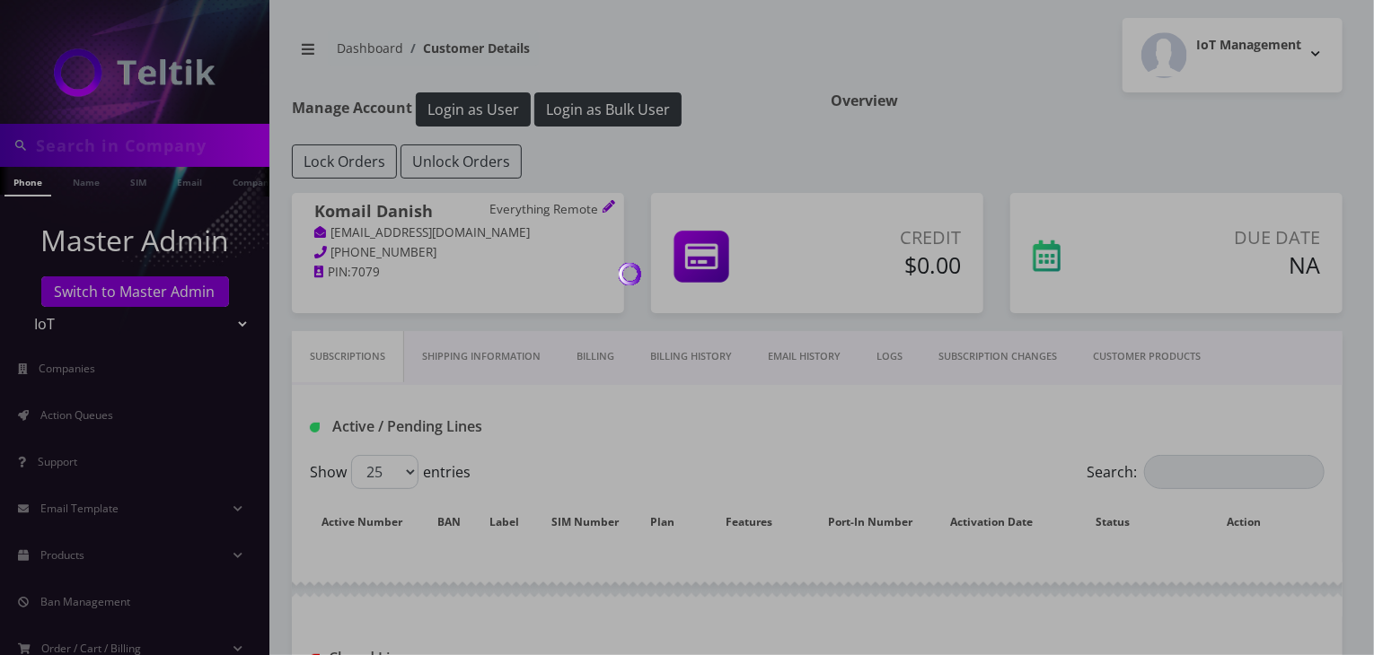
type input "komail"
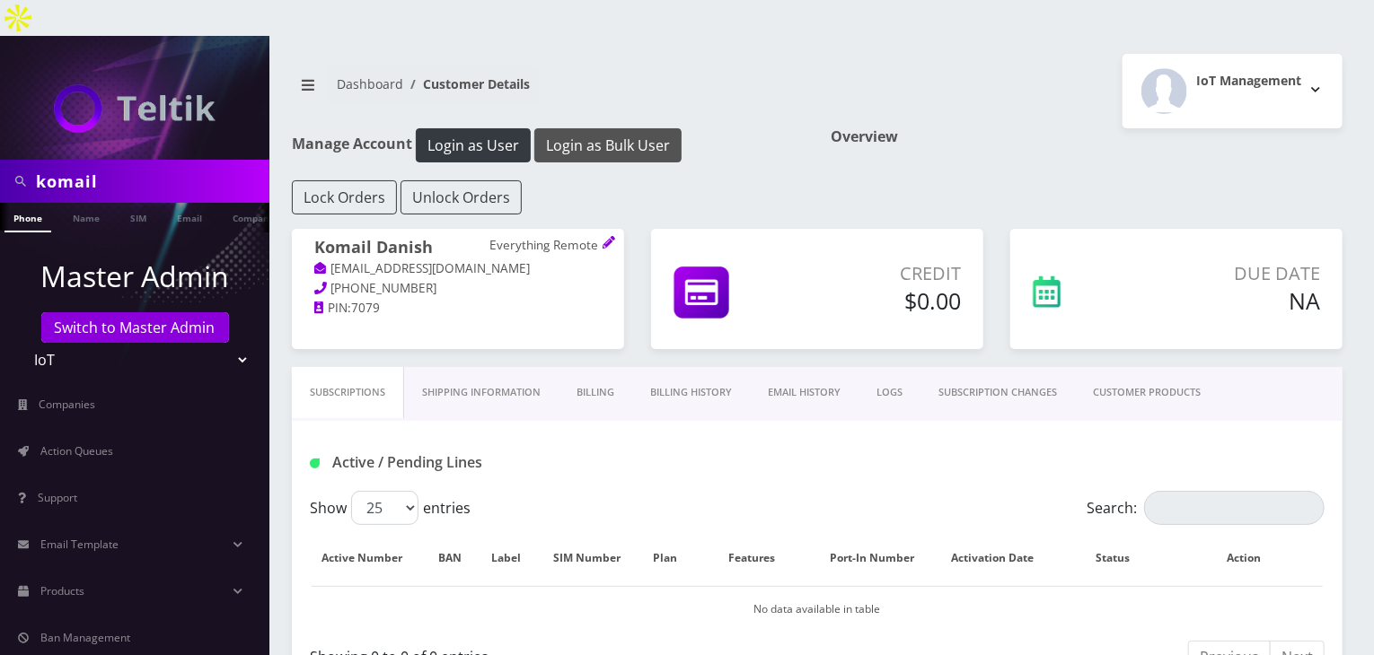
click at [620, 128] on button "Login as Bulk User" at bounding box center [607, 145] width 147 height 34
click at [593, 128] on button "Login as Bulk User" at bounding box center [607, 145] width 147 height 34
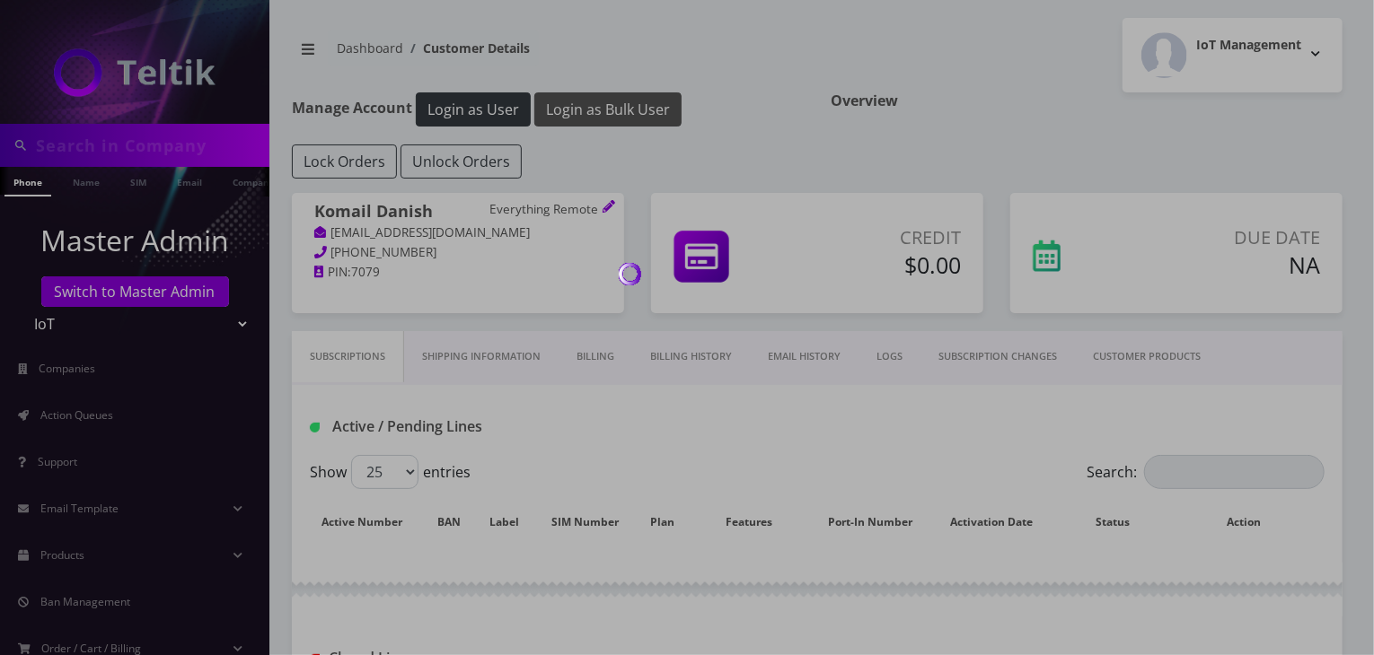
type input "komail"
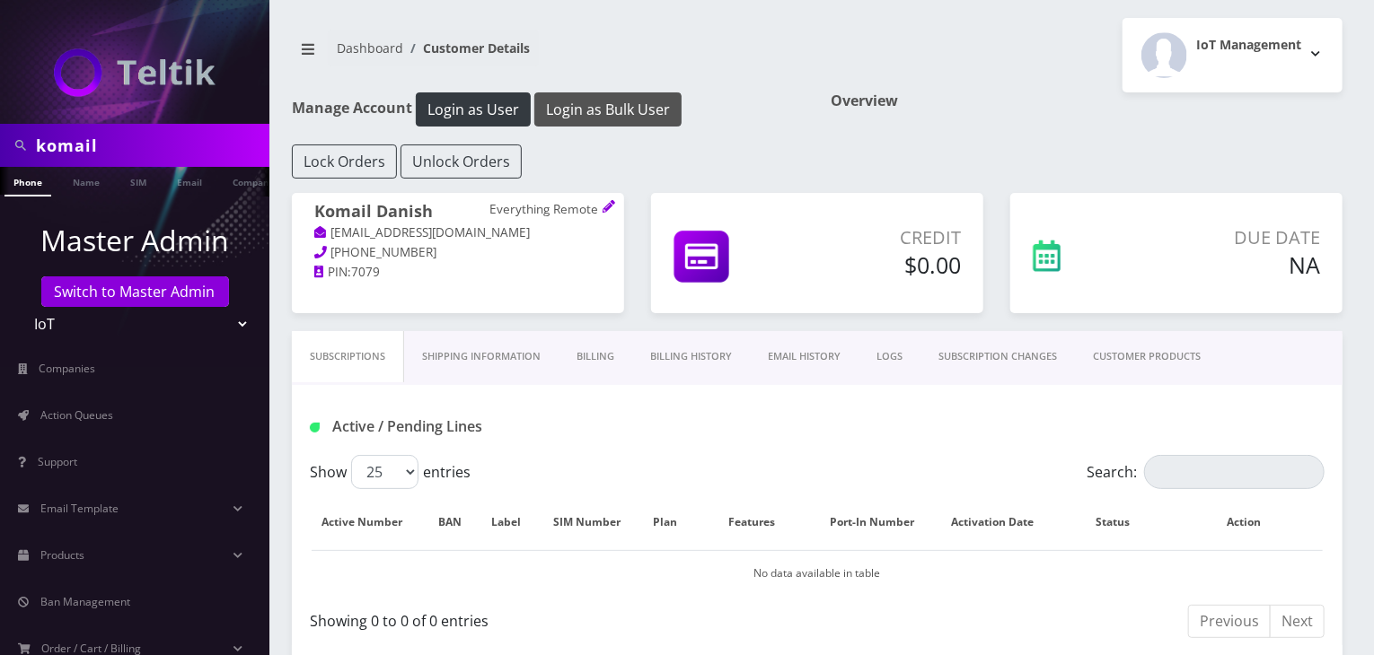
click at [621, 116] on button "Login as Bulk User" at bounding box center [607, 109] width 147 height 34
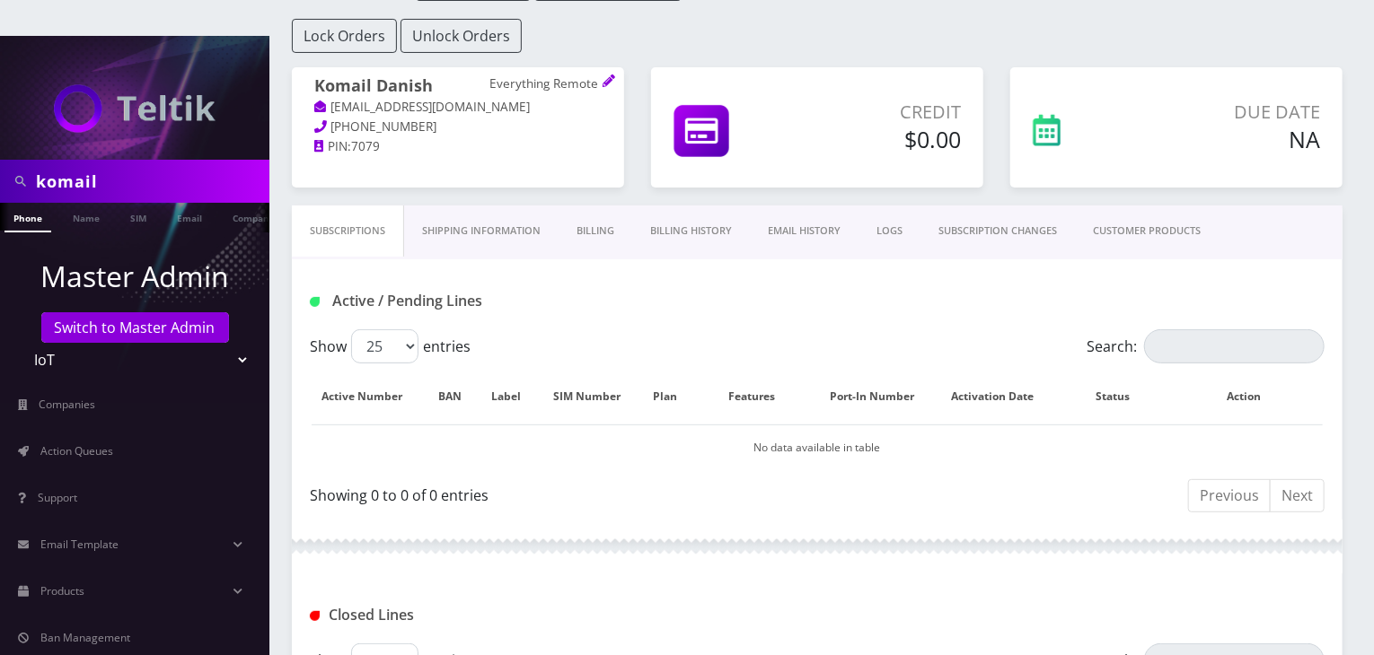
scroll to position [47, 0]
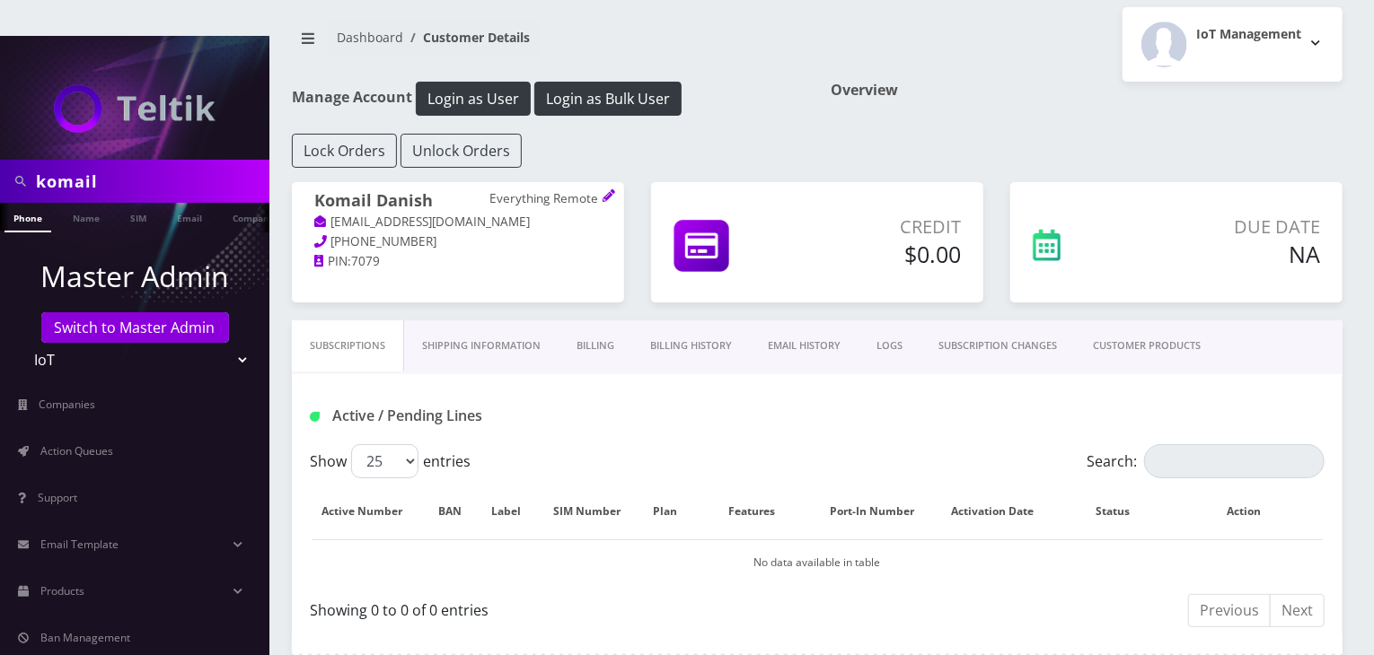
click at [1099, 94] on div "Overview" at bounding box center [1086, 108] width 539 height 52
click at [563, 82] on button "Login as Bulk User" at bounding box center [607, 99] width 147 height 34
click at [107, 433] on link "Action Queues" at bounding box center [134, 452] width 269 height 38
